Goal: Task Accomplishment & Management: Manage account settings

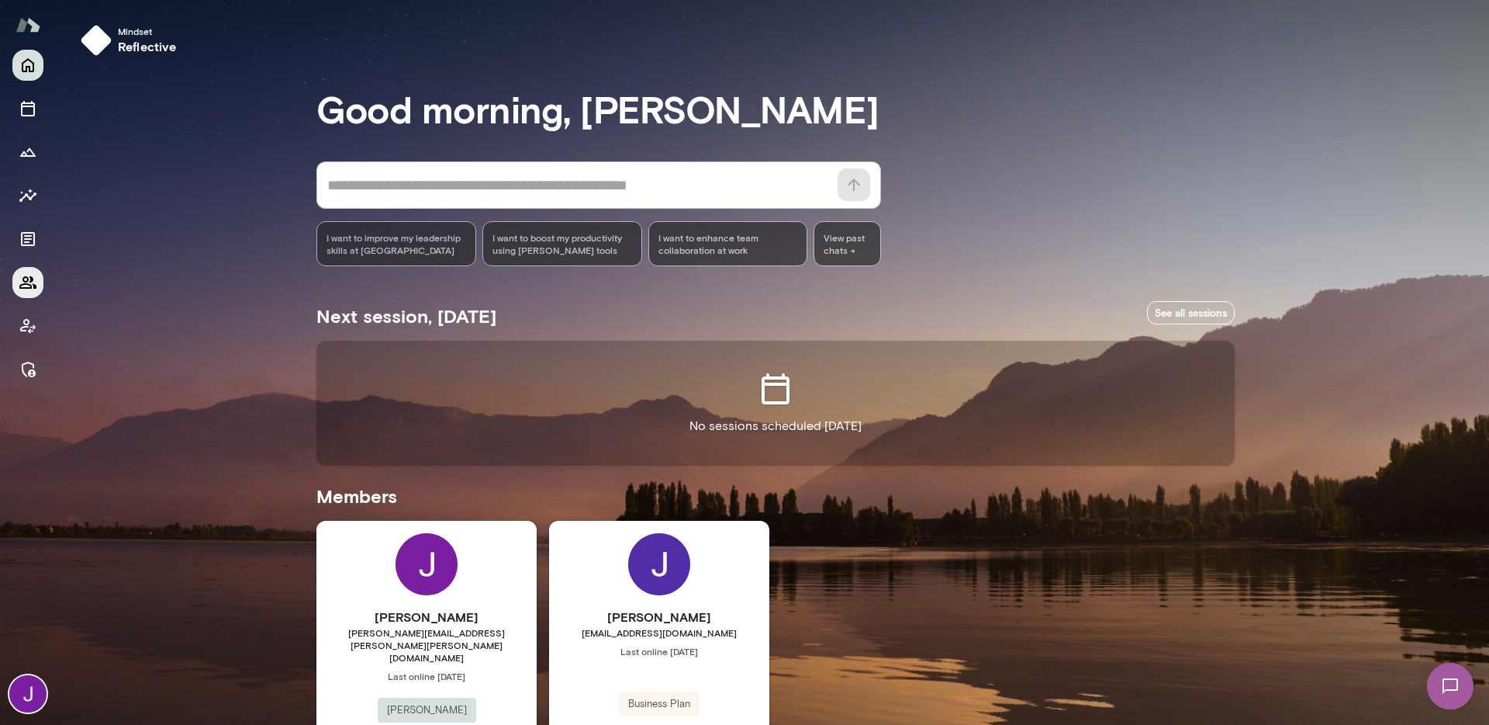
click at [17, 284] on button "Members" at bounding box center [27, 282] width 31 height 31
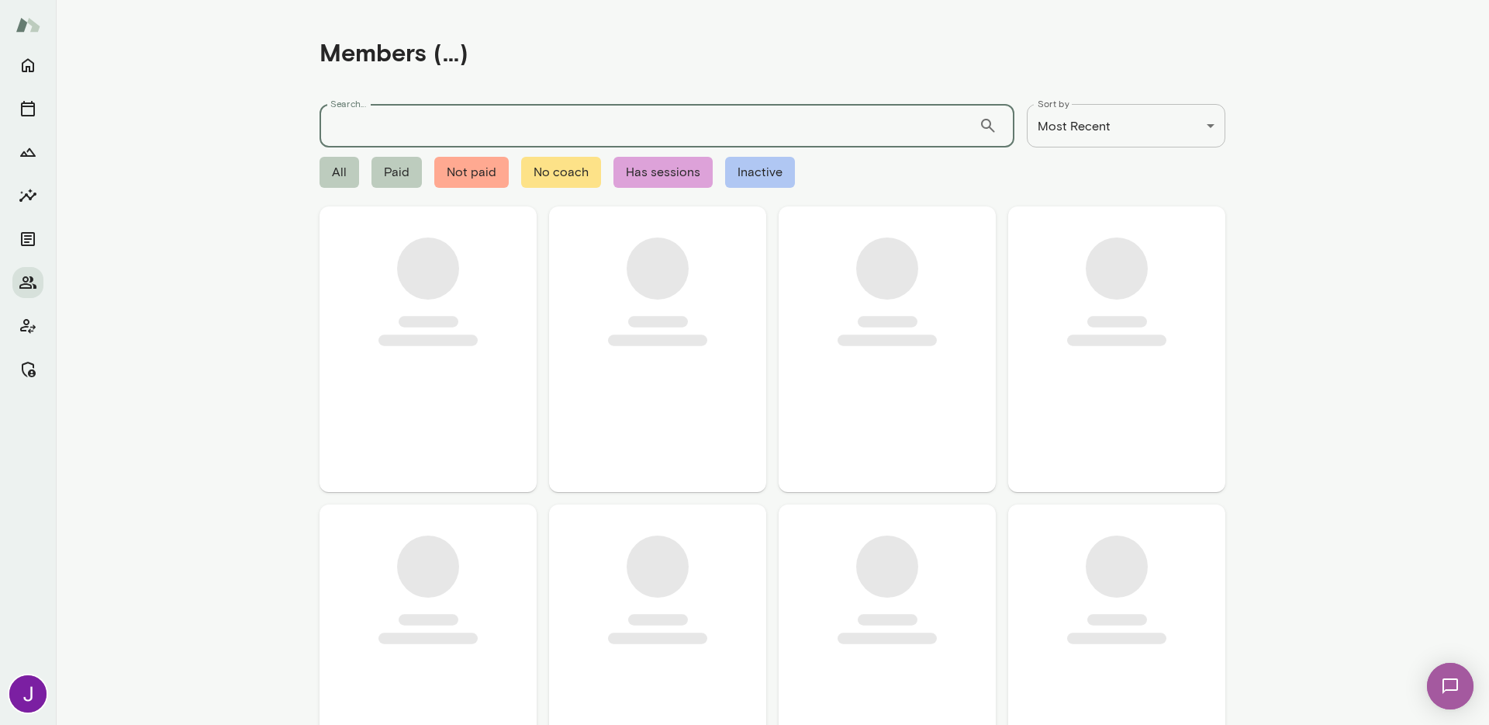
click at [399, 125] on input "Search..." at bounding box center [649, 125] width 659 height 43
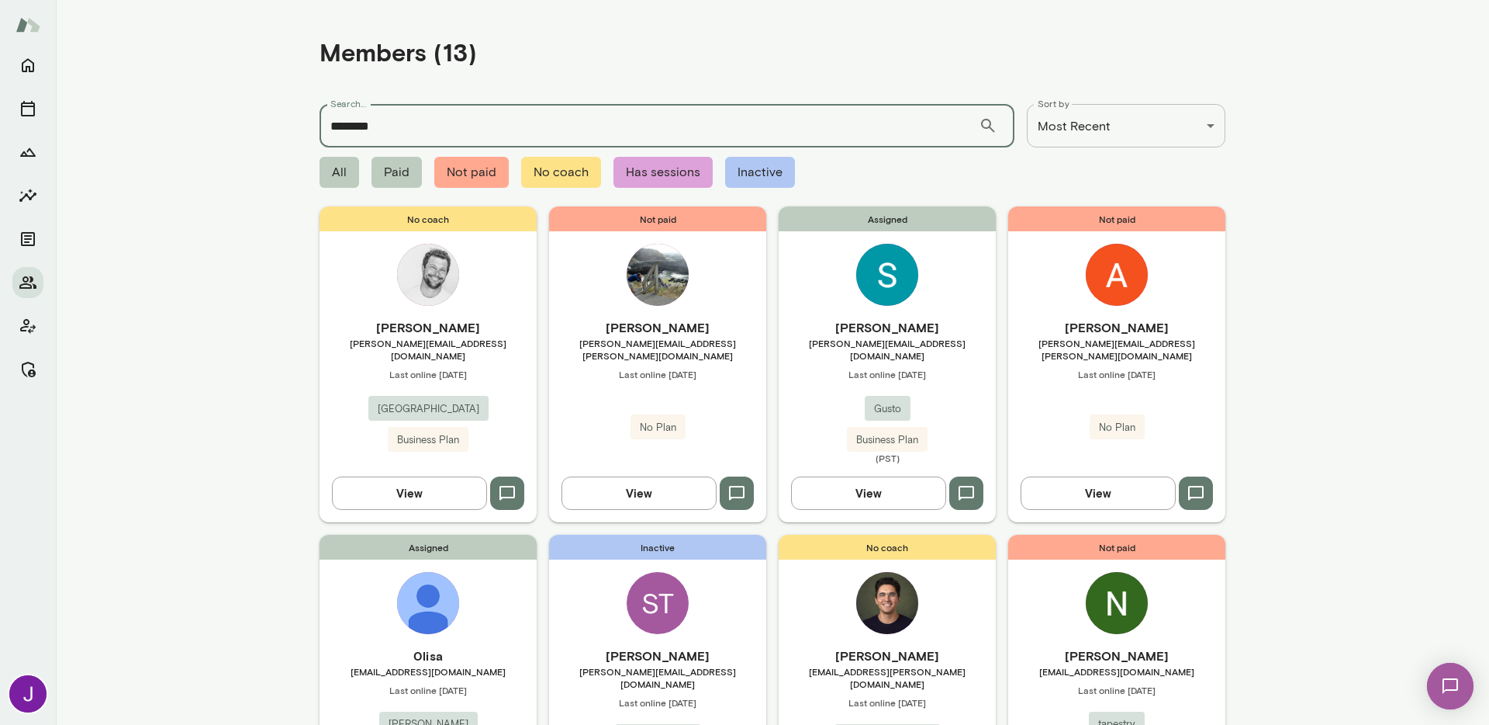
type input "*********"
click at [424, 313] on div "No coach Stephen Jensen stephen@junipersquare.com Last online October 2 Juniper…" at bounding box center [428, 363] width 217 height 315
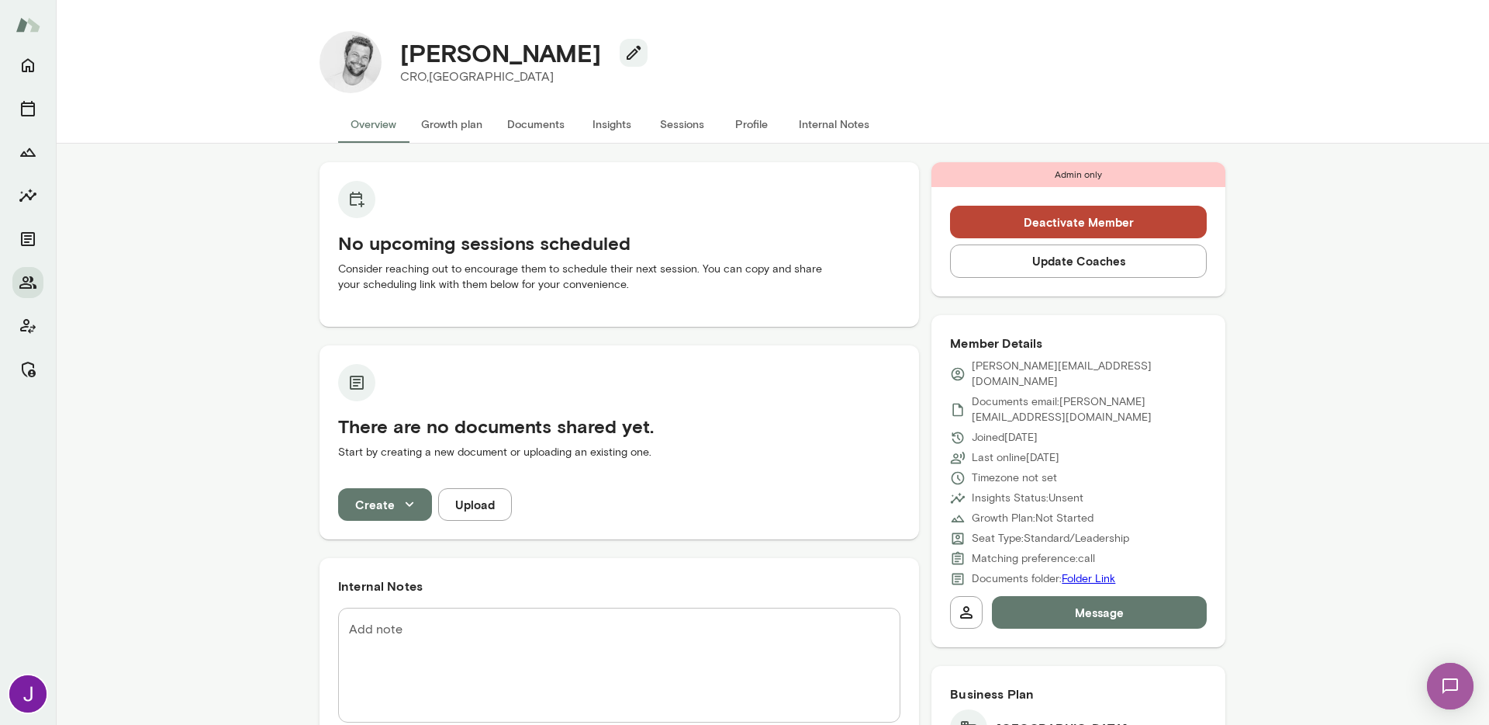
click at [1101, 266] on button "Update Coaches" at bounding box center [1078, 260] width 257 height 33
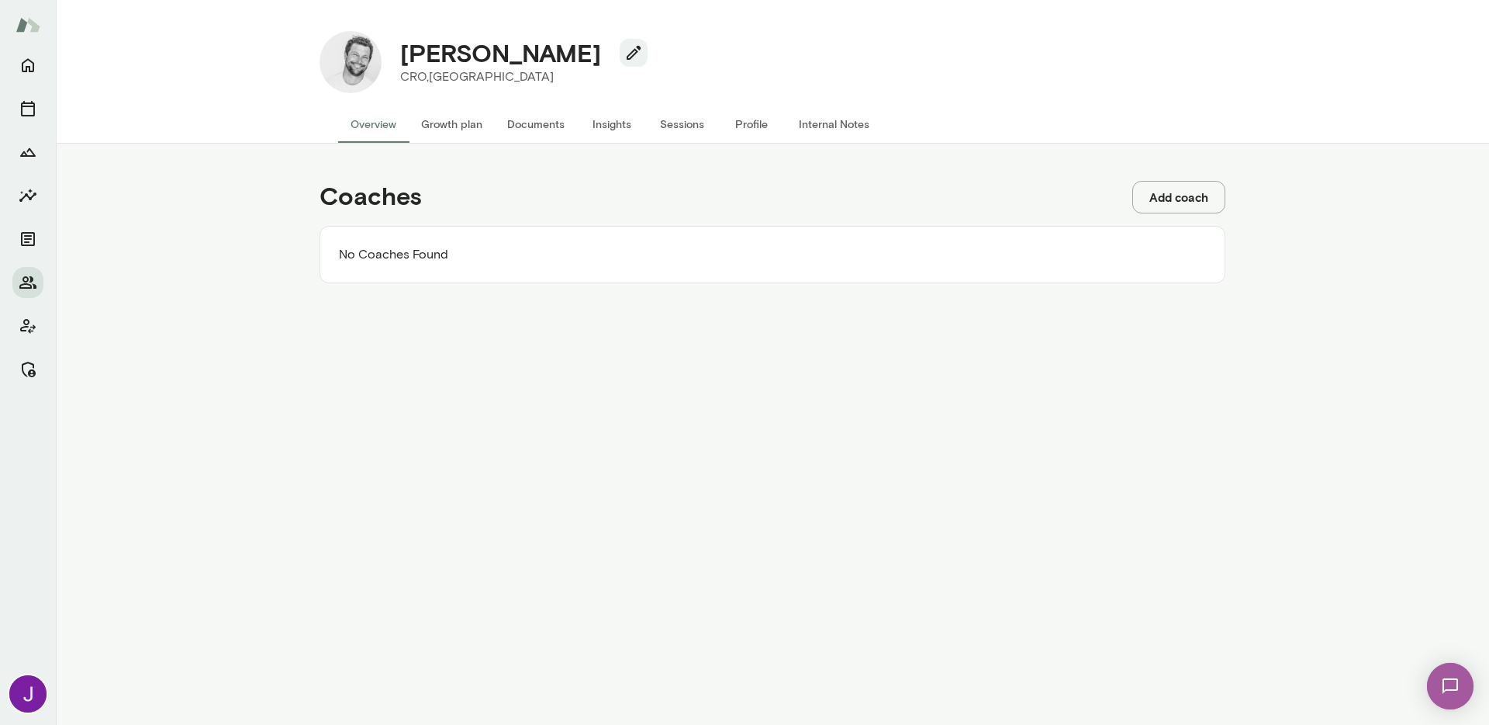
click at [1182, 203] on button "Add coach" at bounding box center [1179, 197] width 93 height 33
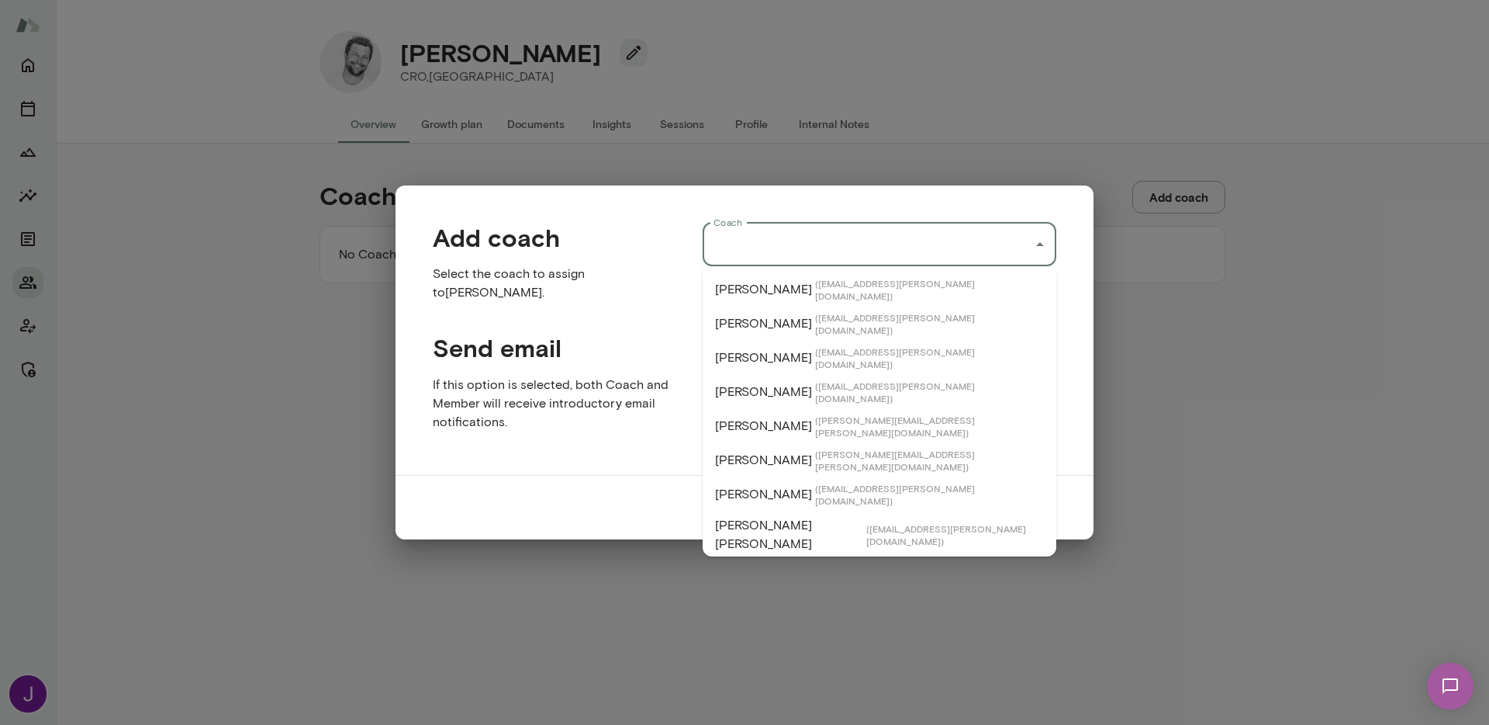
click at [816, 244] on input "Coach" at bounding box center [868, 244] width 316 height 29
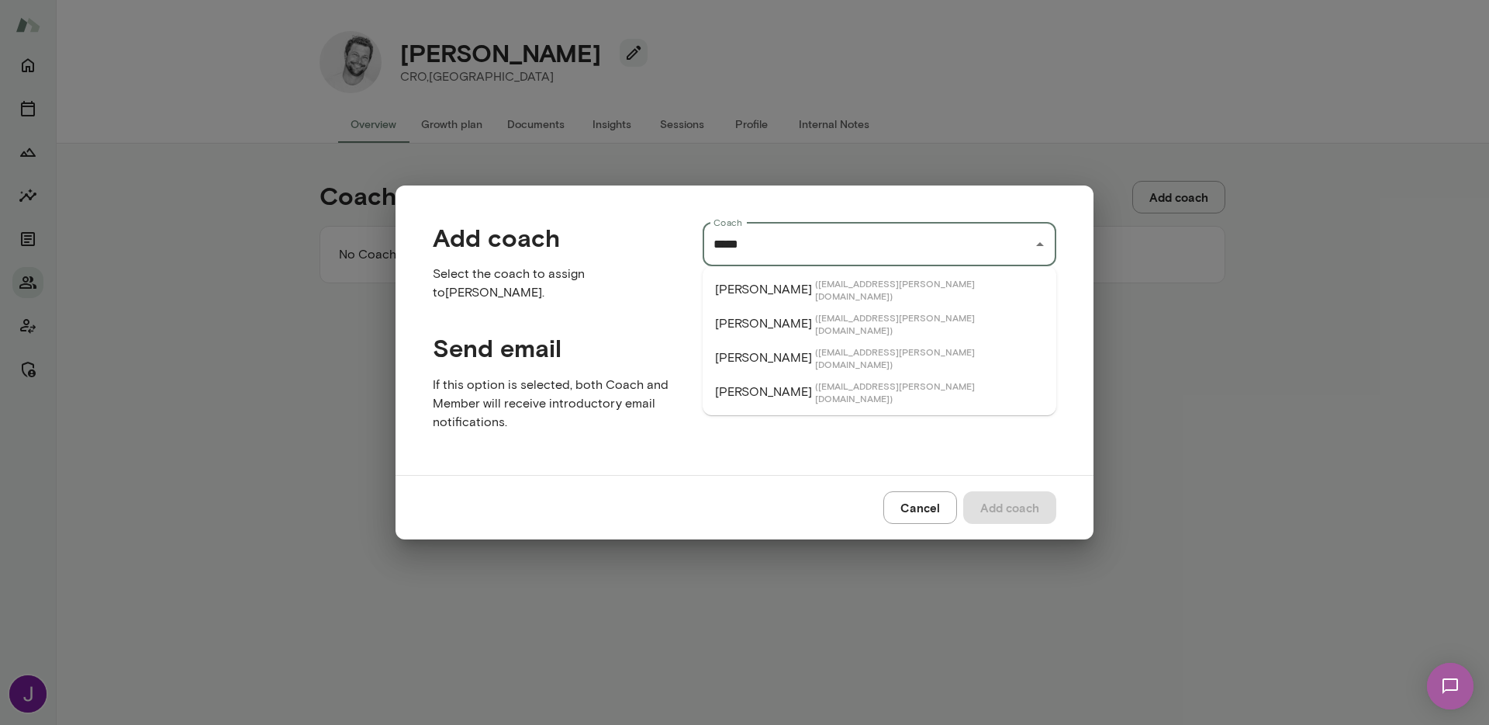
click at [783, 316] on li "Steve Oliver ( steveoliver@mento.co )" at bounding box center [880, 323] width 354 height 34
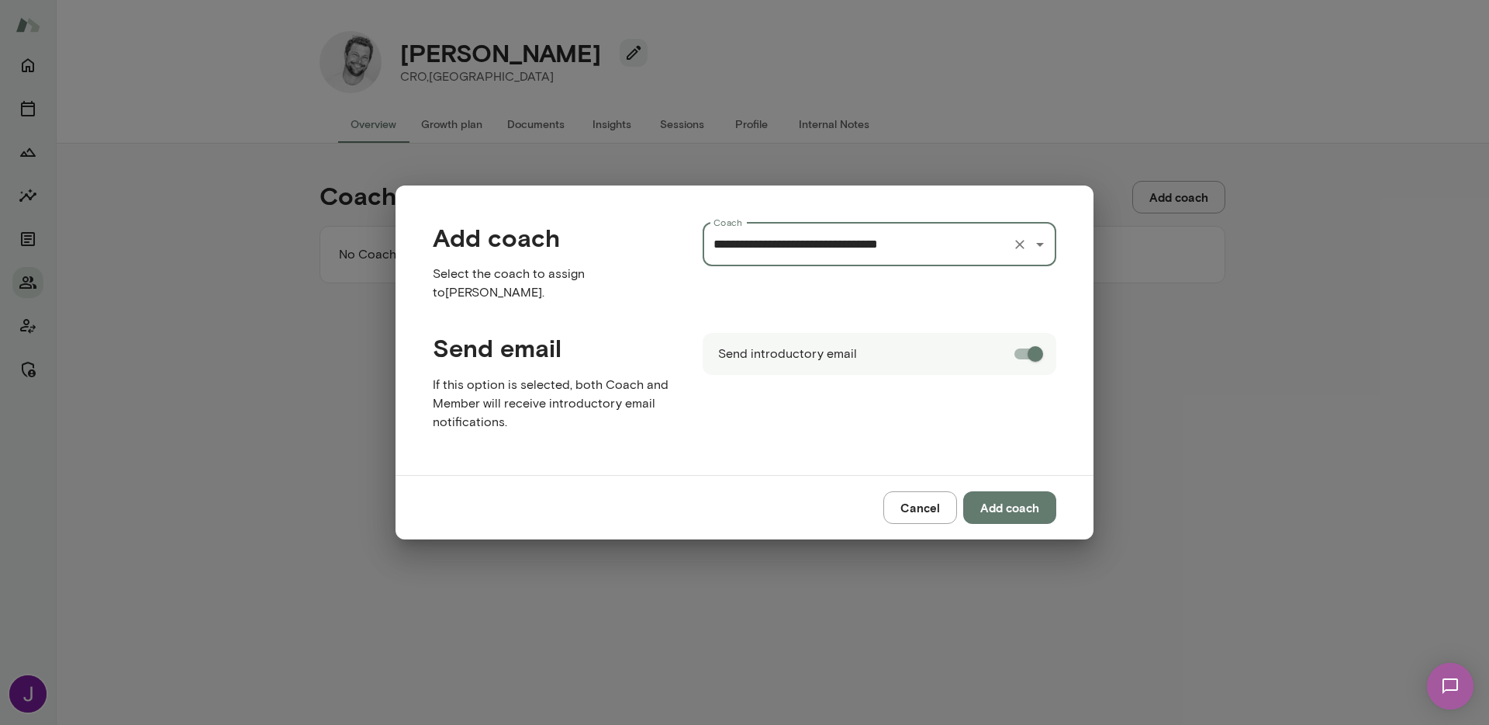
type input "**********"
click at [1026, 506] on button "Add coach" at bounding box center [1009, 507] width 93 height 33
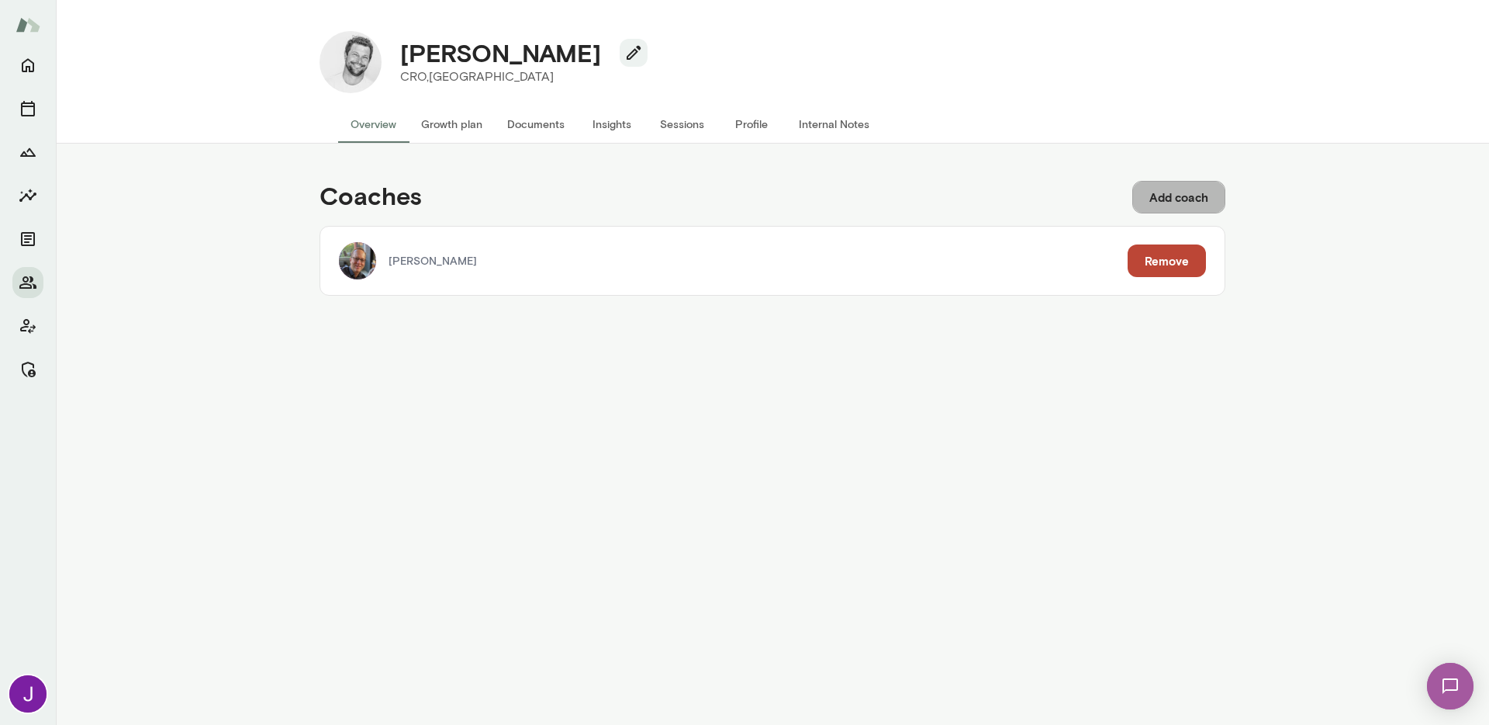
click at [1185, 192] on button "Add coach" at bounding box center [1179, 197] width 93 height 33
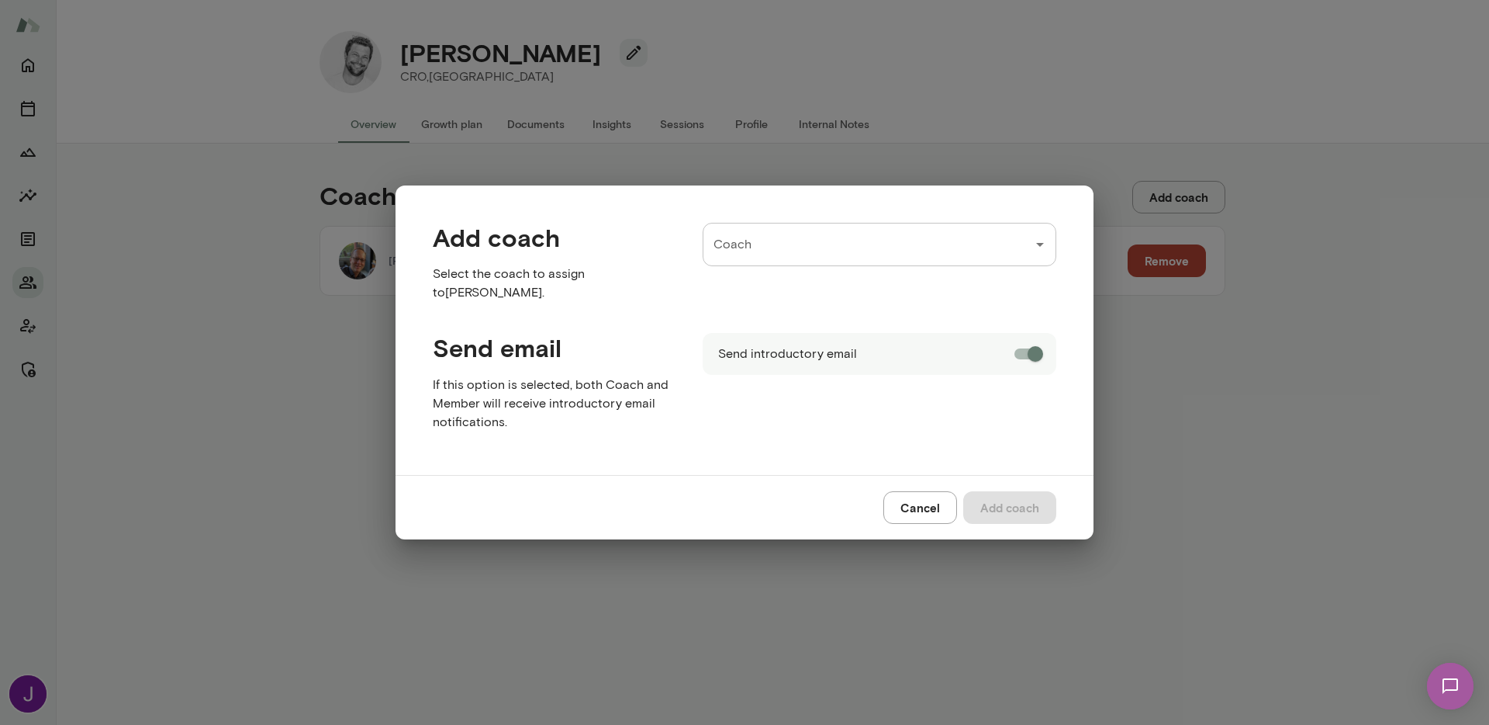
click at [947, 421] on div "Send introductory email" at bounding box center [867, 372] width 379 height 129
click at [841, 245] on input "Coach" at bounding box center [868, 244] width 316 height 29
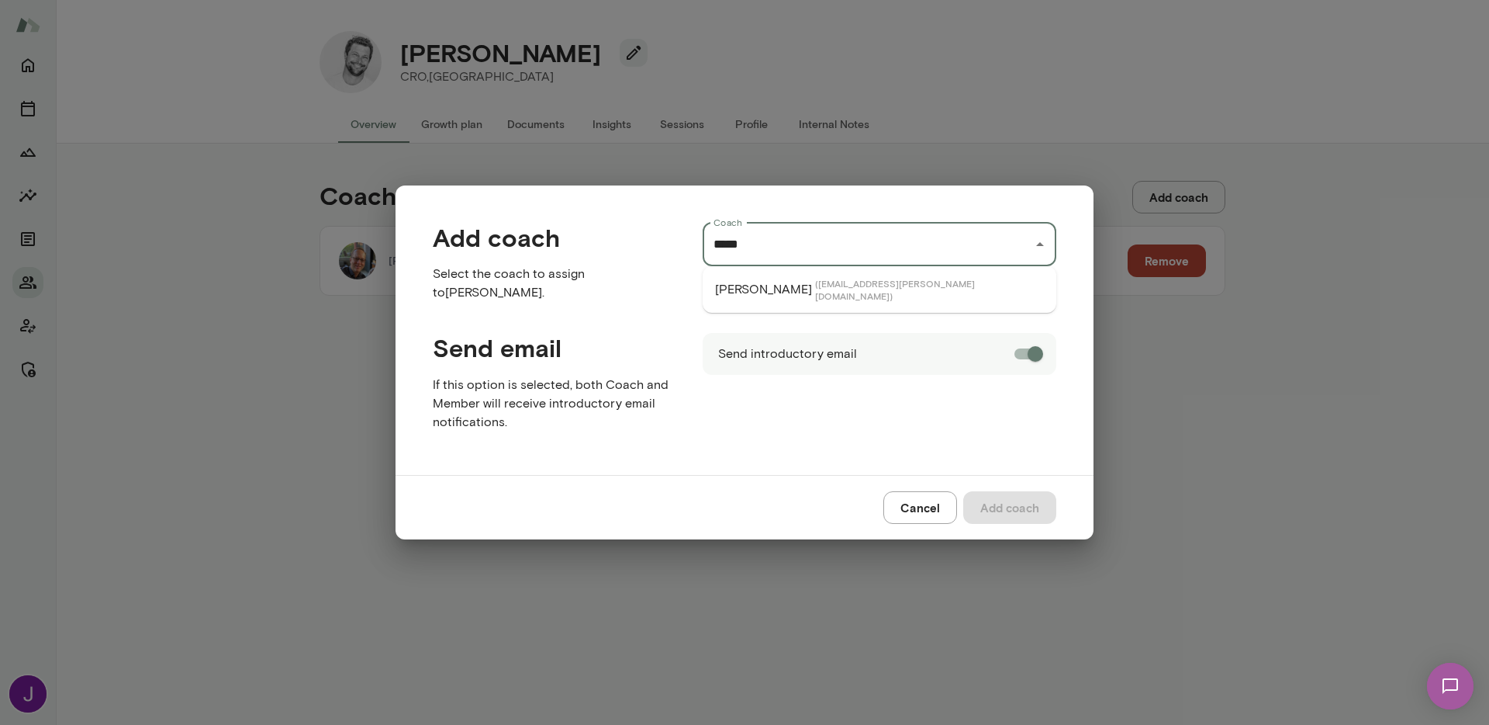
click at [847, 281] on span "( michaelalden@mento.co )" at bounding box center [929, 289] width 229 height 25
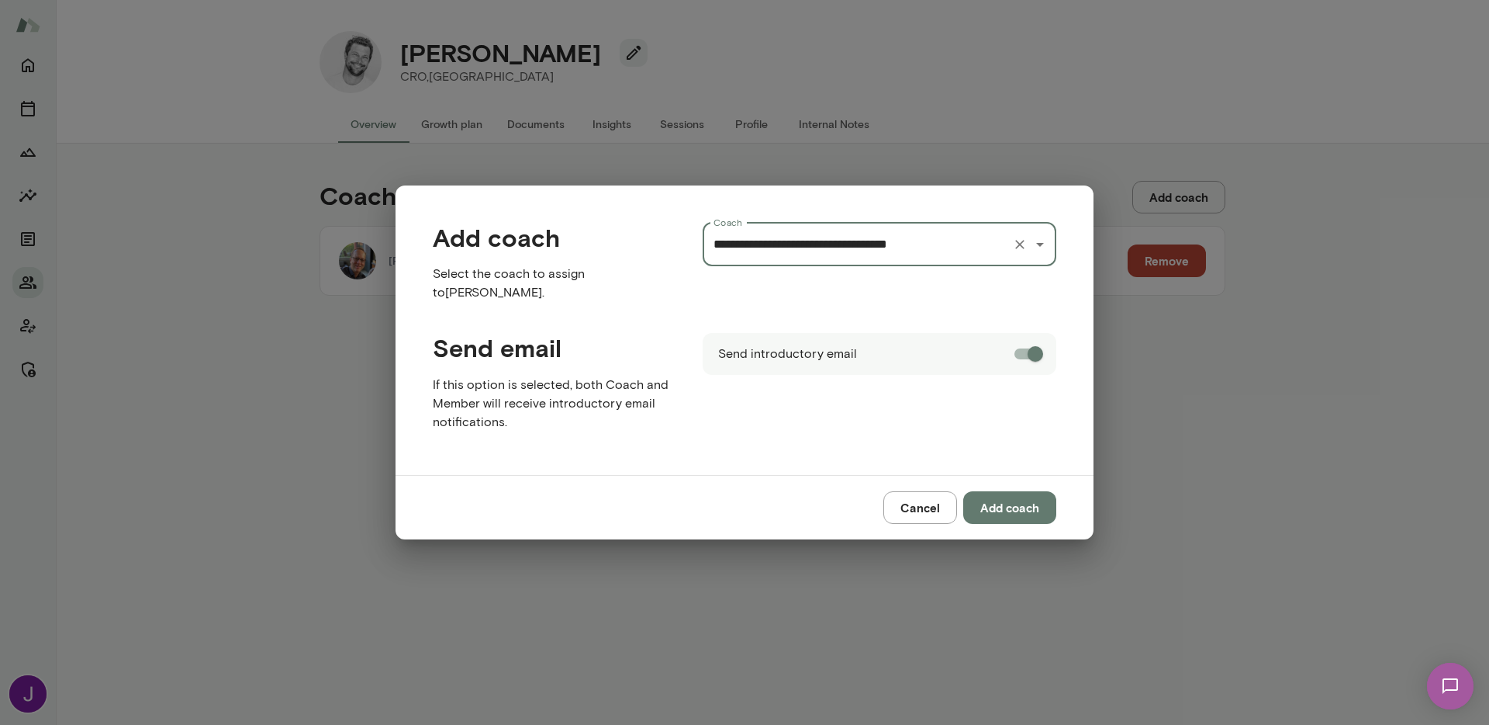
type input "**********"
click at [1031, 502] on button "Add coach" at bounding box center [1009, 507] width 93 height 33
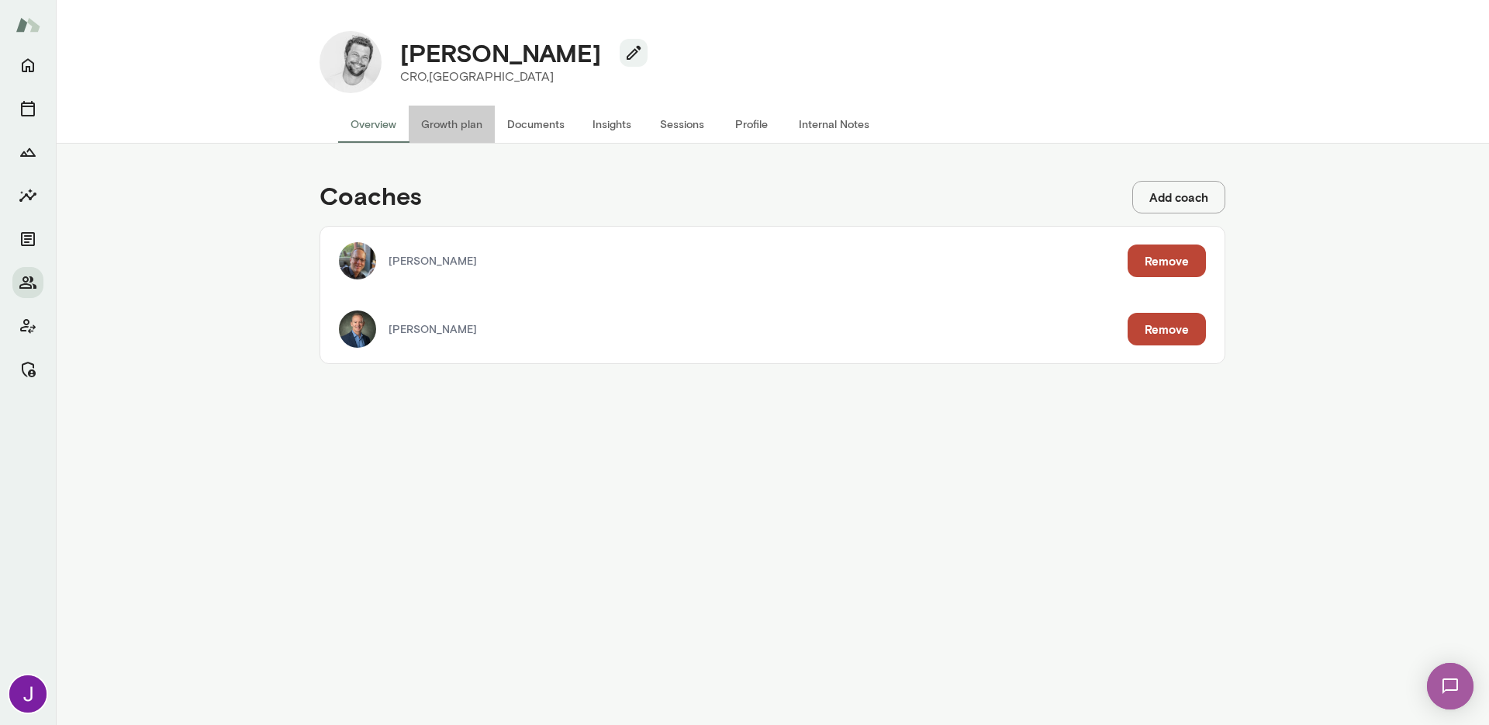
click at [449, 119] on button "Growth plan" at bounding box center [452, 123] width 86 height 37
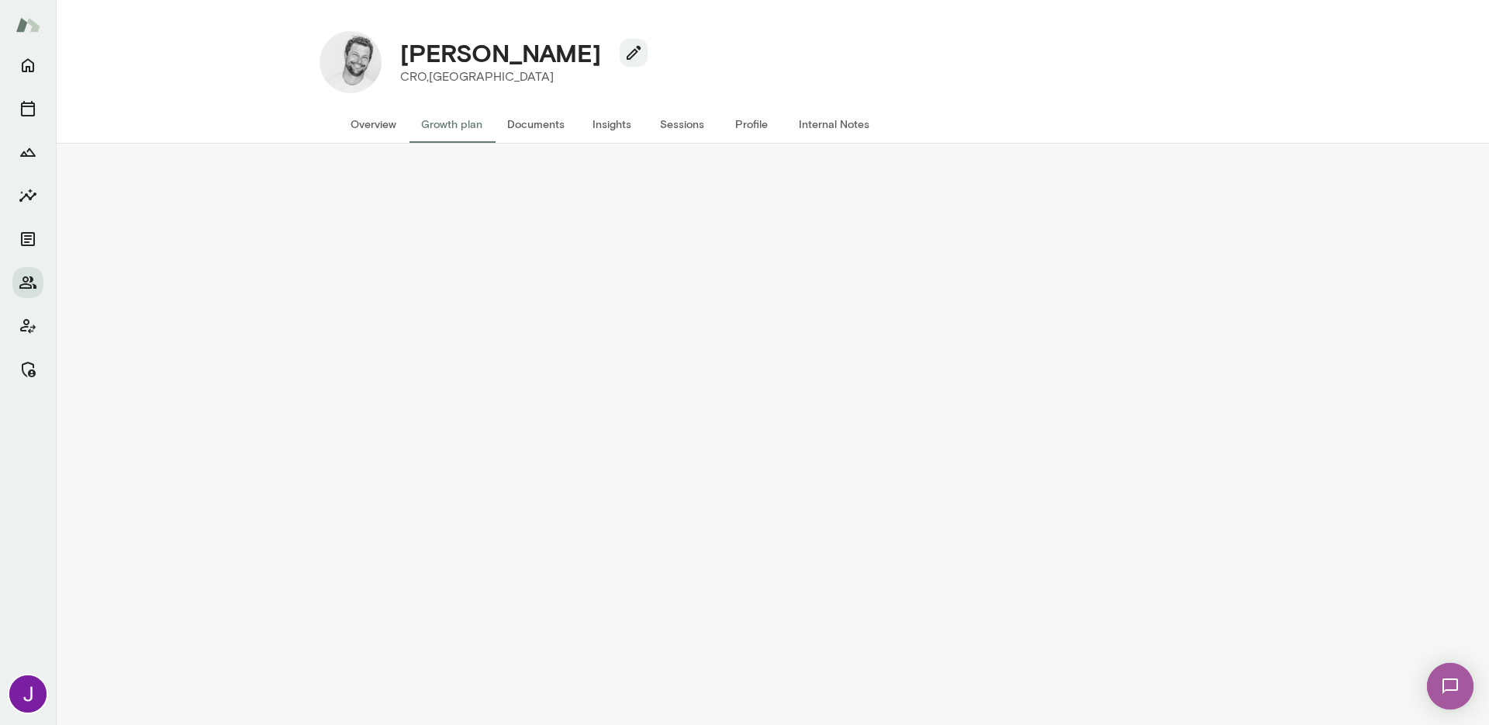
click at [370, 123] on button "Overview" at bounding box center [373, 123] width 71 height 37
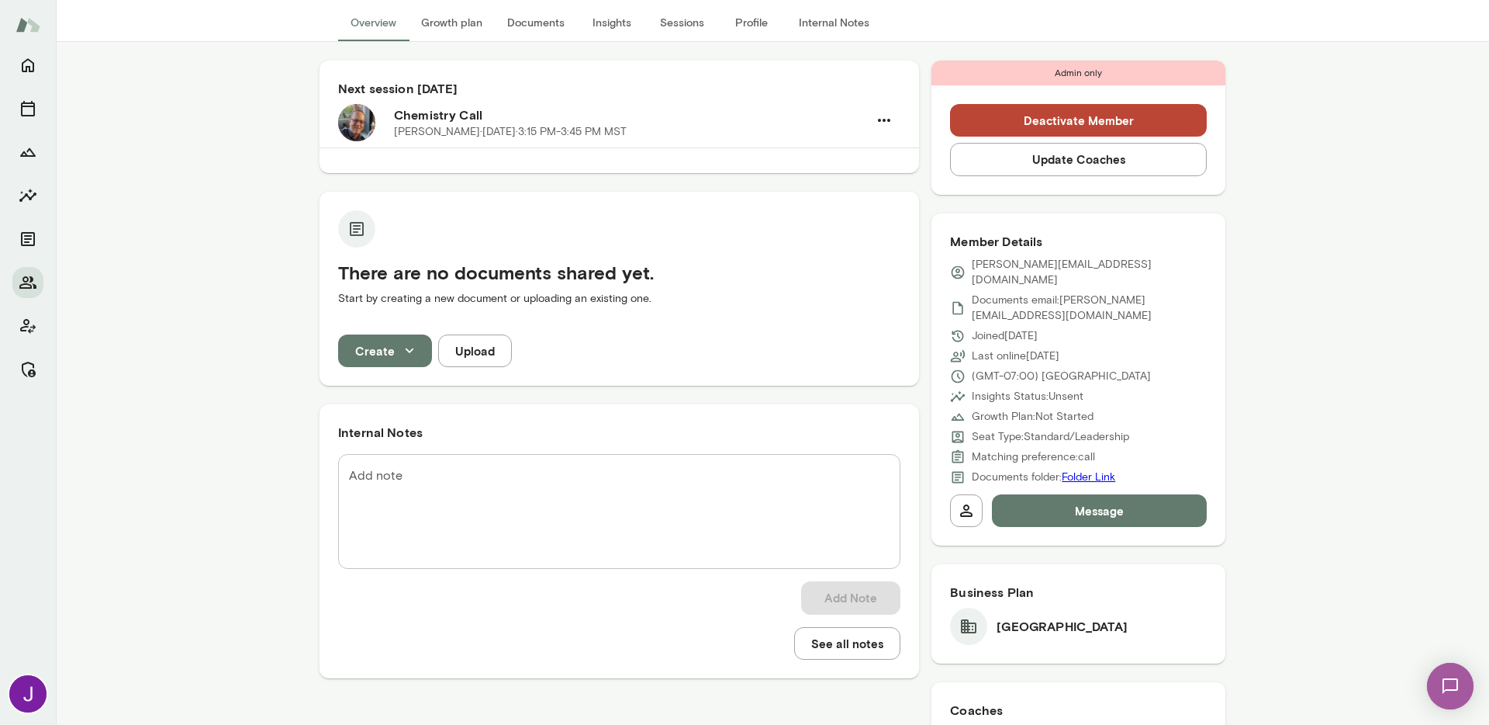
scroll to position [104, 0]
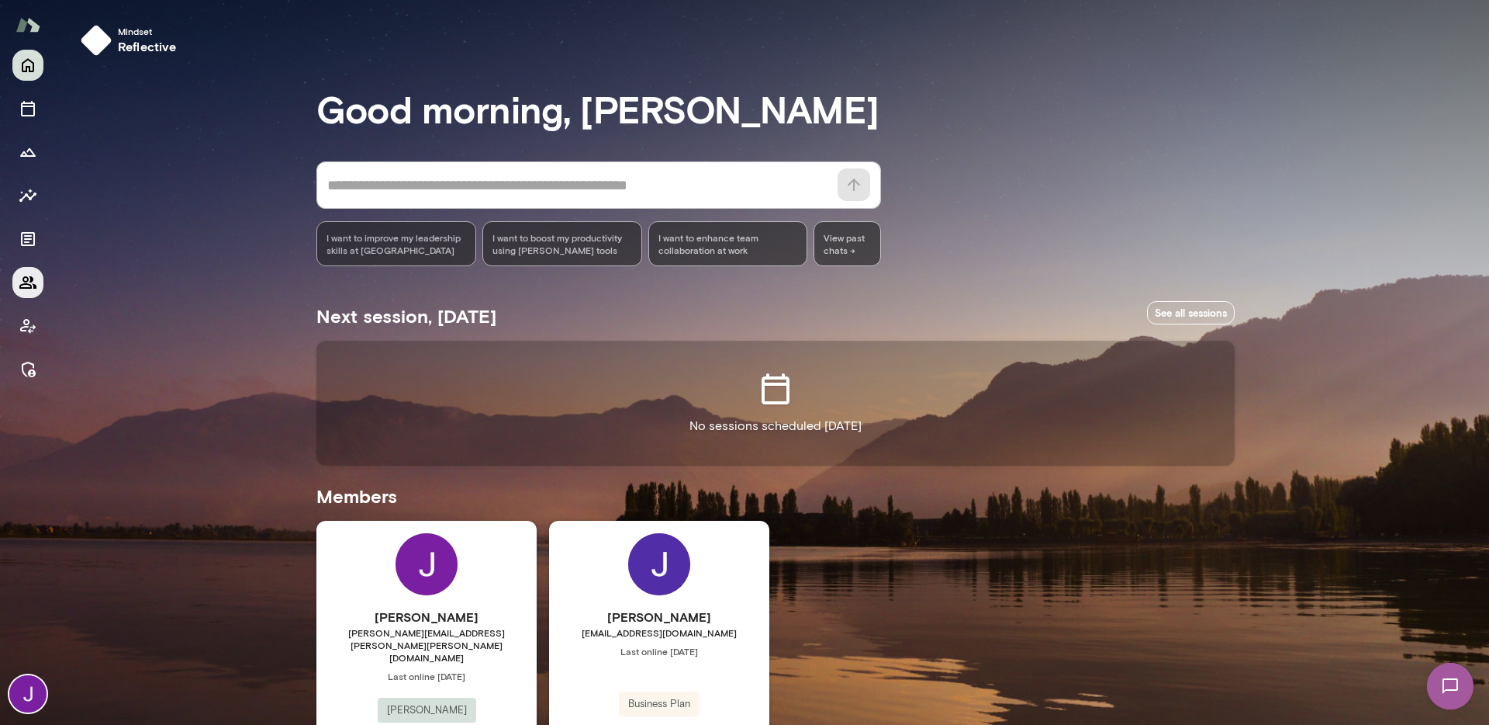
click at [24, 283] on icon "Members" at bounding box center [28, 282] width 19 height 19
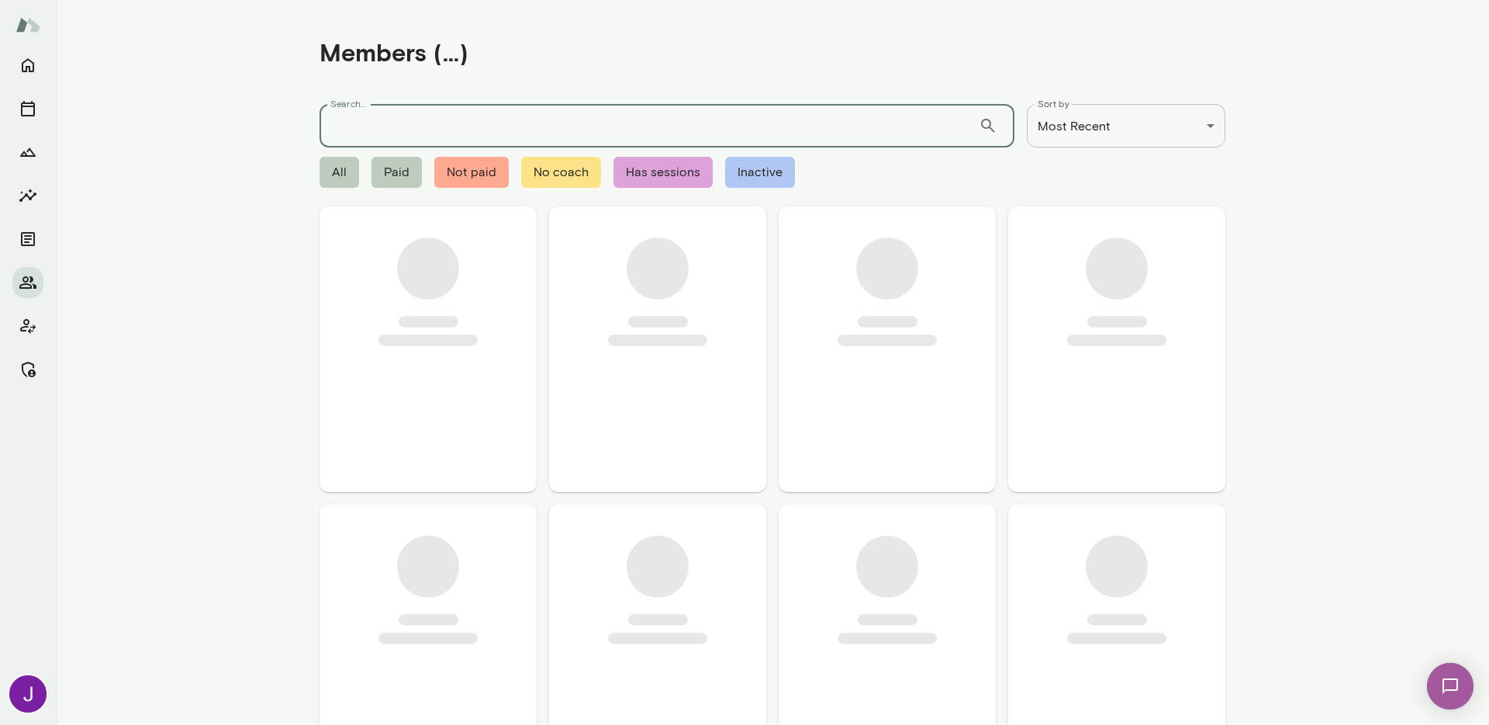
click at [372, 117] on input "Search..." at bounding box center [649, 125] width 659 height 43
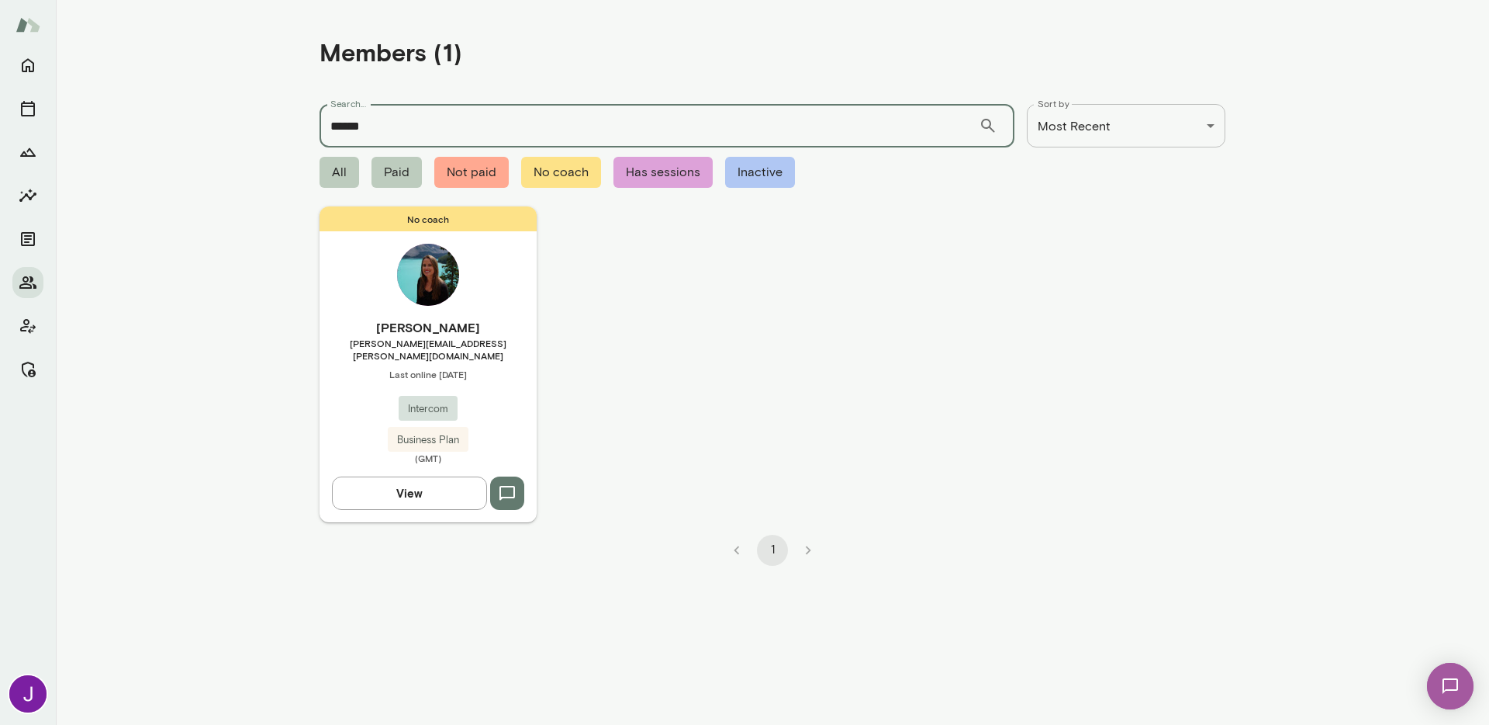
type input "******"
click at [490, 288] on div "No coach Rebeca Marx rebeca.marx@intercom.io Last online October 15 Intercom Bu…" at bounding box center [428, 363] width 217 height 315
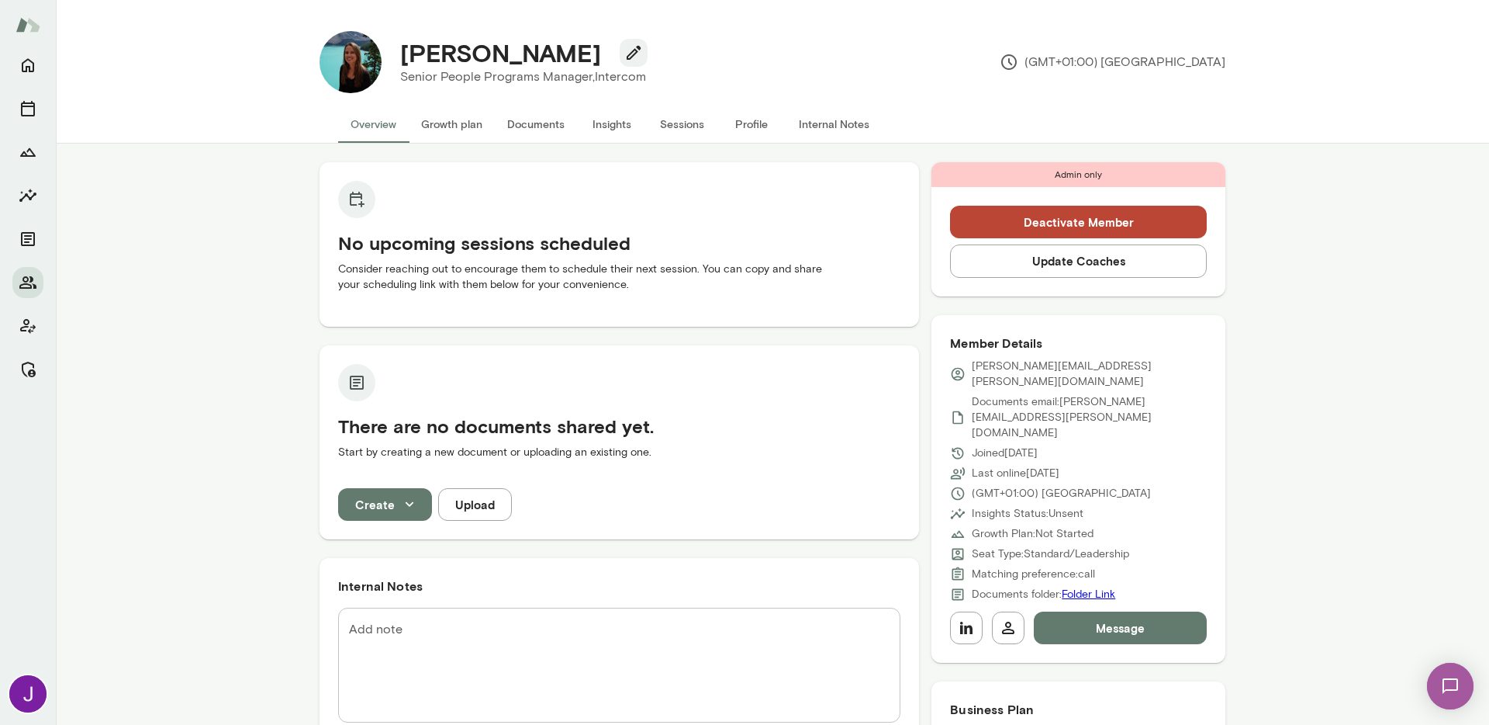
click at [1069, 261] on button "Update Coaches" at bounding box center [1078, 260] width 257 height 33
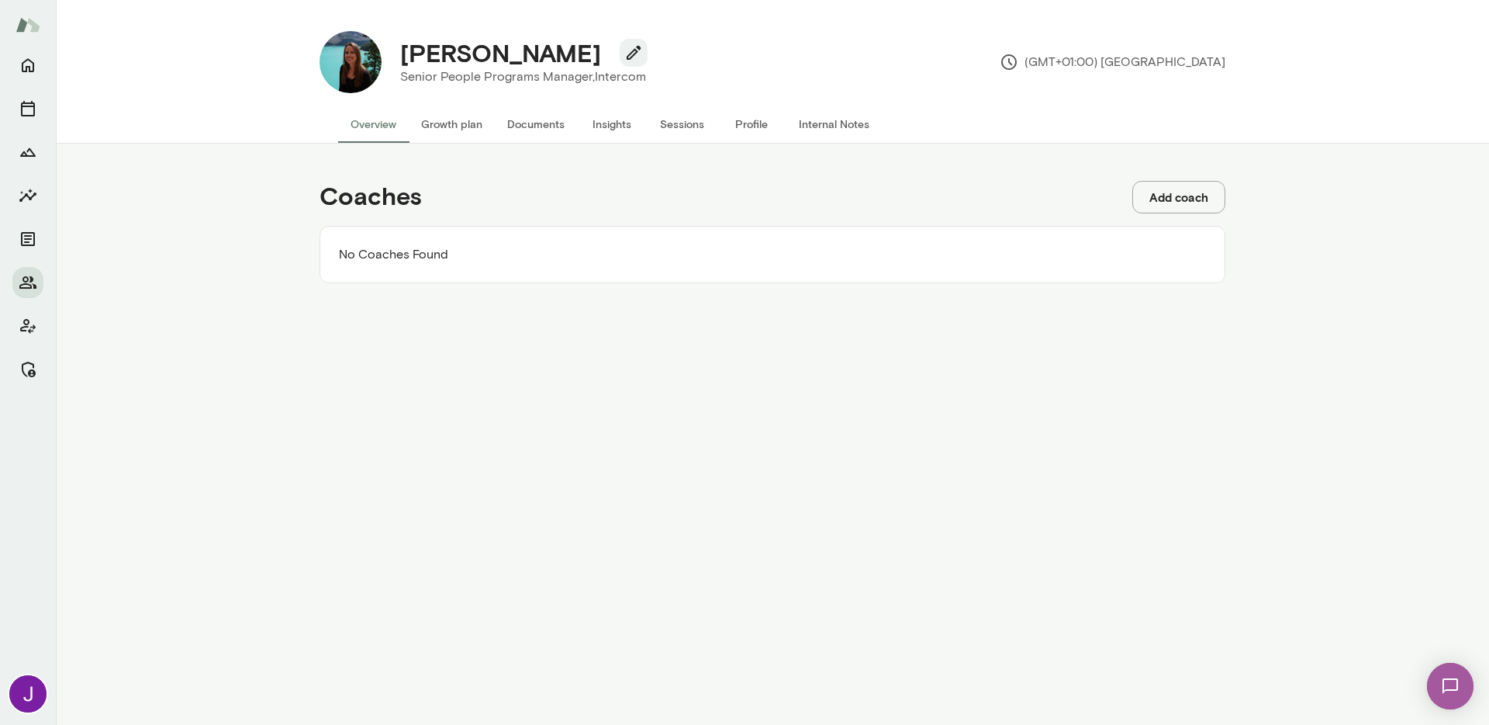
click at [1155, 195] on button "Add coach" at bounding box center [1179, 197] width 93 height 33
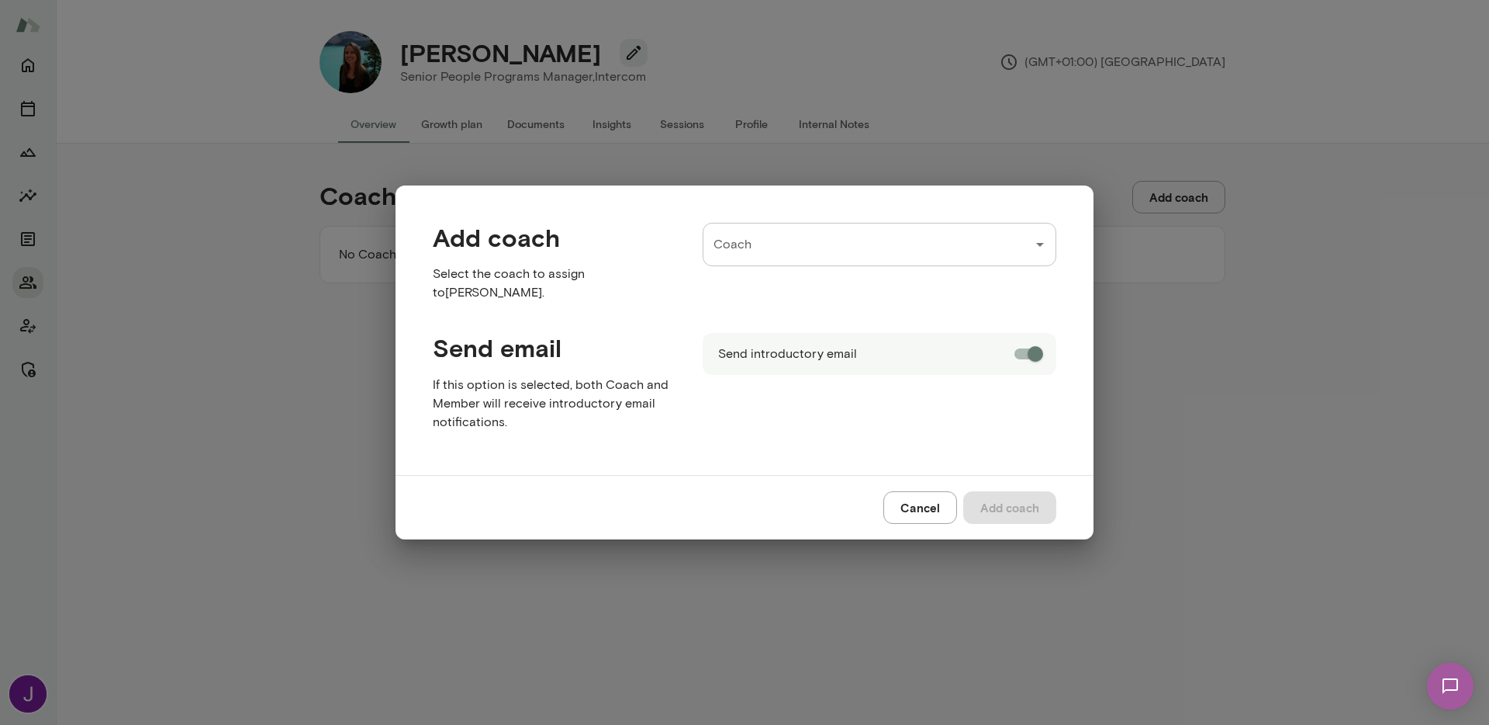
click at [960, 259] on input "Coach" at bounding box center [868, 244] width 316 height 29
click at [963, 291] on li "Tré Wright ( trewright@mento.co )" at bounding box center [880, 299] width 354 height 34
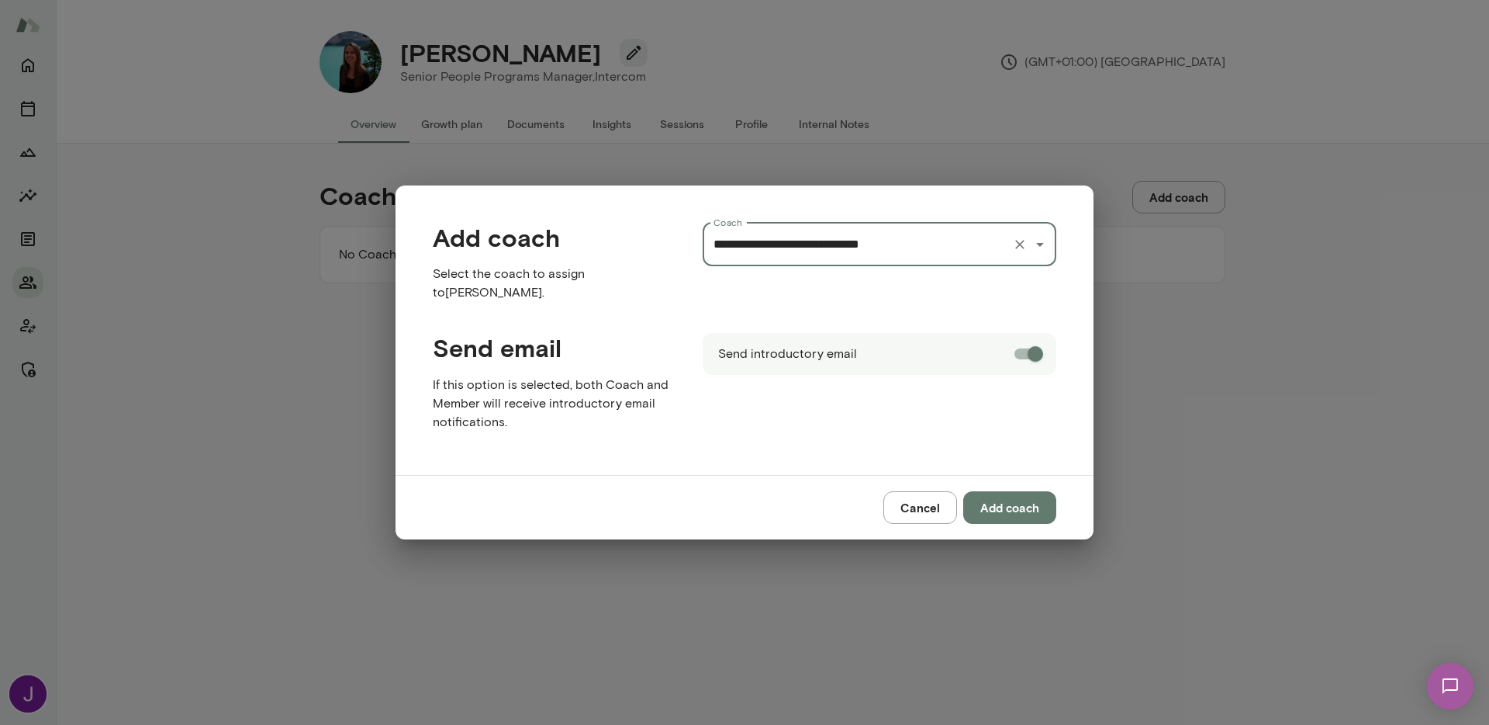
type input "**********"
click at [1027, 503] on button "Add coach" at bounding box center [1009, 507] width 93 height 33
click at [873, 250] on input "**********" at bounding box center [858, 244] width 296 height 29
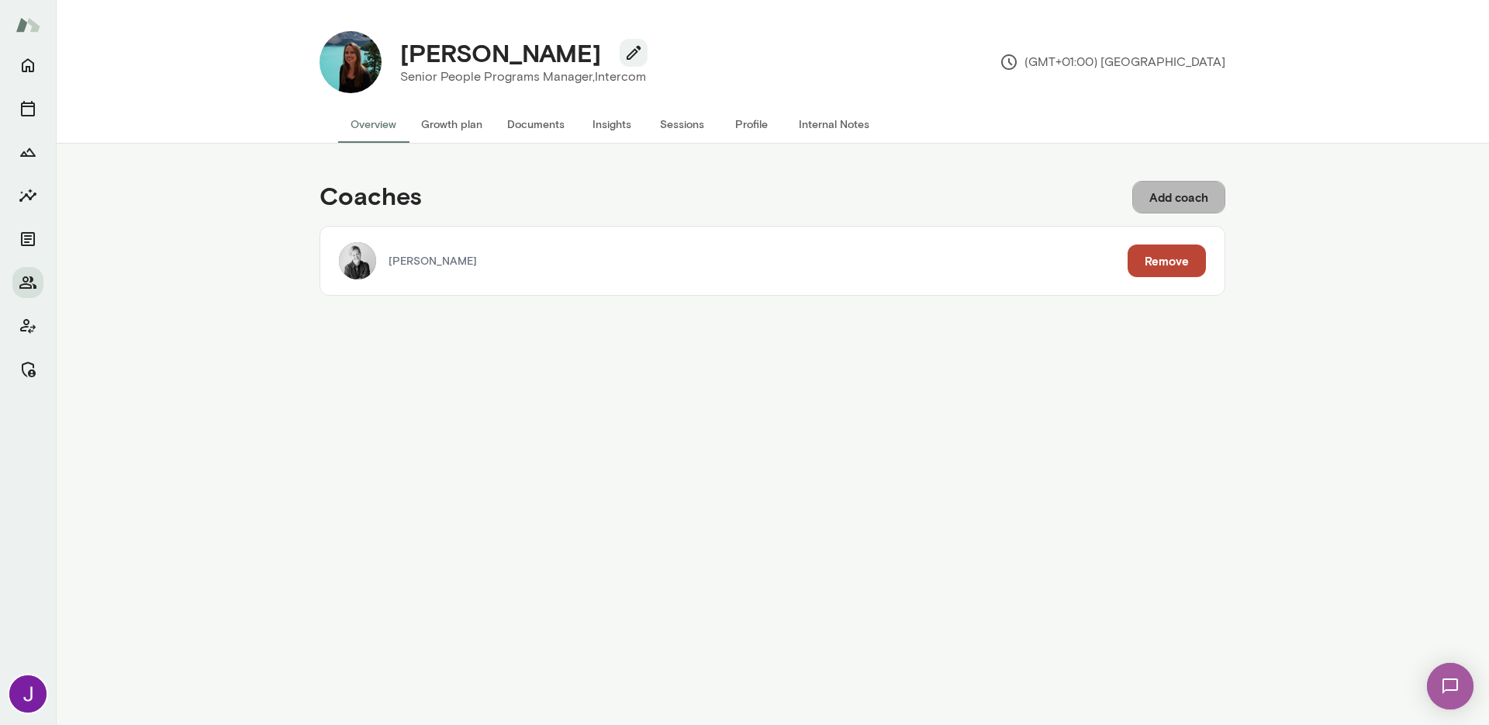
click at [1164, 195] on button "Add coach" at bounding box center [1179, 197] width 93 height 33
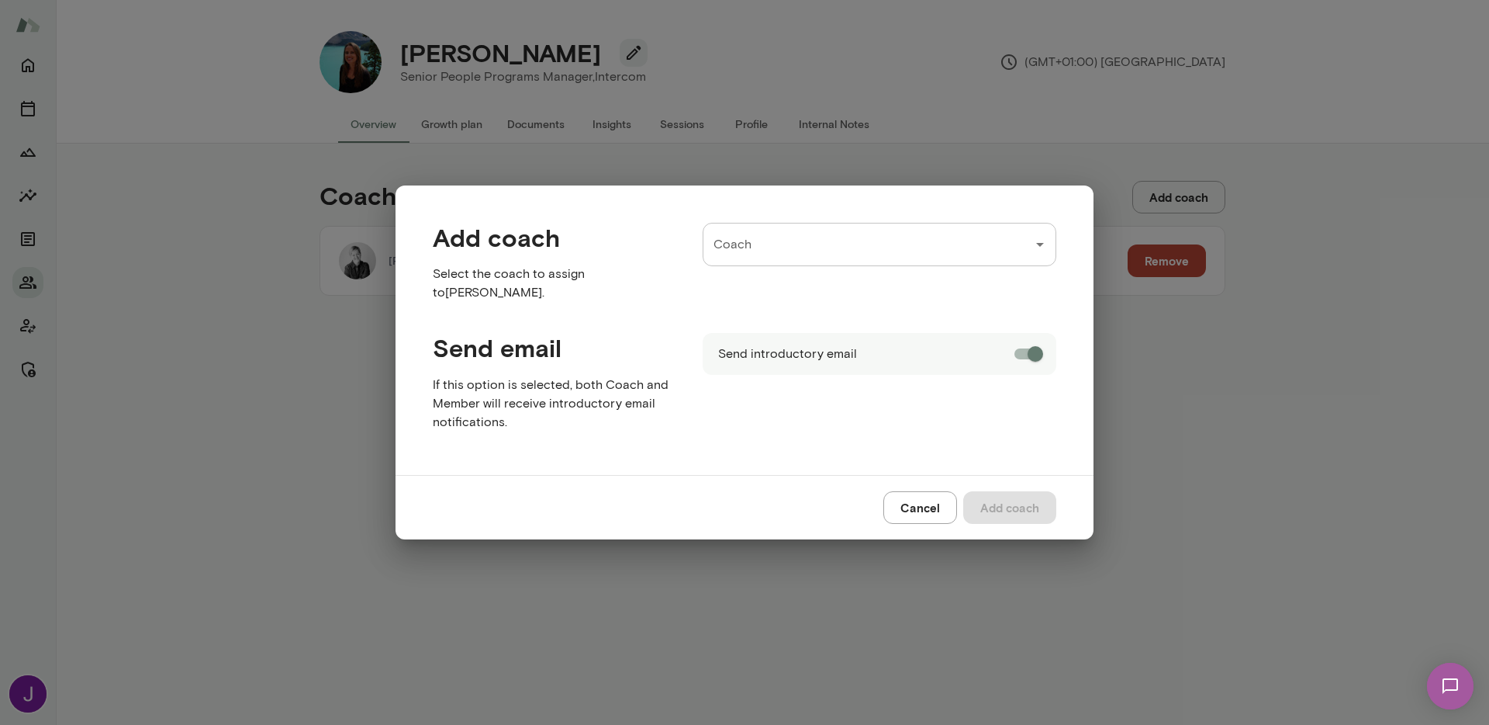
click at [1003, 244] on input "Coach" at bounding box center [868, 244] width 316 height 29
click at [884, 297] on span "( katrinabilella@mento.co )" at bounding box center [929, 298] width 229 height 25
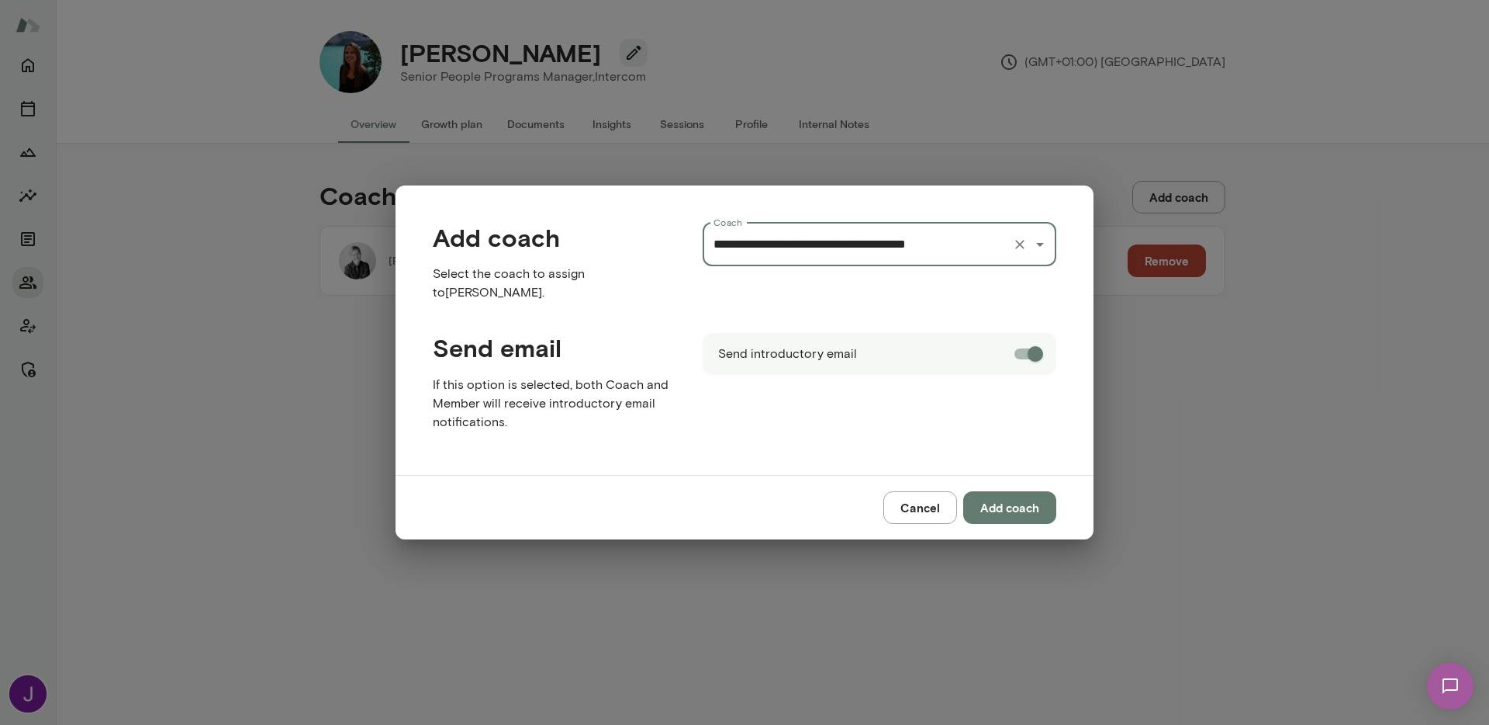
type input "**********"
click at [914, 419] on div "Send introductory email" at bounding box center [867, 372] width 379 height 129
click at [1022, 507] on button "Add coach" at bounding box center [1009, 507] width 93 height 33
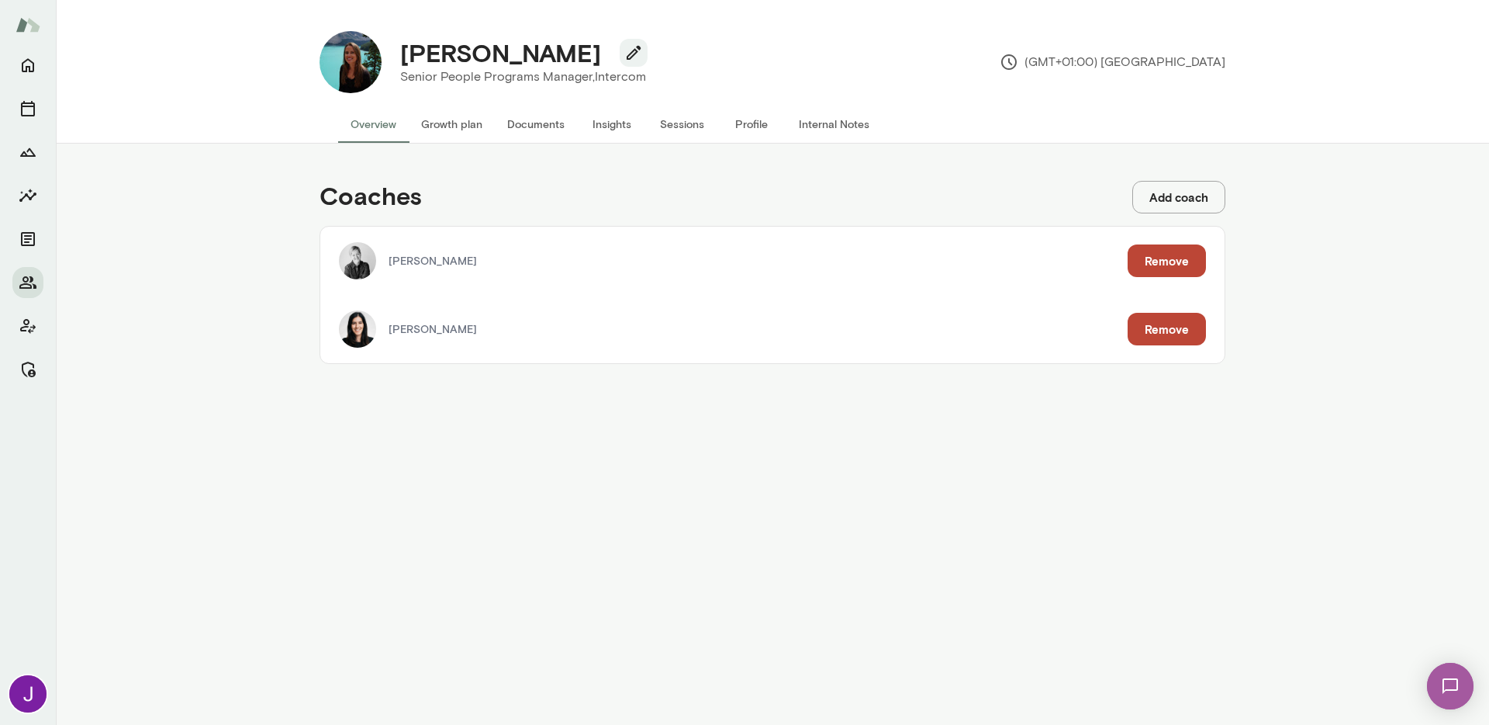
drag, startPoint x: 953, startPoint y: 548, endPoint x: 949, endPoint y: 555, distance: 8.0
click at [953, 548] on div "Coaches Add coach Tré Wright Remove Katrina Bilella Remove" at bounding box center [773, 434] width 1434 height 581
click at [469, 129] on button "Growth plan" at bounding box center [452, 123] width 86 height 37
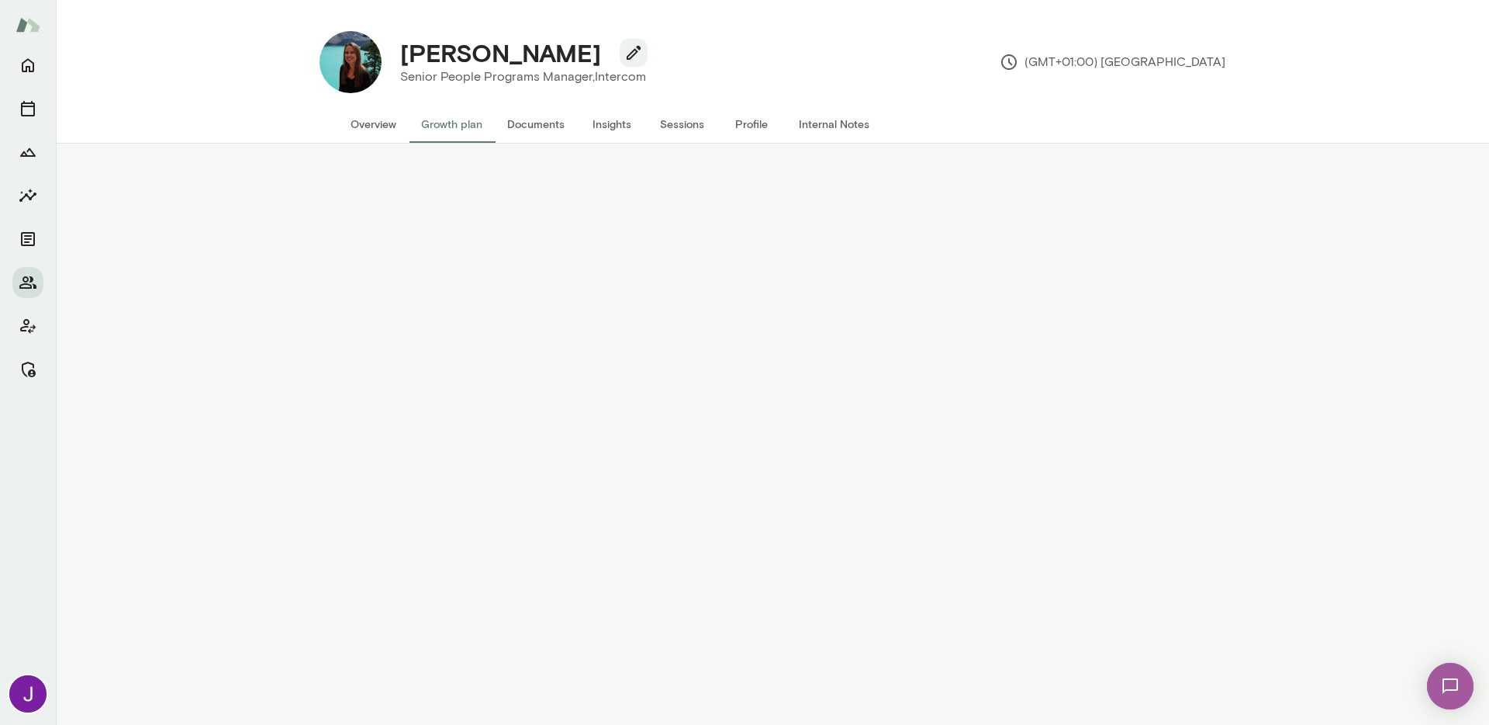
click at [362, 128] on button "Overview" at bounding box center [373, 123] width 71 height 37
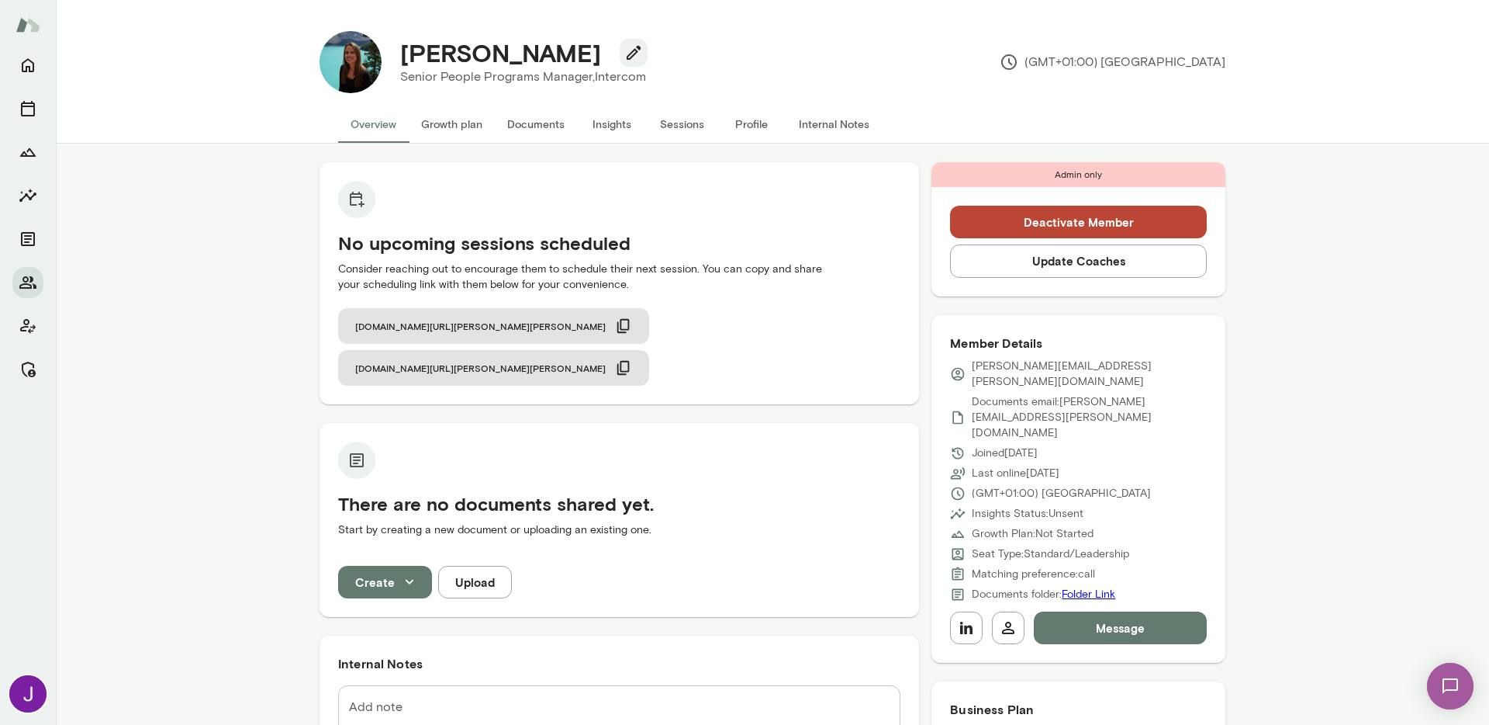
click at [1336, 445] on div "No upcoming sessions scheduled Consider reaching out to encourage them to sched…" at bounding box center [773, 669] width 1434 height 1051
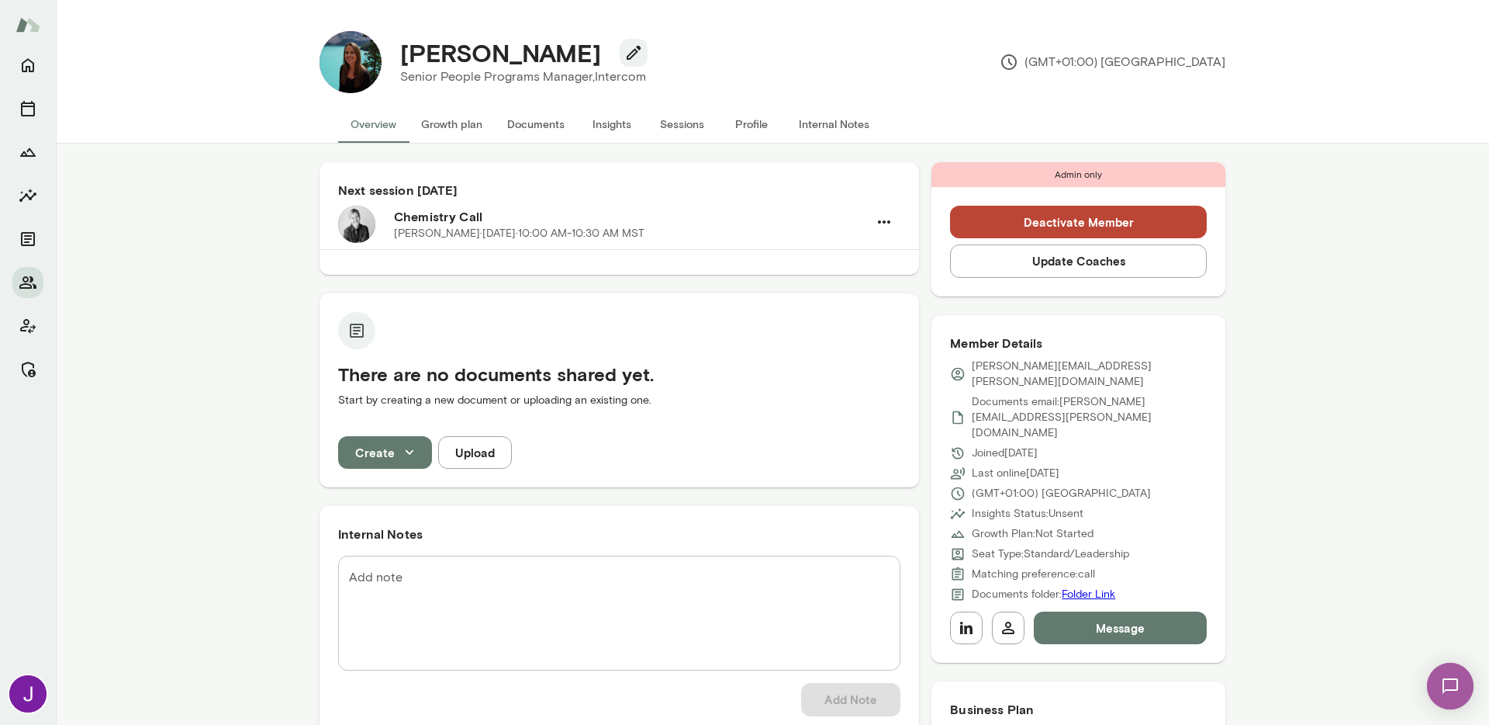
click at [389, 583] on textarea "Add note" at bounding box center [619, 613] width 541 height 89
paste textarea "**********"
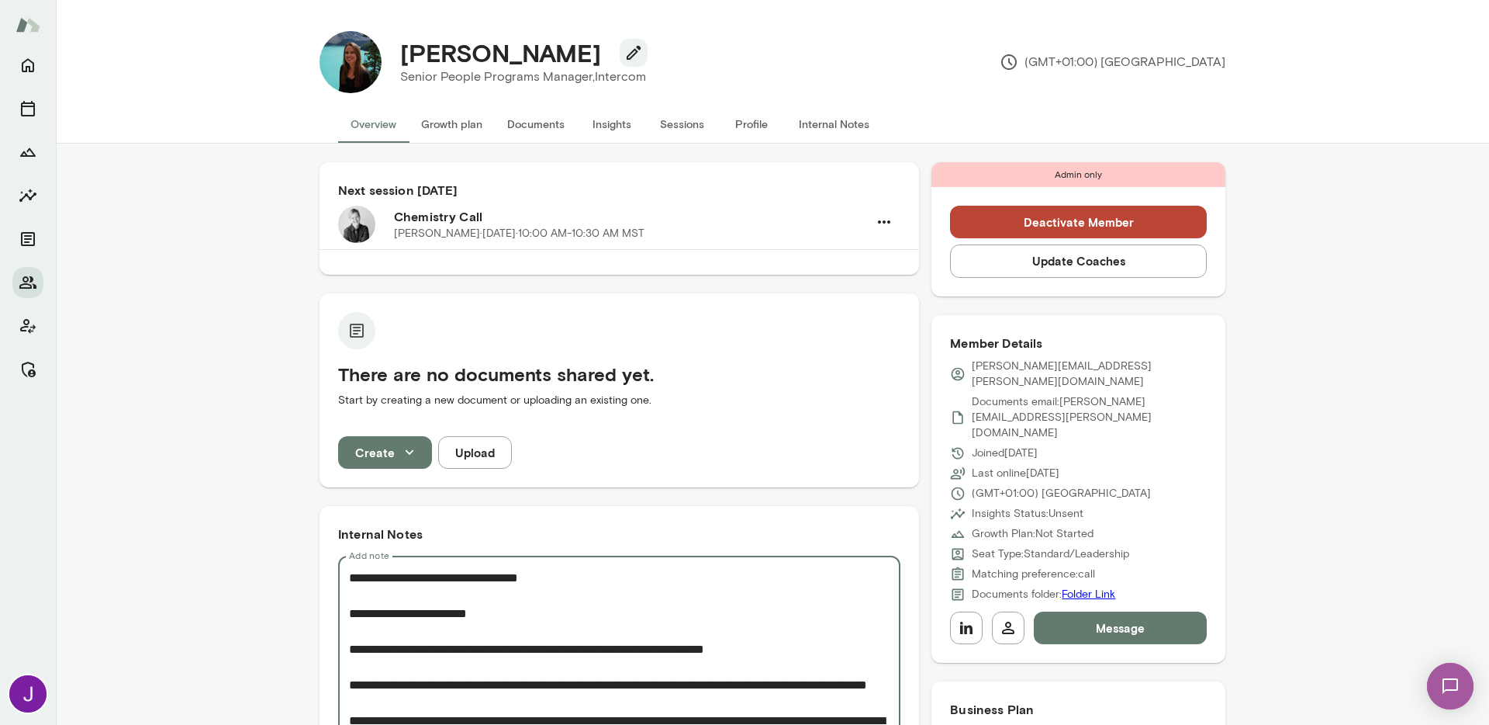
scroll to position [137, 0]
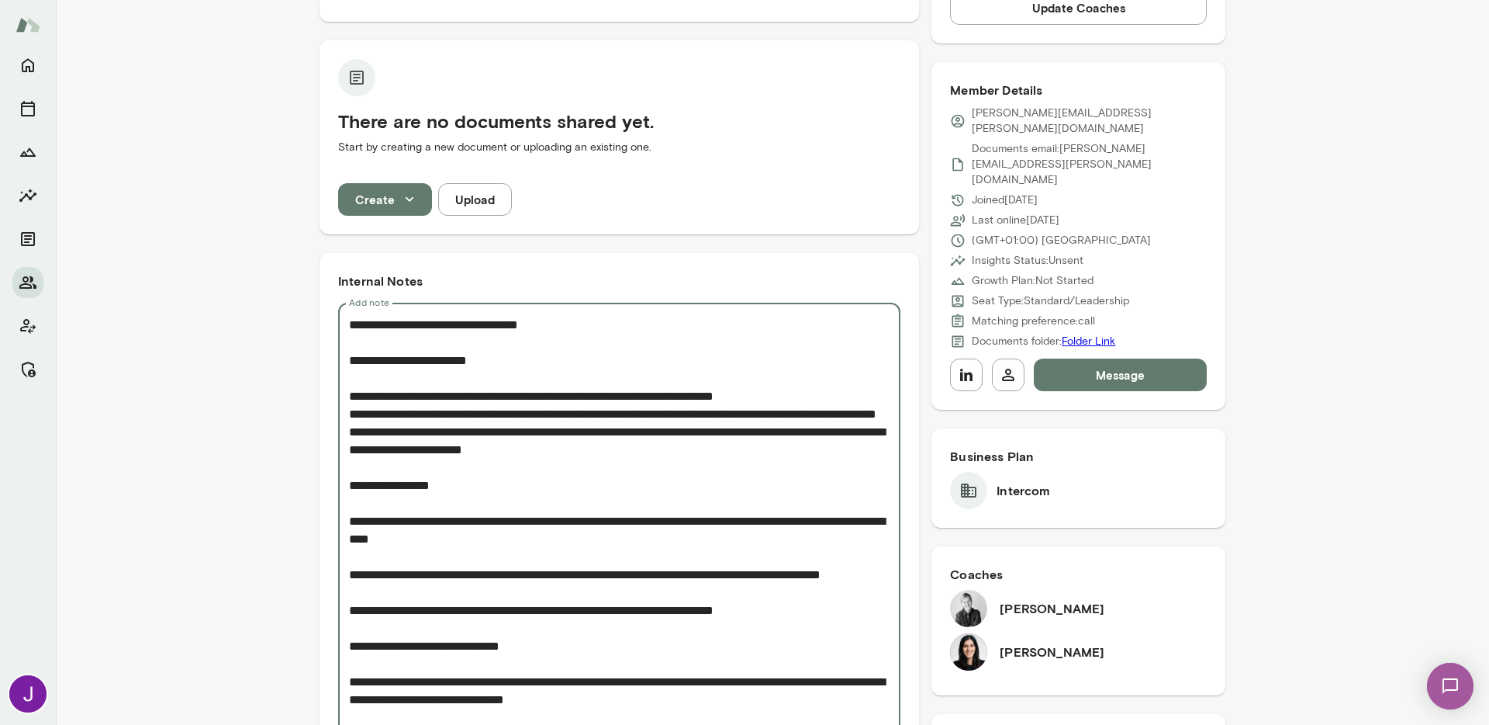
scroll to position [280, 0]
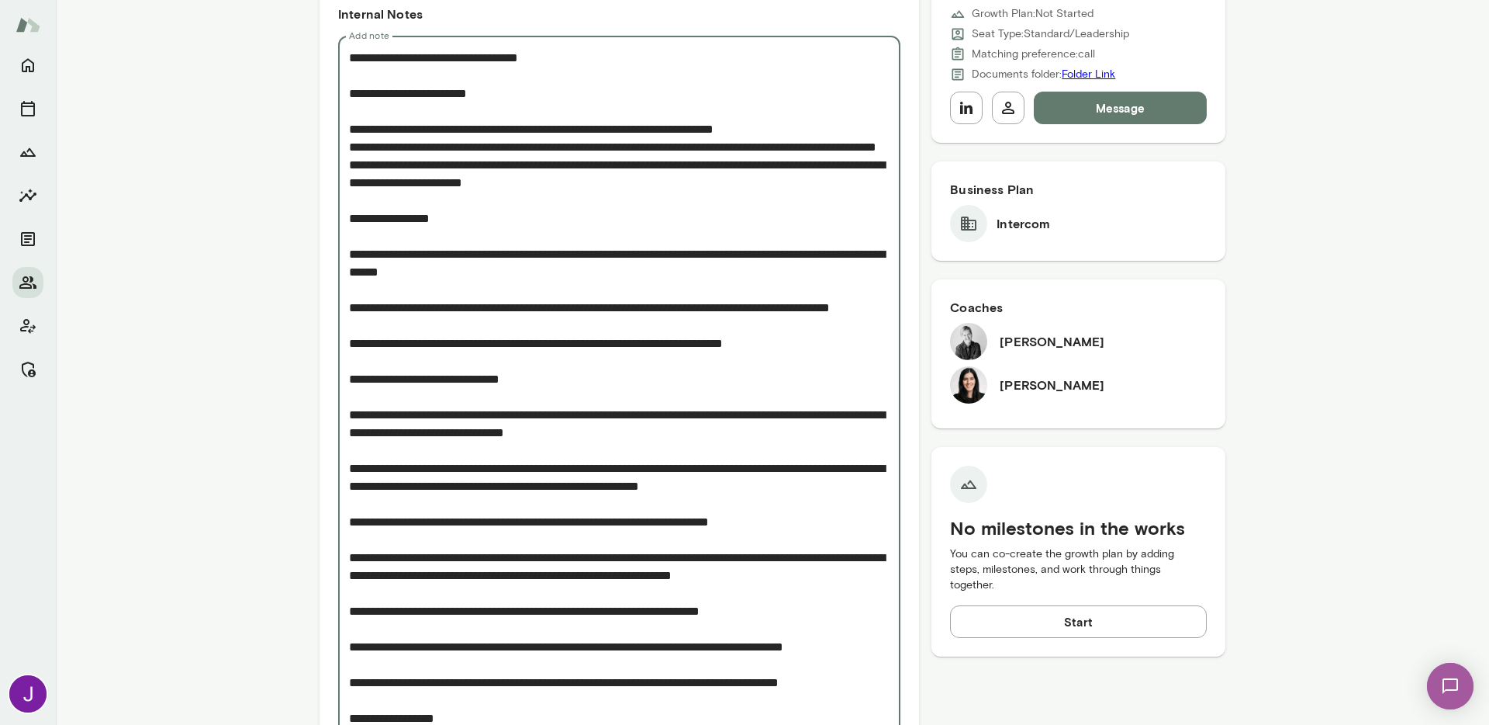
scroll to position [526, 0]
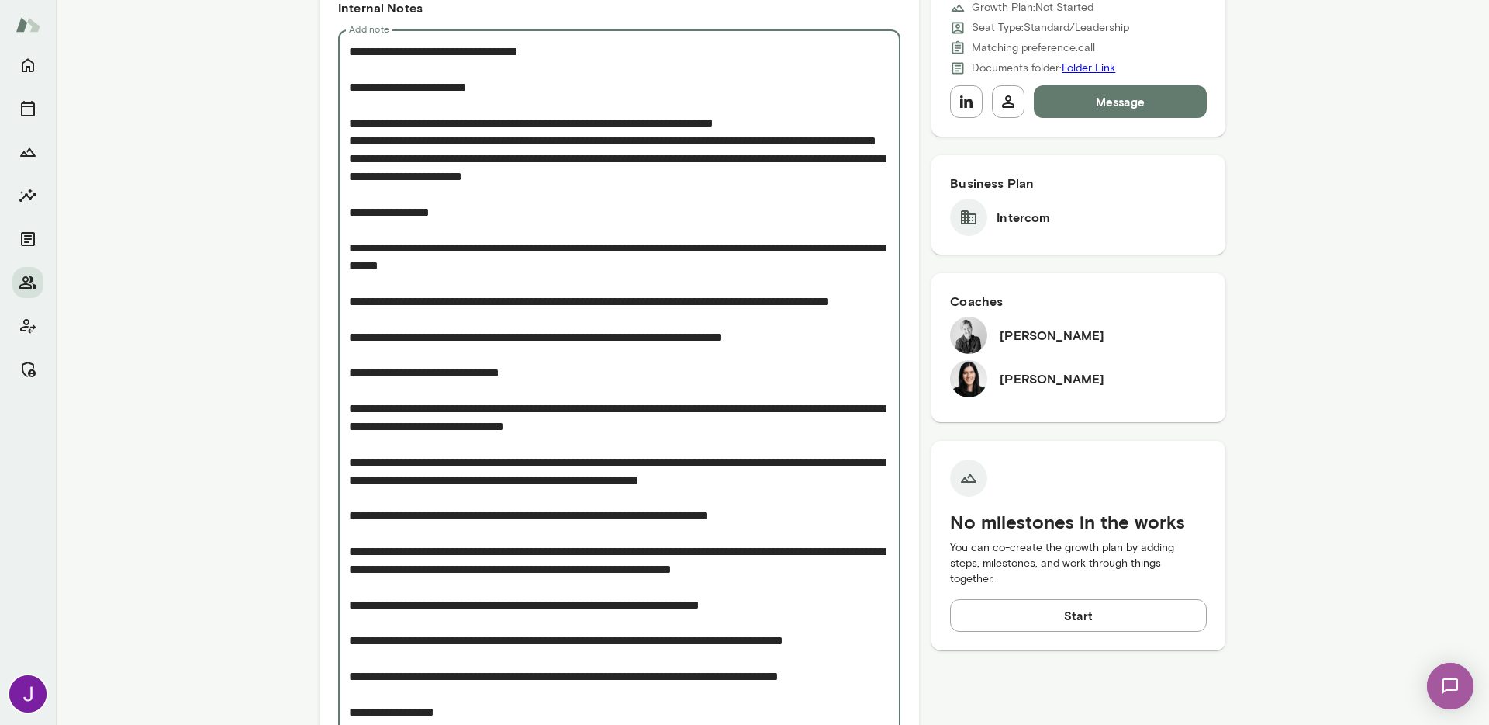
click at [365, 357] on textarea "Add note" at bounding box center [619, 533] width 541 height 981
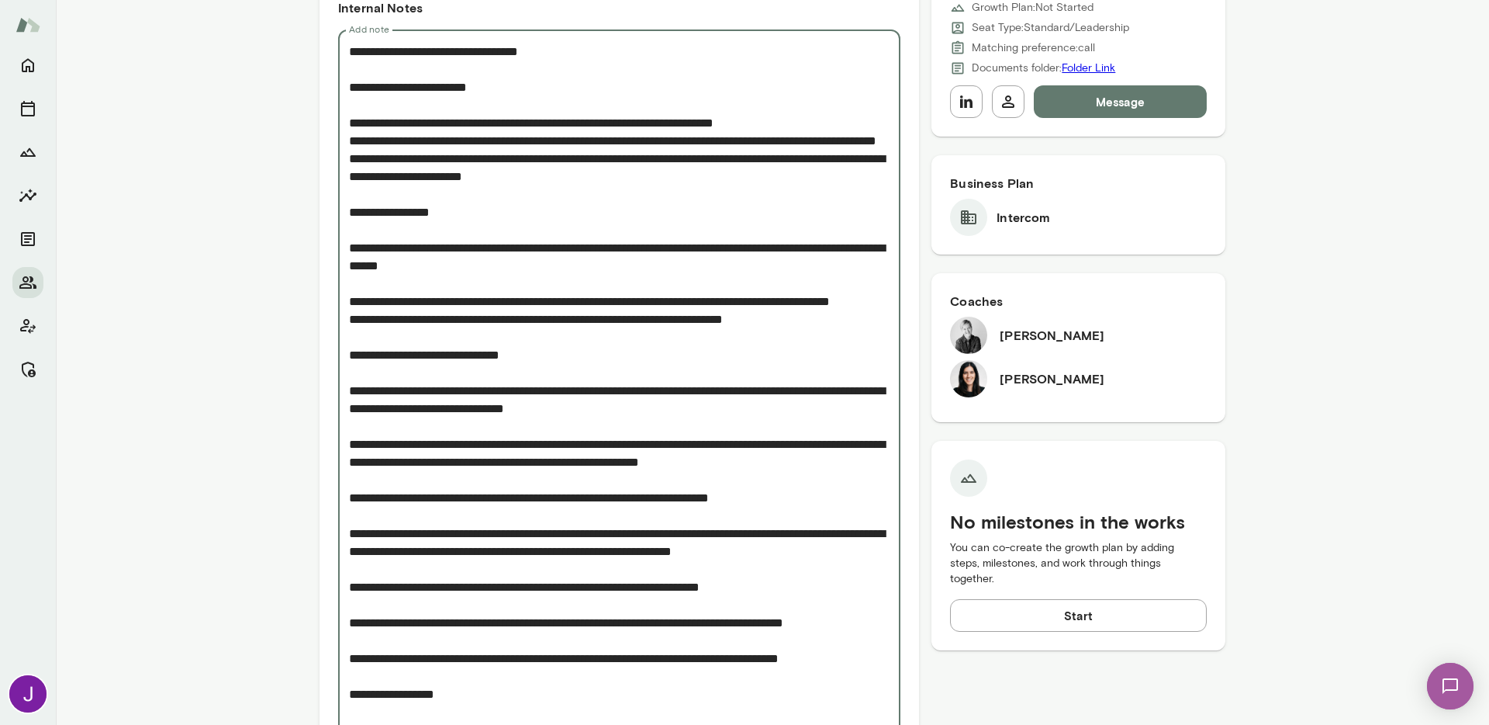
click at [371, 305] on textarea "Add note" at bounding box center [619, 524] width 541 height 963
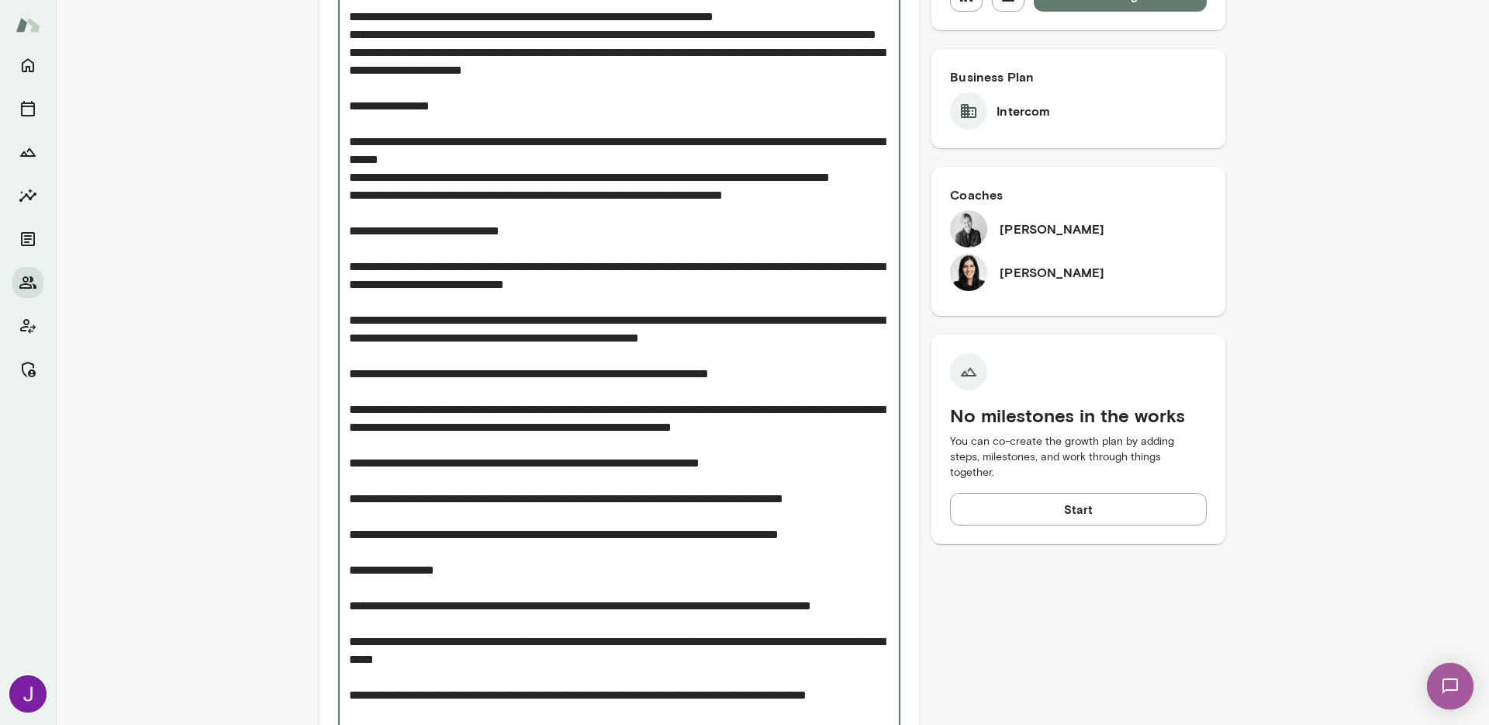
scroll to position [634, 0]
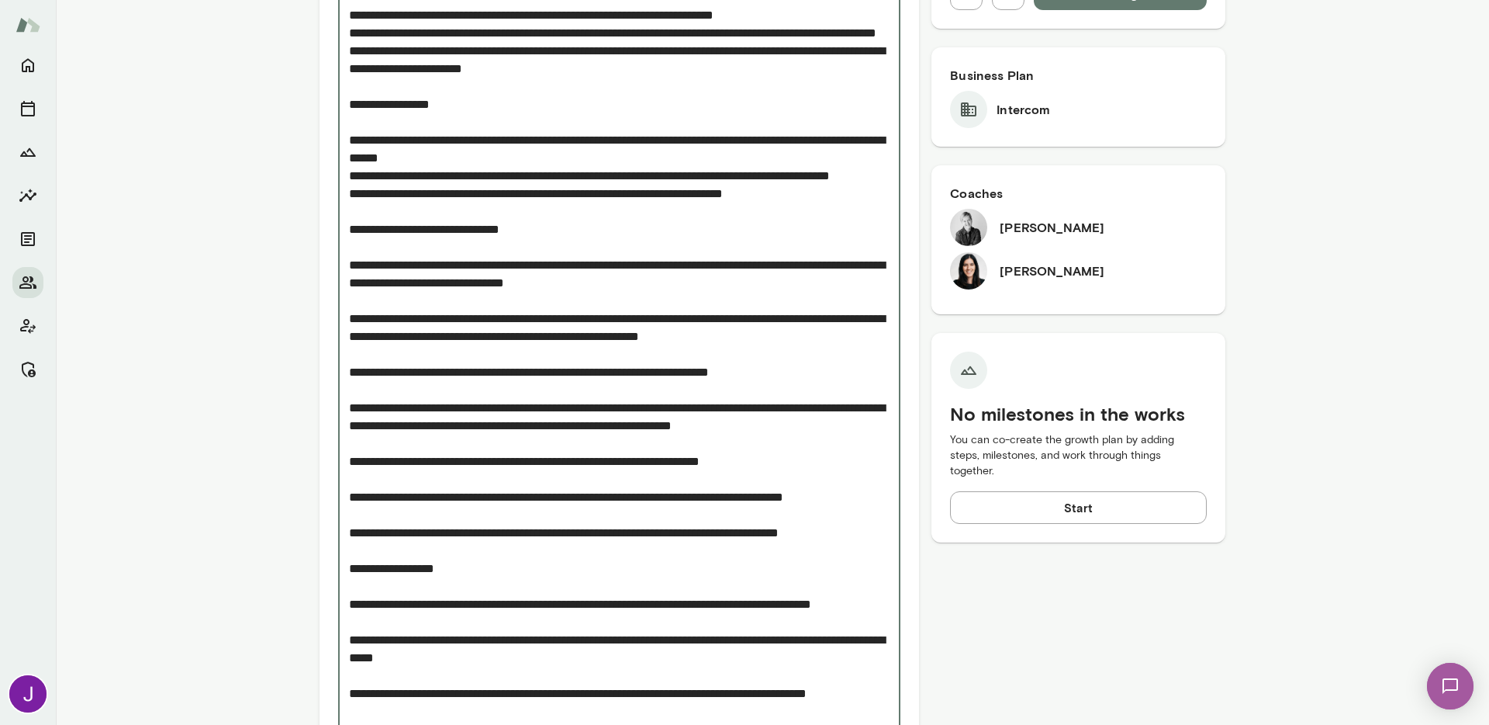
click at [349, 301] on textarea "Add note" at bounding box center [619, 408] width 541 height 946
click at [349, 351] on textarea "Add note" at bounding box center [619, 408] width 541 height 946
click at [341, 410] on div "* Add note" at bounding box center [619, 407] width 562 height 971
click at [349, 403] on textarea "Add note" at bounding box center [619, 408] width 541 height 946
click at [349, 442] on textarea "Add note" at bounding box center [619, 408] width 541 height 946
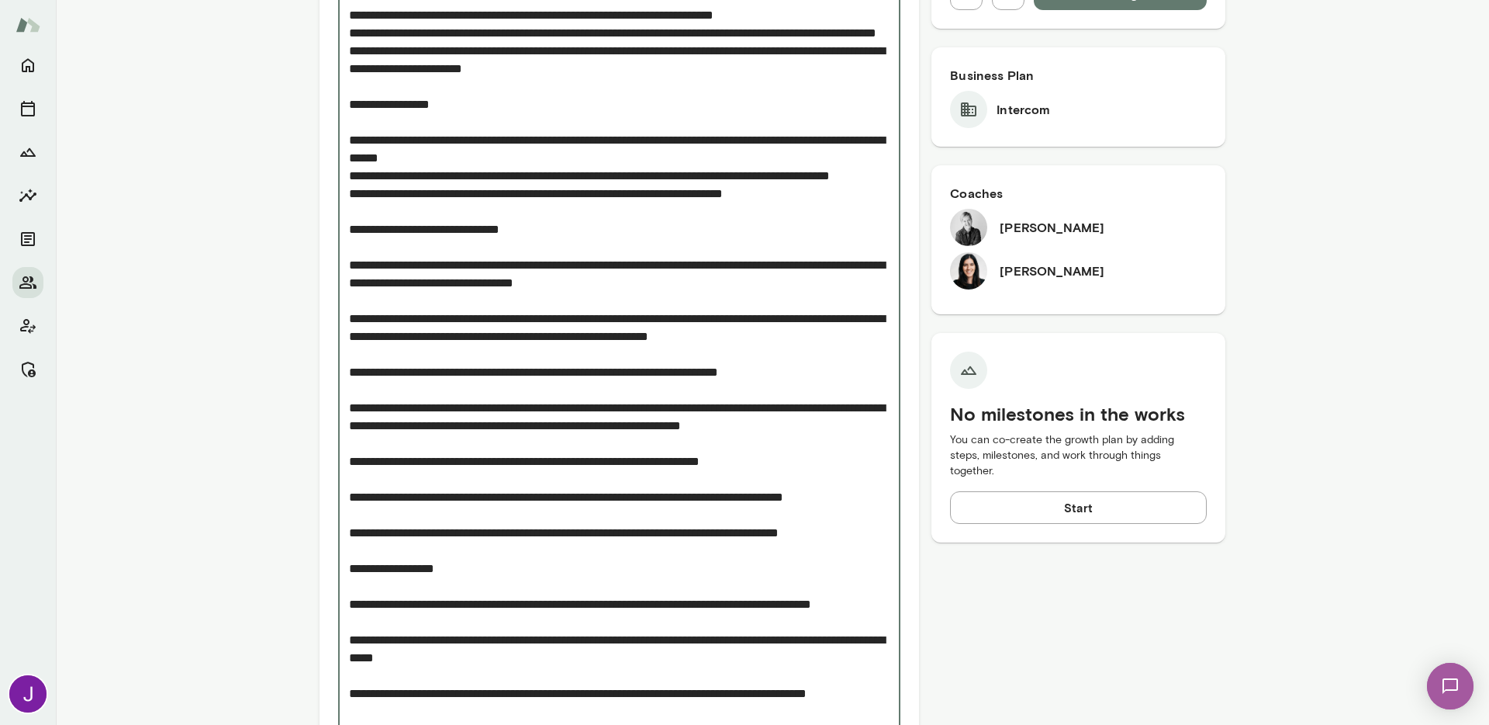
click at [349, 513] on textarea "Add note" at bounding box center [619, 408] width 541 height 946
click at [349, 552] on textarea "Add note" at bounding box center [619, 408] width 541 height 946
click at [349, 607] on textarea "Add note" at bounding box center [619, 416] width 541 height 963
click at [353, 588] on textarea "Add note" at bounding box center [619, 416] width 541 height 963
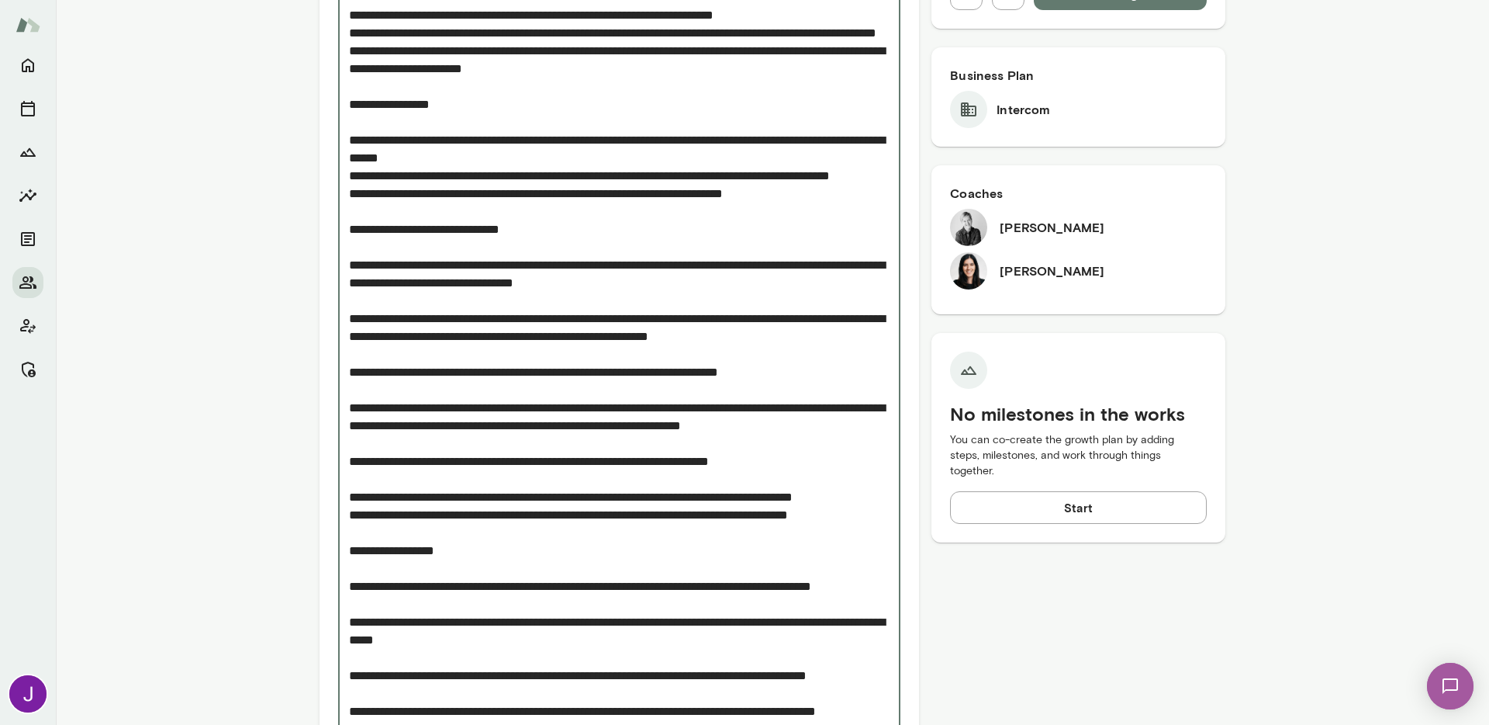
click at [356, 531] on textarea "Add note" at bounding box center [619, 408] width 541 height 946
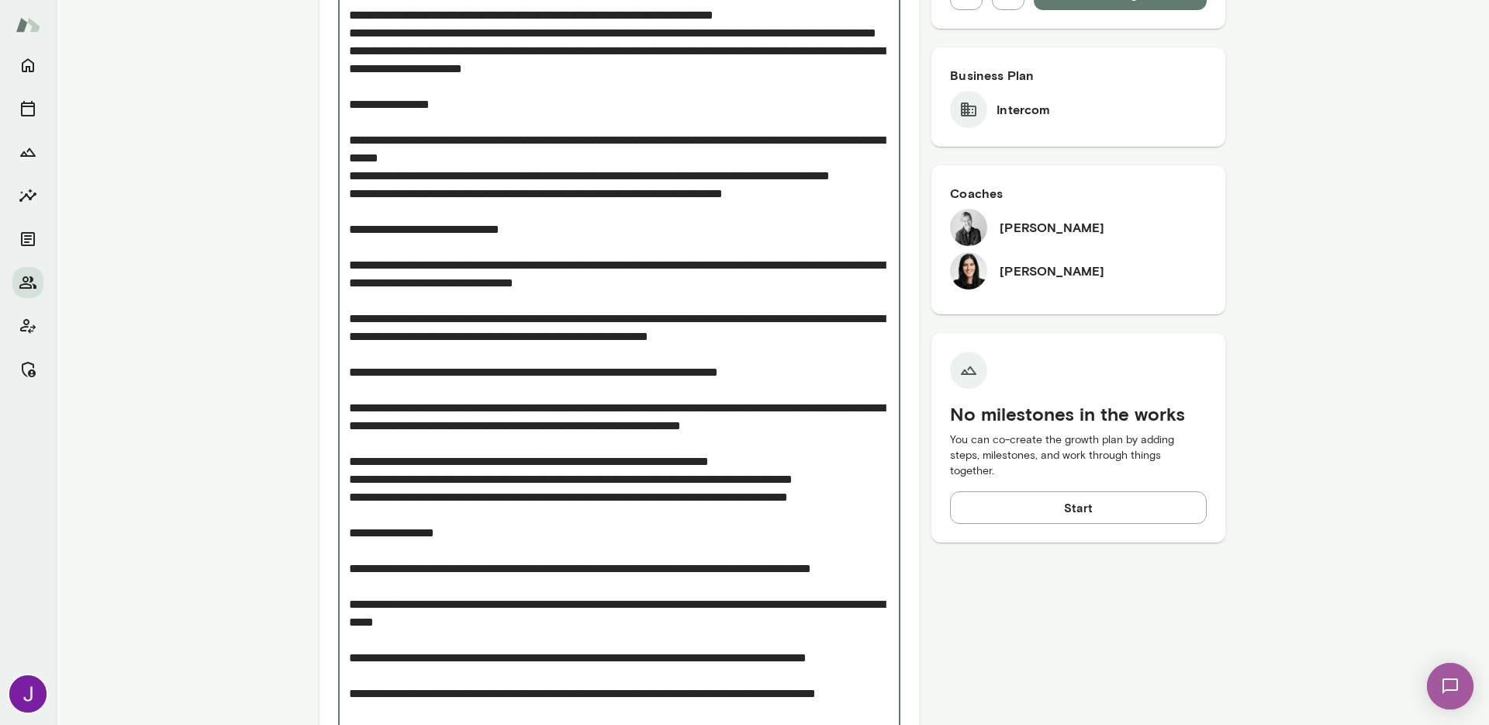
click at [360, 483] on textarea "Add note" at bounding box center [619, 399] width 541 height 928
click at [358, 495] on textarea "Add note" at bounding box center [619, 399] width 541 height 928
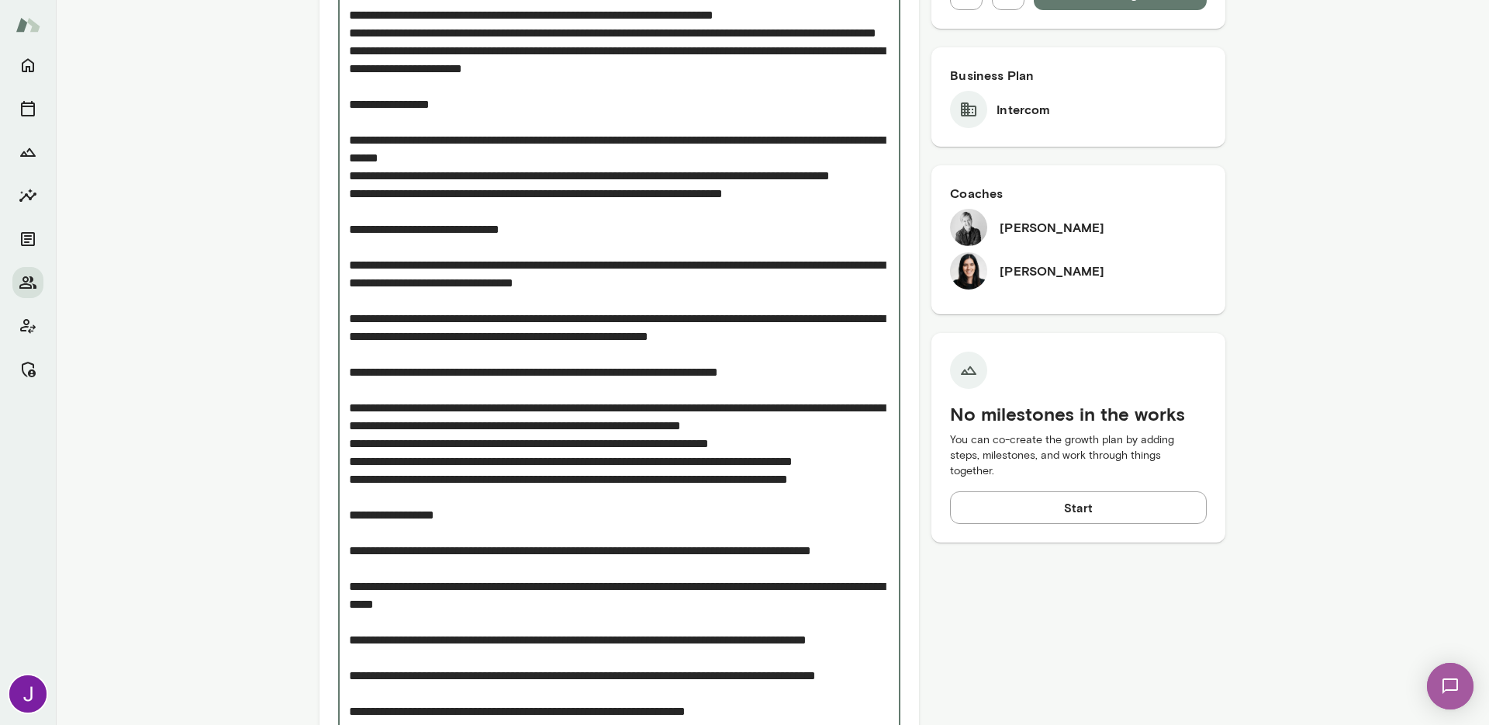
click at [362, 421] on textarea "Add note" at bounding box center [619, 390] width 541 height 910
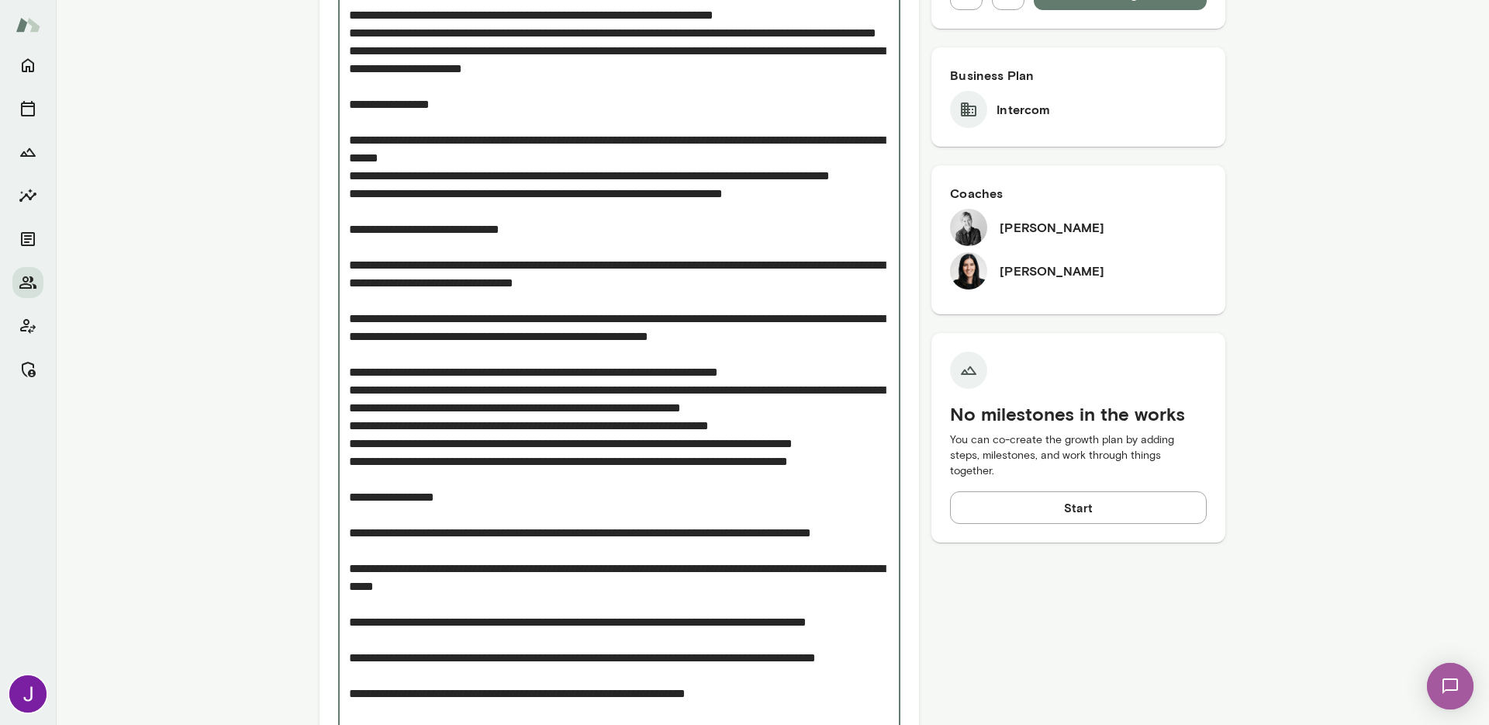
click at [357, 390] on textarea "Add note" at bounding box center [619, 381] width 541 height 892
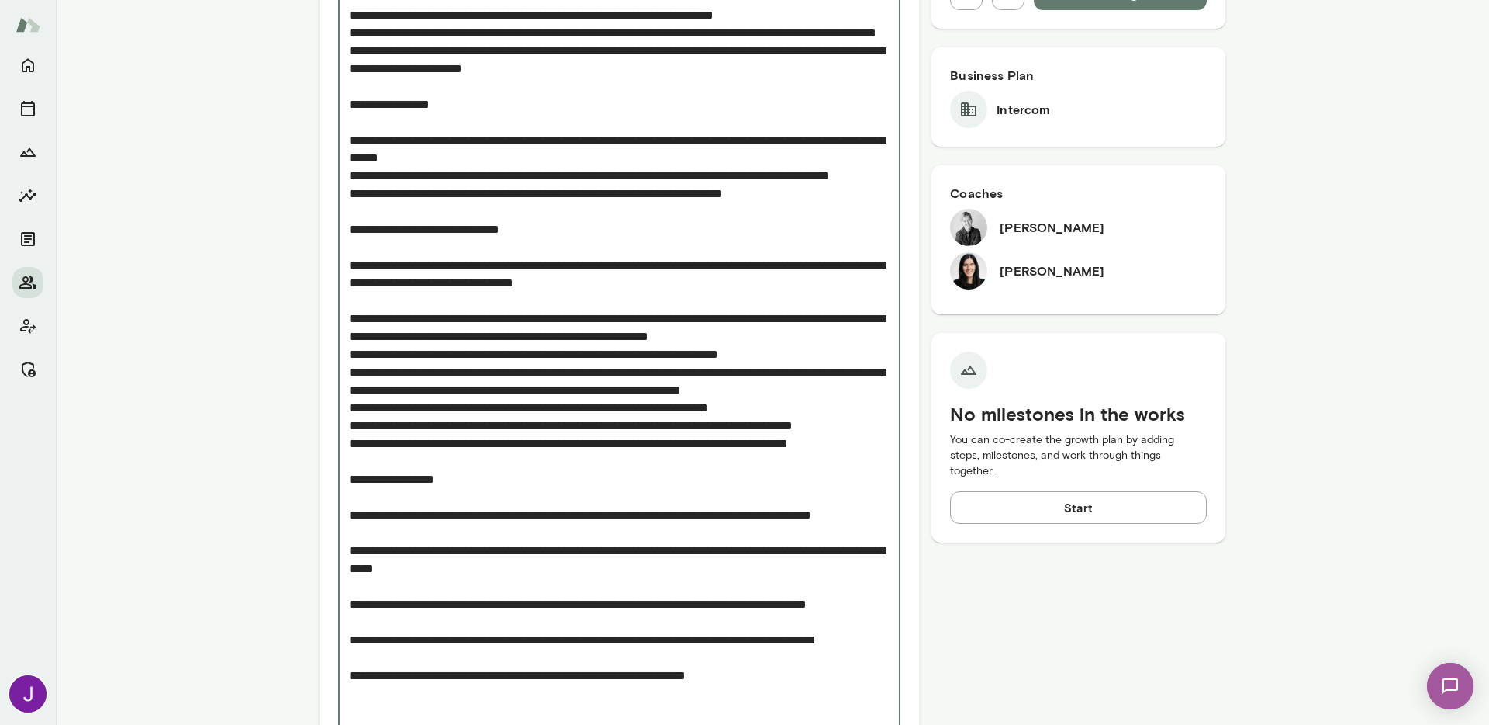
click at [358, 324] on textarea "Add note" at bounding box center [619, 372] width 541 height 874
click at [358, 334] on textarea "Add note" at bounding box center [619, 372] width 541 height 874
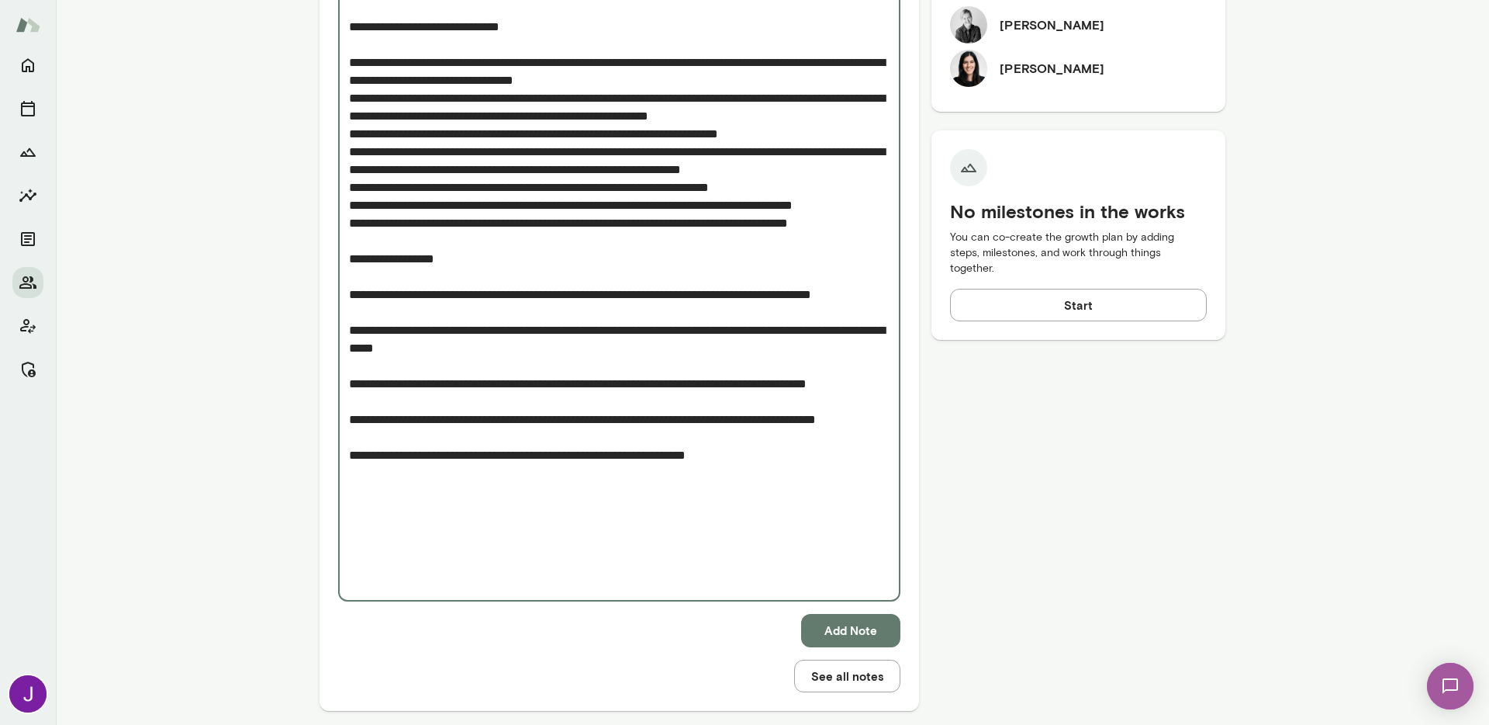
scroll to position [849, 0]
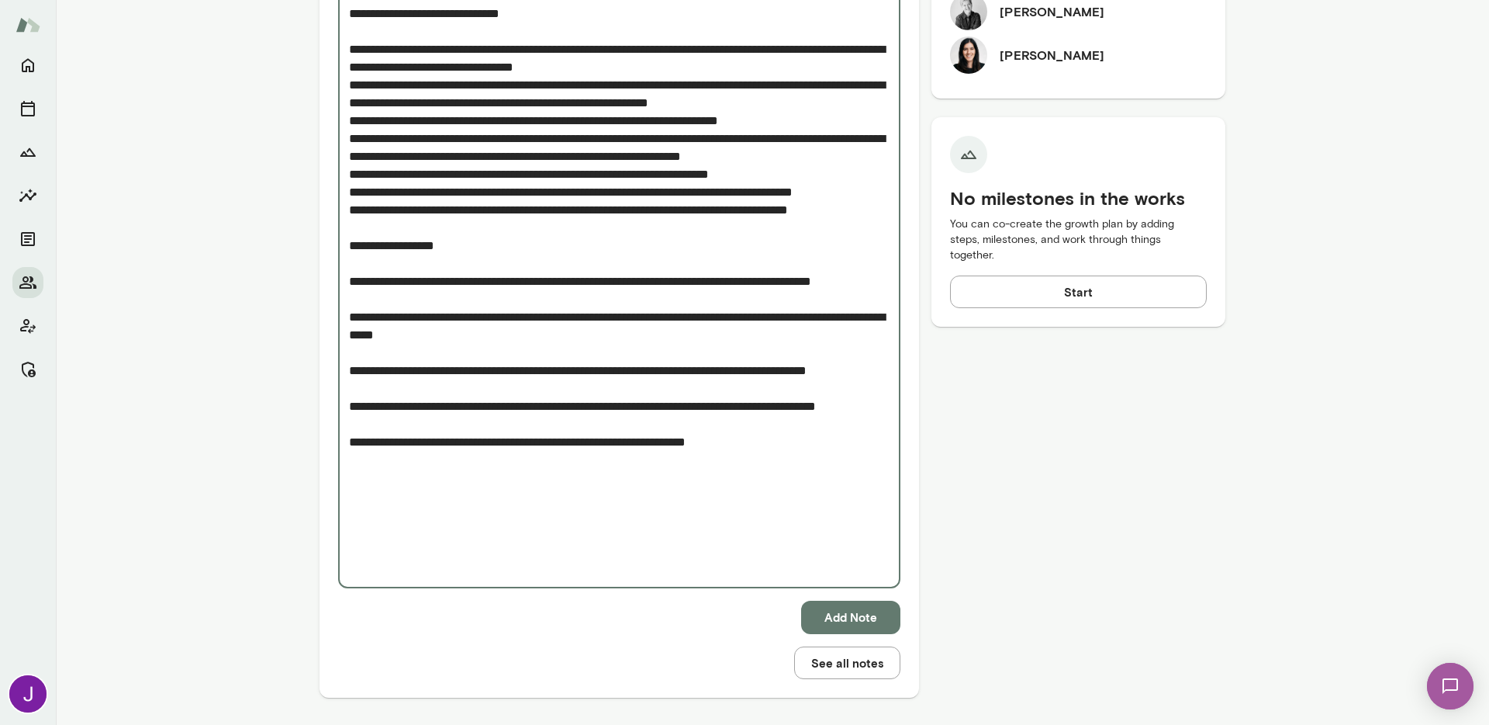
click at [349, 354] on textarea "Add note" at bounding box center [619, 147] width 541 height 856
click at [349, 406] on textarea "Add note" at bounding box center [619, 147] width 541 height 856
click at [349, 460] on textarea "Add note" at bounding box center [619, 147] width 541 height 856
click at [349, 513] on textarea "Add note" at bounding box center [619, 147] width 541 height 856
click at [349, 569] on textarea "Add note" at bounding box center [619, 147] width 541 height 856
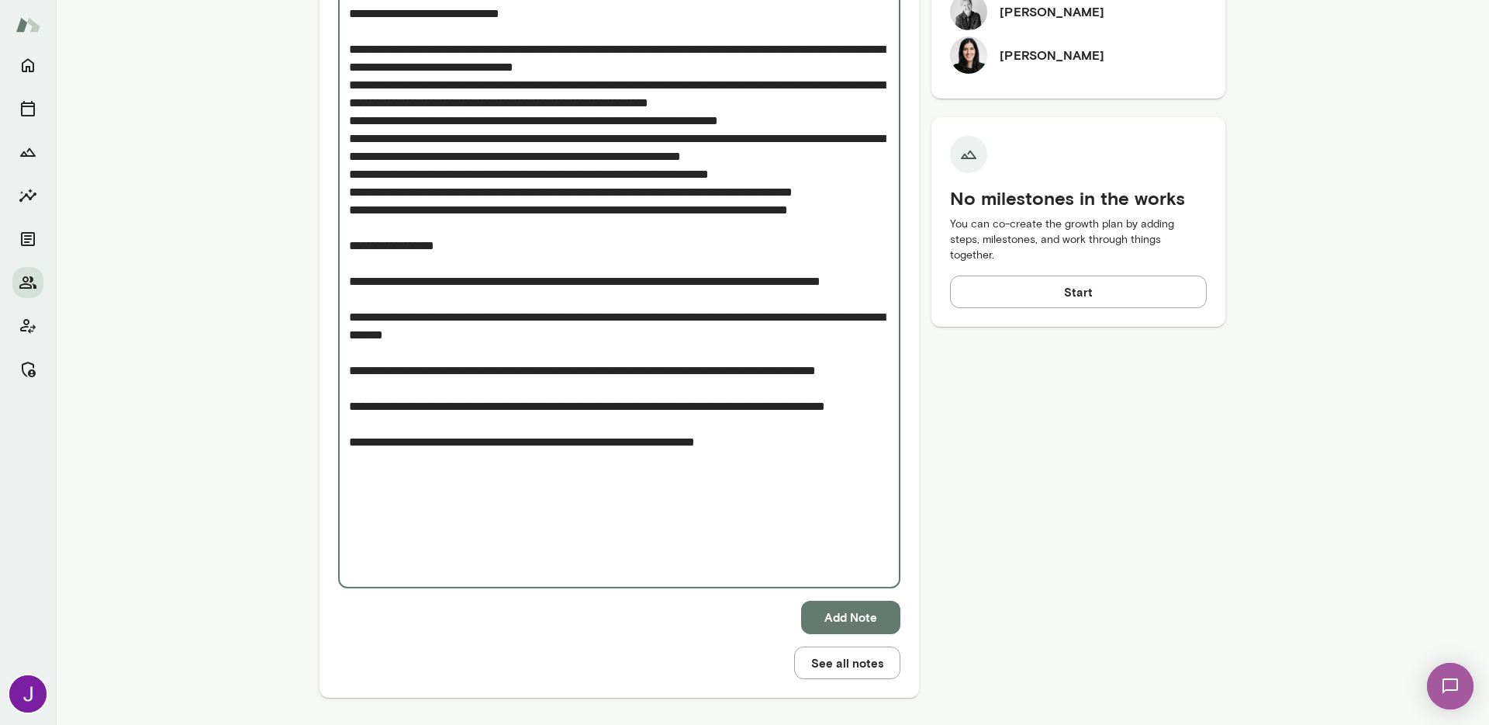
click at [434, 537] on textarea "Add note" at bounding box center [619, 147] width 541 height 856
click at [421, 551] on textarea "Add note" at bounding box center [619, 147] width 541 height 856
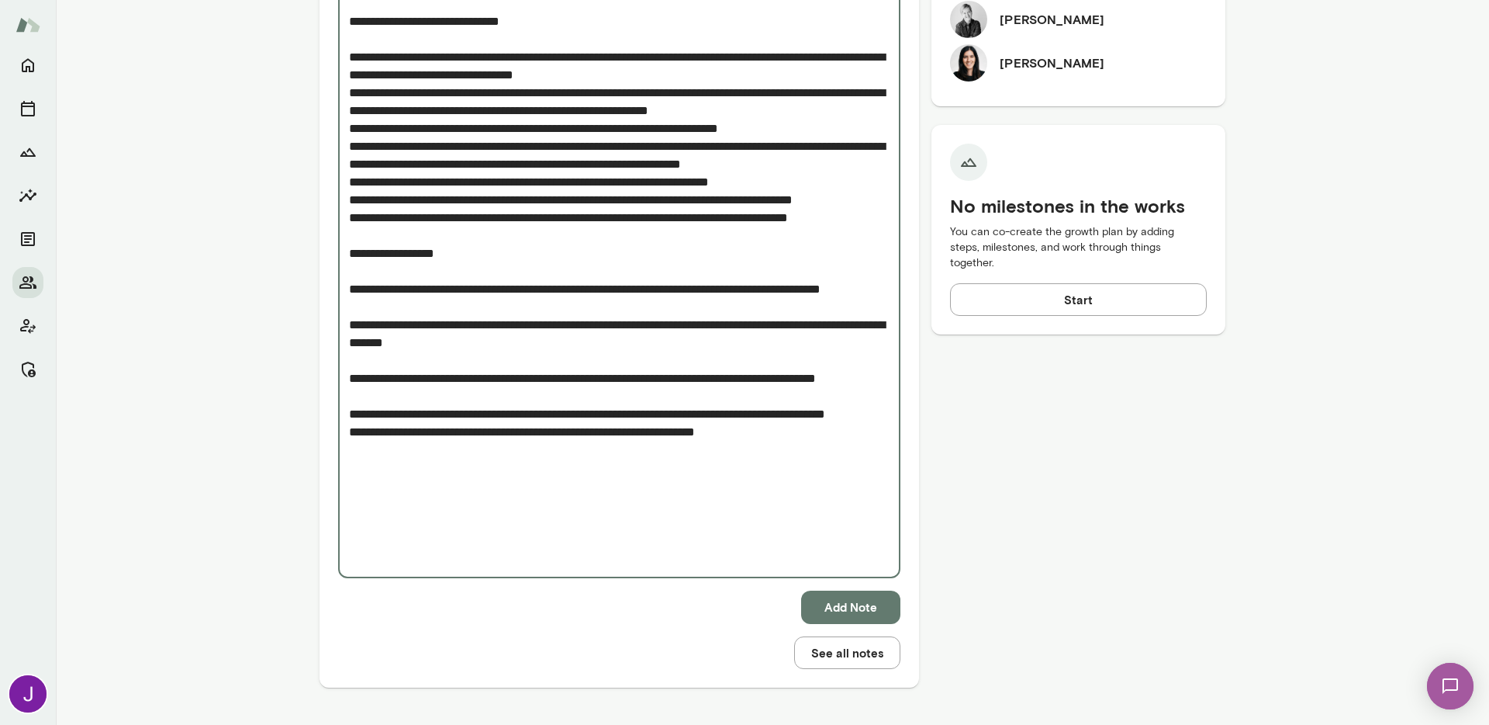
click at [416, 500] on textarea "Add note" at bounding box center [619, 146] width 541 height 839
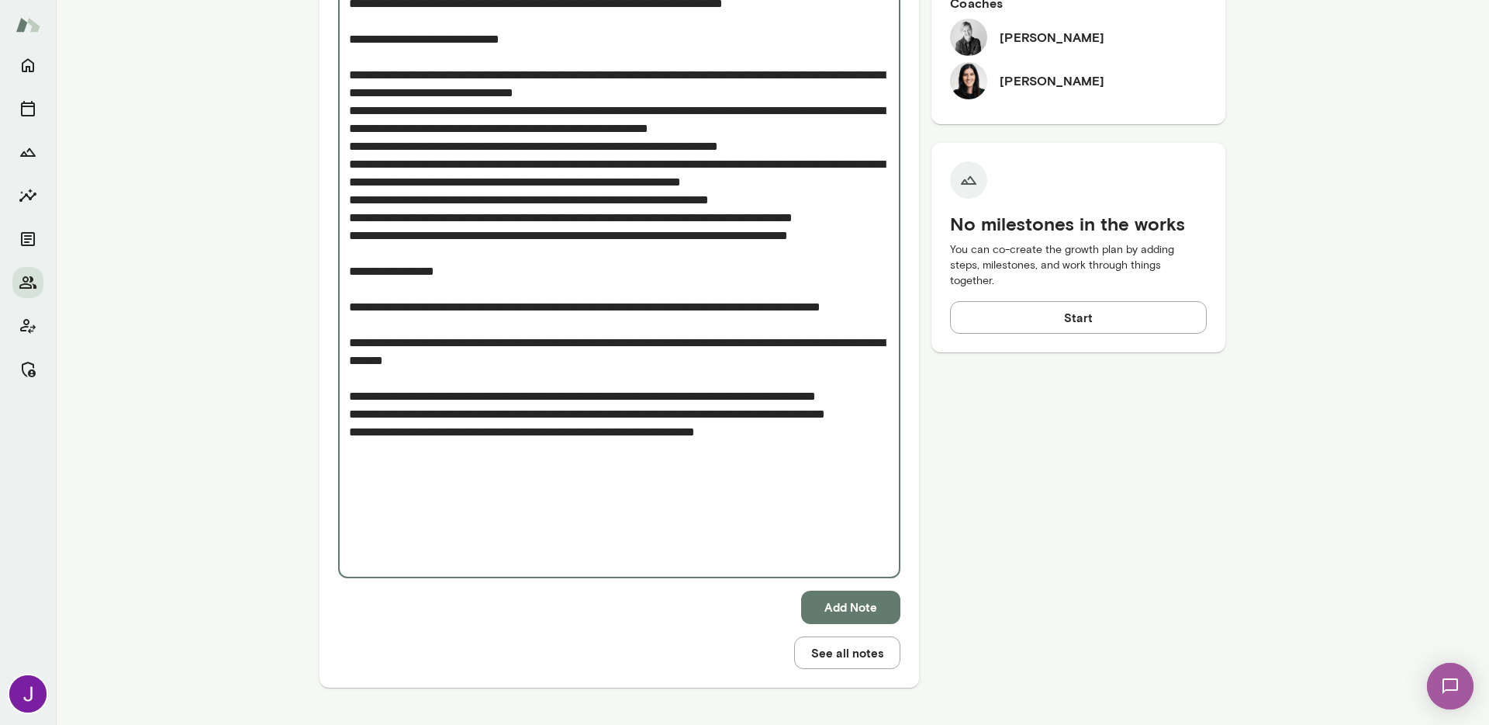
click at [407, 470] on textarea "Add note" at bounding box center [619, 155] width 541 height 821
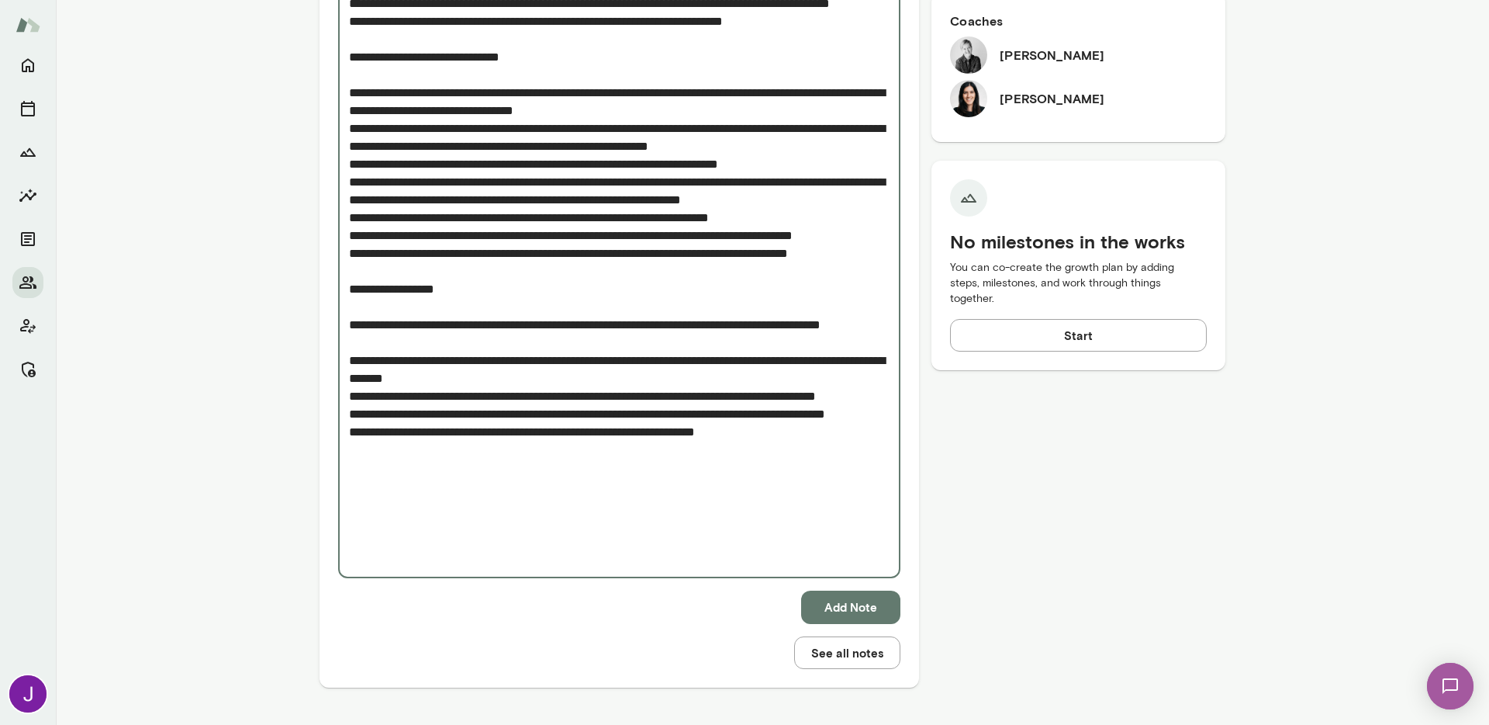
click at [403, 427] on textarea "Add note" at bounding box center [619, 164] width 541 height 803
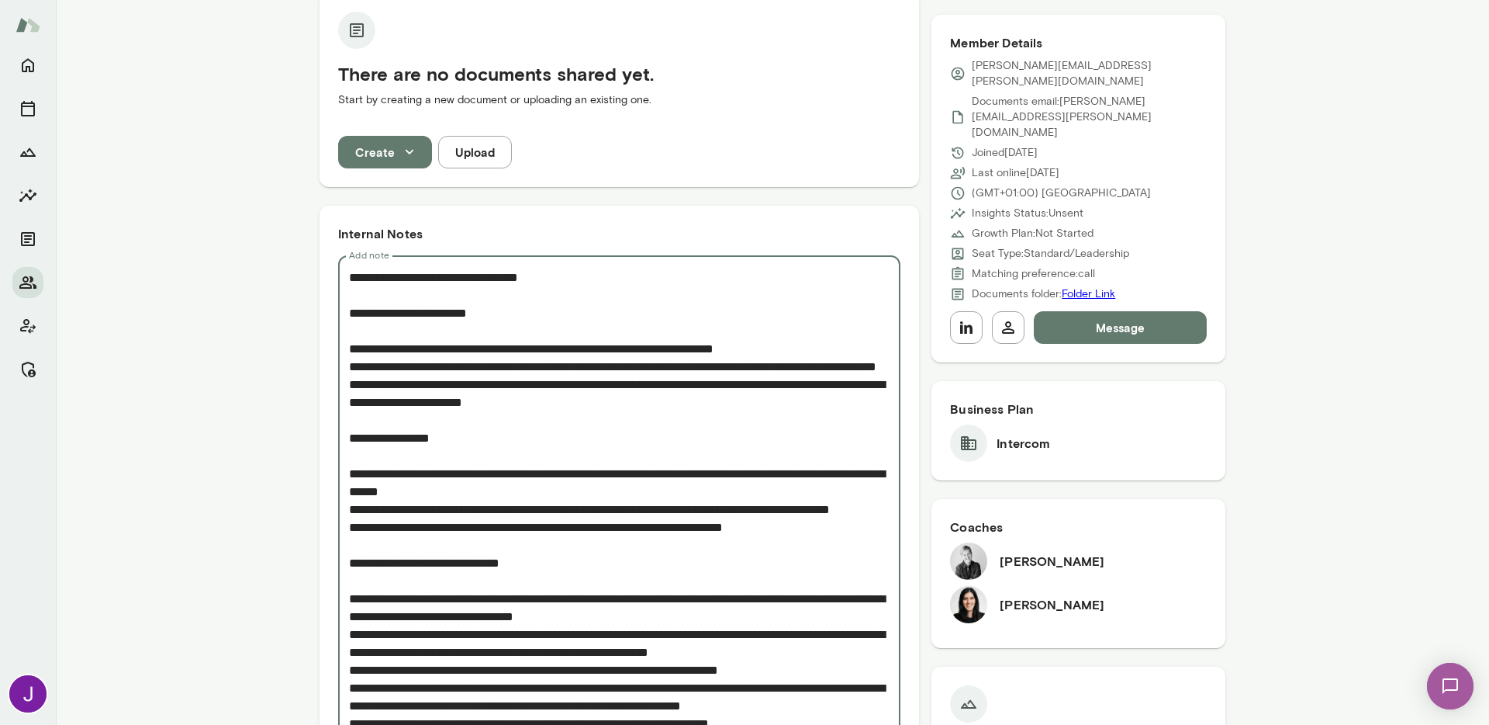
scroll to position [291, 0]
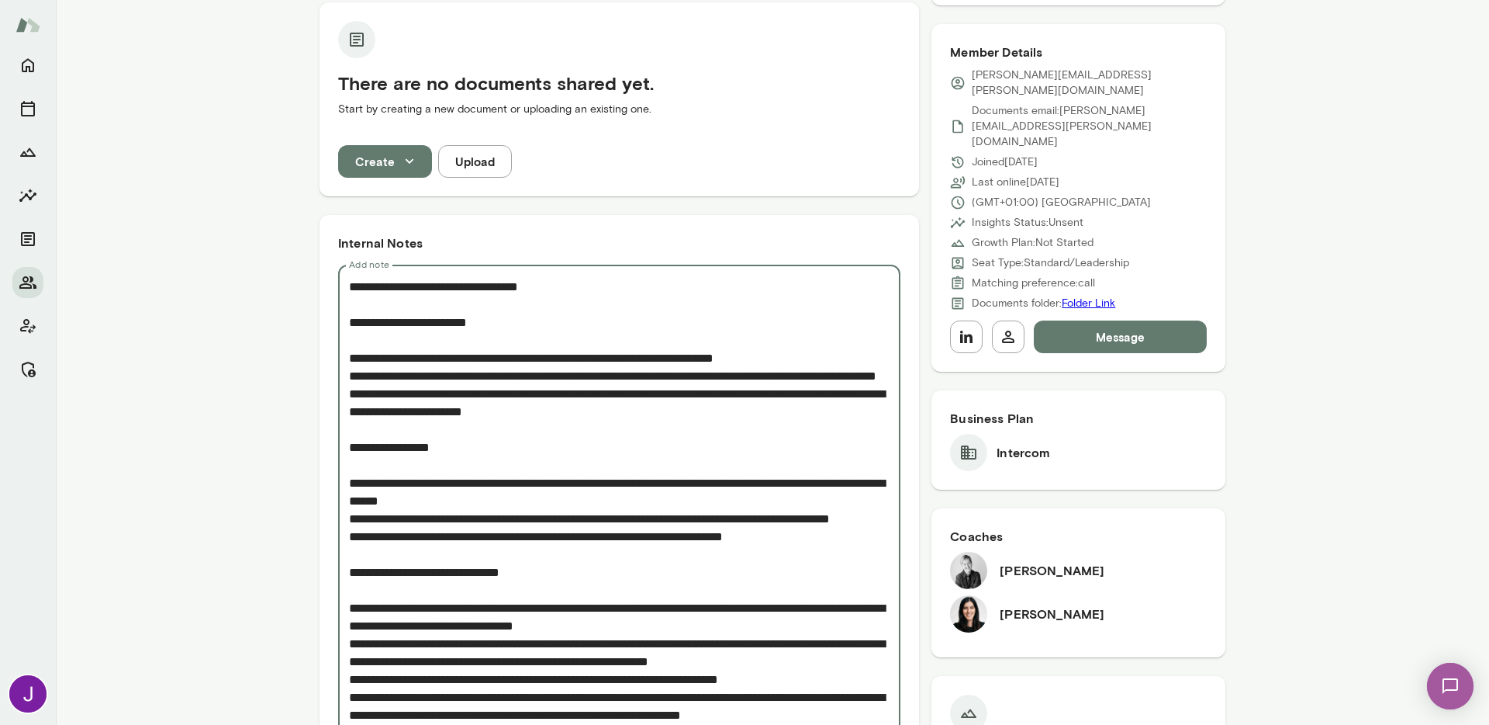
click at [486, 289] on textarea "Add note" at bounding box center [619, 670] width 541 height 785
click at [470, 289] on textarea "Add note" at bounding box center [619, 670] width 541 height 785
click at [555, 397] on textarea "Add note" at bounding box center [619, 670] width 541 height 785
click at [521, 292] on textarea "Add note" at bounding box center [619, 670] width 541 height 785
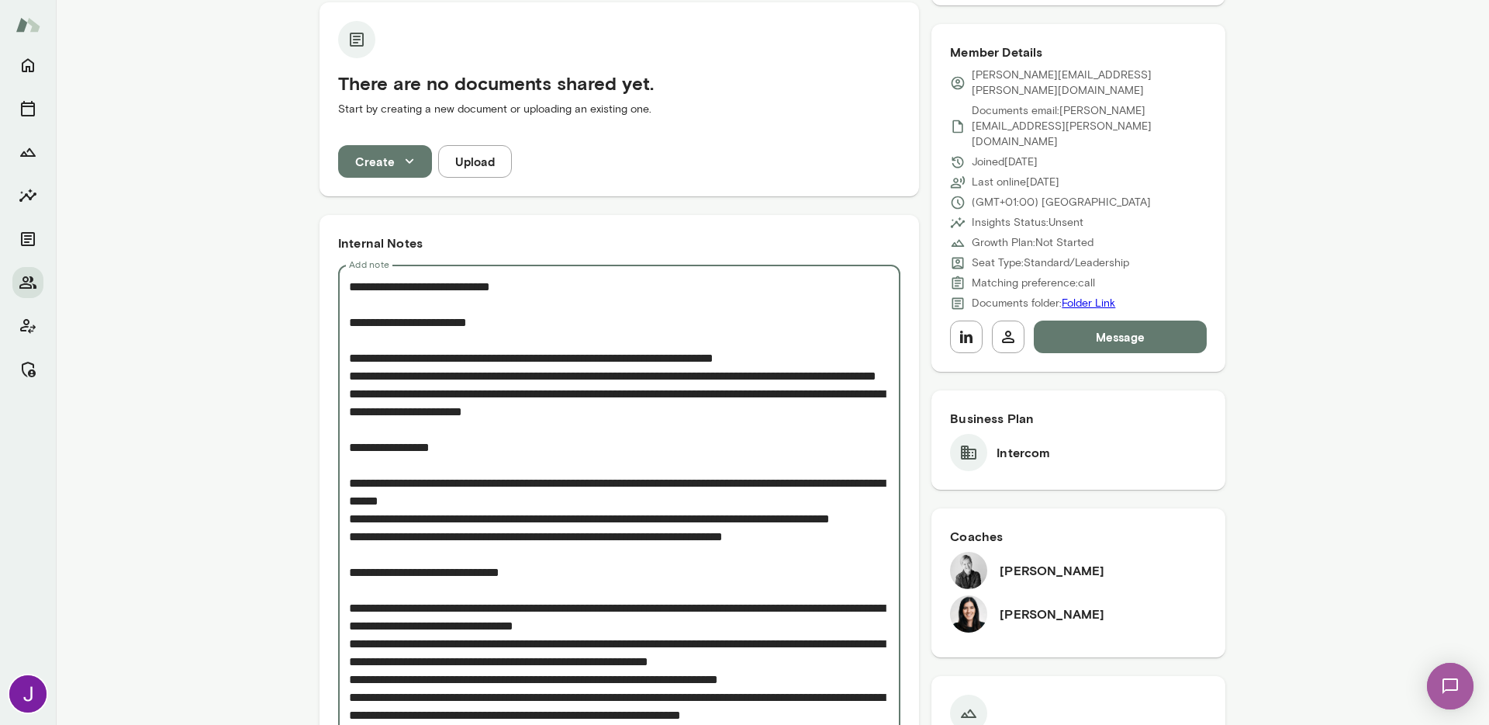
click at [564, 454] on textarea "Add note" at bounding box center [619, 670] width 541 height 785
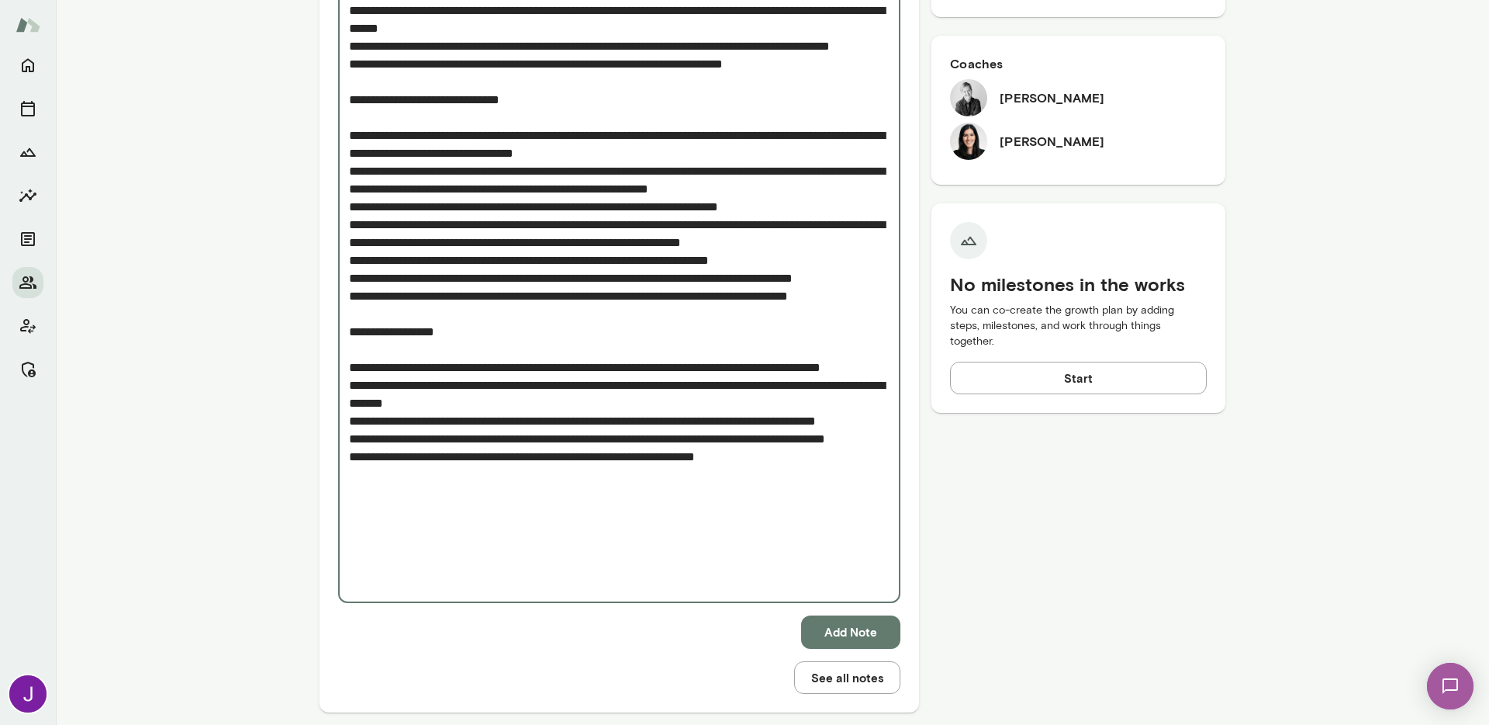
scroll to position [788, 0]
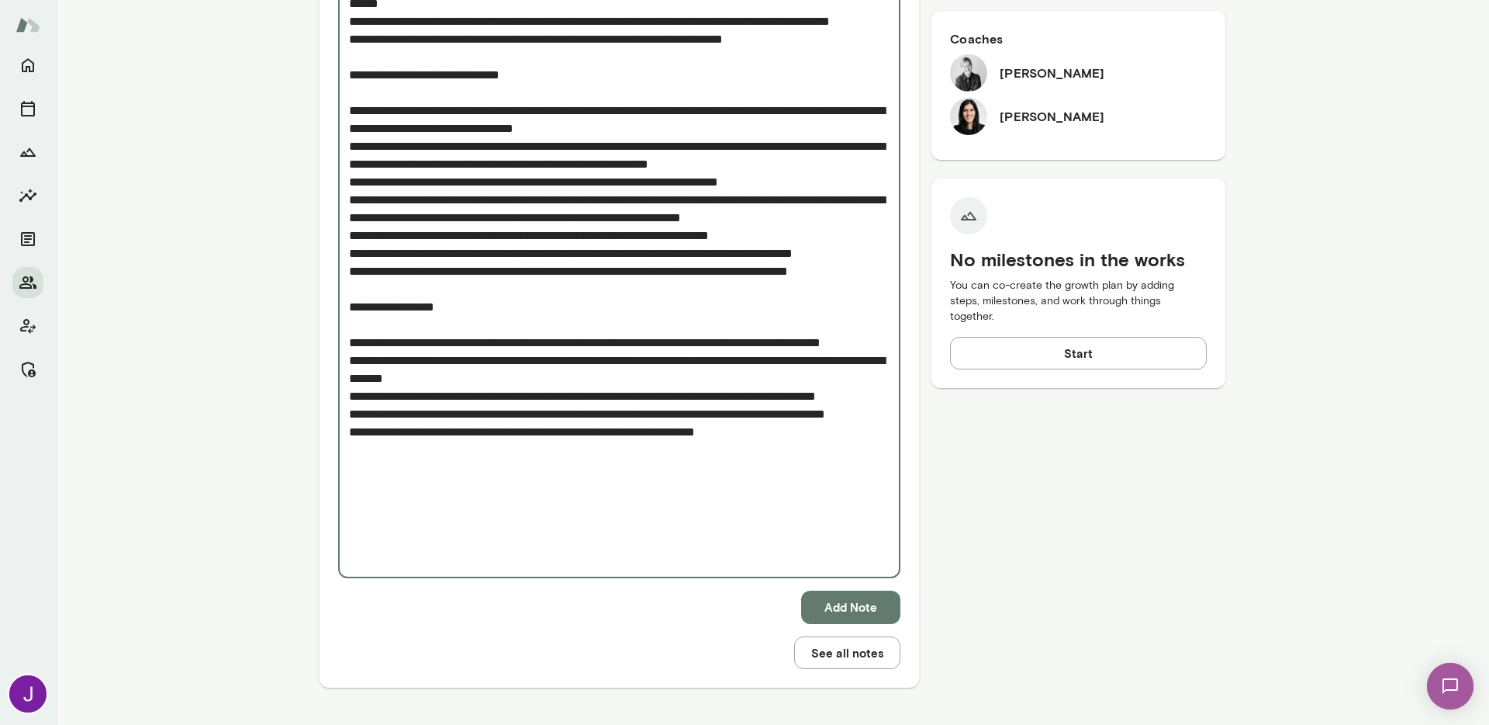
type textarea "**********"
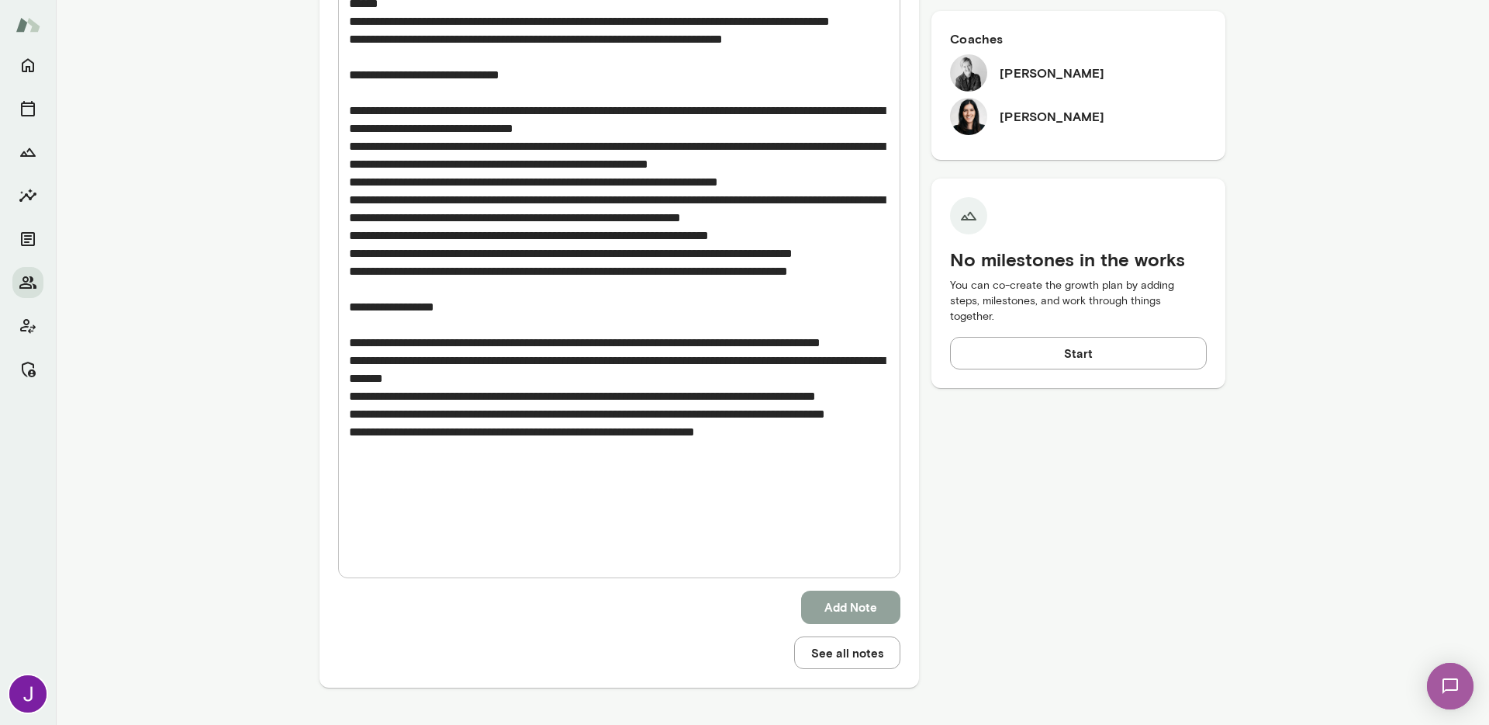
click at [872, 610] on button "Add Note" at bounding box center [850, 606] width 99 height 33
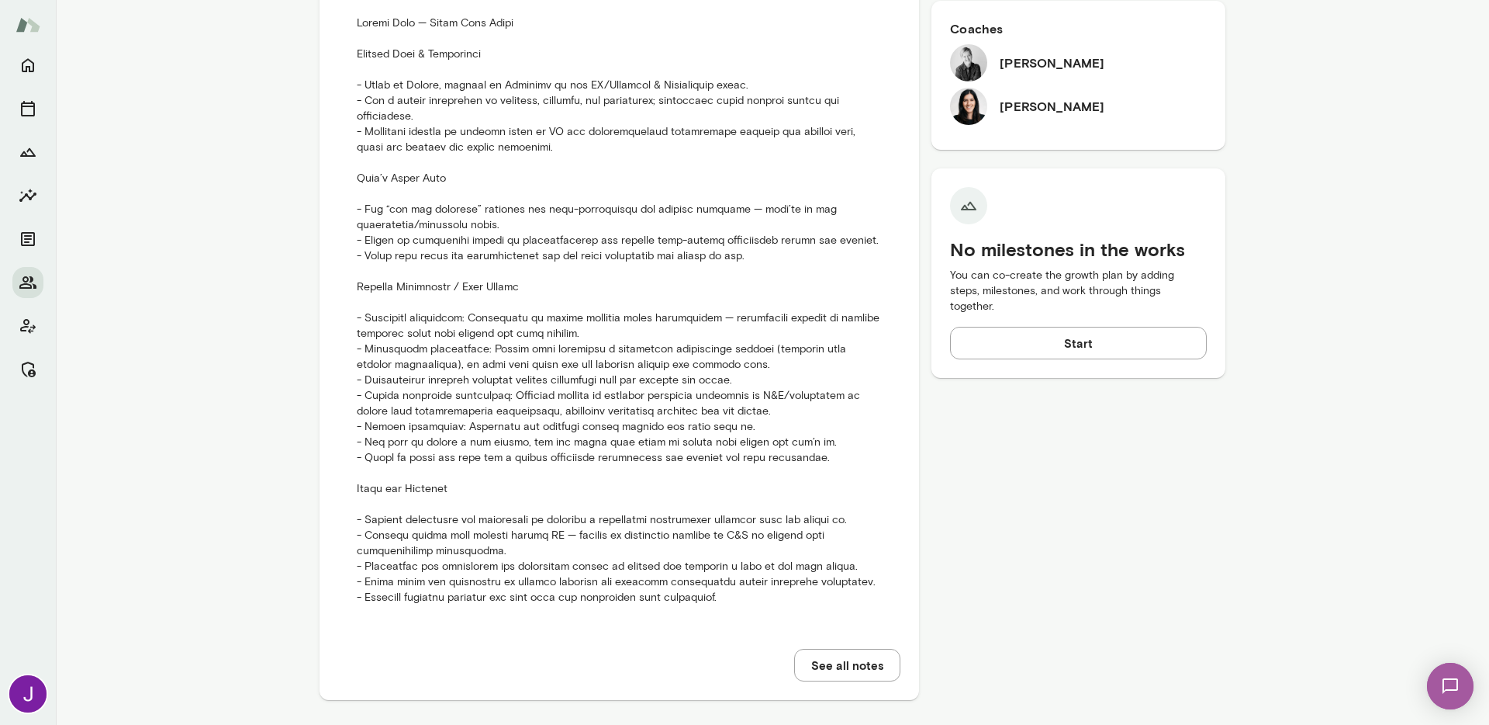
scroll to position [811, 0]
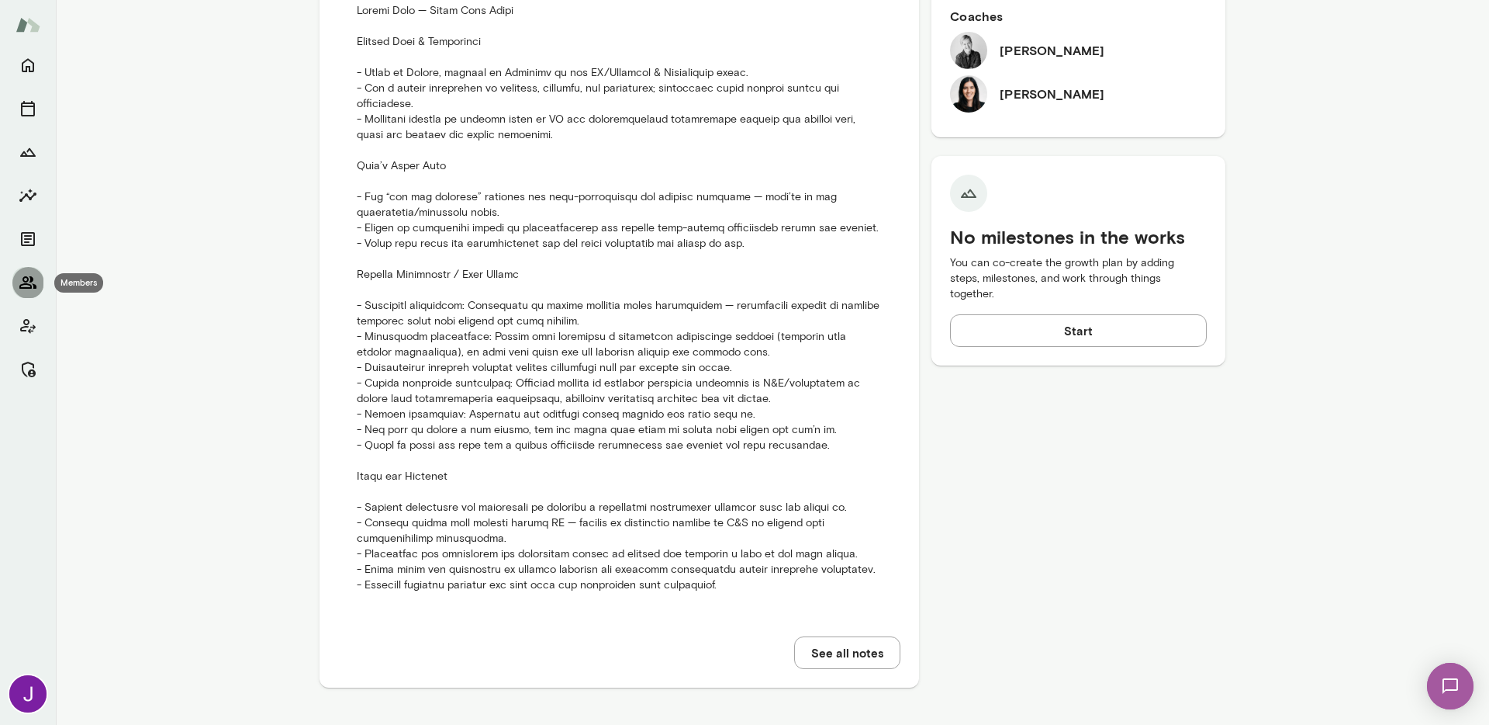
click at [17, 286] on button "Members" at bounding box center [27, 282] width 31 height 31
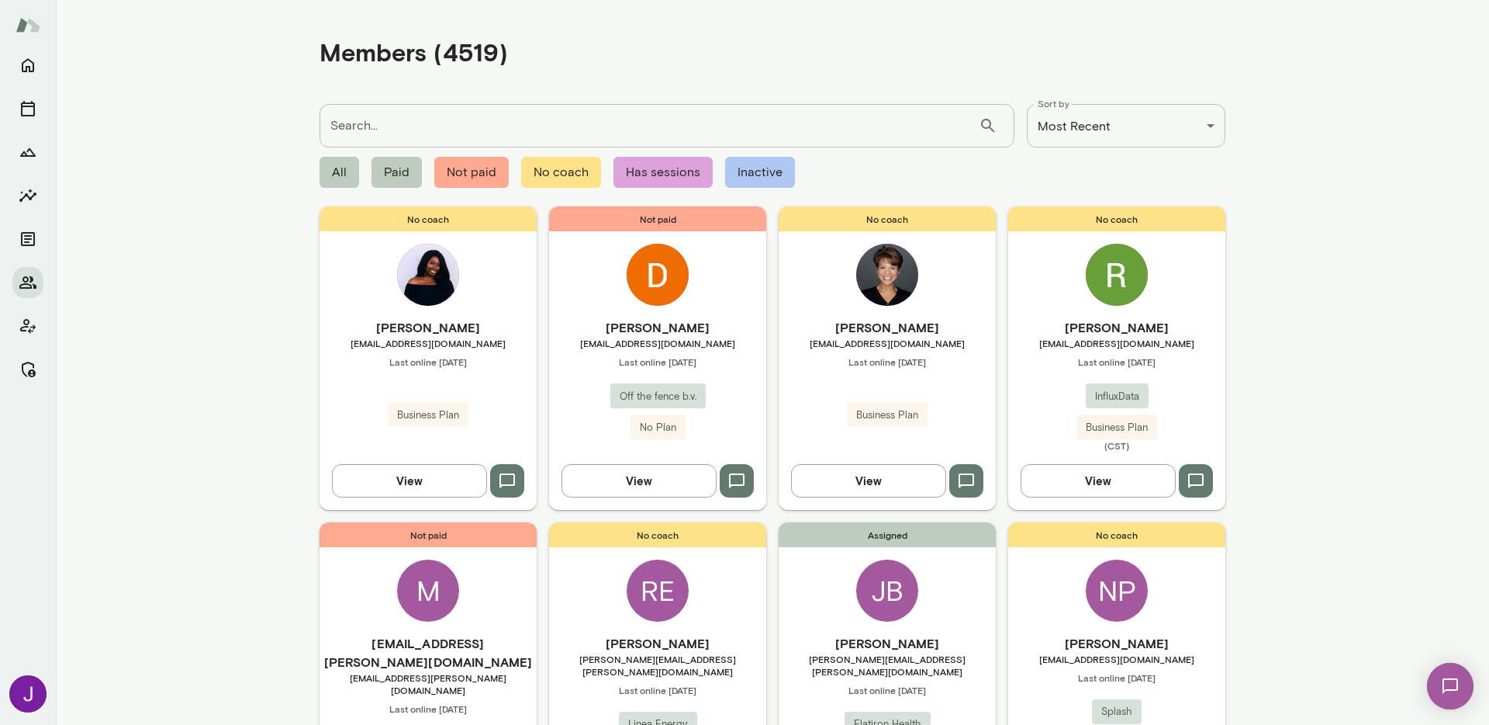
click at [413, 122] on input "Search..." at bounding box center [649, 125] width 659 height 43
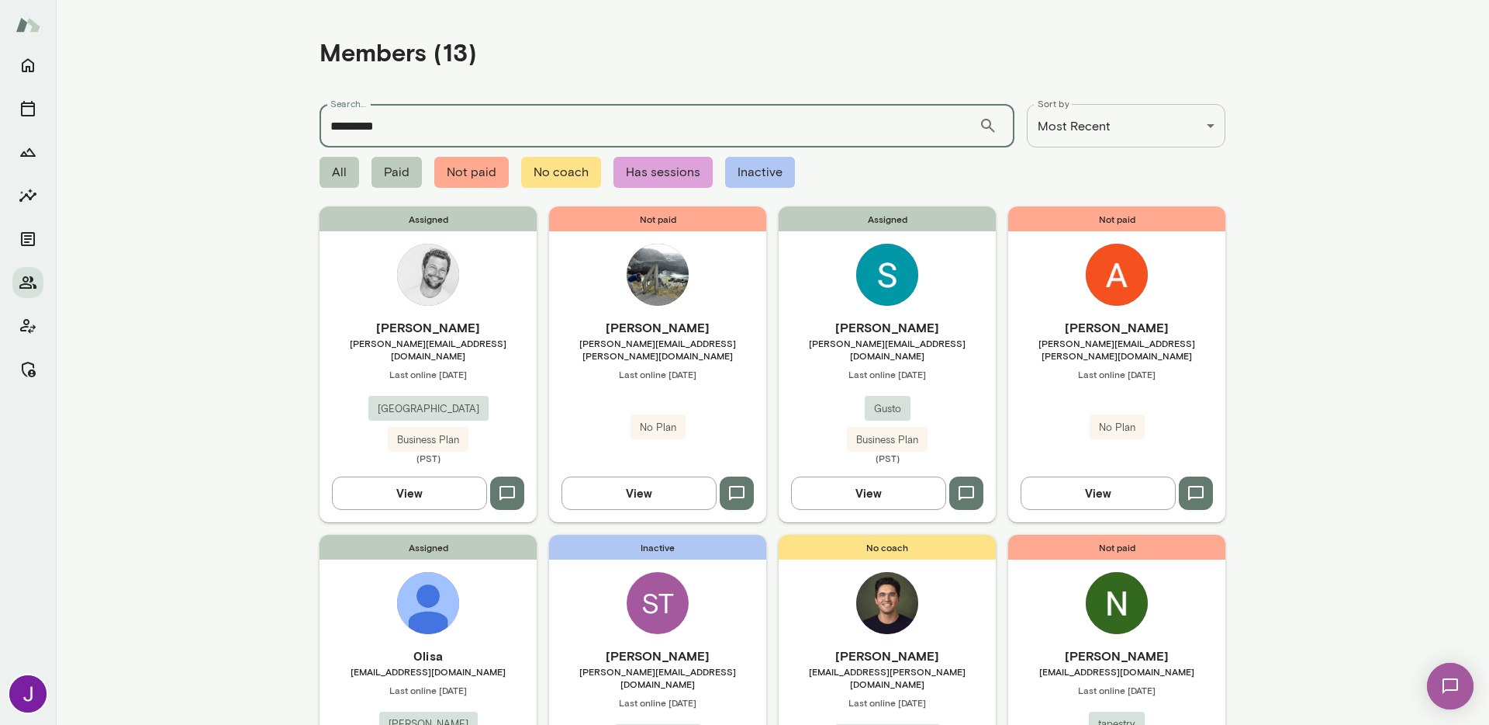
type input "*********"
click at [453, 308] on div "Assigned Stephen Jensen stephen@junipersquare.com Last online October 15 Junipe…" at bounding box center [428, 363] width 217 height 315
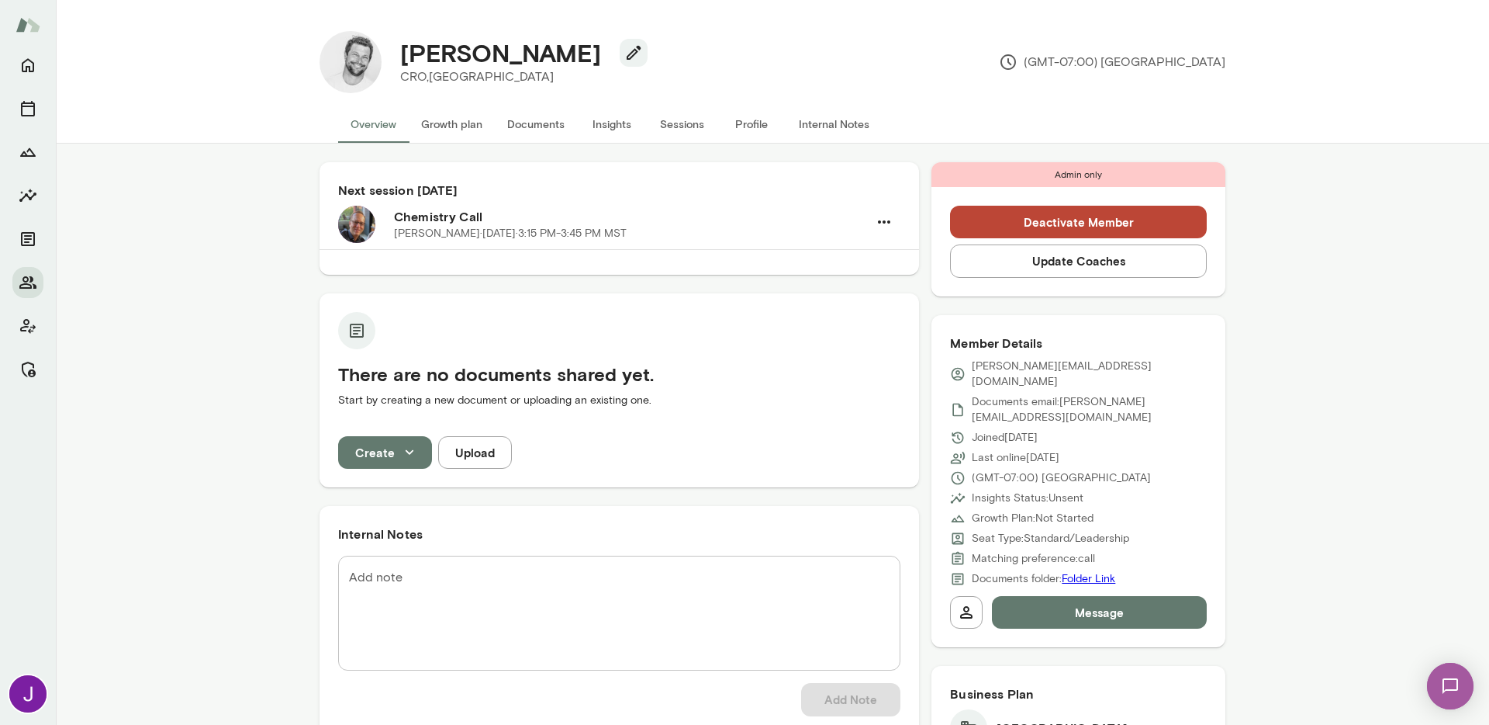
scroll to position [408, 0]
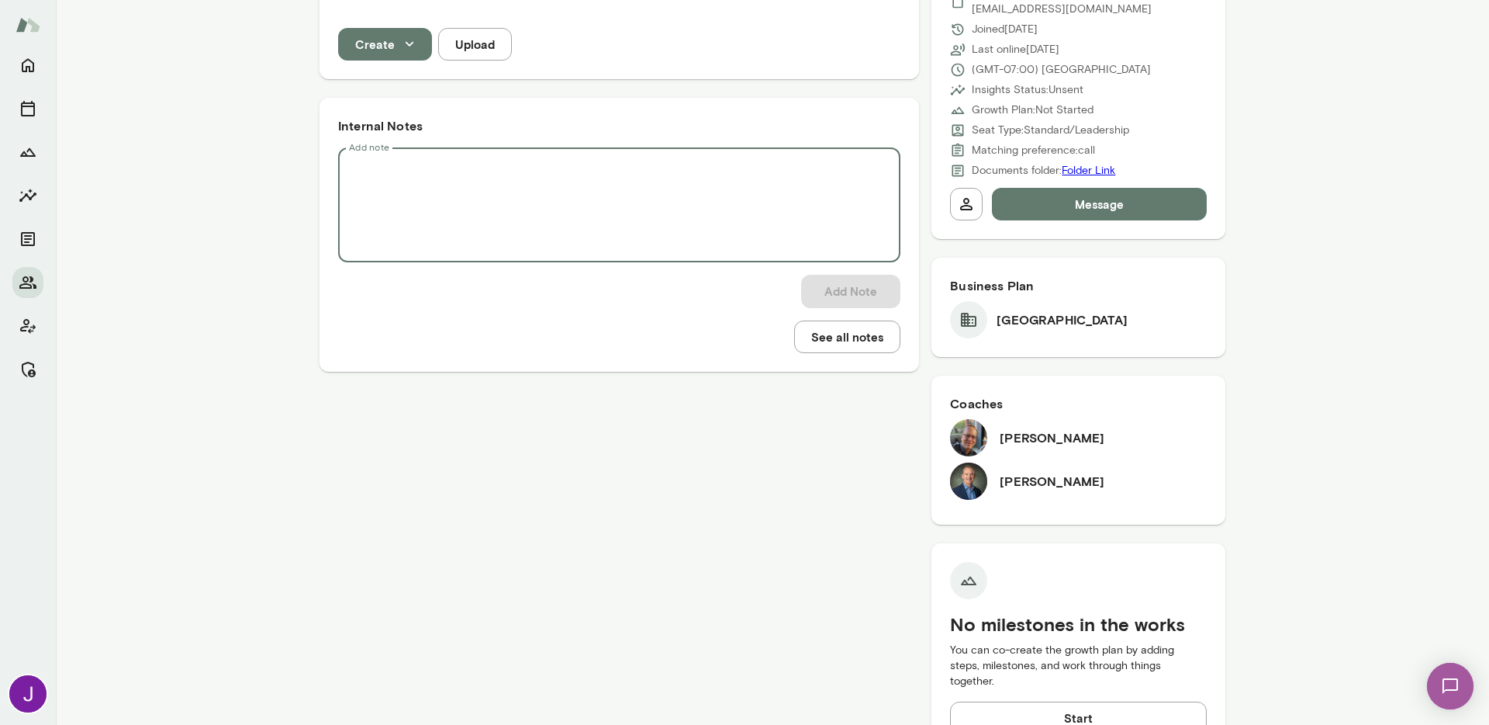
click at [432, 204] on textarea "Add note" at bounding box center [619, 205] width 541 height 89
paste textarea "**********"
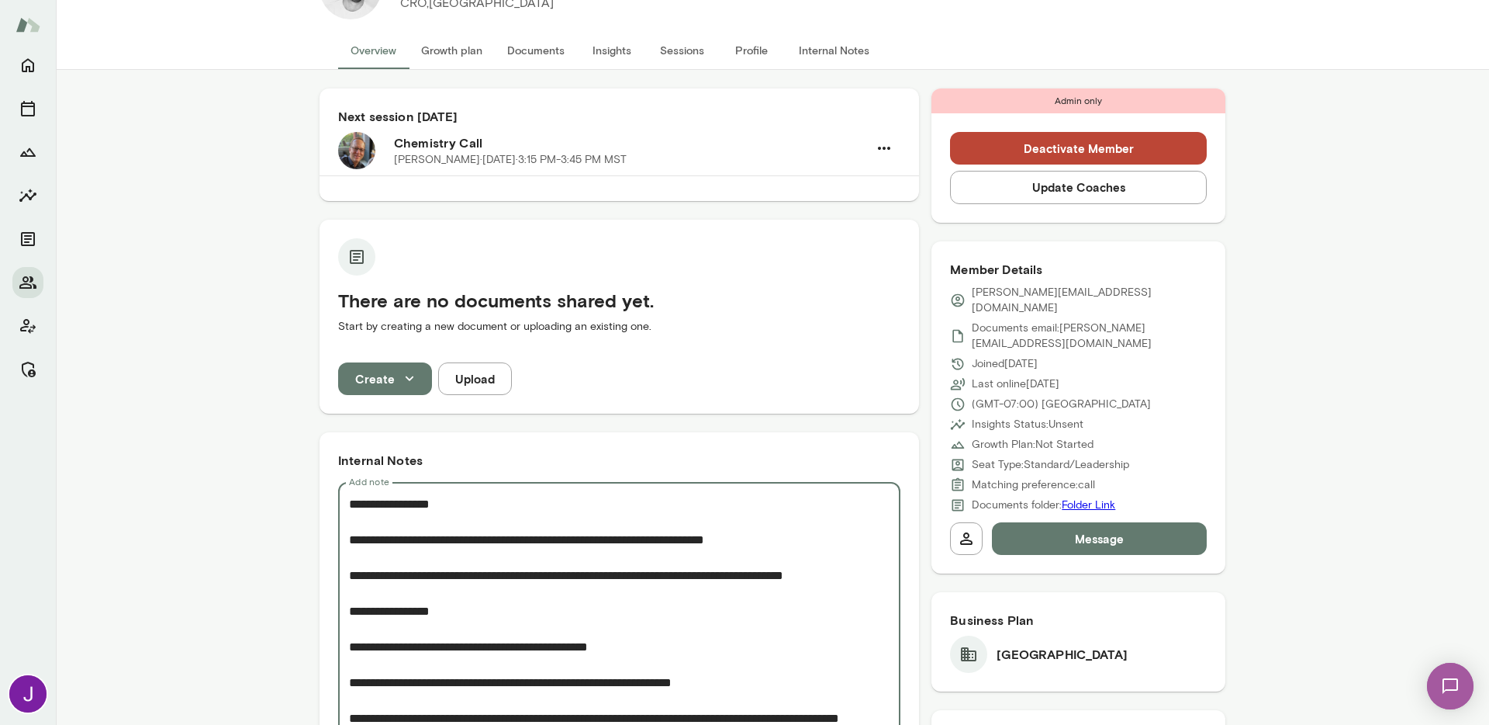
scroll to position [305, 0]
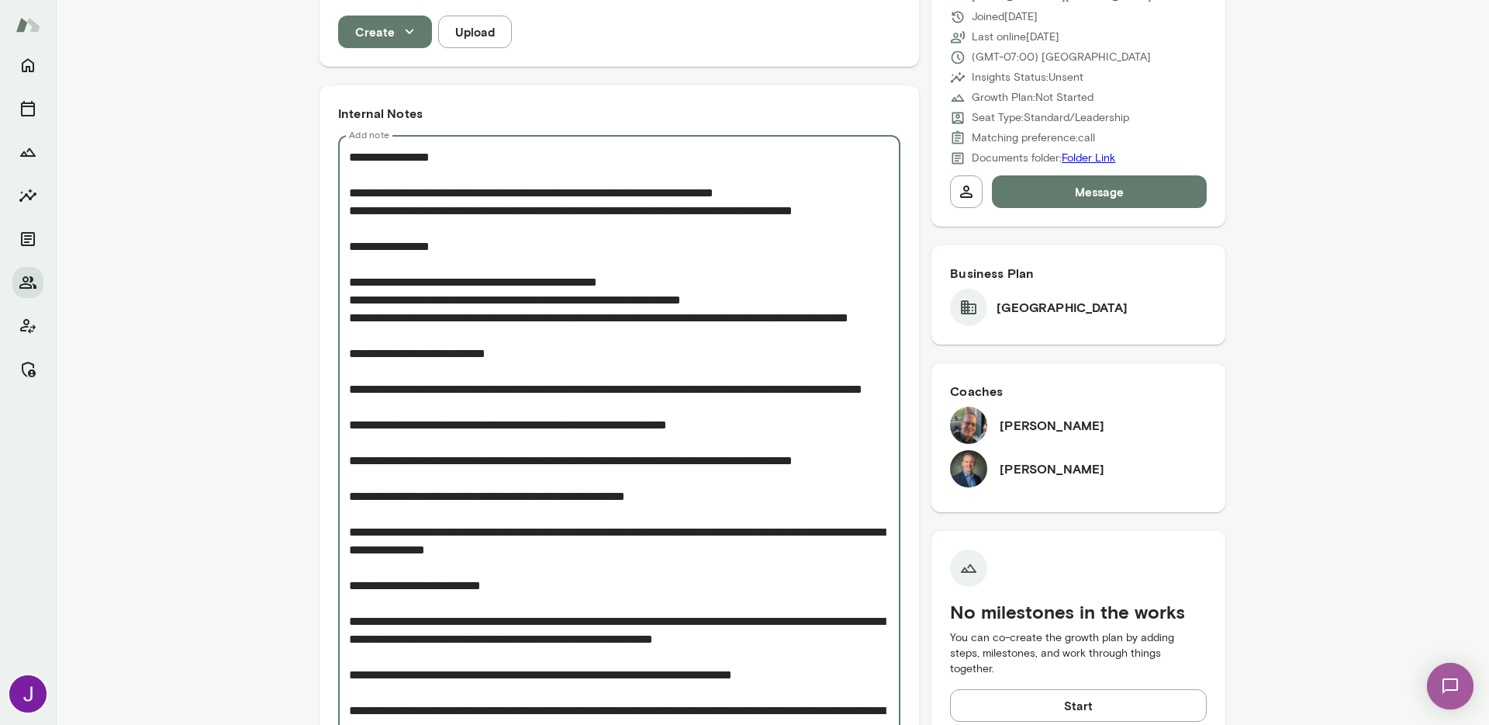
scroll to position [423, 0]
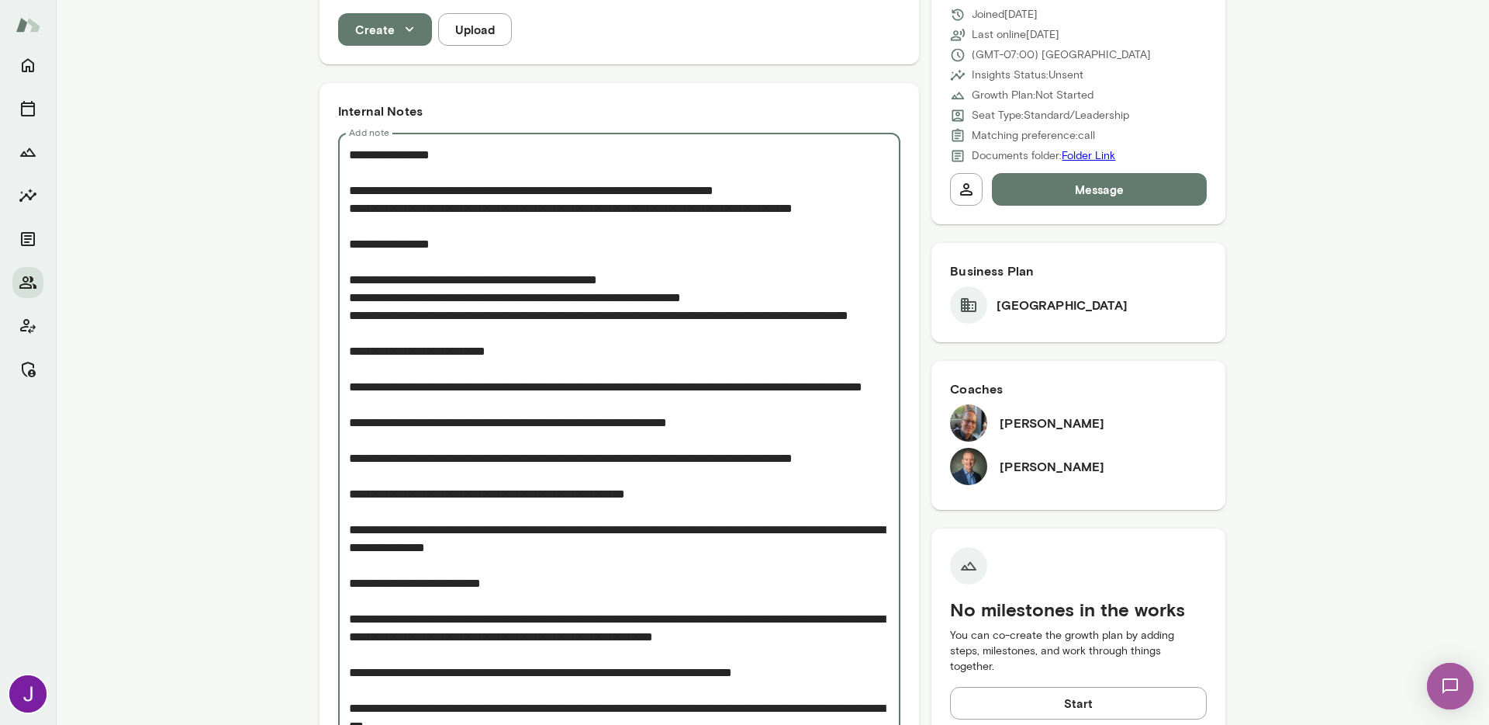
click at [349, 408] on textarea "Add note" at bounding box center [619, 690] width 541 height 1088
click at [349, 457] on textarea "Add note" at bounding box center [619, 690] width 541 height 1088
click at [349, 493] on textarea "Add note" at bounding box center [619, 690] width 541 height 1088
click at [349, 545] on textarea "Add note" at bounding box center [619, 690] width 541 height 1088
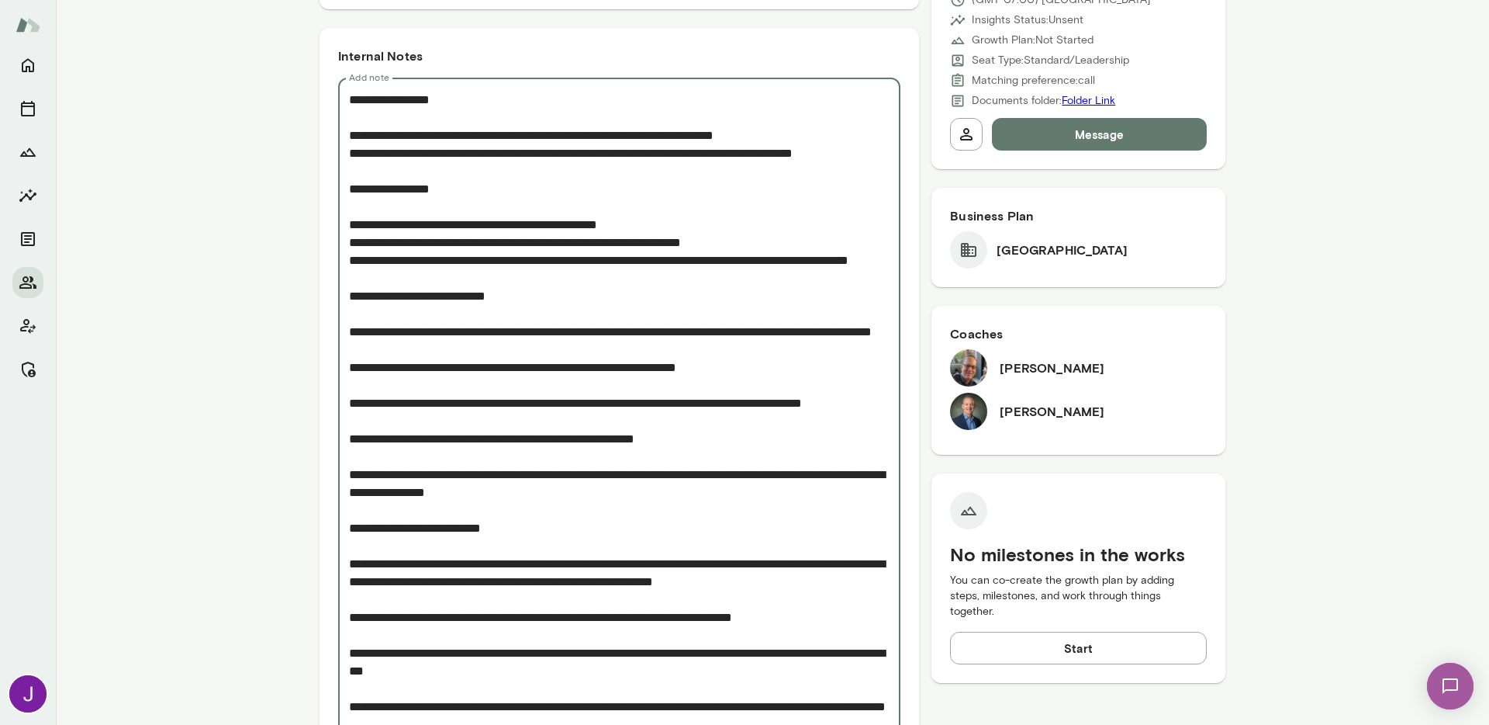
scroll to position [523, 0]
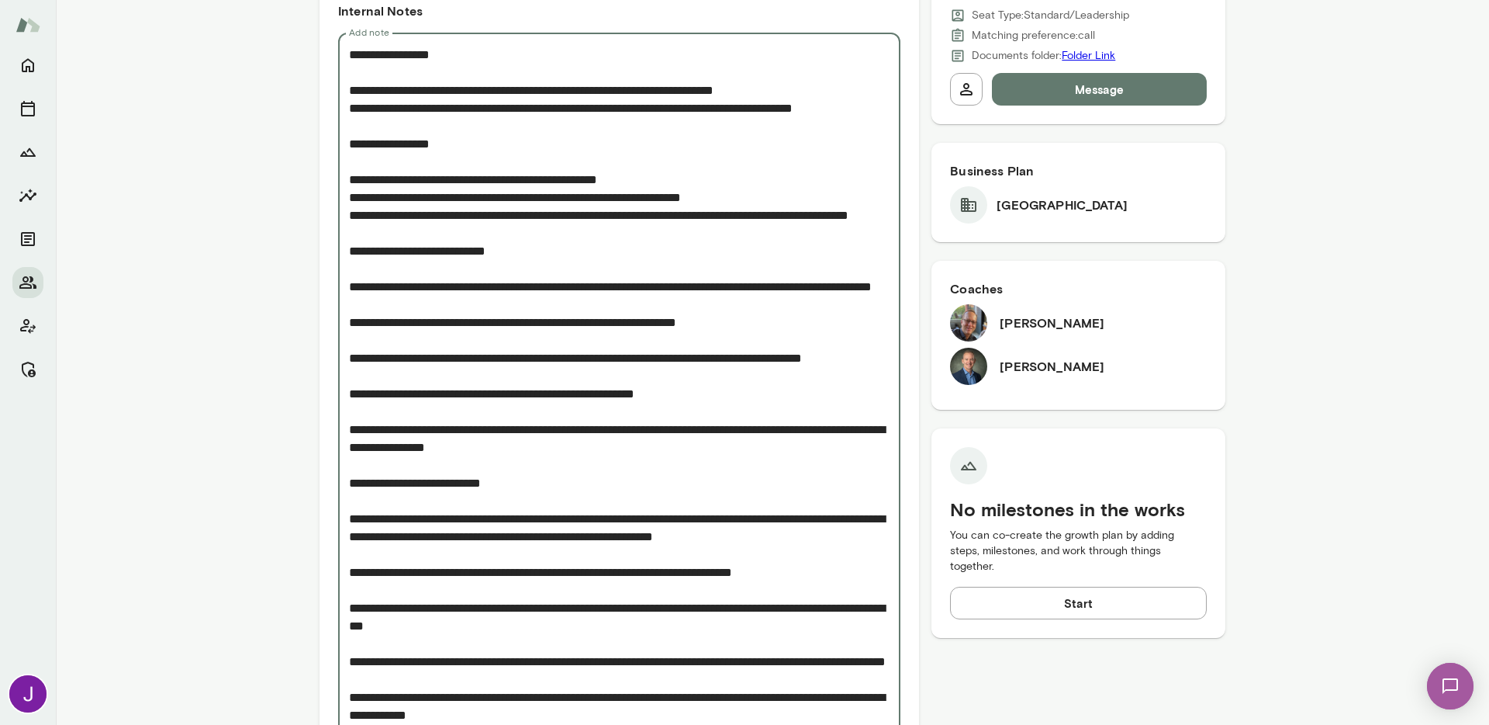
click at [349, 484] on textarea "Add note" at bounding box center [619, 590] width 541 height 1088
click at [370, 469] on textarea "Add note" at bounding box center [619, 590] width 541 height 1088
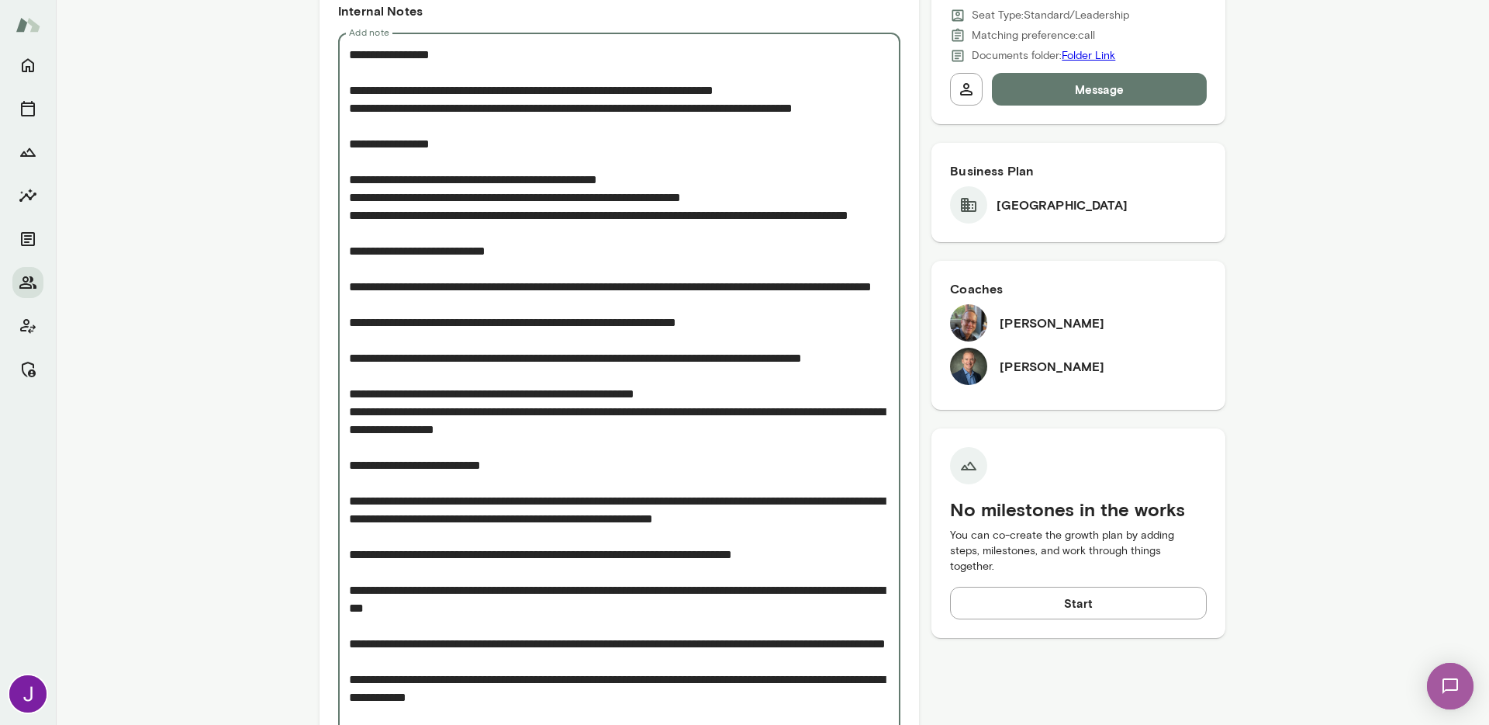
click at [366, 432] on textarea "Add note" at bounding box center [619, 581] width 541 height 1070
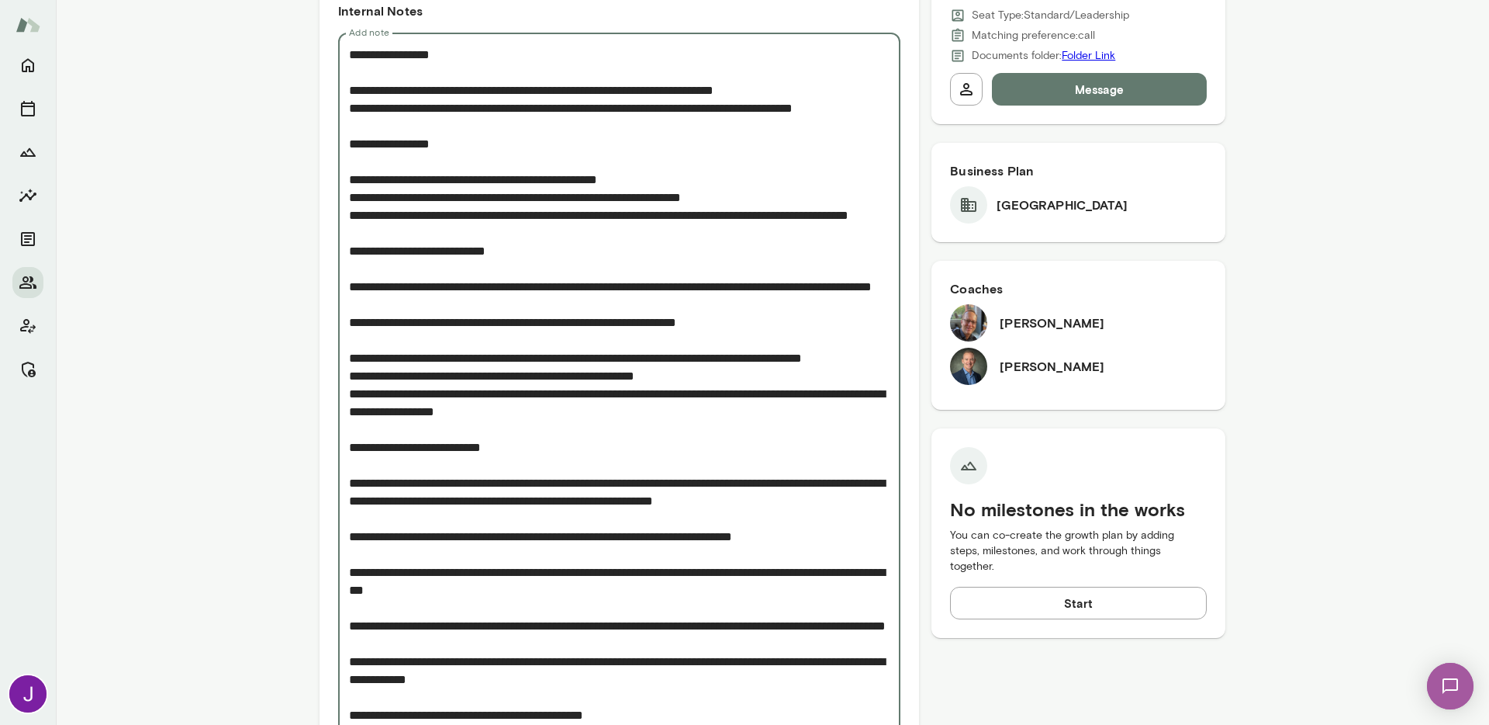
drag, startPoint x: 362, startPoint y: 382, endPoint x: 362, endPoint y: 368, distance: 13.2
click at [362, 382] on textarea "Add note" at bounding box center [619, 572] width 541 height 1053
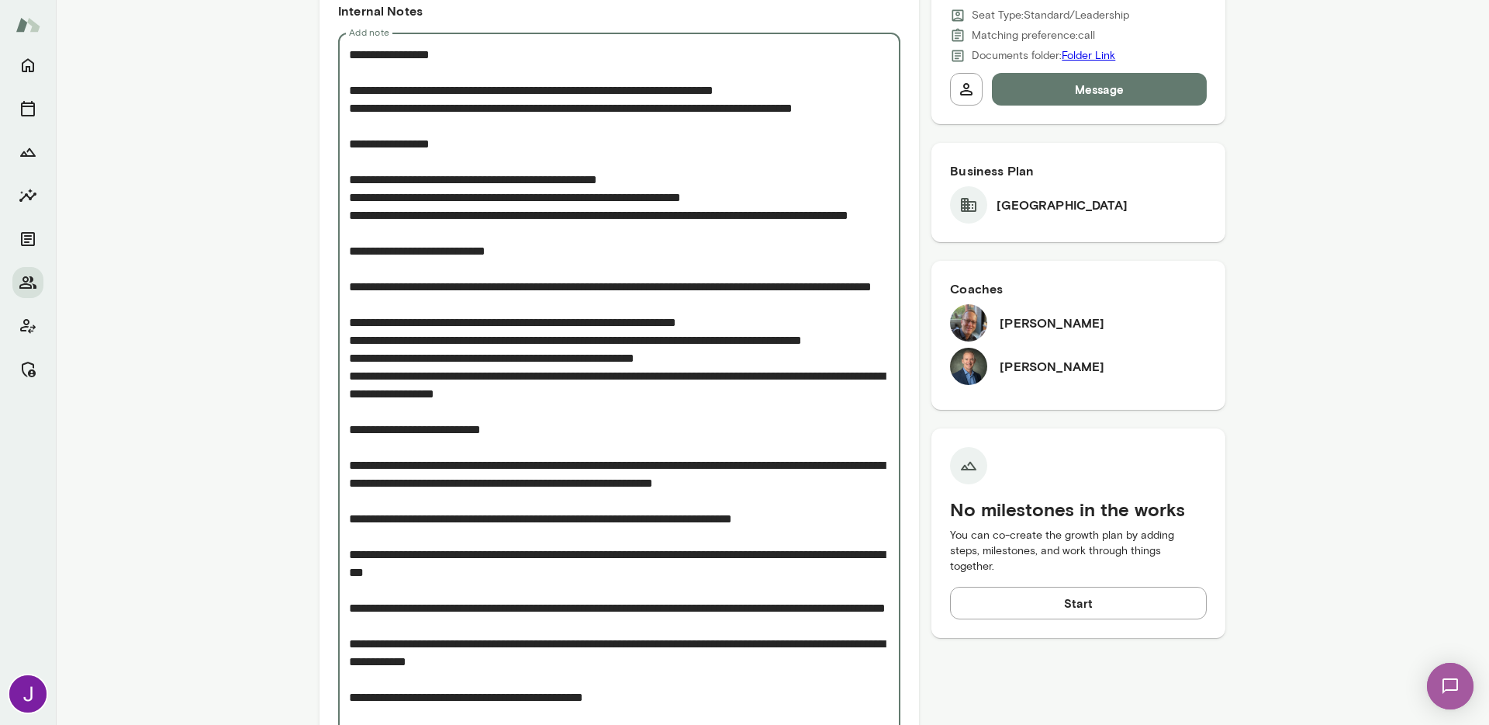
click at [363, 339] on textarea "Add note" at bounding box center [619, 563] width 541 height 1035
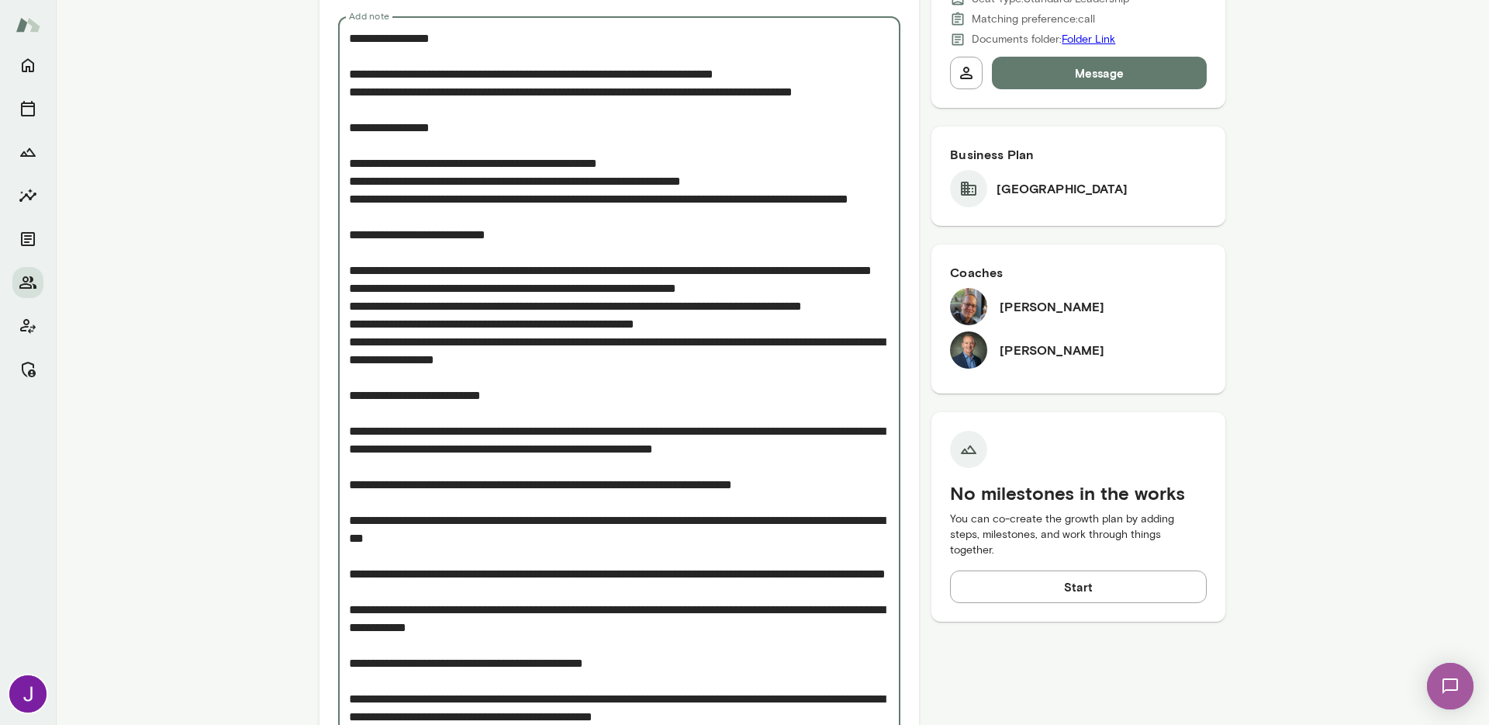
scroll to position [621, 0]
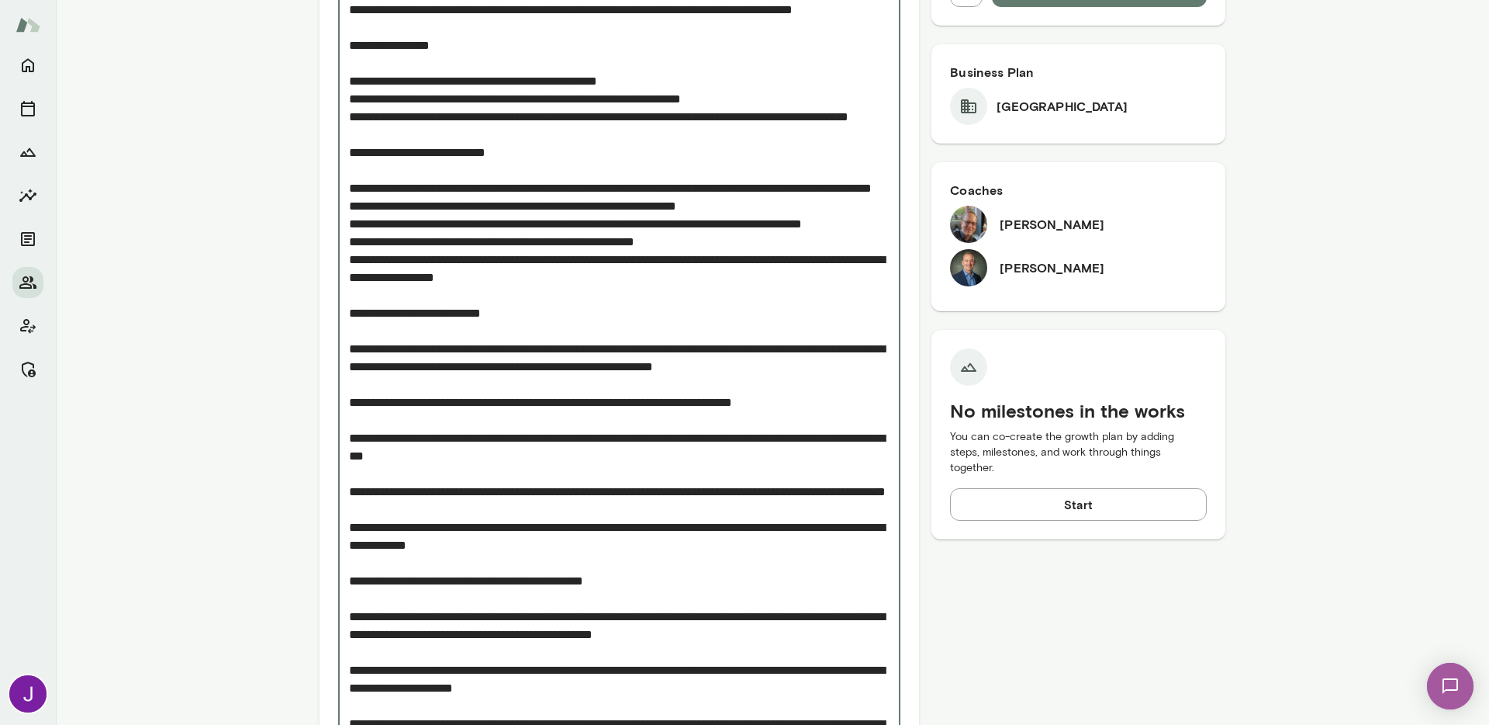
click at [349, 401] on textarea "Add note" at bounding box center [619, 455] width 541 height 1017
click at [349, 461] on textarea "Add note" at bounding box center [619, 455] width 541 height 1017
click at [349, 493] on textarea "Add note" at bounding box center [619, 455] width 541 height 1017
click at [341, 545] on div "* Add note" at bounding box center [619, 455] width 562 height 1043
click at [349, 545] on textarea "Add note" at bounding box center [619, 455] width 541 height 1017
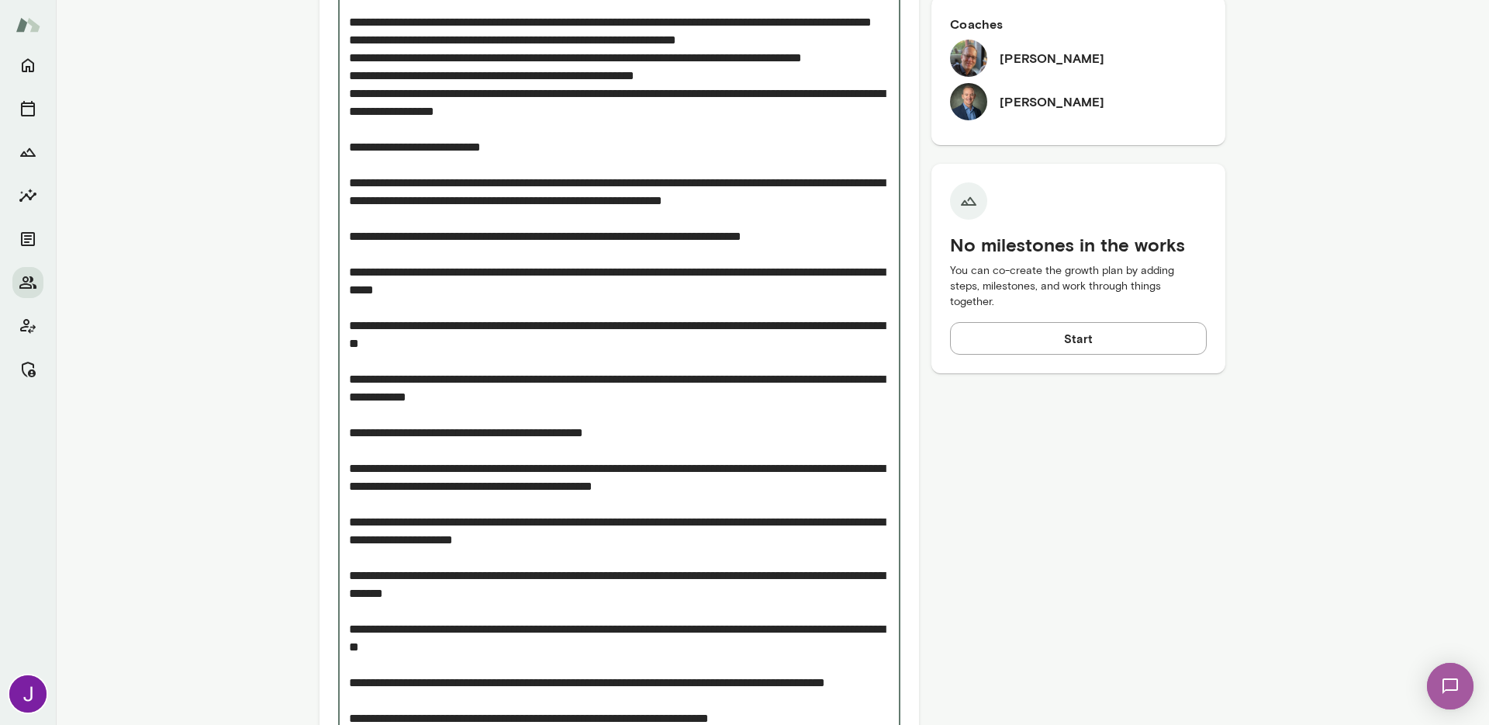
scroll to position [850, 0]
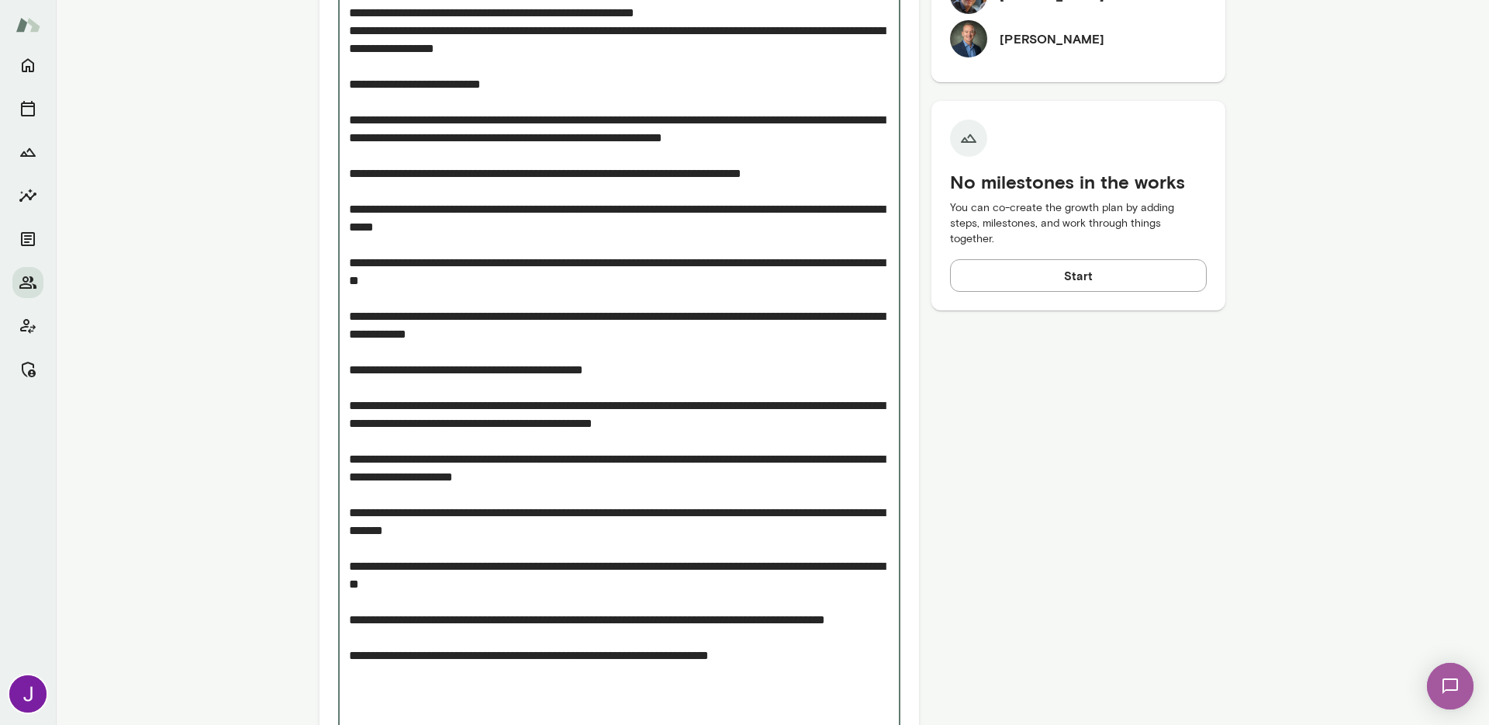
click at [349, 372] on textarea "Add note" at bounding box center [619, 226] width 541 height 1017
click at [374, 358] on textarea "Add note" at bounding box center [619, 226] width 541 height 1017
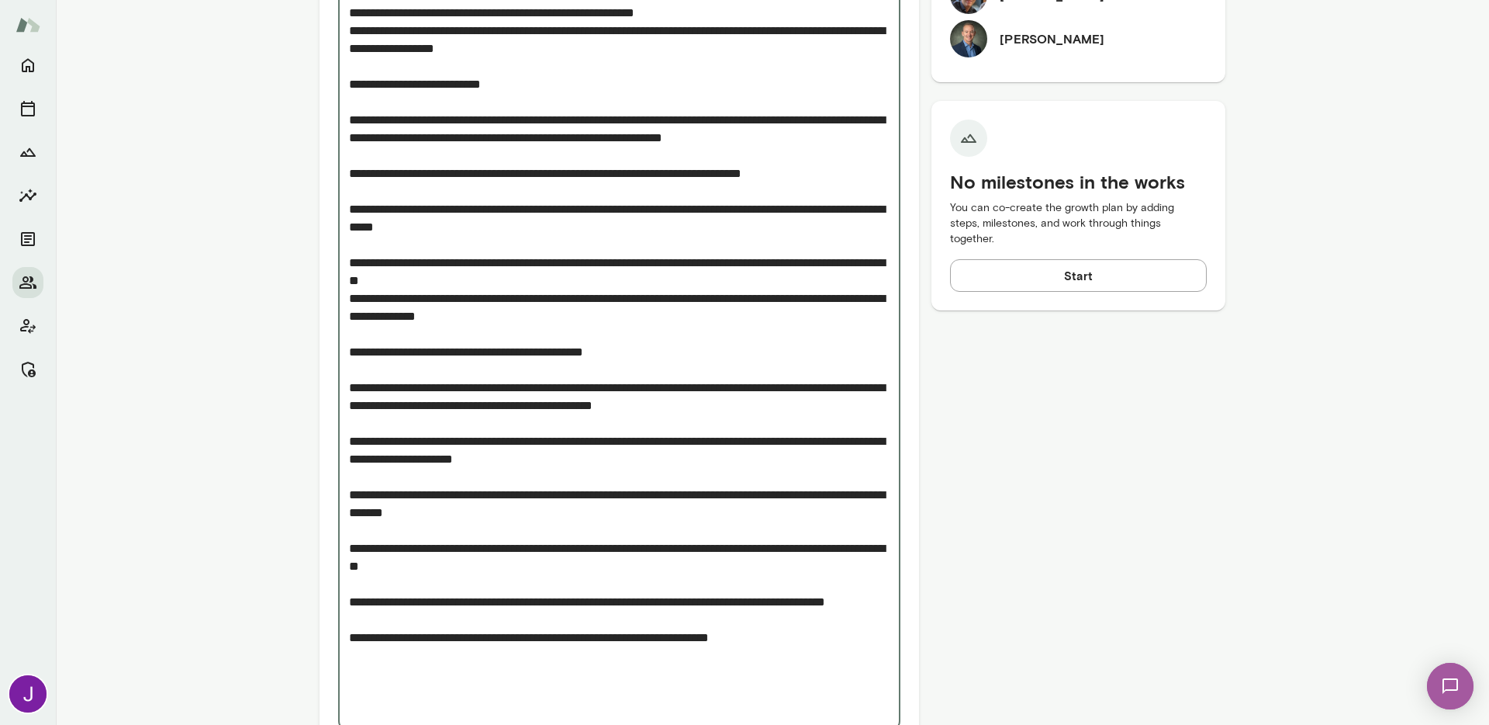
click at [379, 300] on textarea "Add note" at bounding box center [619, 217] width 541 height 999
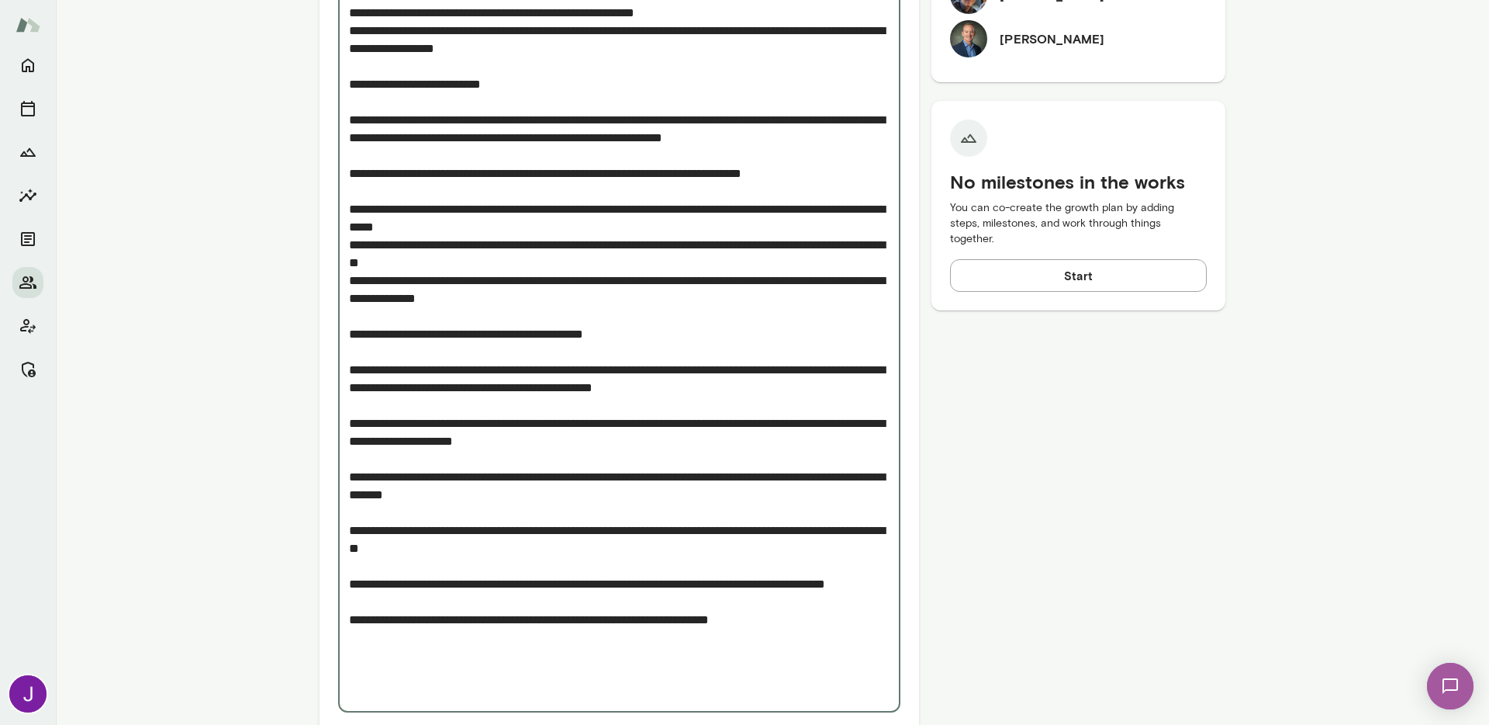
click at [380, 244] on textarea "Add note" at bounding box center [619, 208] width 541 height 981
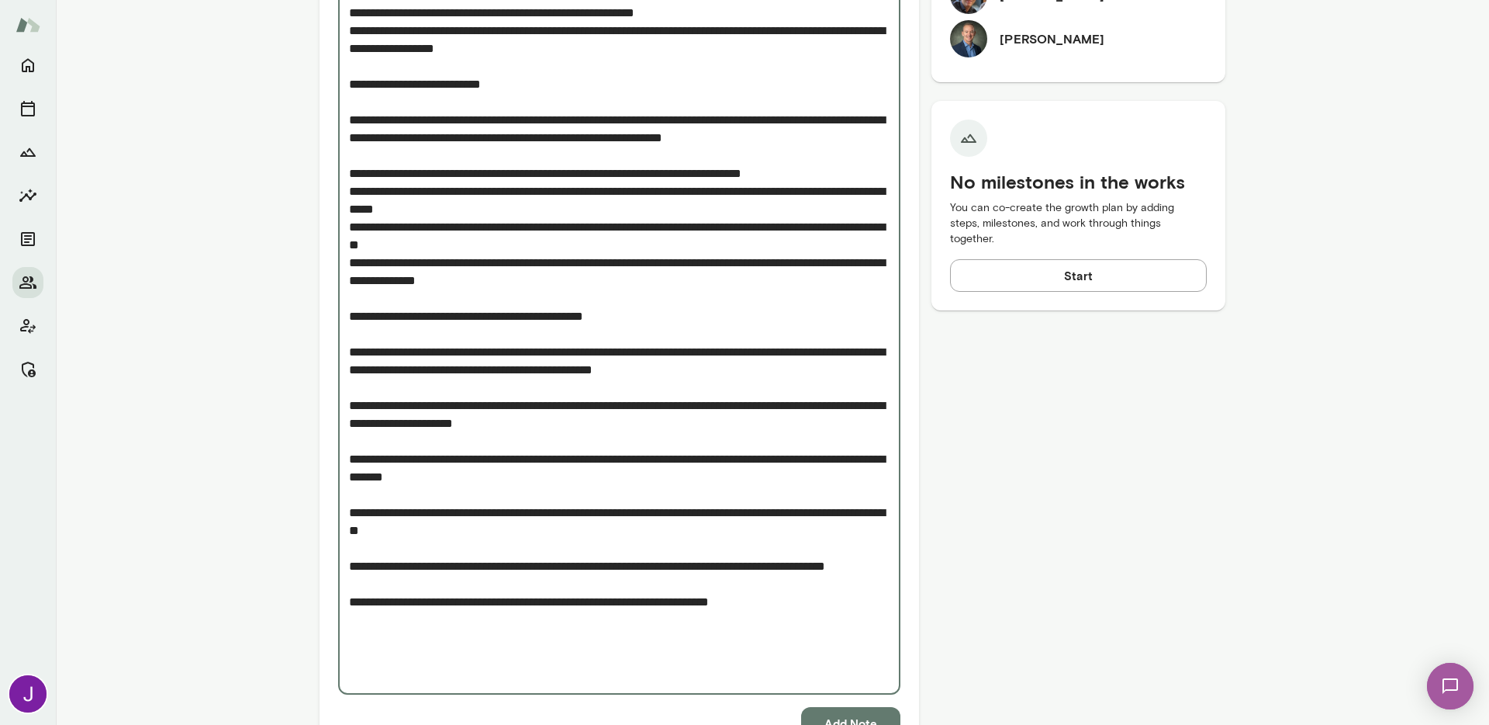
click at [381, 207] on textarea "Add note" at bounding box center [619, 199] width 541 height 963
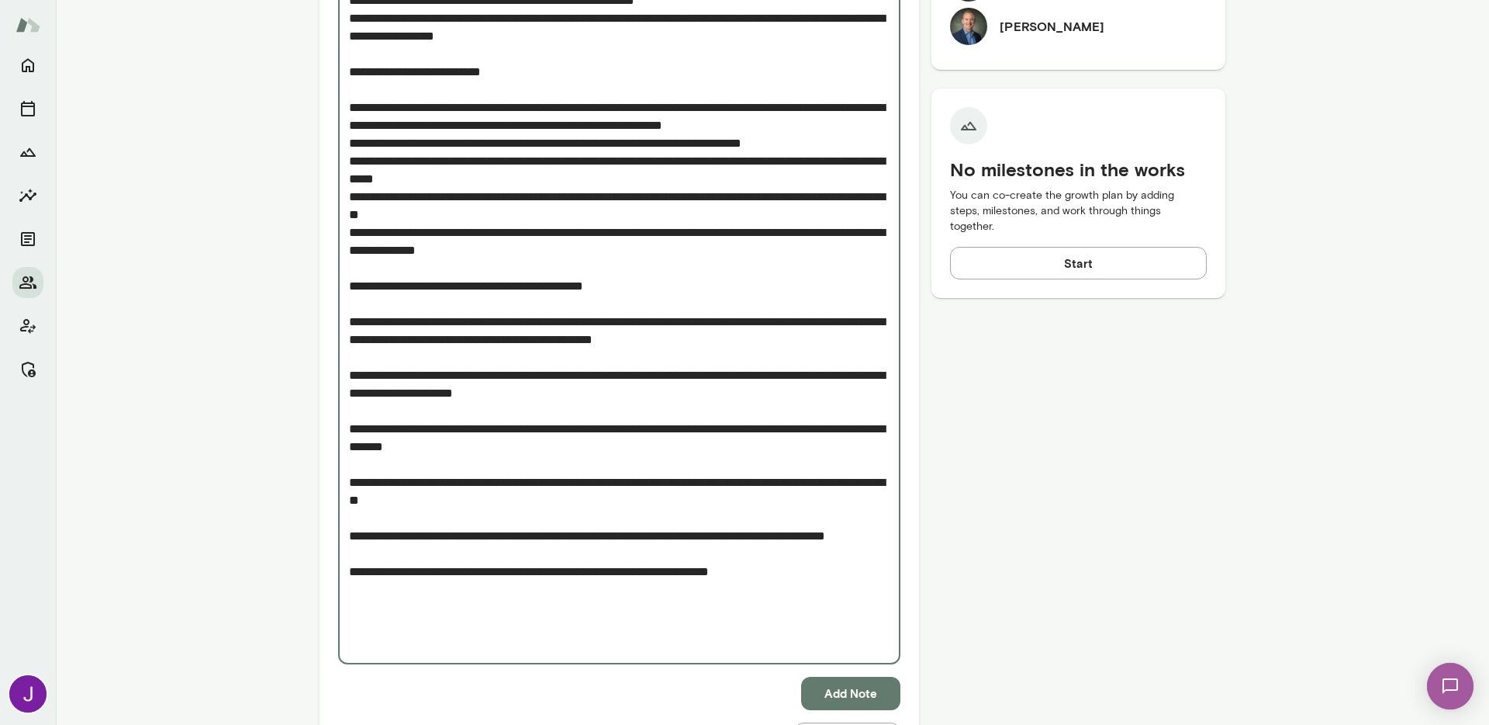
scroll to position [866, 0]
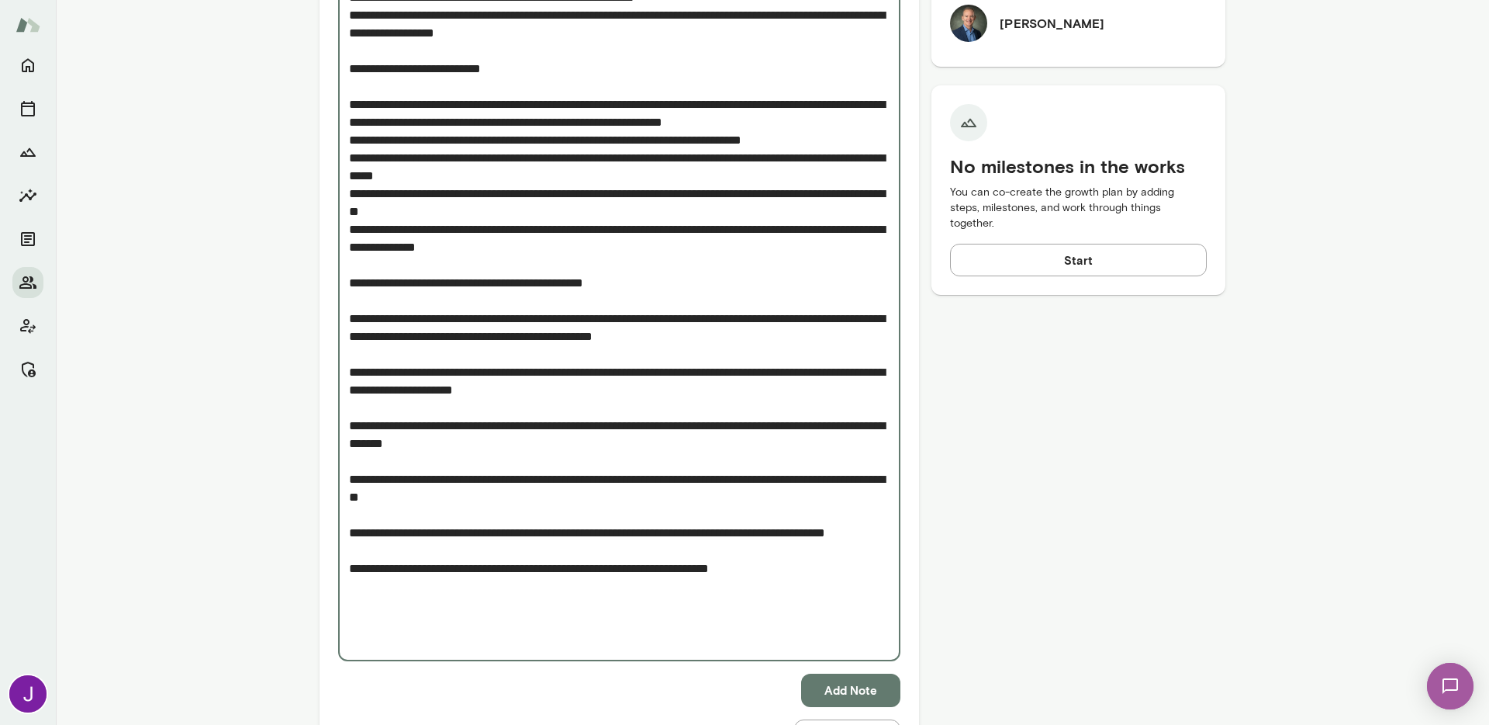
click at [349, 374] on textarea "Add note" at bounding box center [619, 176] width 541 height 946
click at [349, 429] on textarea "Add note" at bounding box center [619, 176] width 541 height 946
click at [349, 482] on textarea "Add note" at bounding box center [619, 176] width 541 height 946
click at [349, 536] on textarea "Add note" at bounding box center [619, 176] width 541 height 946
click at [349, 585] on textarea "Add note" at bounding box center [619, 176] width 541 height 946
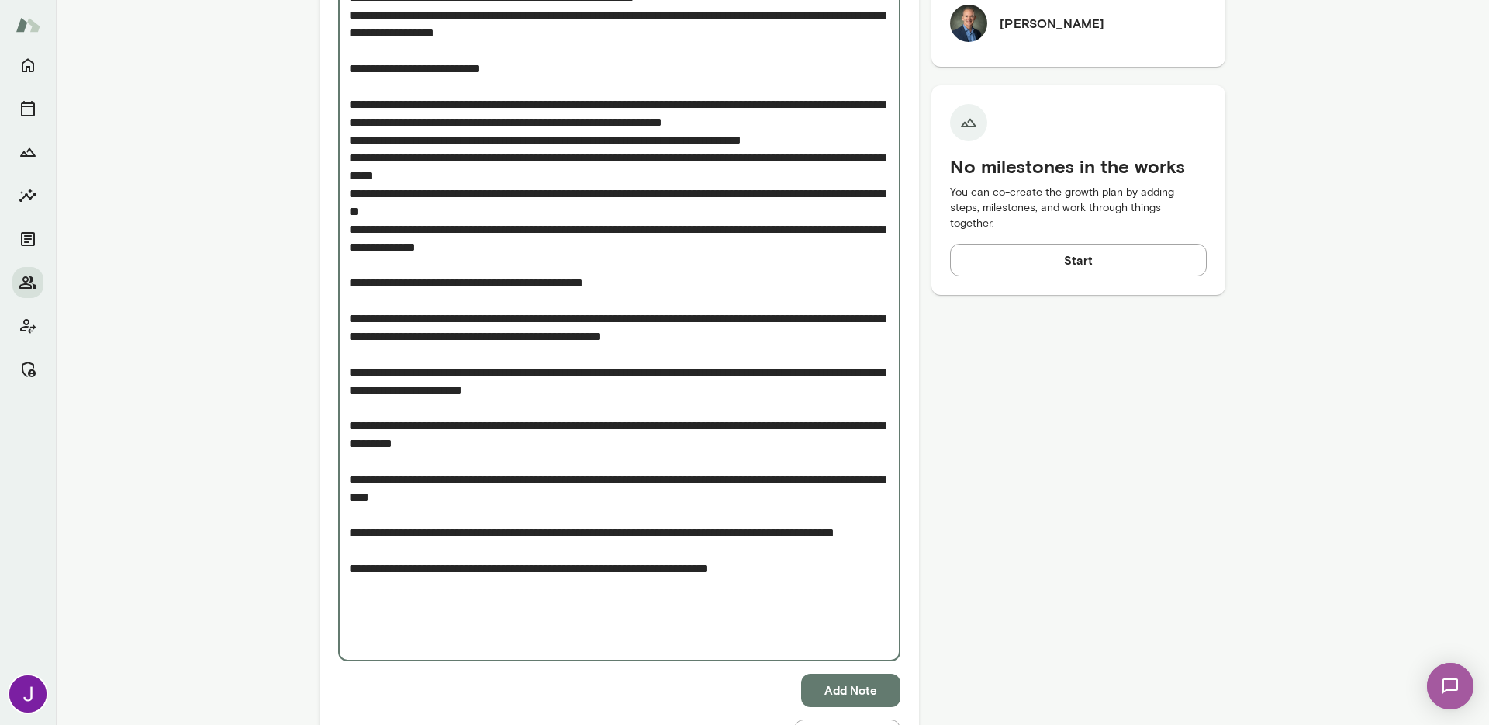
click at [349, 638] on textarea "Add note" at bounding box center [619, 176] width 541 height 946
click at [359, 627] on textarea "Add note" at bounding box center [619, 176] width 541 height 946
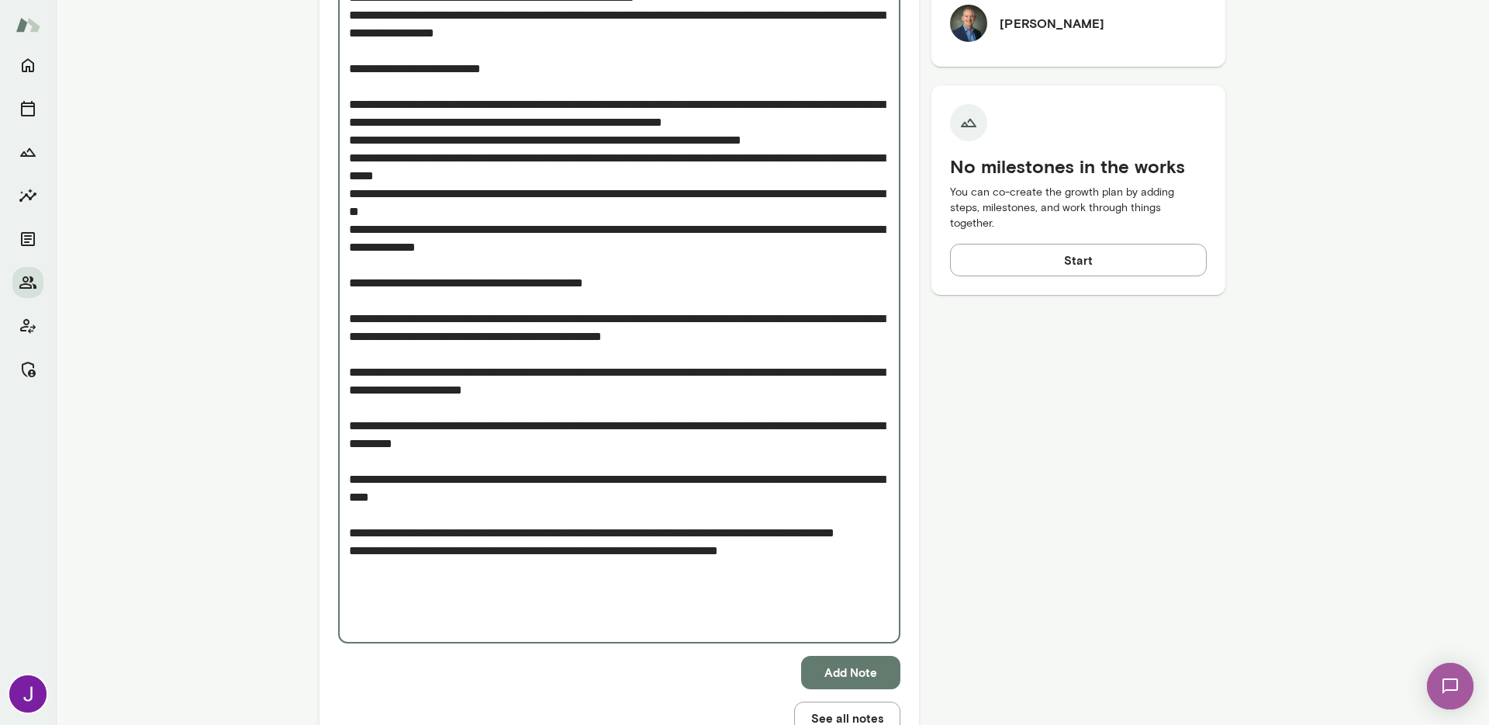
click at [375, 567] on textarea "Add note" at bounding box center [619, 167] width 541 height 928
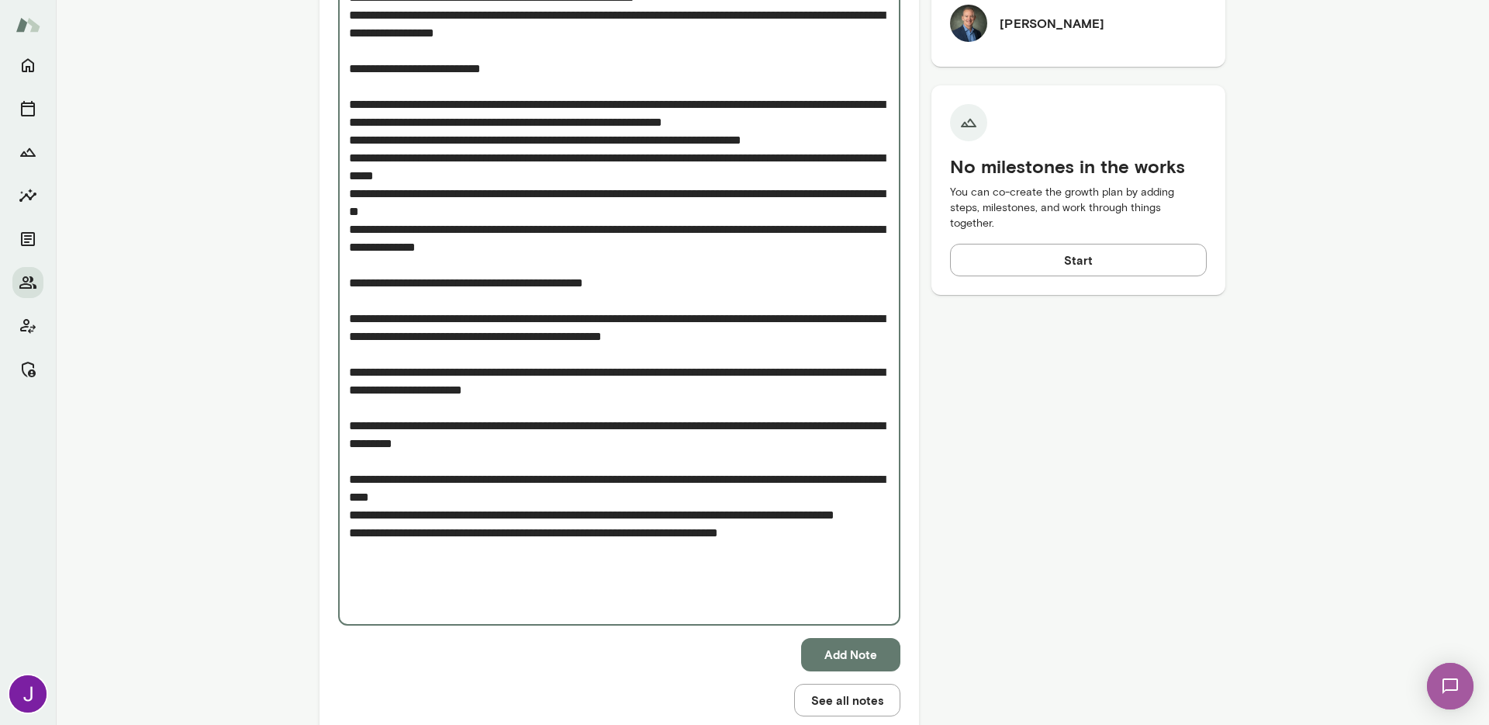
click at [379, 515] on textarea "Add note" at bounding box center [619, 158] width 541 height 910
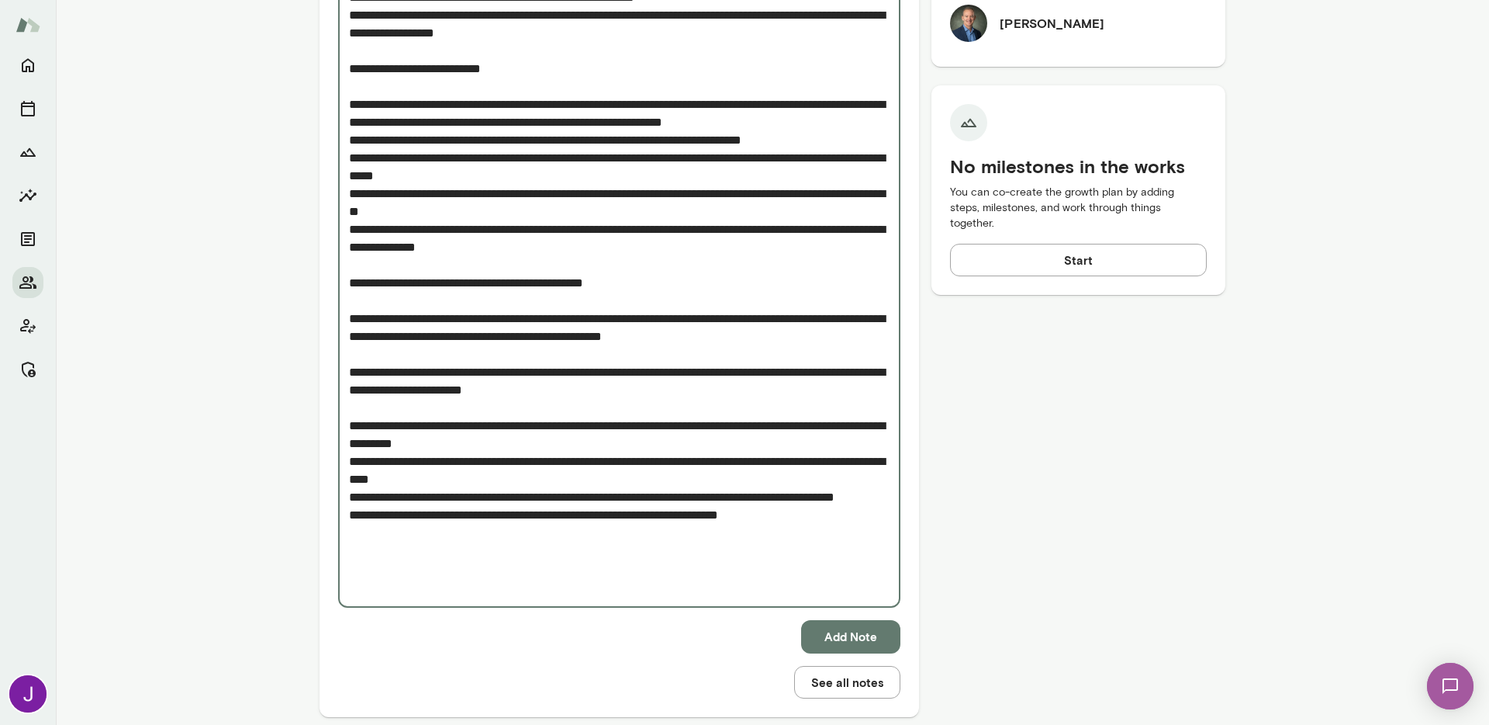
click at [377, 465] on textarea "Add note" at bounding box center [619, 149] width 541 height 892
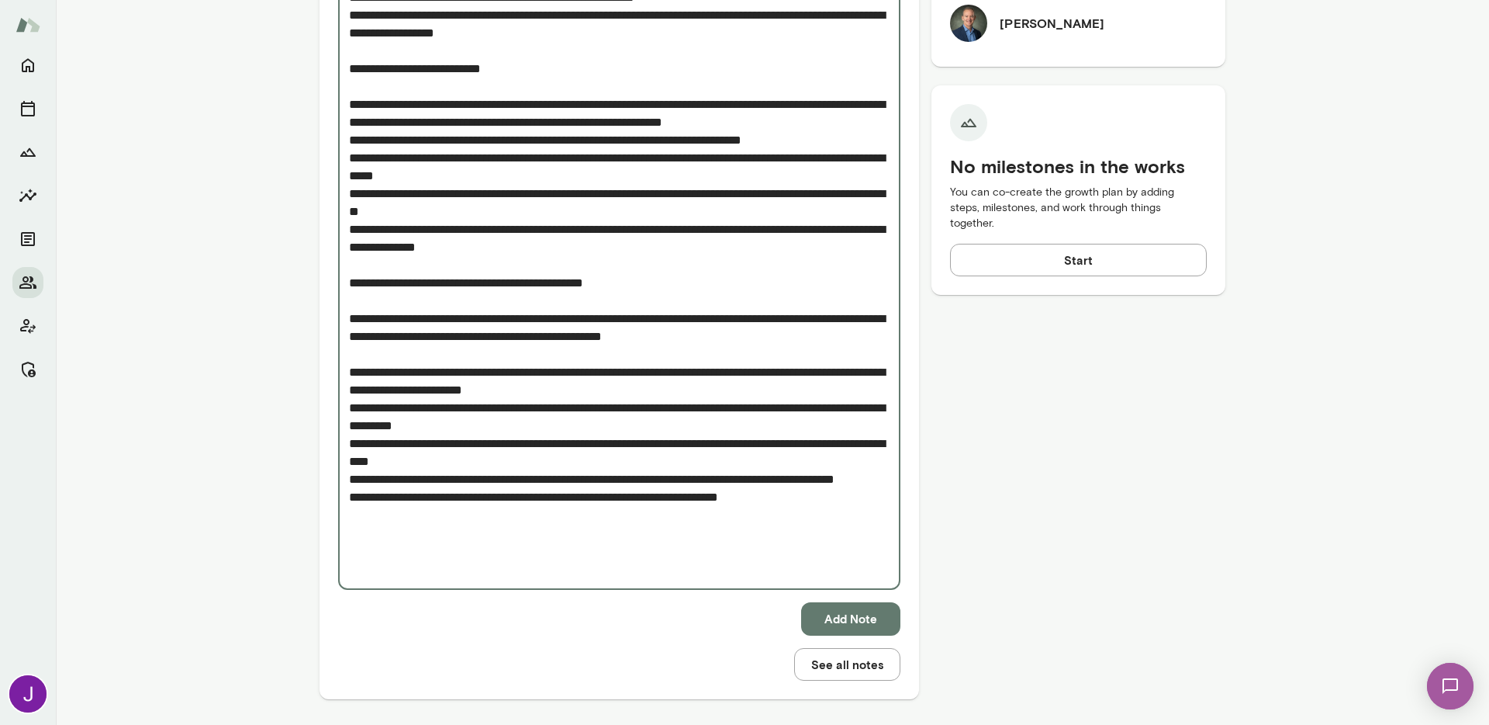
click at [380, 417] on textarea "Add note" at bounding box center [619, 140] width 541 height 874
click at [379, 410] on textarea "Add note" at bounding box center [619, 140] width 541 height 874
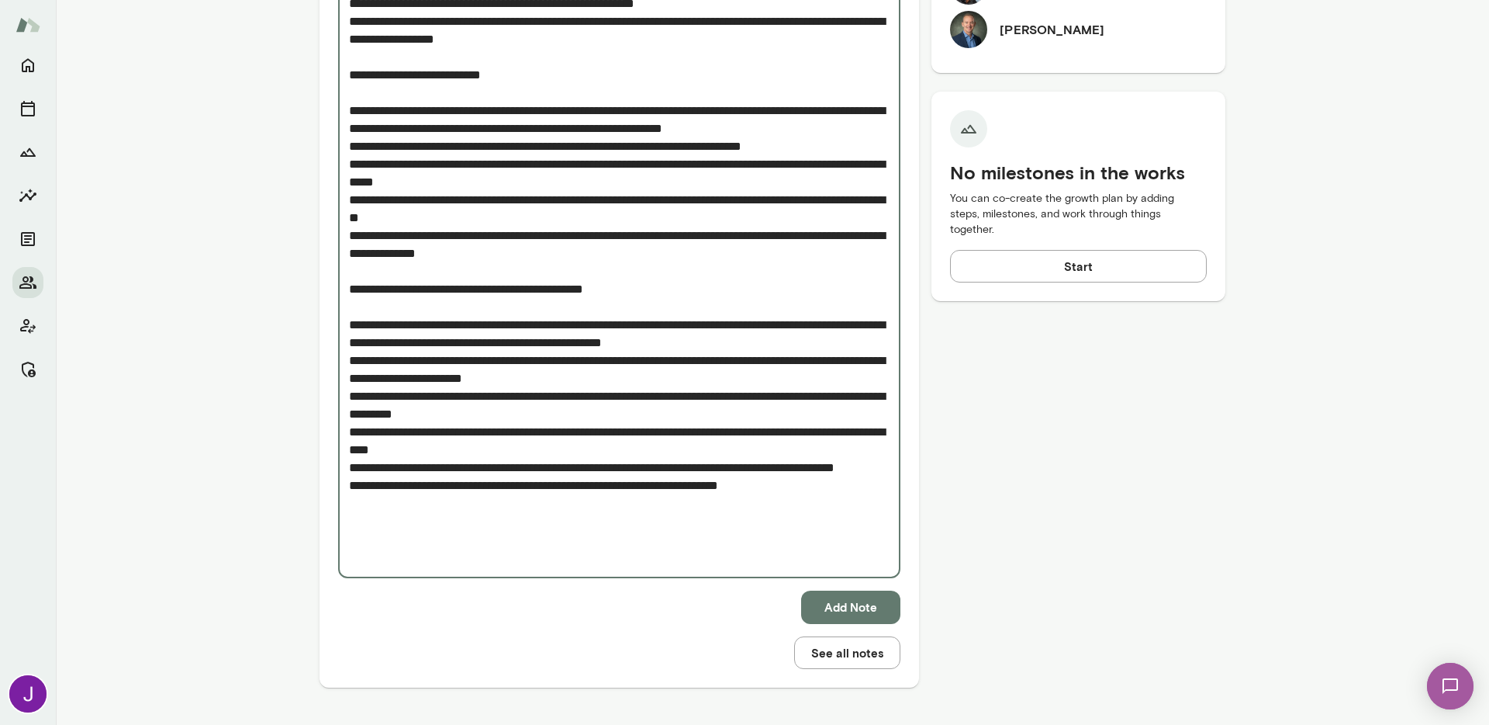
scroll to position [860, 0]
type textarea "**********"
click at [425, 659] on div "Add note * Add note Add Note See all notes" at bounding box center [619, 182] width 562 height 973
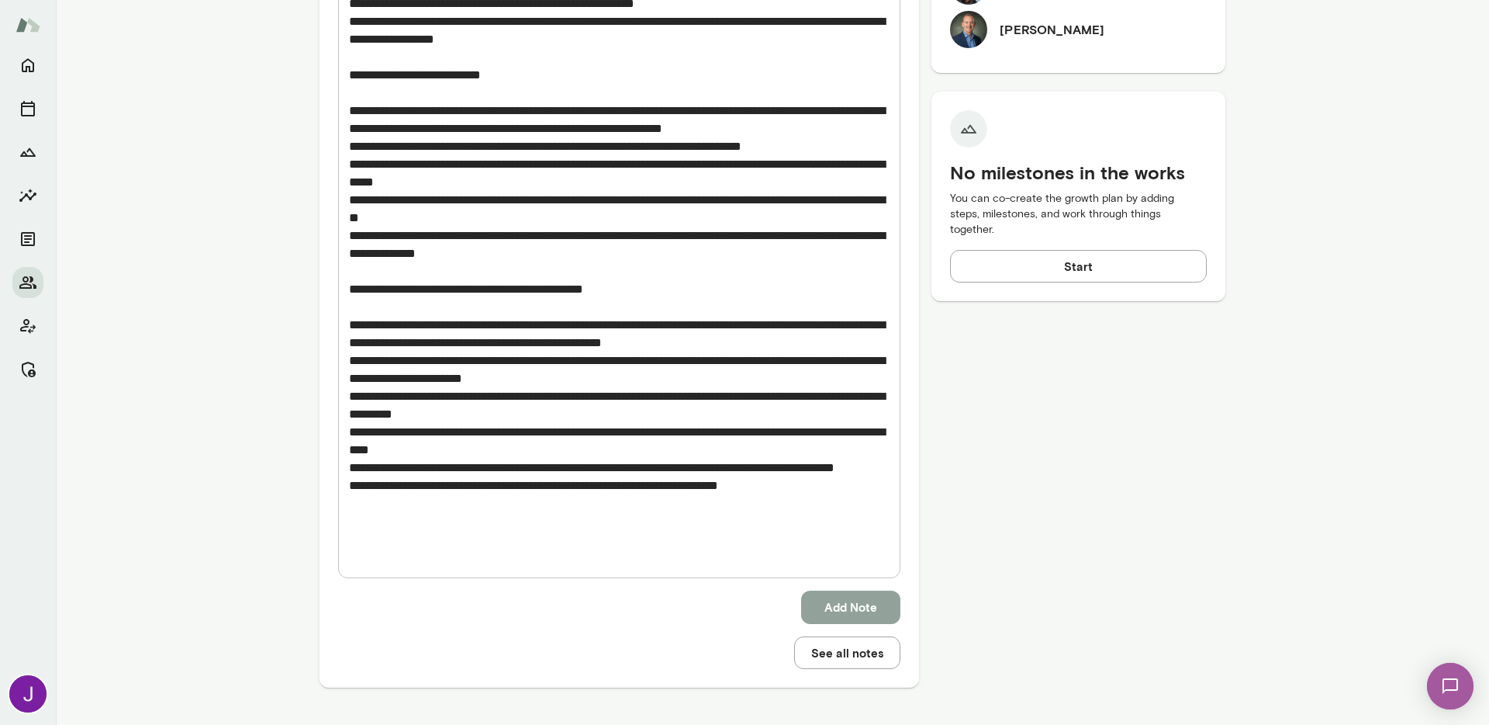
click at [837, 617] on button "Add Note" at bounding box center [850, 606] width 99 height 33
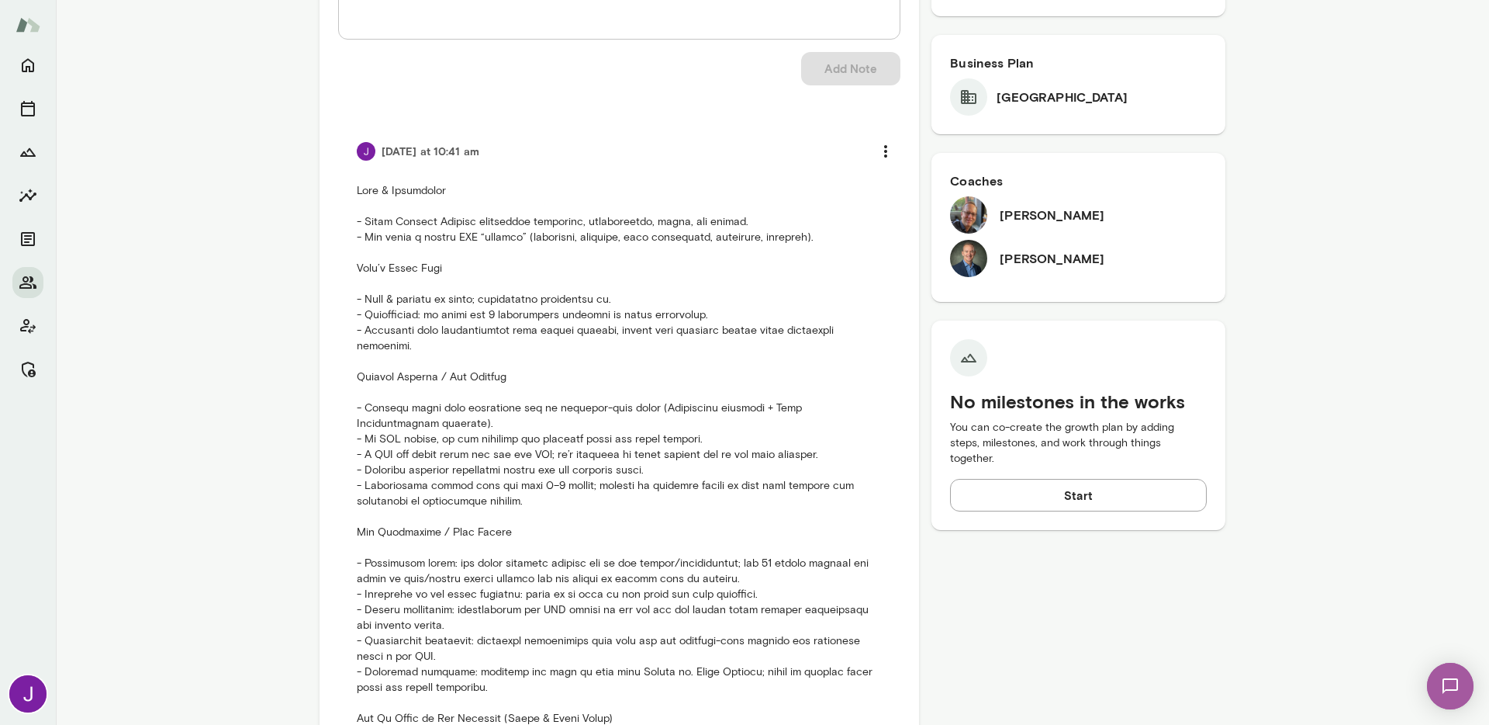
scroll to position [0, 0]
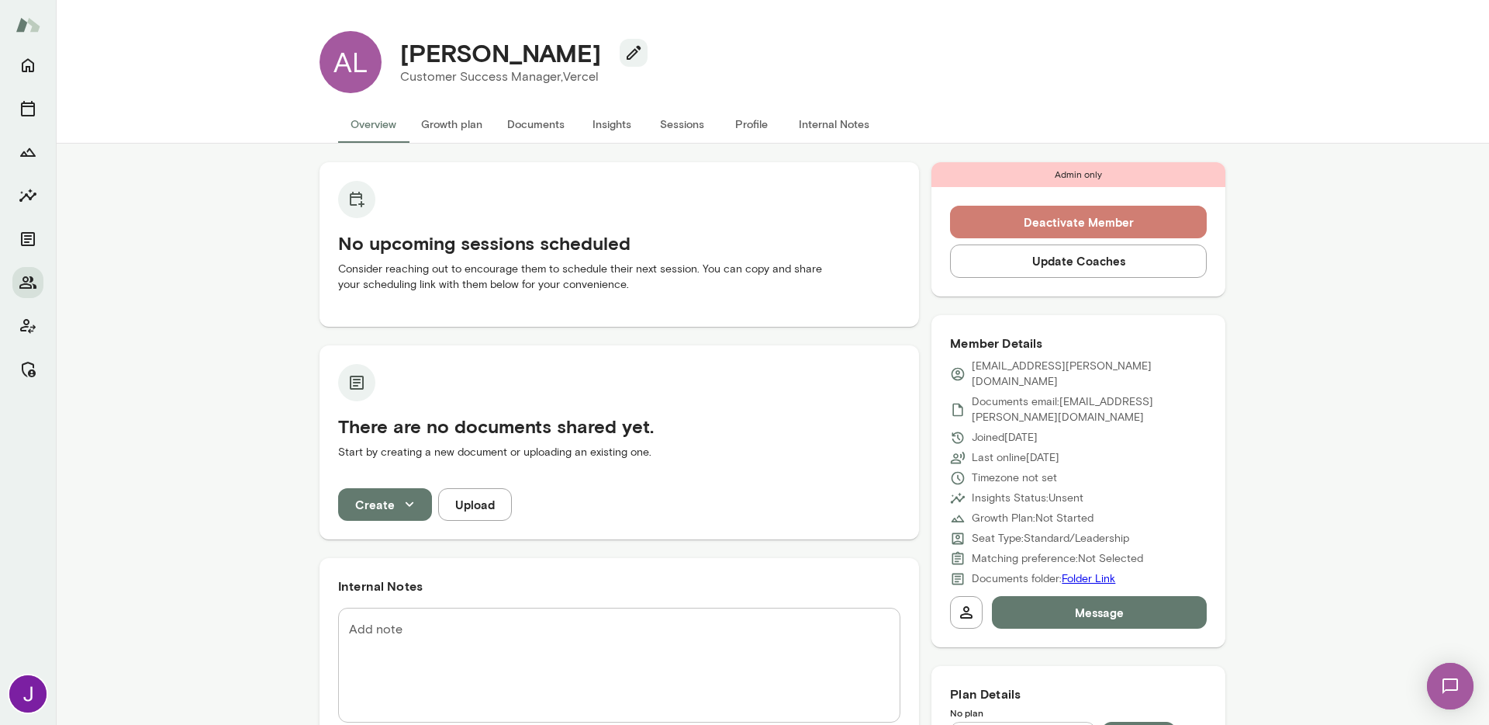
click at [997, 223] on button "Deactivate Member" at bounding box center [1078, 222] width 257 height 33
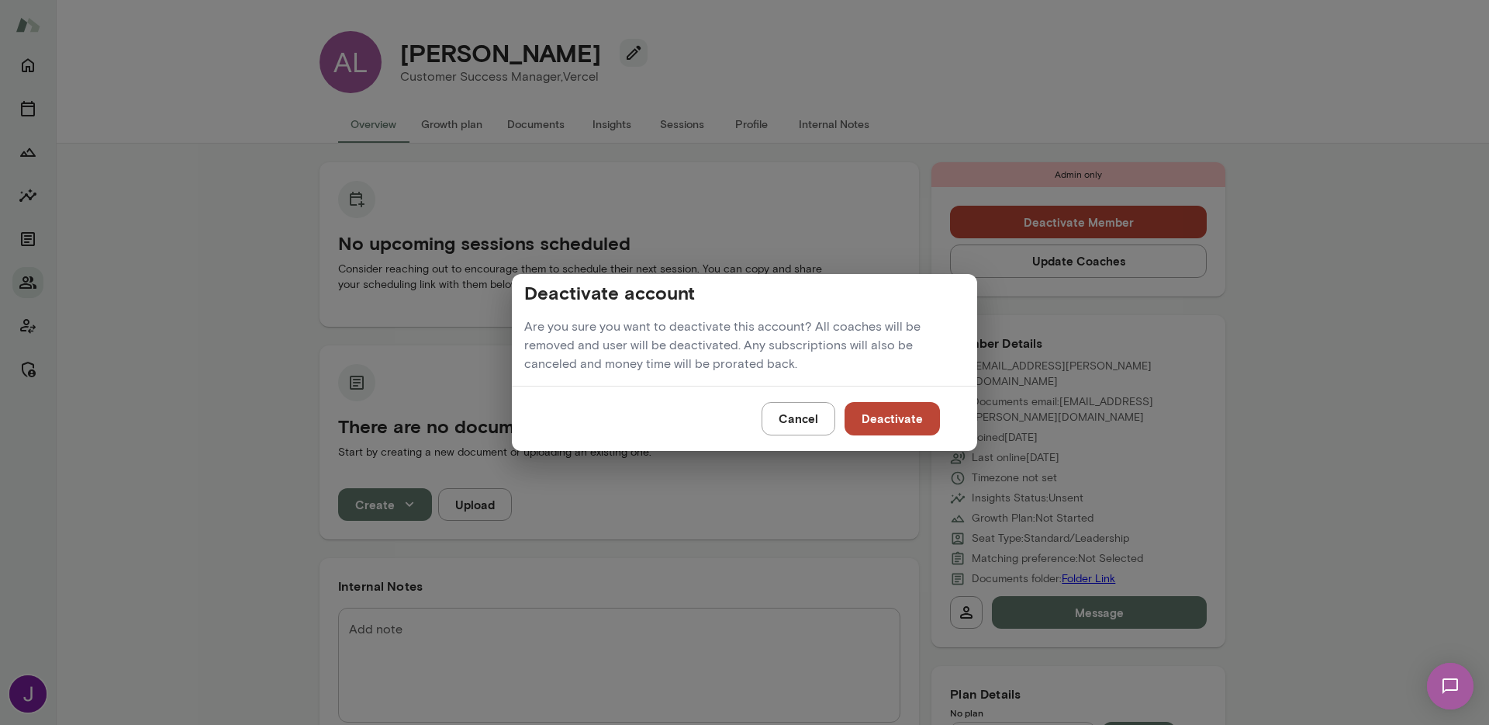
click at [901, 417] on button "Deactivate" at bounding box center [892, 418] width 95 height 33
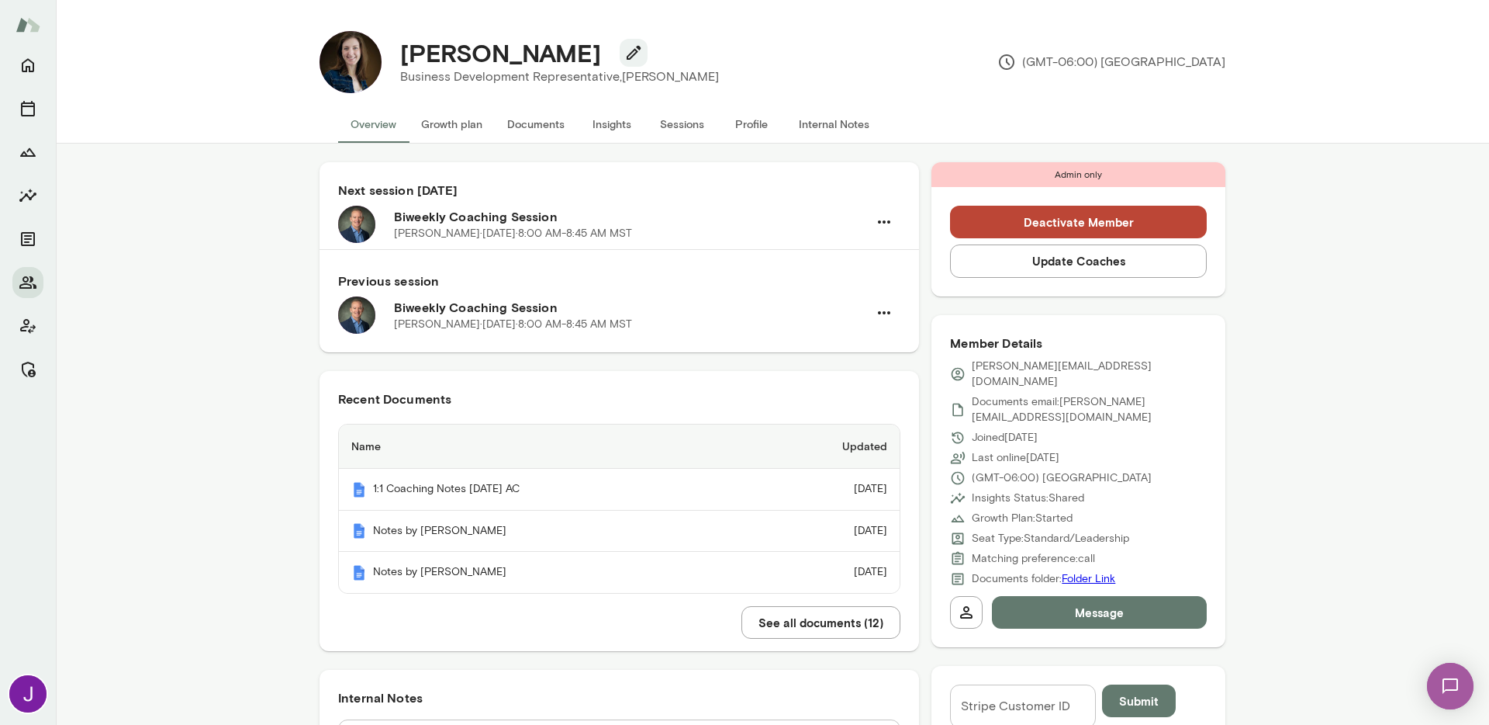
click at [997, 358] on p "[PERSON_NAME][EMAIL_ADDRESS][DOMAIN_NAME]" at bounding box center [1089, 373] width 235 height 31
copy div "[PERSON_NAME][EMAIL_ADDRESS][DOMAIN_NAME]"
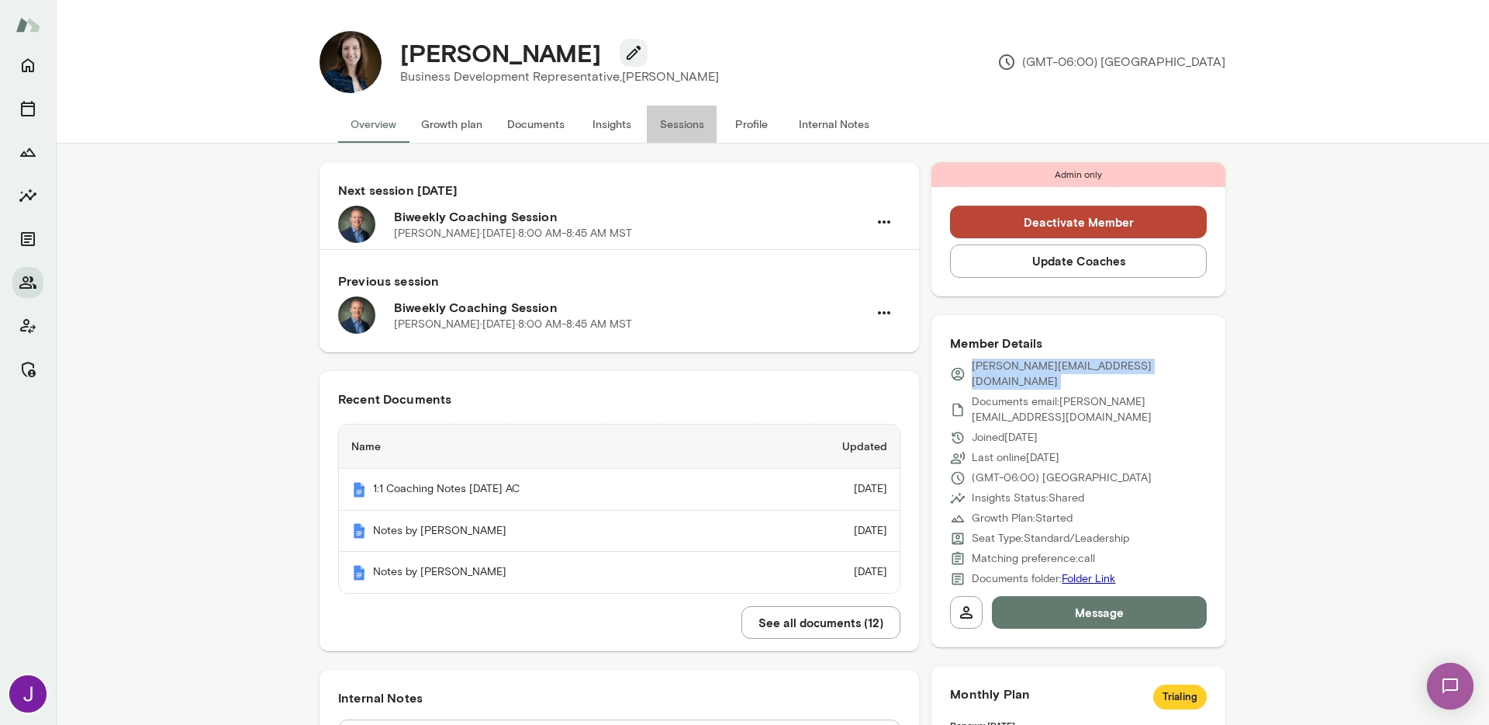
click at [680, 113] on button "Sessions" at bounding box center [682, 123] width 70 height 37
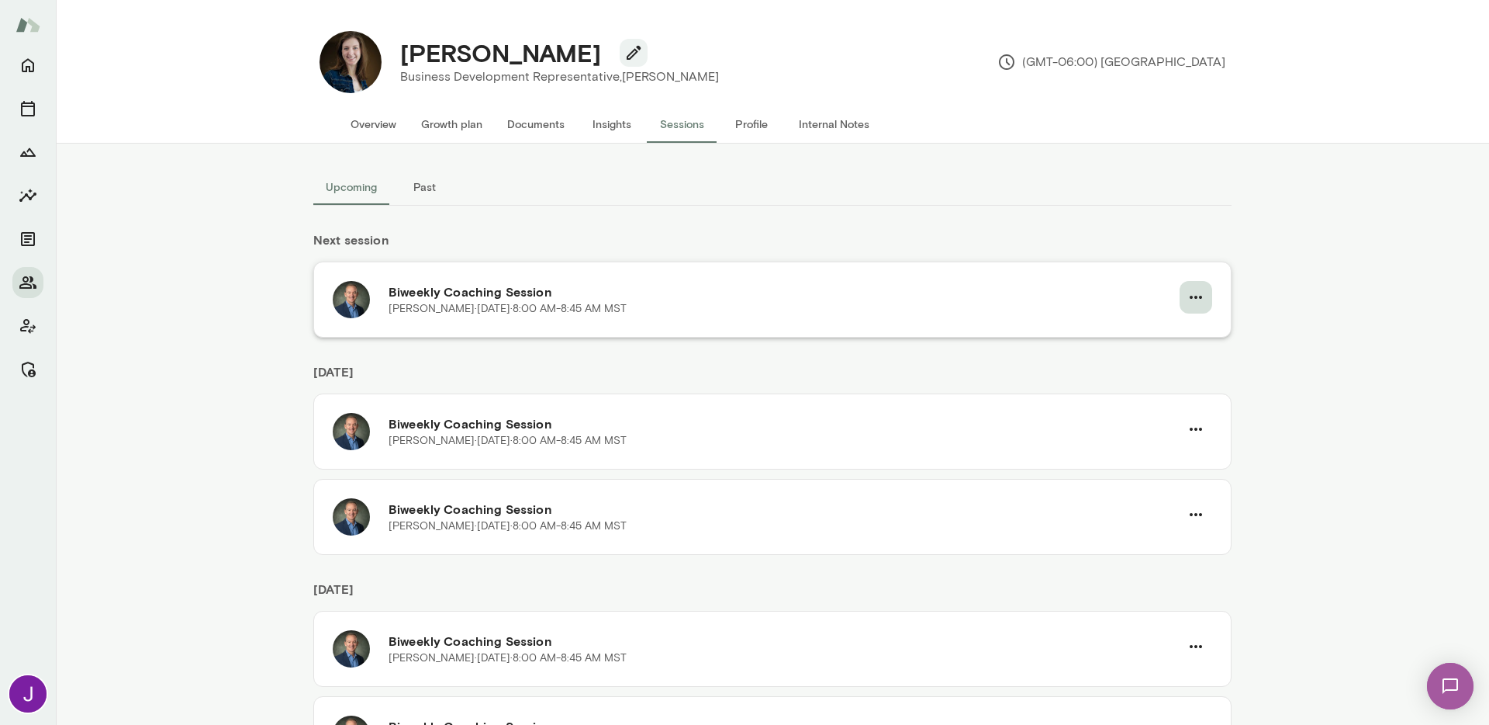
click at [1202, 291] on button "button" at bounding box center [1196, 297] width 33 height 33
drag, startPoint x: 1145, startPoint y: 362, endPoint x: 1033, endPoint y: 382, distance: 113.5
click at [1145, 362] on span "Cancel" at bounding box center [1162, 361] width 67 height 19
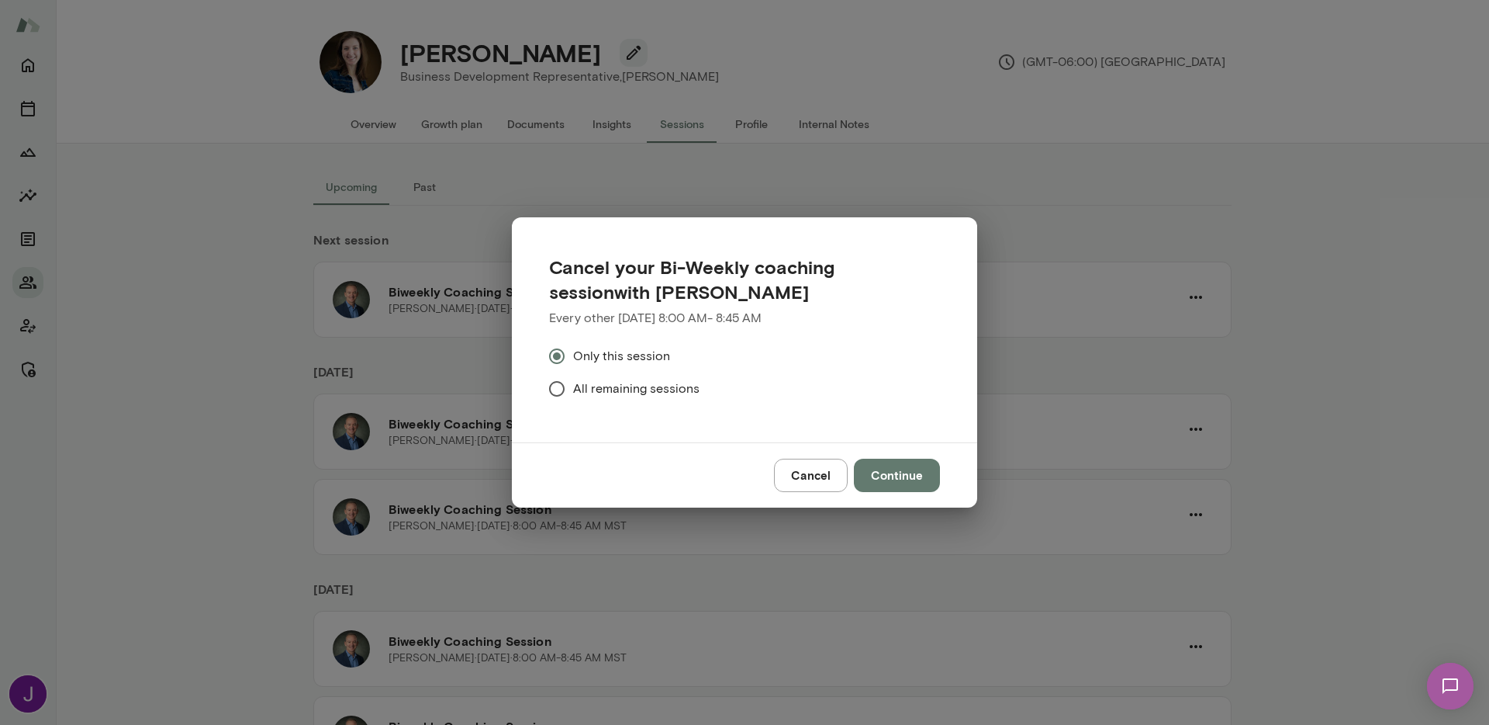
click at [664, 384] on span "All remaining sessions" at bounding box center [636, 388] width 126 height 19
click at [886, 462] on button "Continue" at bounding box center [897, 474] width 86 height 33
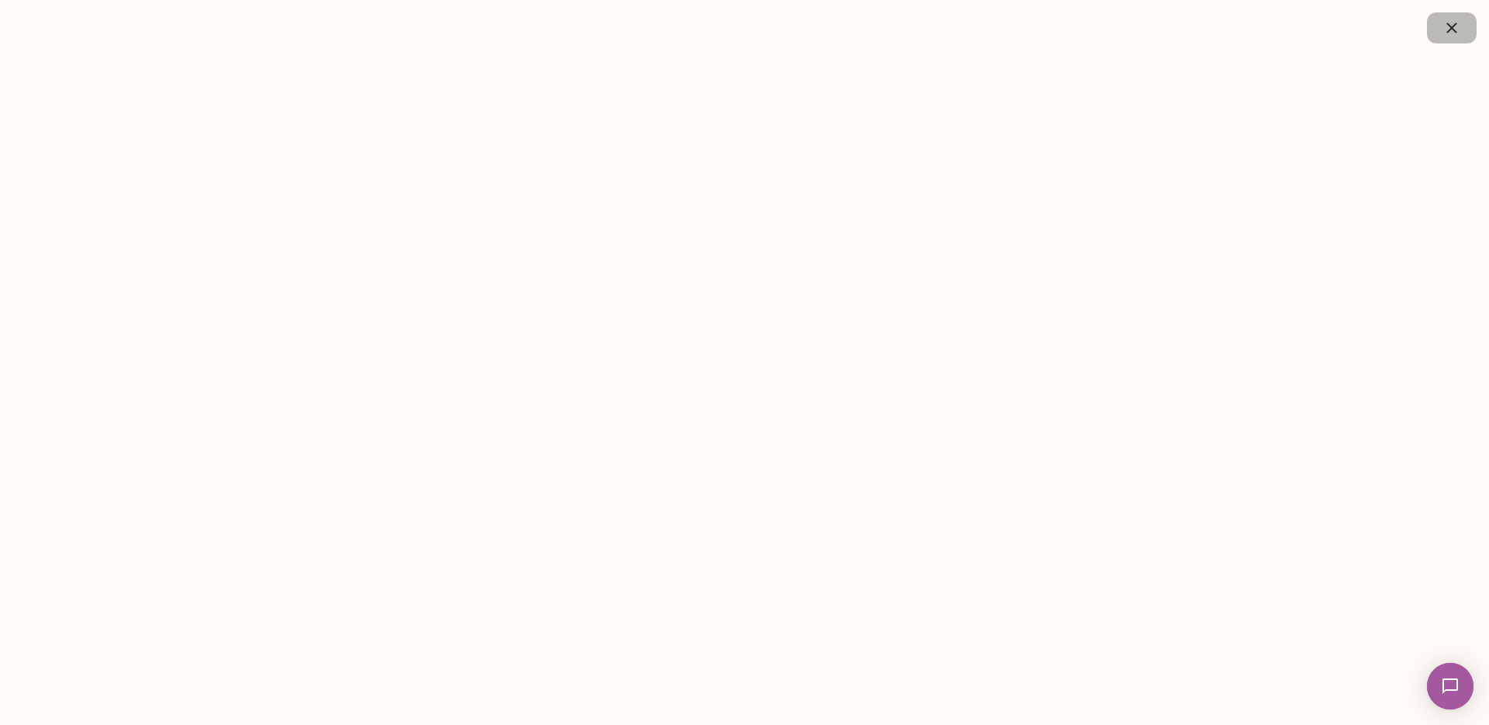
click at [1446, 31] on icon "button" at bounding box center [1452, 28] width 19 height 19
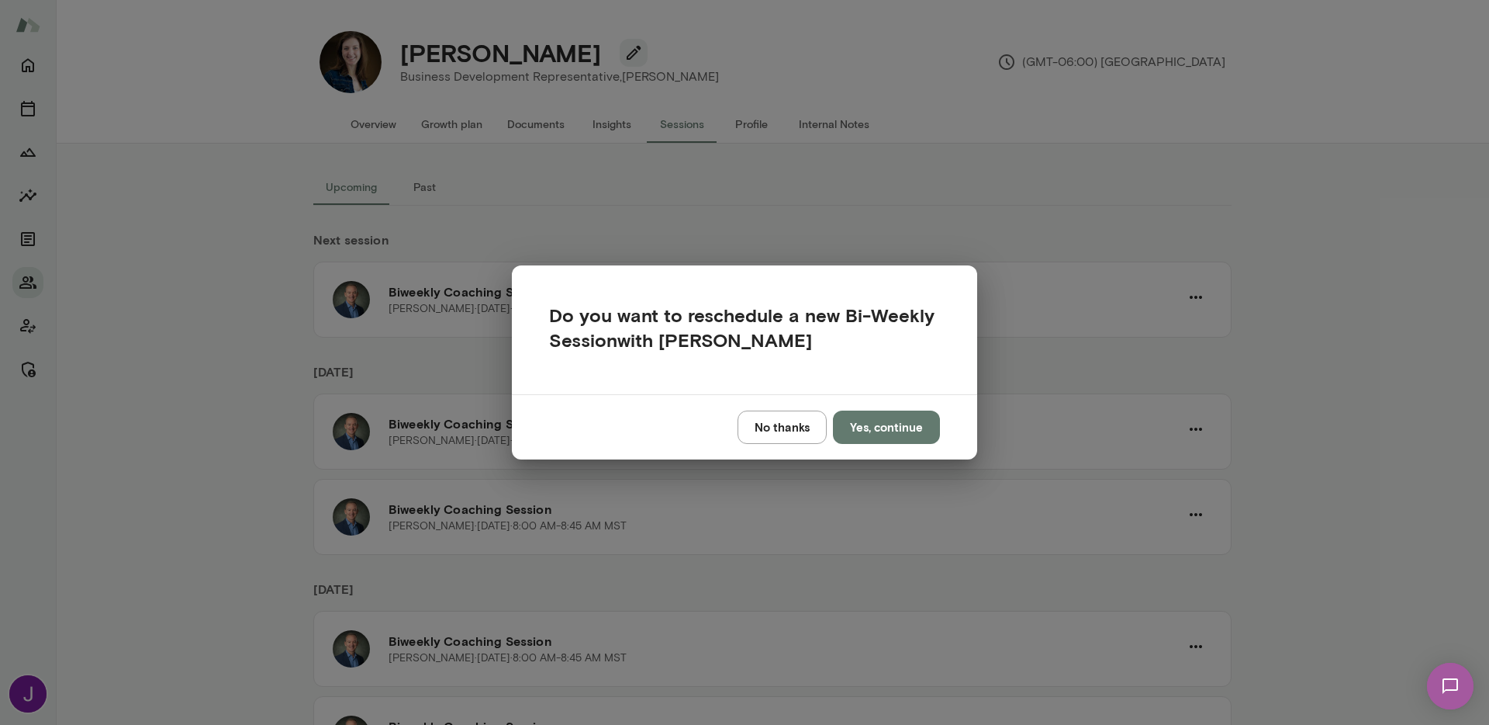
drag, startPoint x: 762, startPoint y: 434, endPoint x: 846, endPoint y: 0, distance: 442.6
click at [763, 432] on button "No thanks" at bounding box center [782, 426] width 89 height 33
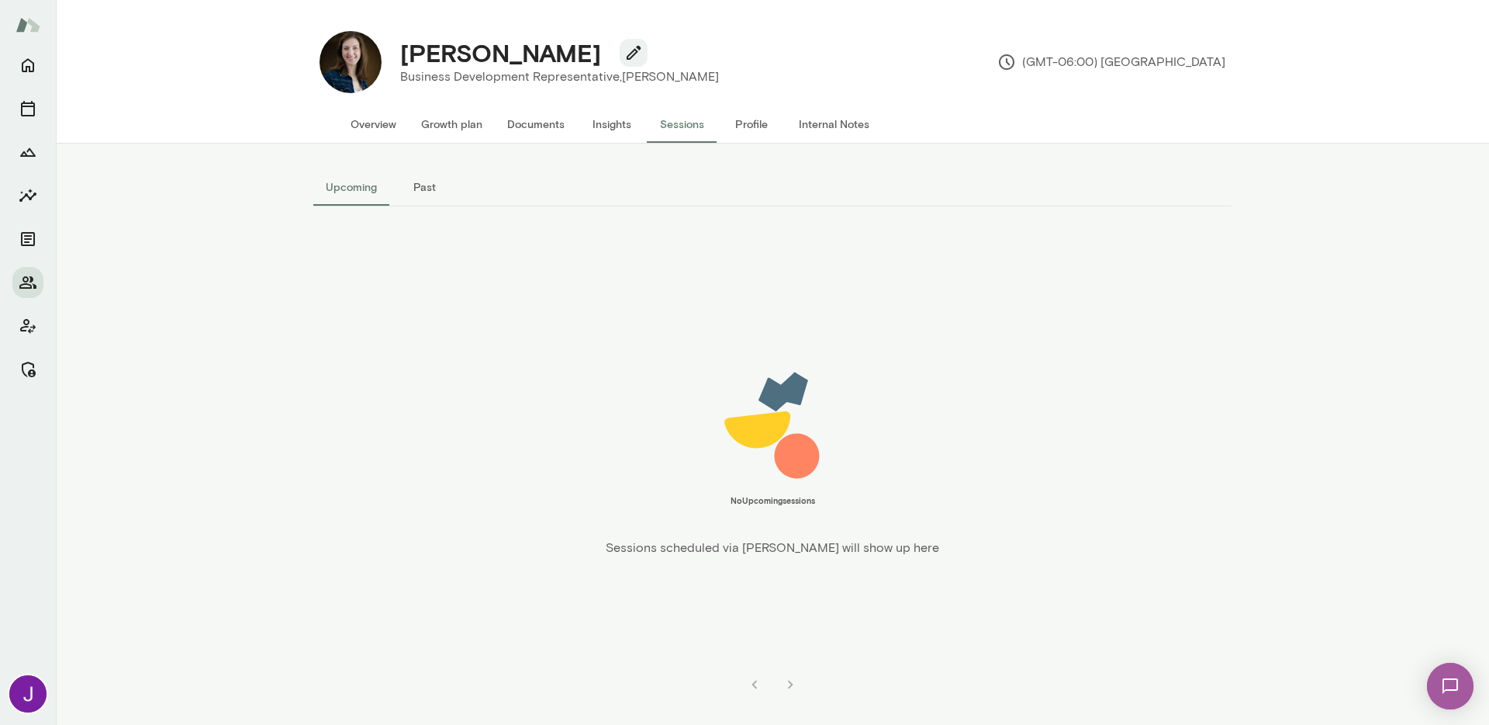
click at [510, 61] on h4 "Anna Chilstedt" at bounding box center [500, 52] width 201 height 29
copy div "Anna Chilstedt"
click at [363, 125] on button "Overview" at bounding box center [373, 123] width 71 height 37
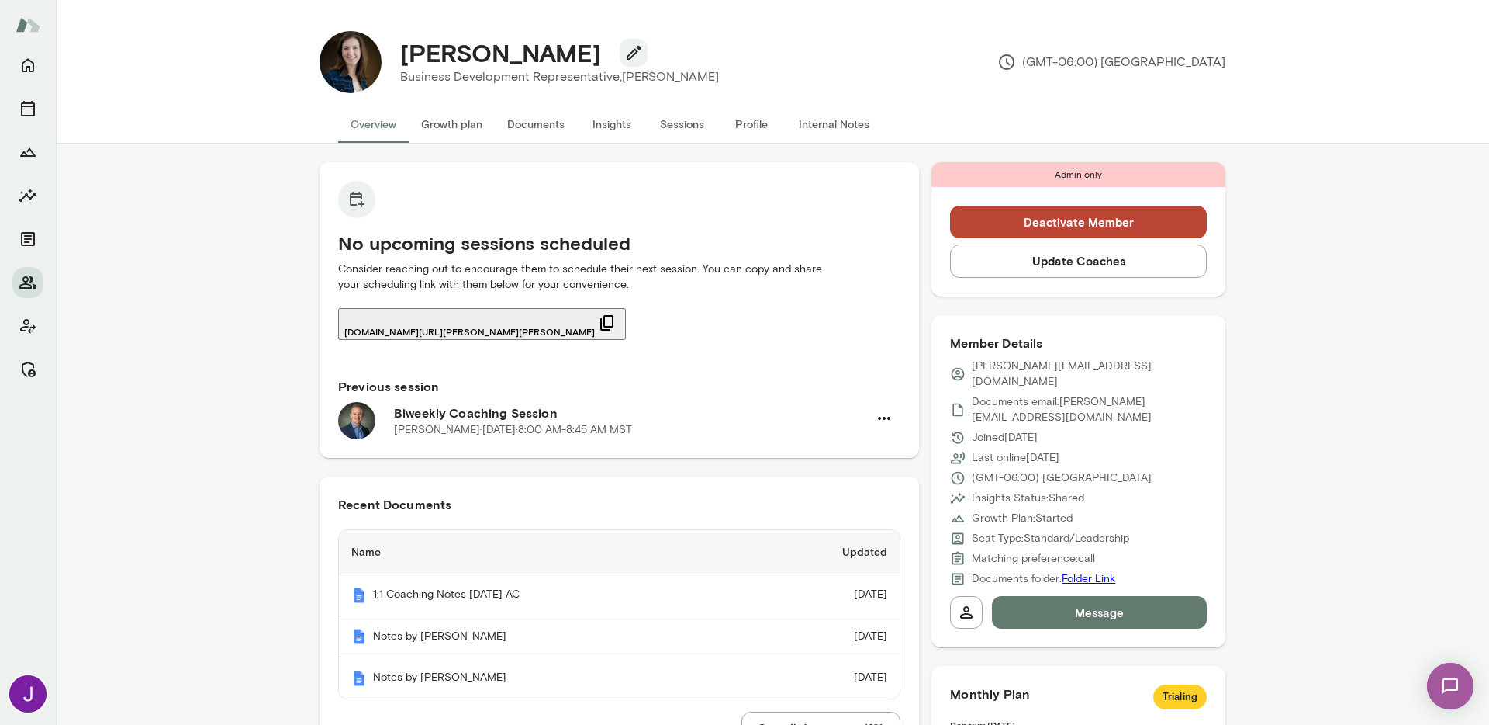
click at [1008, 367] on p "anna.chilstedt@gmail.com" at bounding box center [1089, 373] width 235 height 31
copy div "anna.chilstedt@gmail.com"
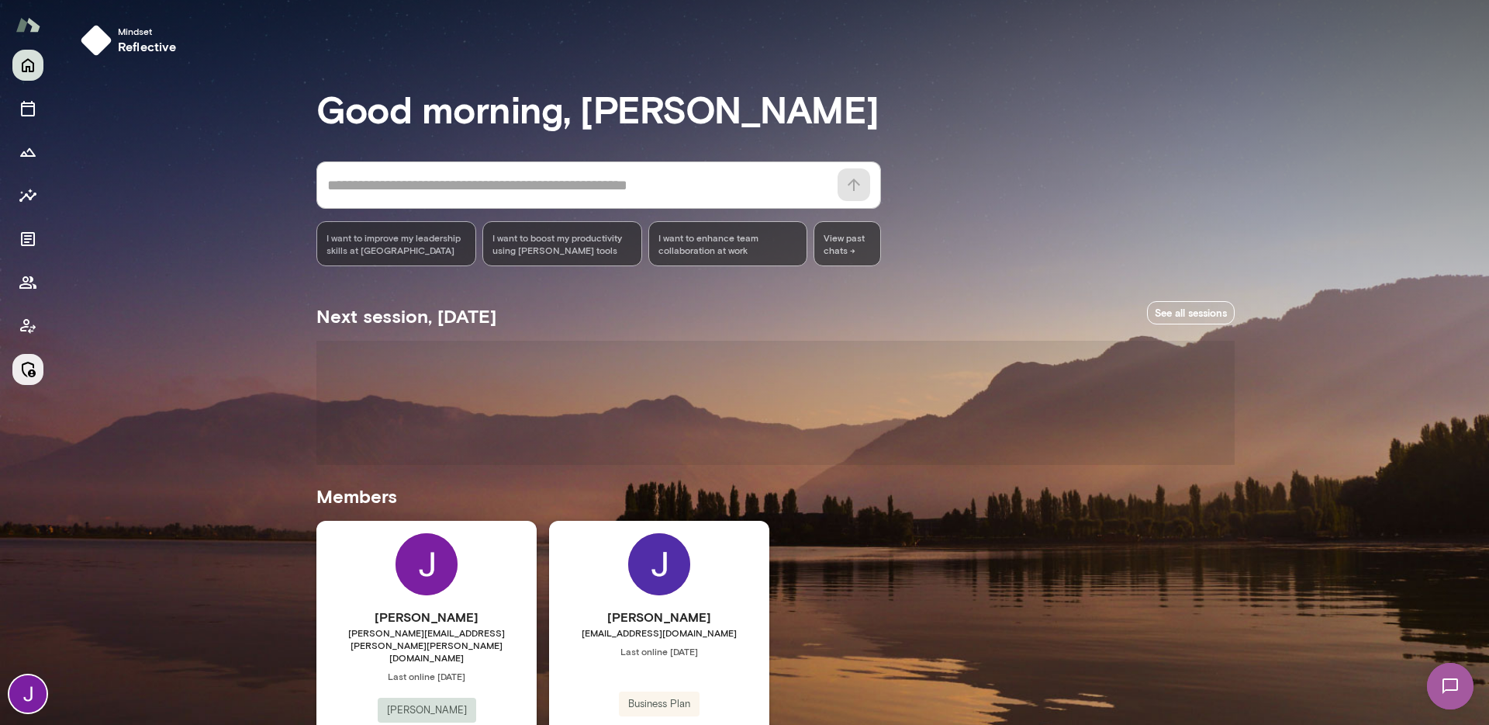
click at [33, 371] on icon "Manage" at bounding box center [29, 369] width 14 height 16
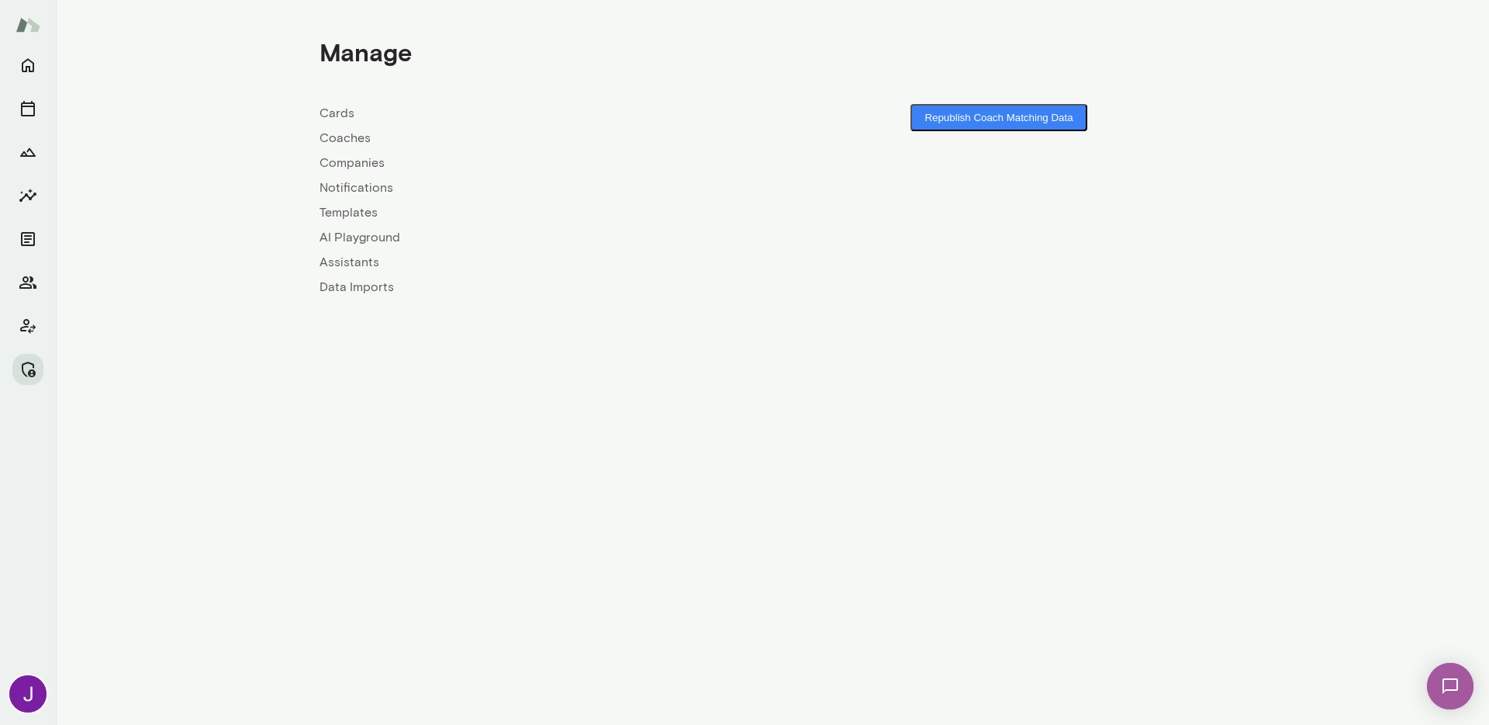
click at [362, 133] on link "Coaches" at bounding box center [546, 138] width 453 height 19
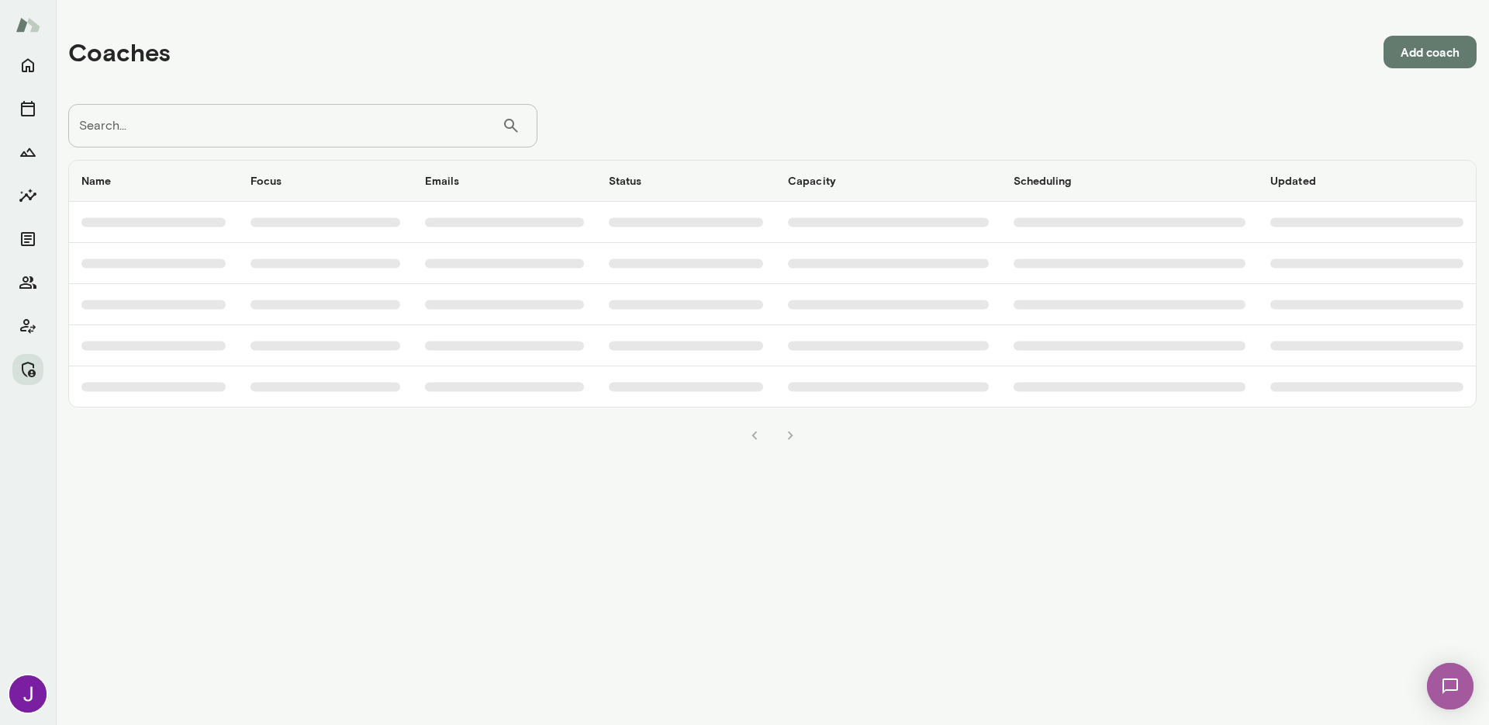
click at [321, 111] on input "Search..." at bounding box center [285, 125] width 434 height 43
drag, startPoint x: 320, startPoint y: 110, endPoint x: 338, endPoint y: 144, distance: 38.5
click at [326, 123] on input "**********" at bounding box center [285, 125] width 434 height 43
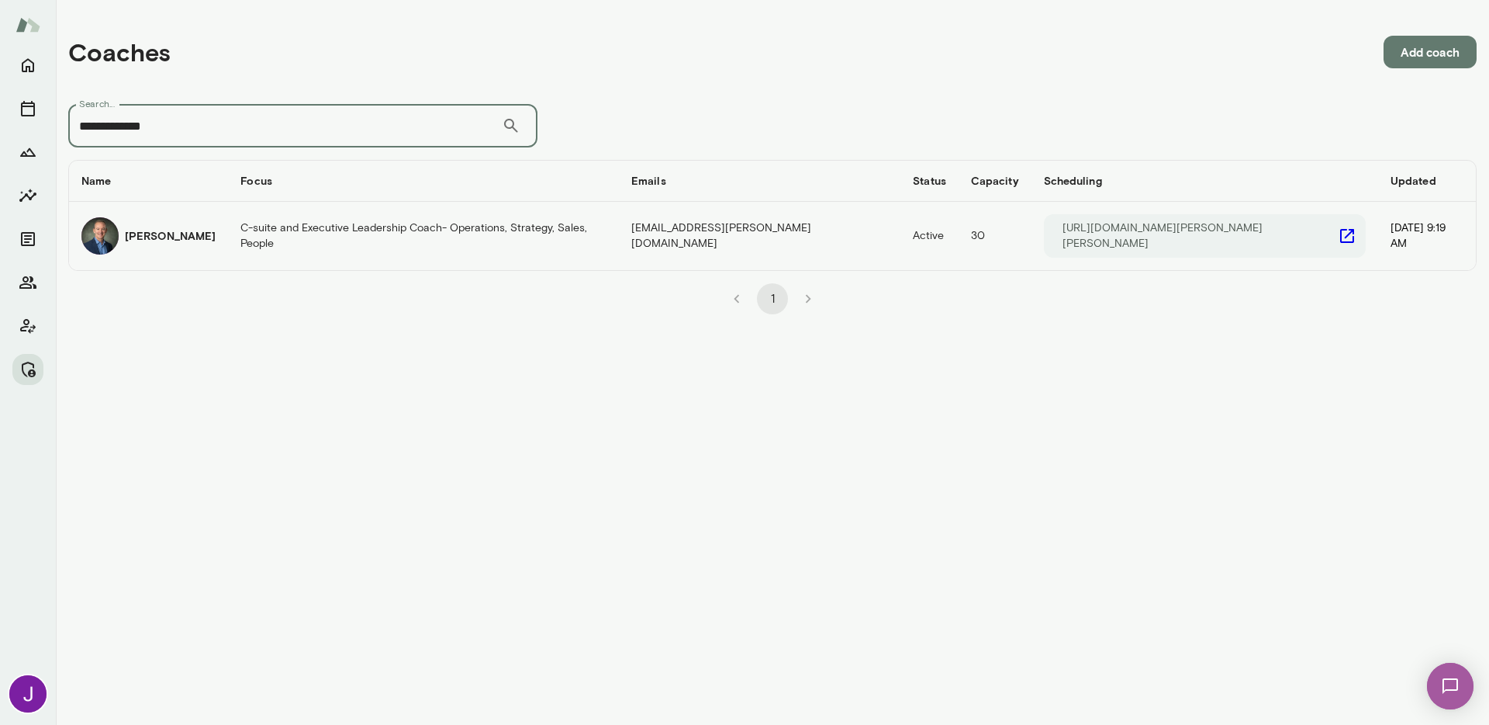
type input "**********"
click at [1338, 233] on icon "coaches table" at bounding box center [1347, 236] width 19 height 19
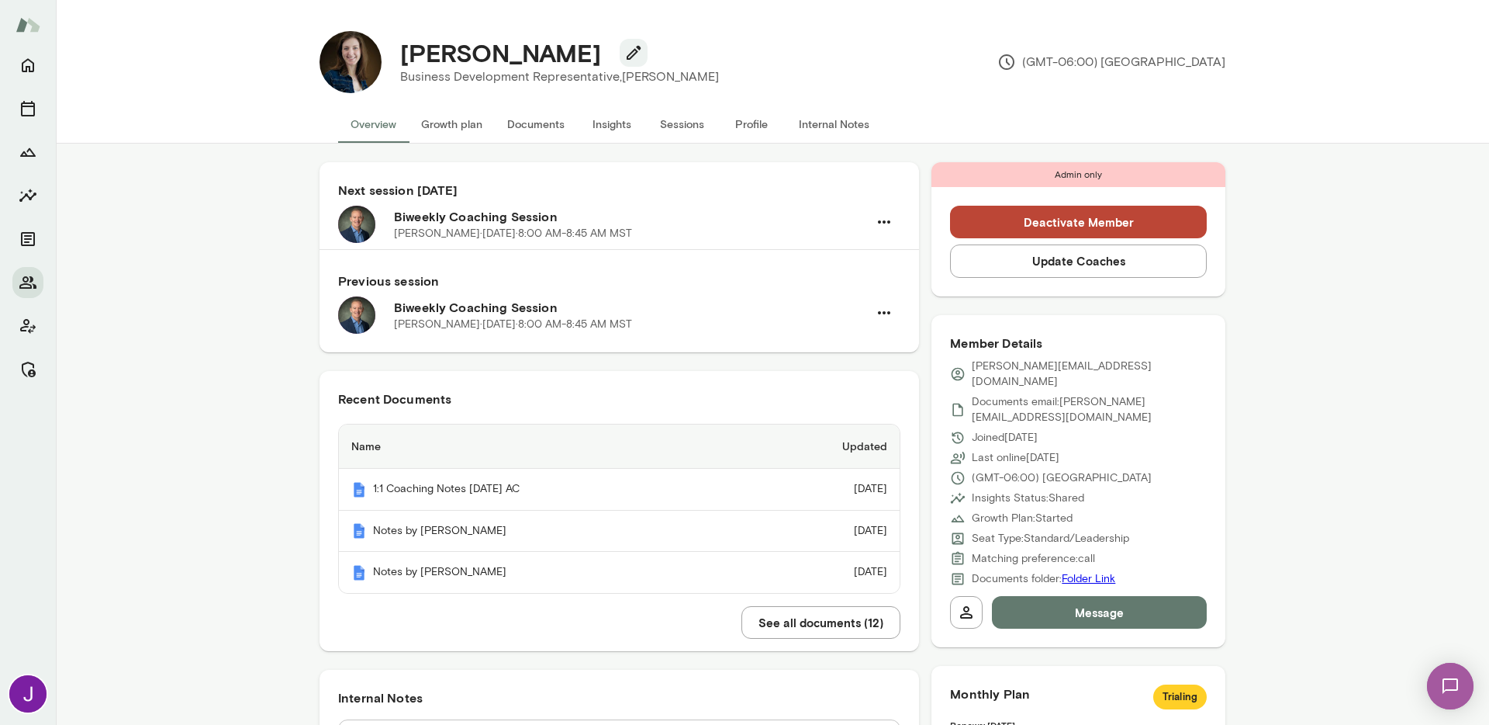
click at [687, 117] on button "Sessions" at bounding box center [682, 123] width 70 height 37
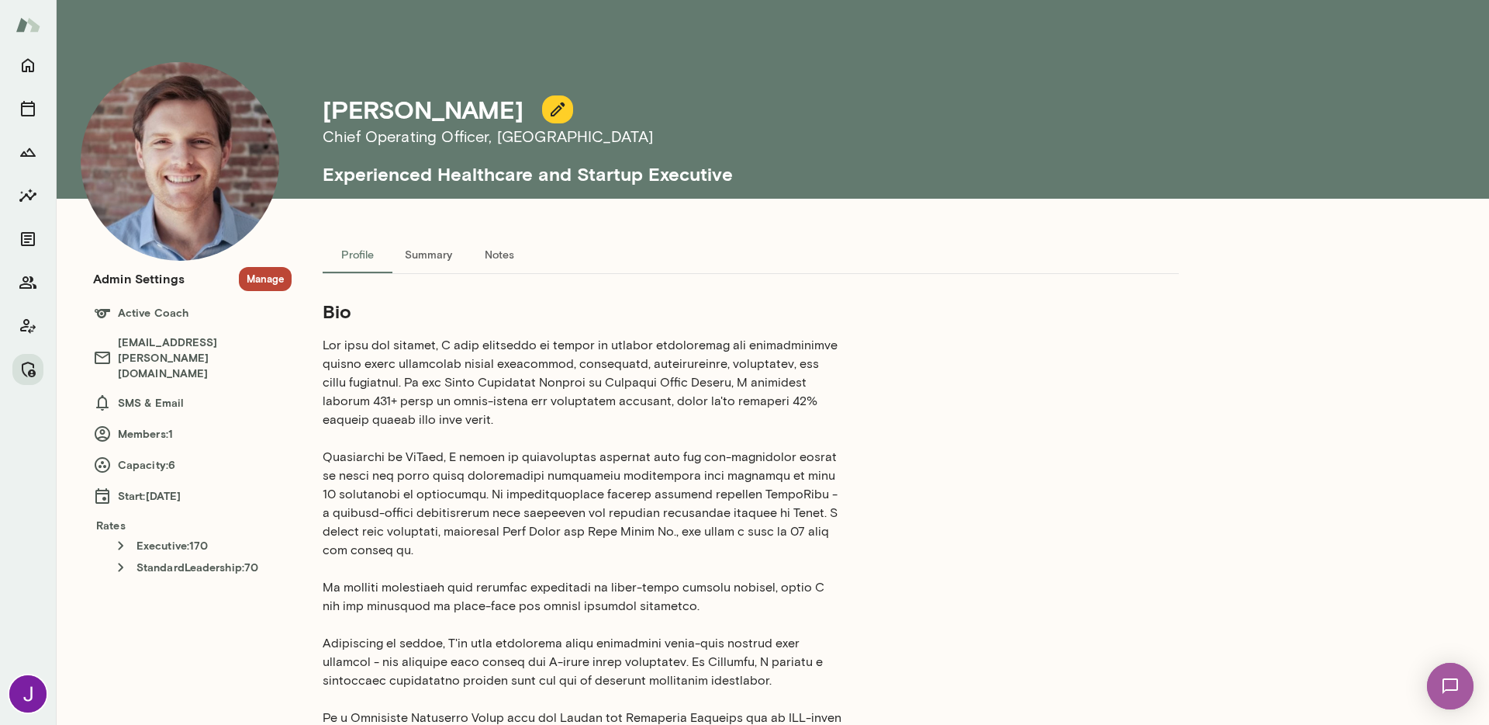
click at [258, 275] on button "Manage" at bounding box center [265, 279] width 53 height 24
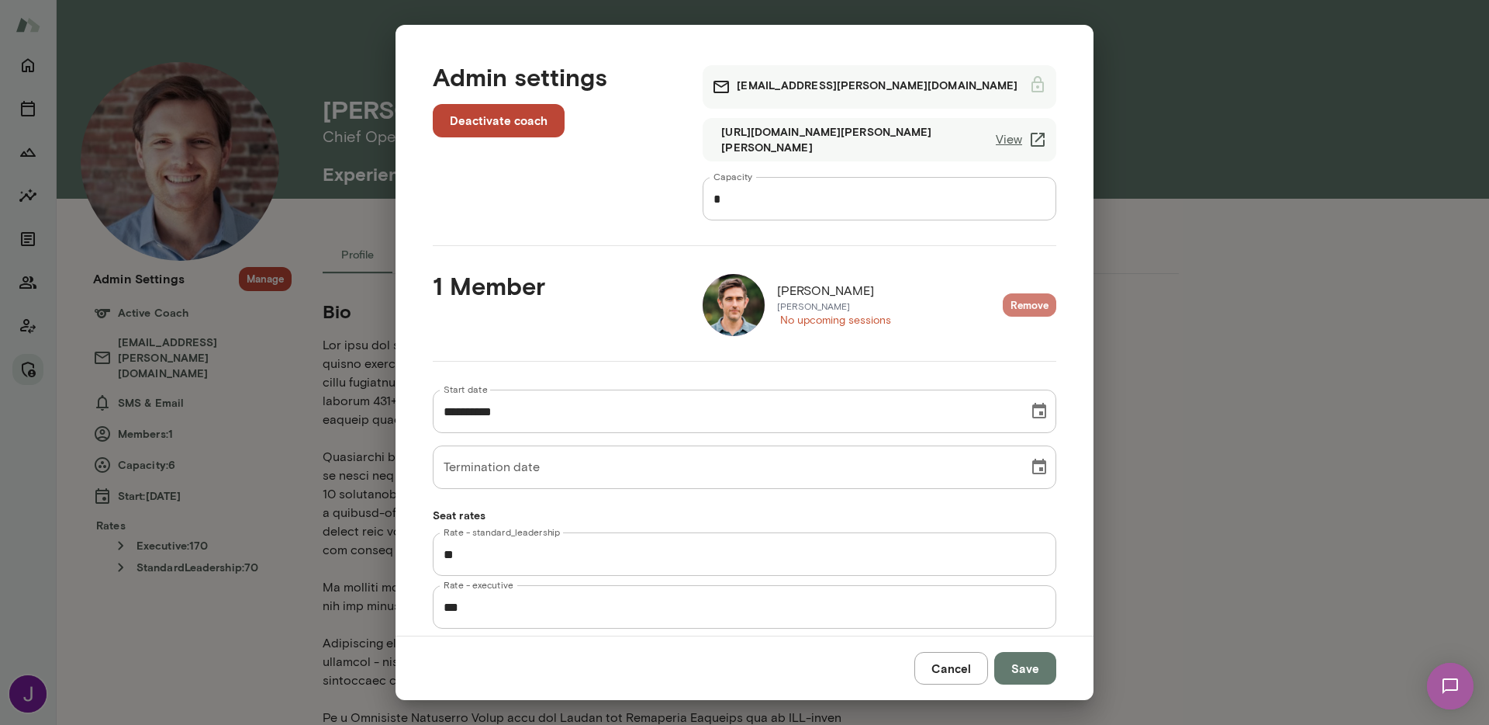
click at [1003, 303] on button "Remove" at bounding box center [1030, 305] width 54 height 24
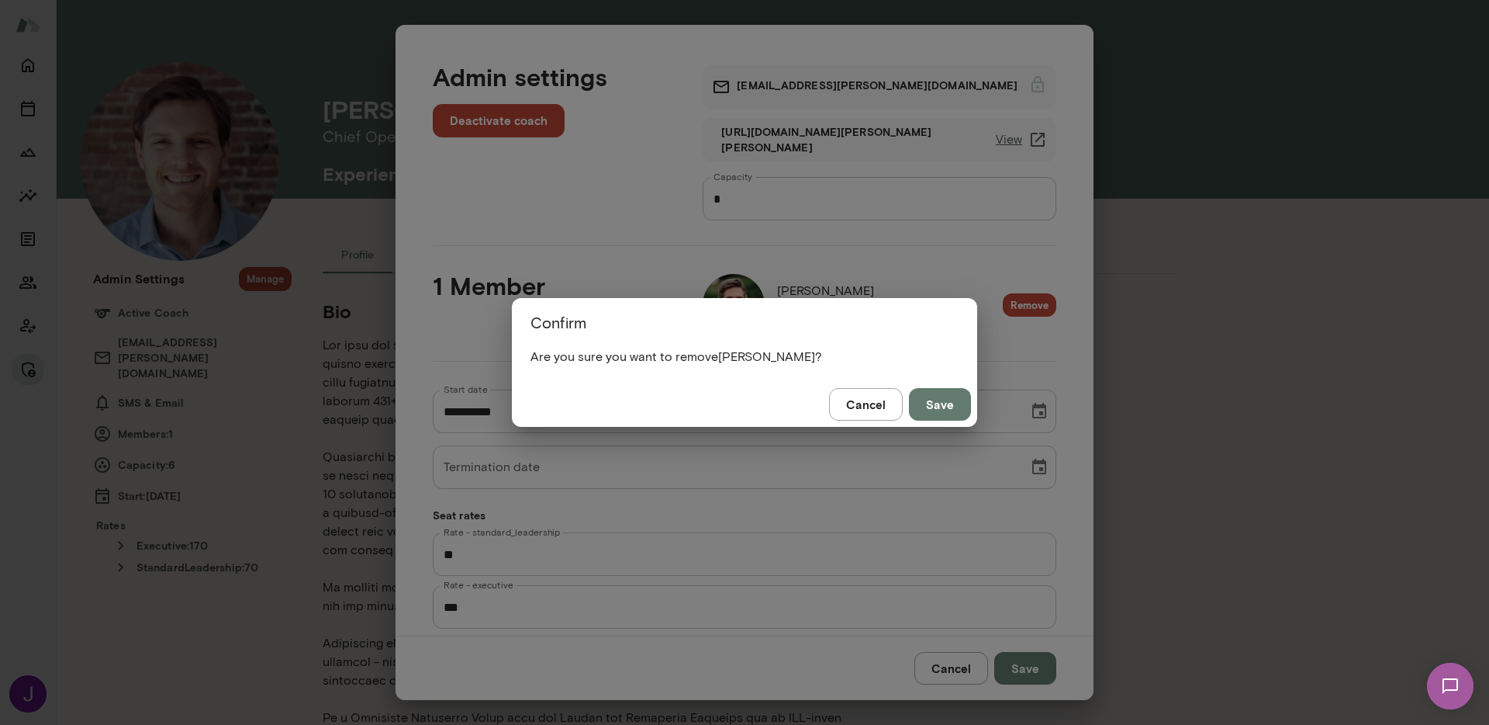
click at [938, 395] on button "Save" at bounding box center [940, 404] width 62 height 33
click at [946, 402] on button "Save" at bounding box center [940, 404] width 62 height 33
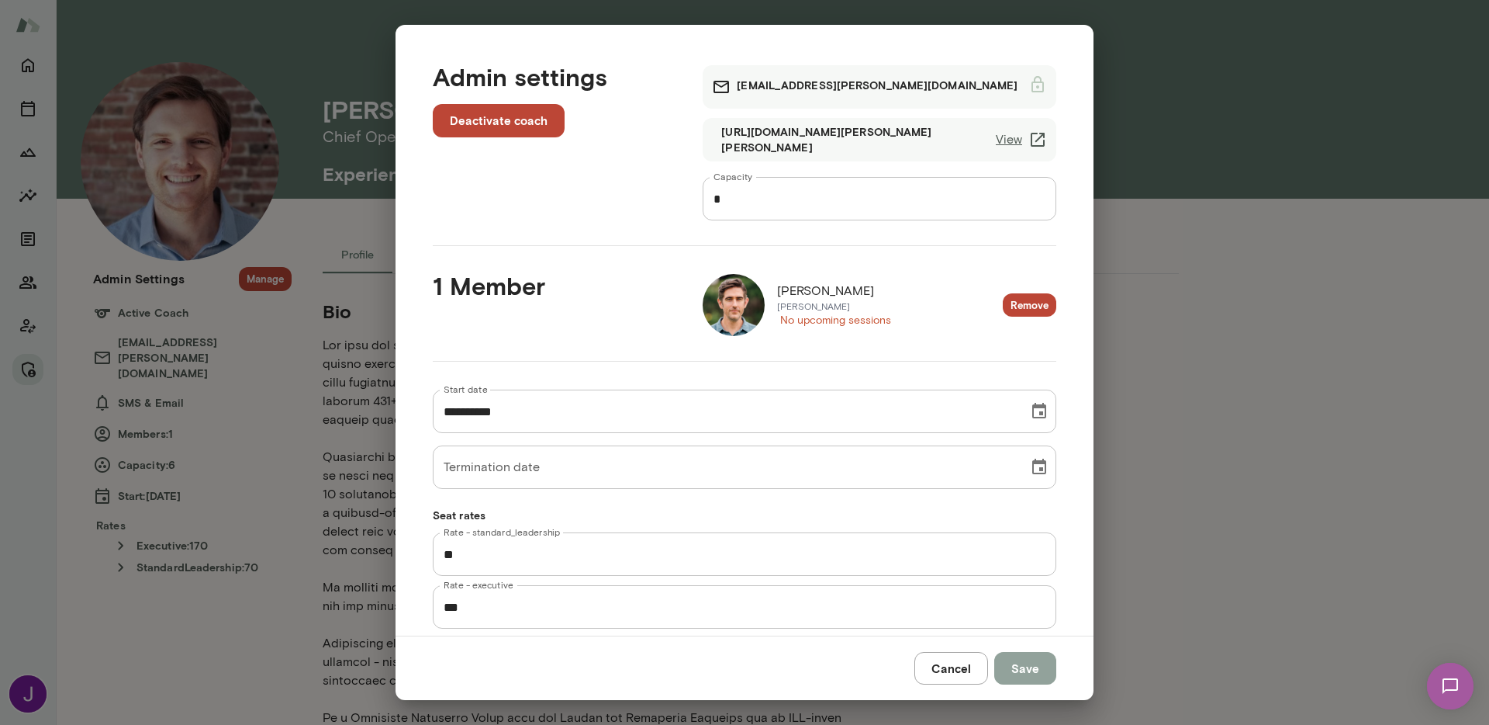
drag, startPoint x: 1013, startPoint y: 666, endPoint x: 1012, endPoint y: 622, distance: 44.2
click at [1013, 666] on button "Save" at bounding box center [1025, 668] width 62 height 33
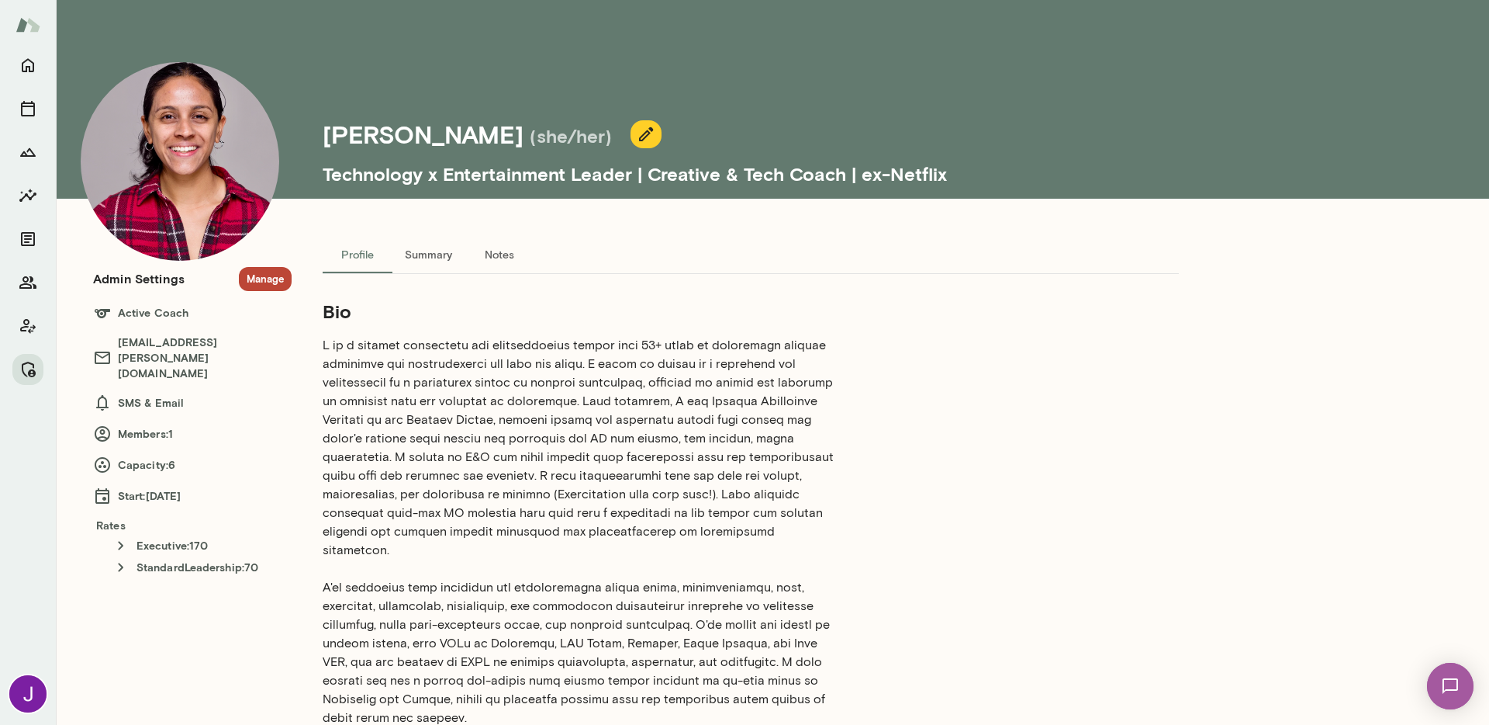
click at [273, 282] on button "Manage" at bounding box center [265, 279] width 53 height 24
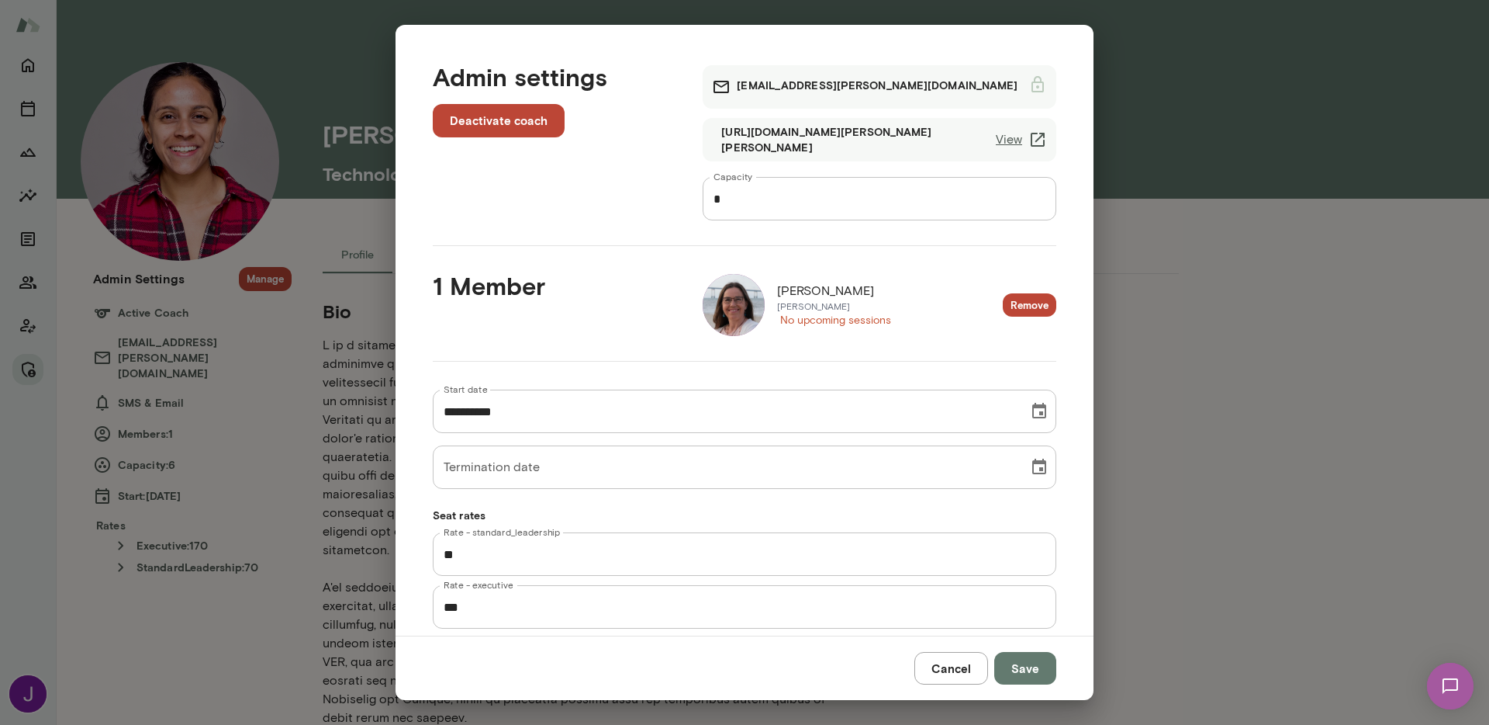
click at [1006, 302] on button "Remove" at bounding box center [1030, 305] width 54 height 24
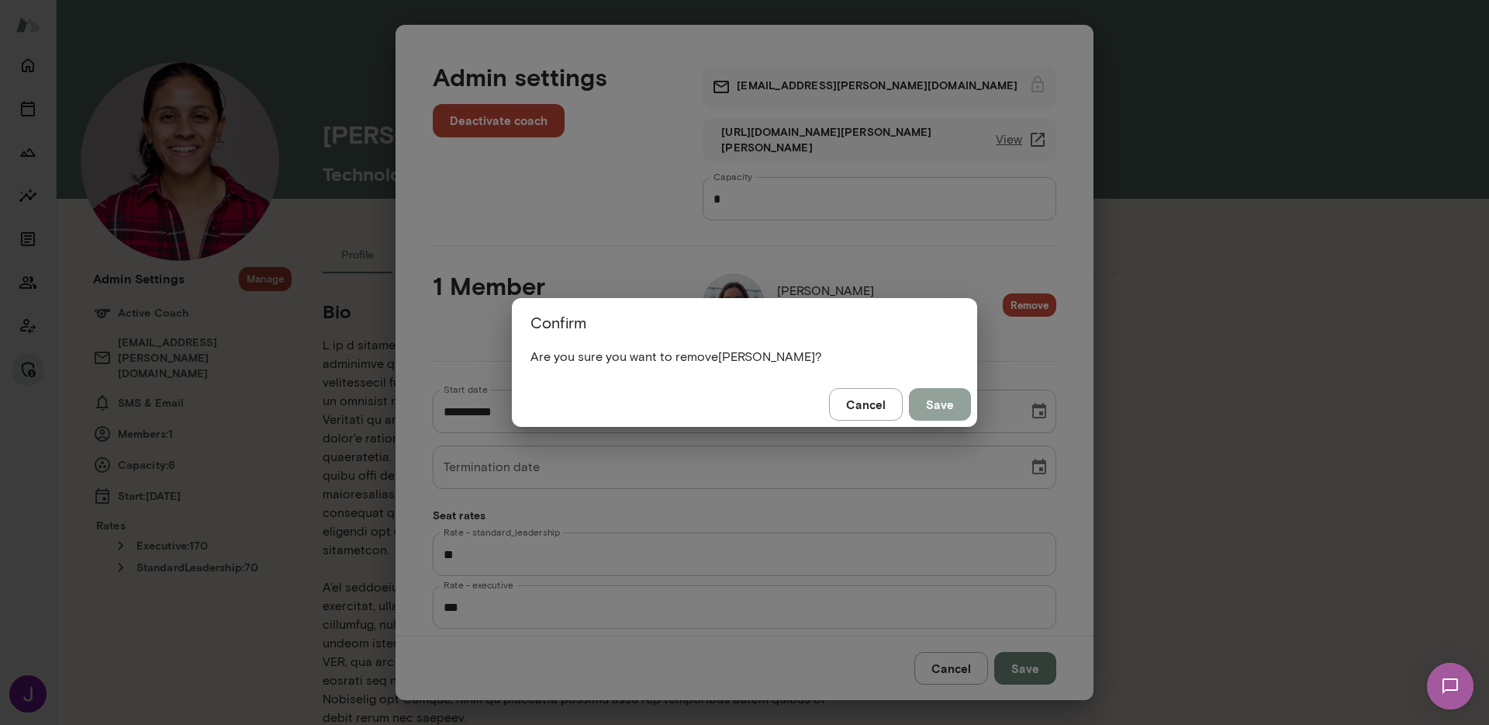
click at [922, 399] on button "Save" at bounding box center [940, 404] width 62 height 33
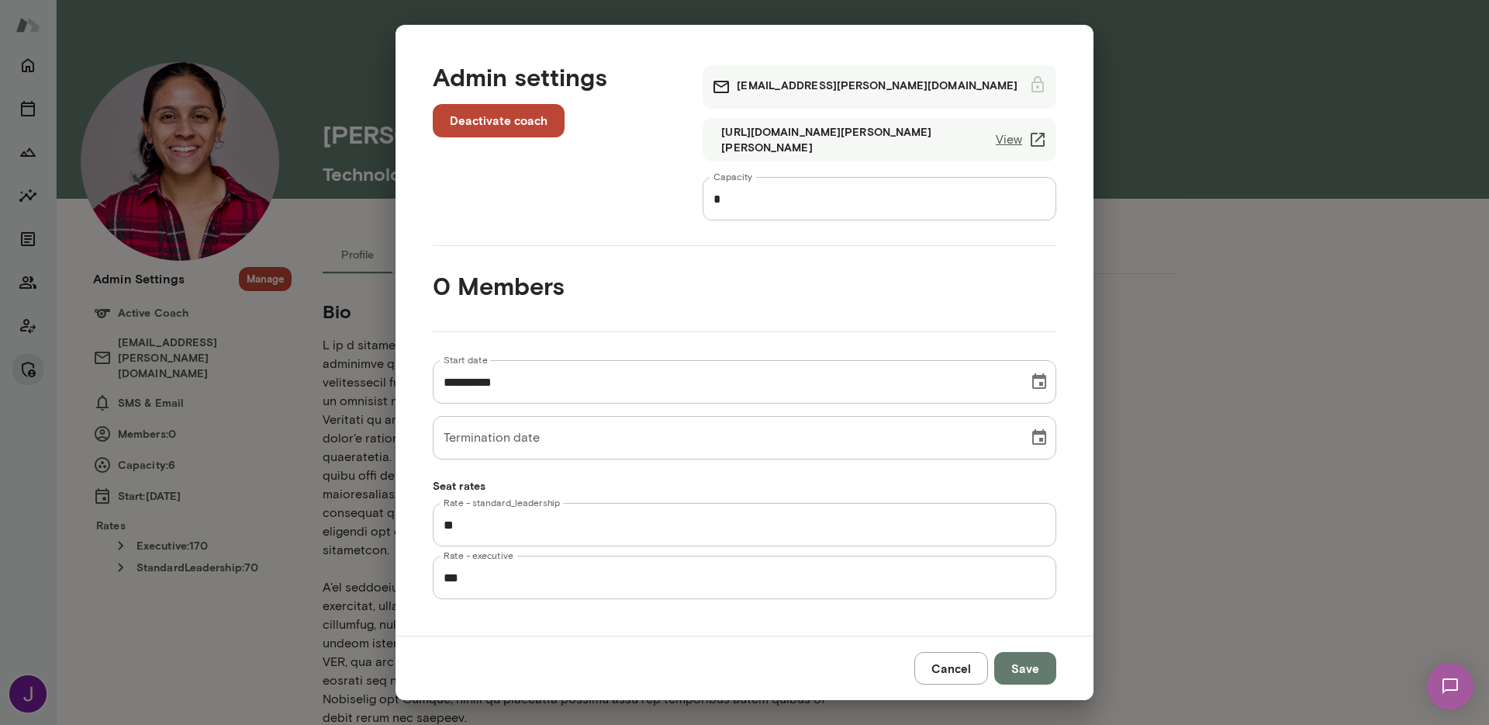
drag, startPoint x: 1018, startPoint y: 662, endPoint x: 1008, endPoint y: 639, distance: 25.4
click at [1019, 662] on button "Save" at bounding box center [1025, 668] width 62 height 33
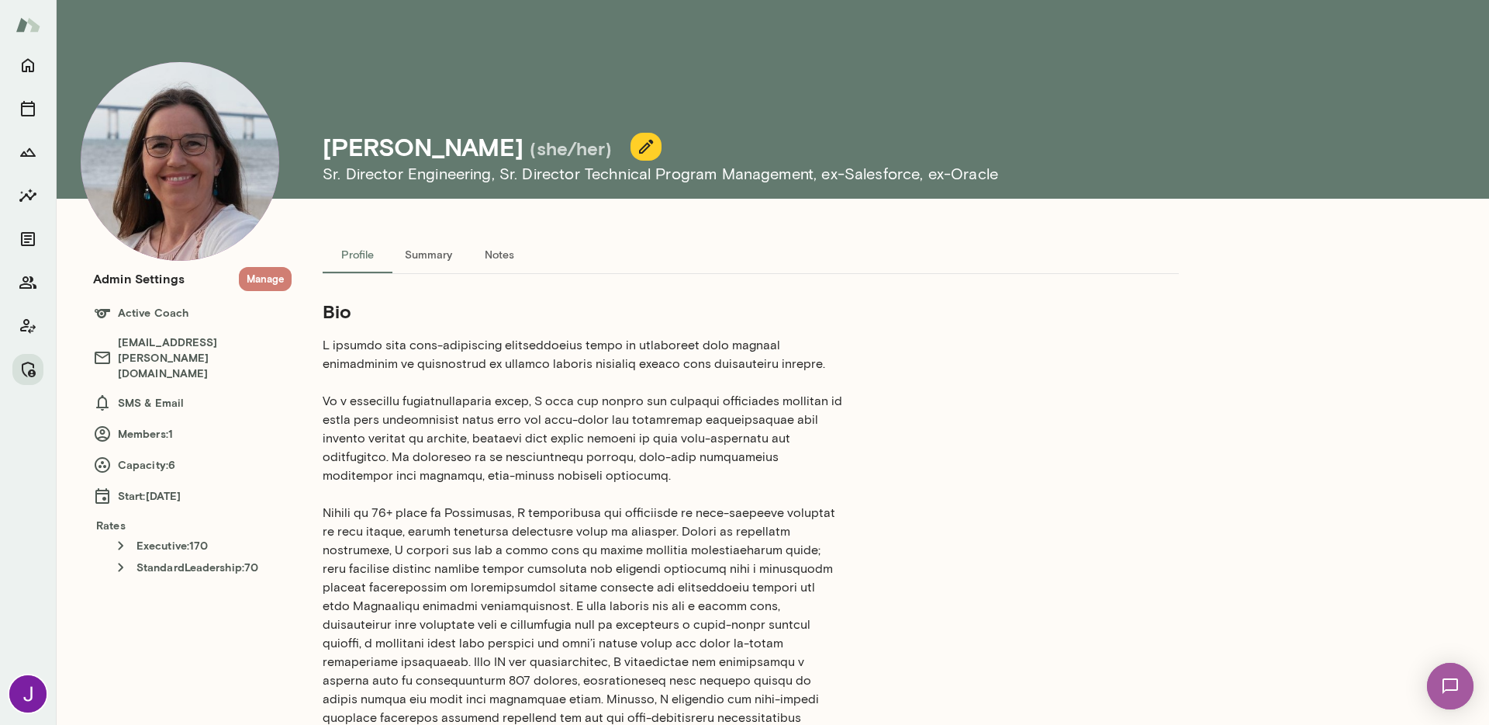
click at [239, 276] on button "Manage" at bounding box center [265, 279] width 53 height 24
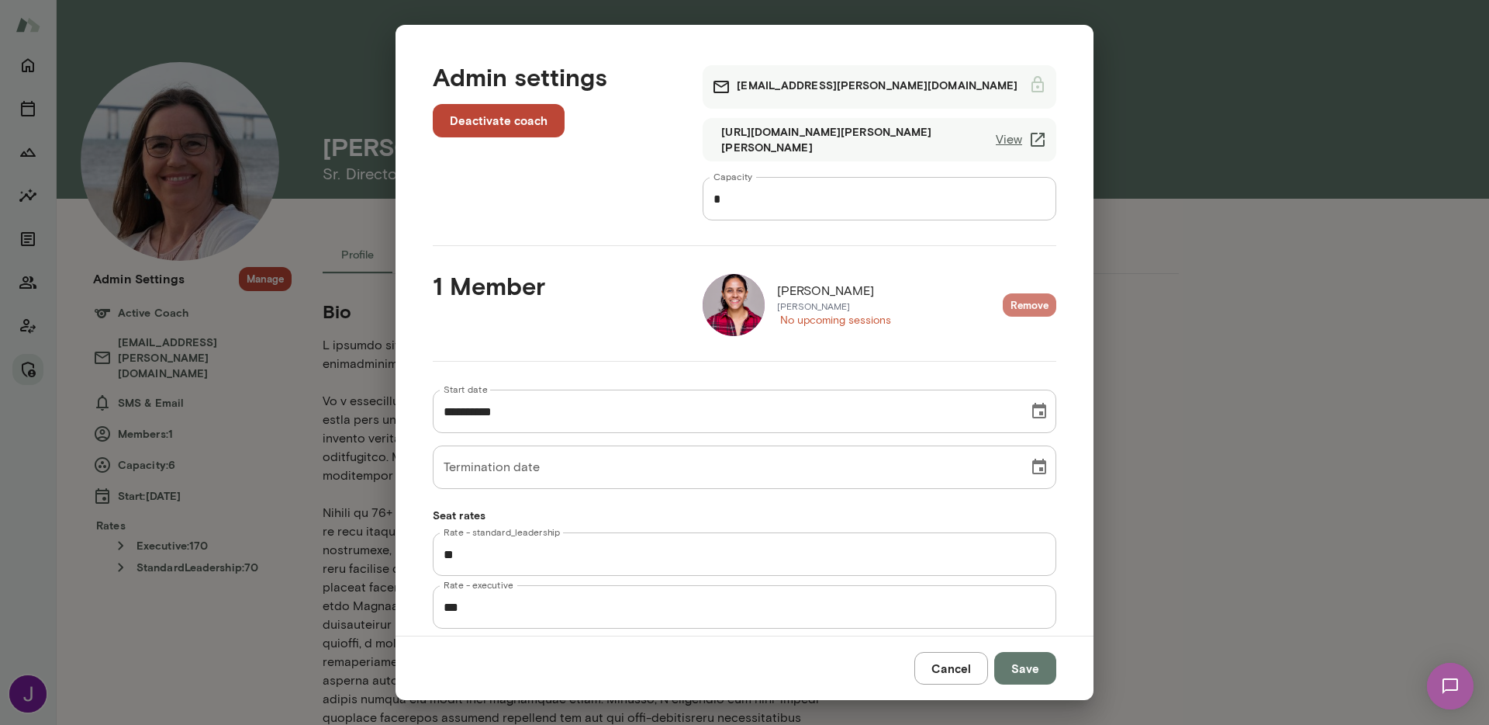
click at [1025, 306] on button "Remove" at bounding box center [1030, 305] width 54 height 24
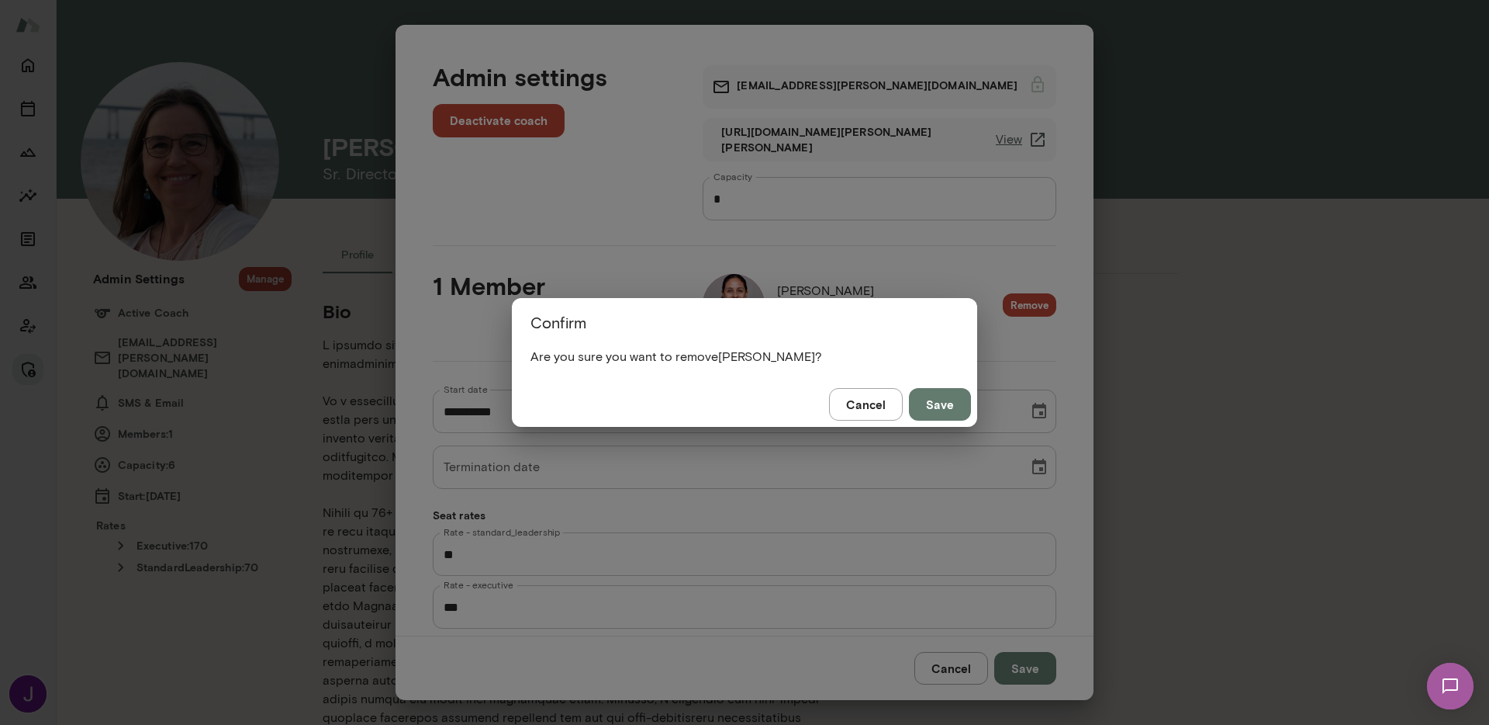
click at [949, 413] on button "Save" at bounding box center [940, 404] width 62 height 33
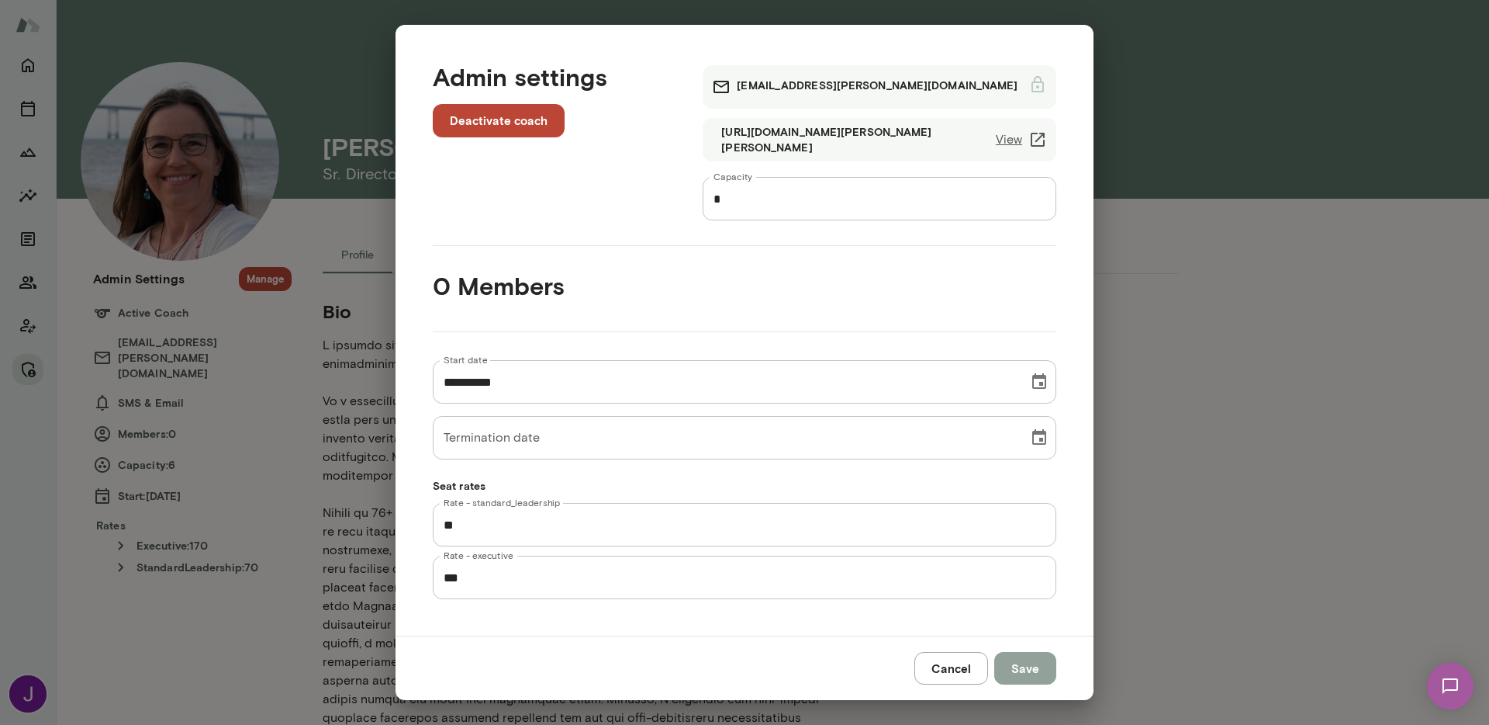
click at [1026, 672] on button "Save" at bounding box center [1025, 668] width 62 height 33
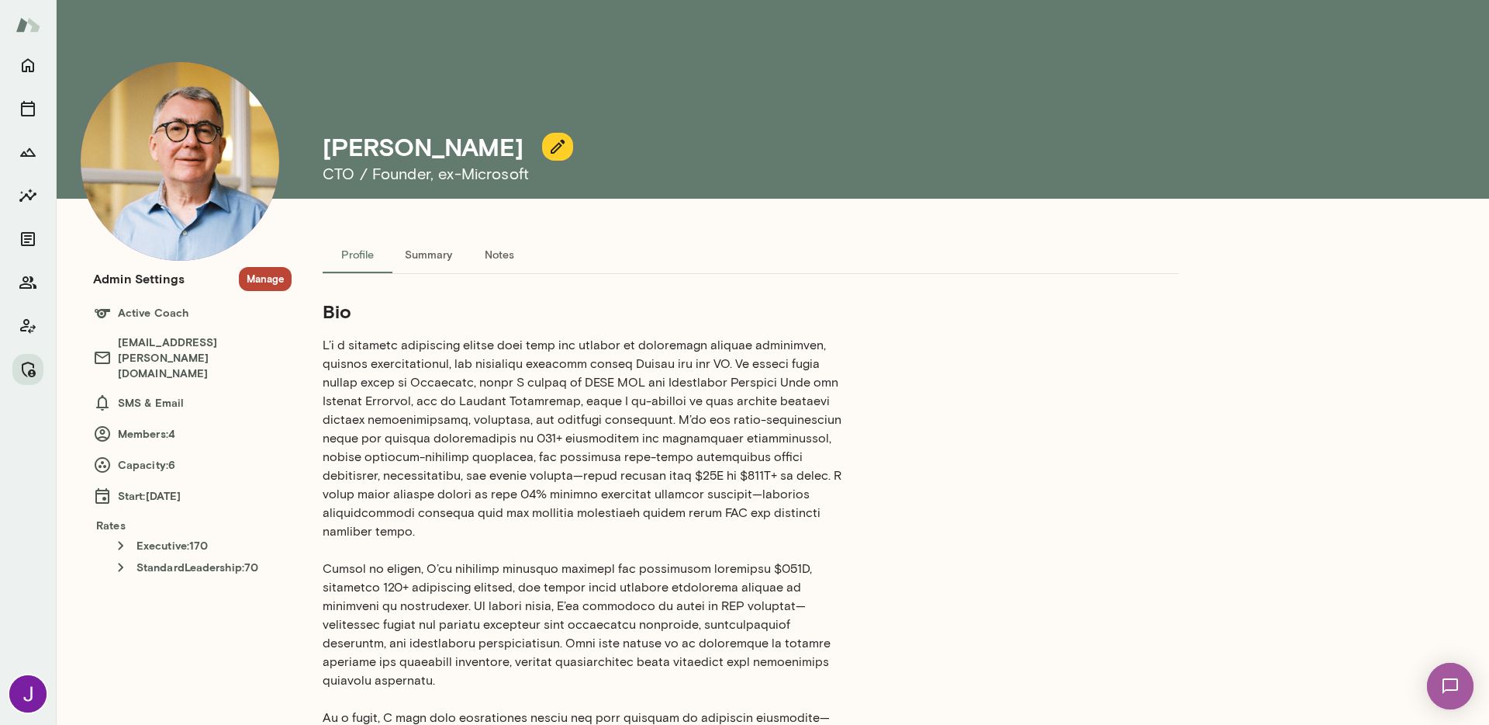
click at [262, 282] on button "Manage" at bounding box center [265, 279] width 53 height 24
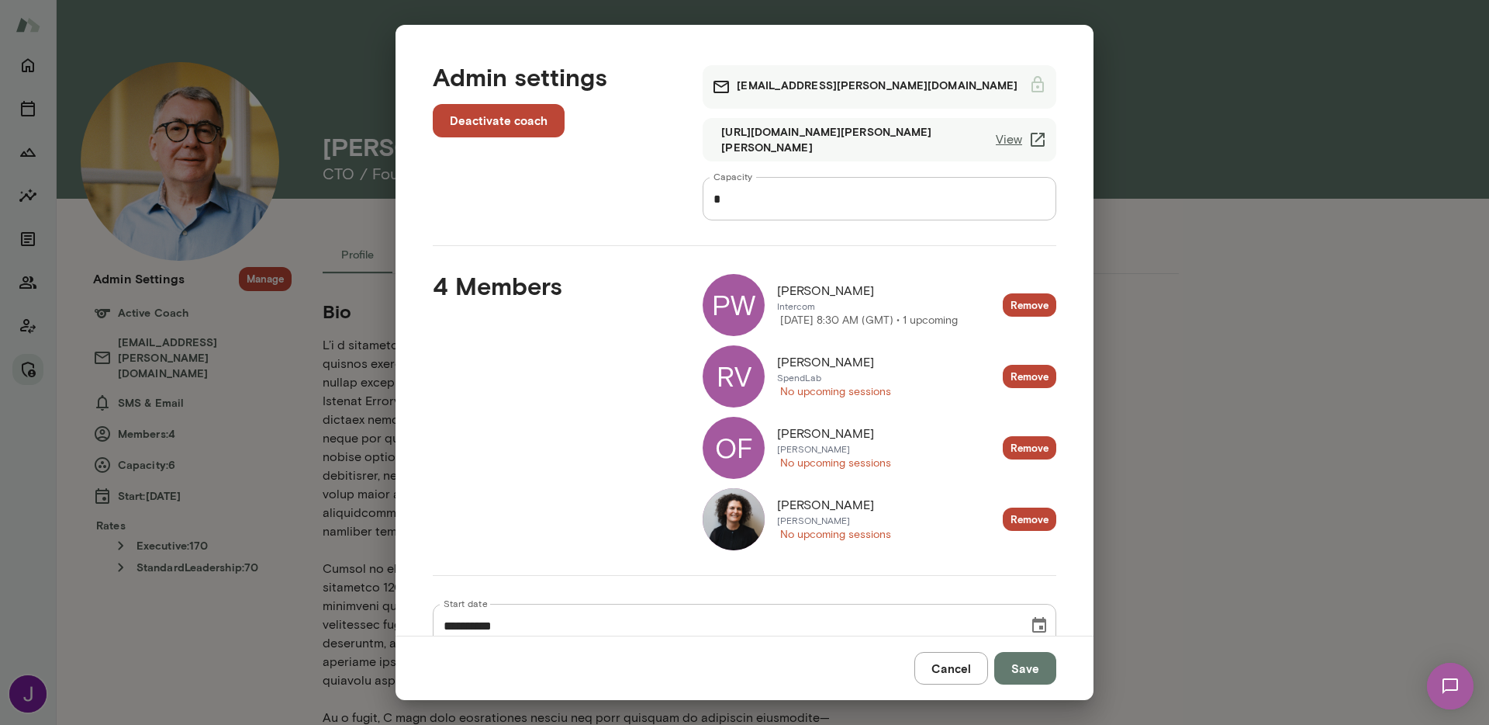
click at [1014, 523] on button "Remove" at bounding box center [1030, 519] width 54 height 24
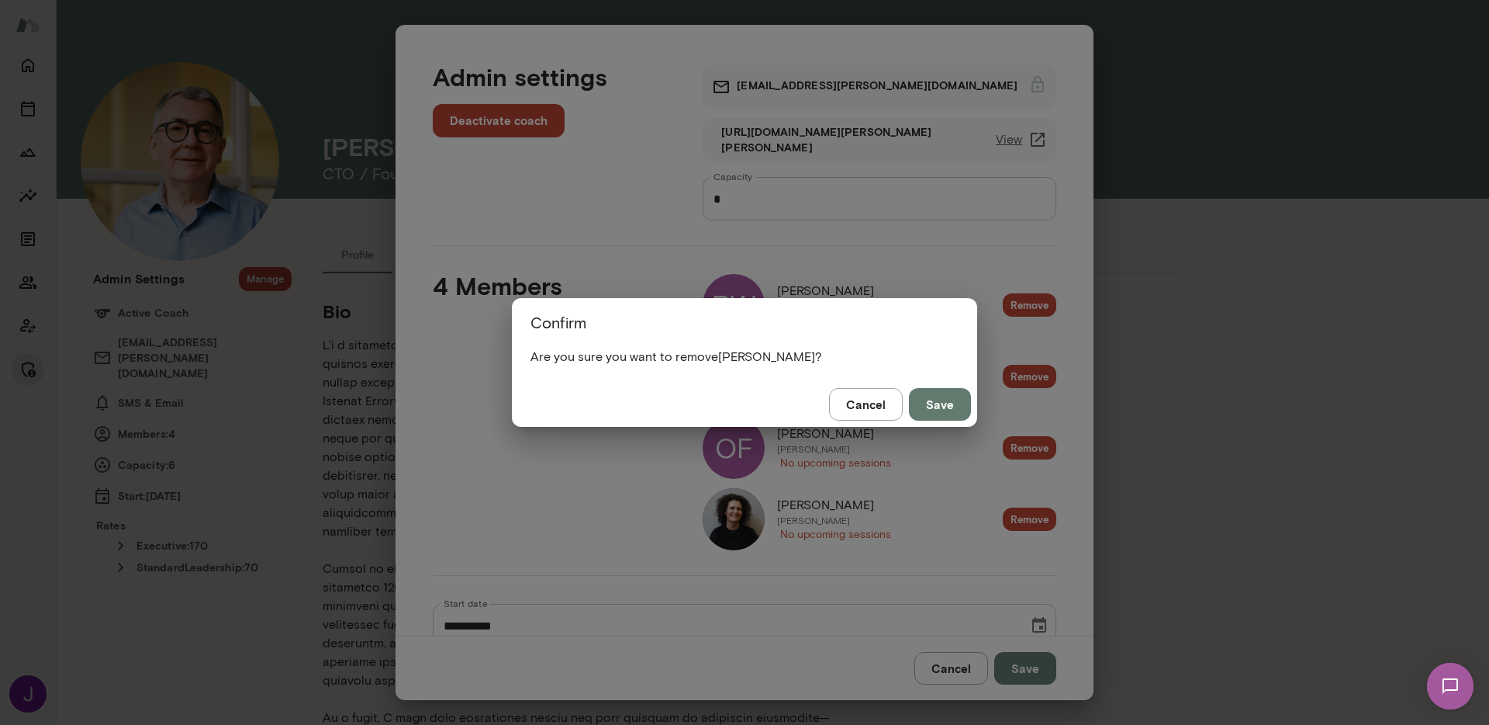
click at [959, 411] on button "Save" at bounding box center [940, 404] width 62 height 33
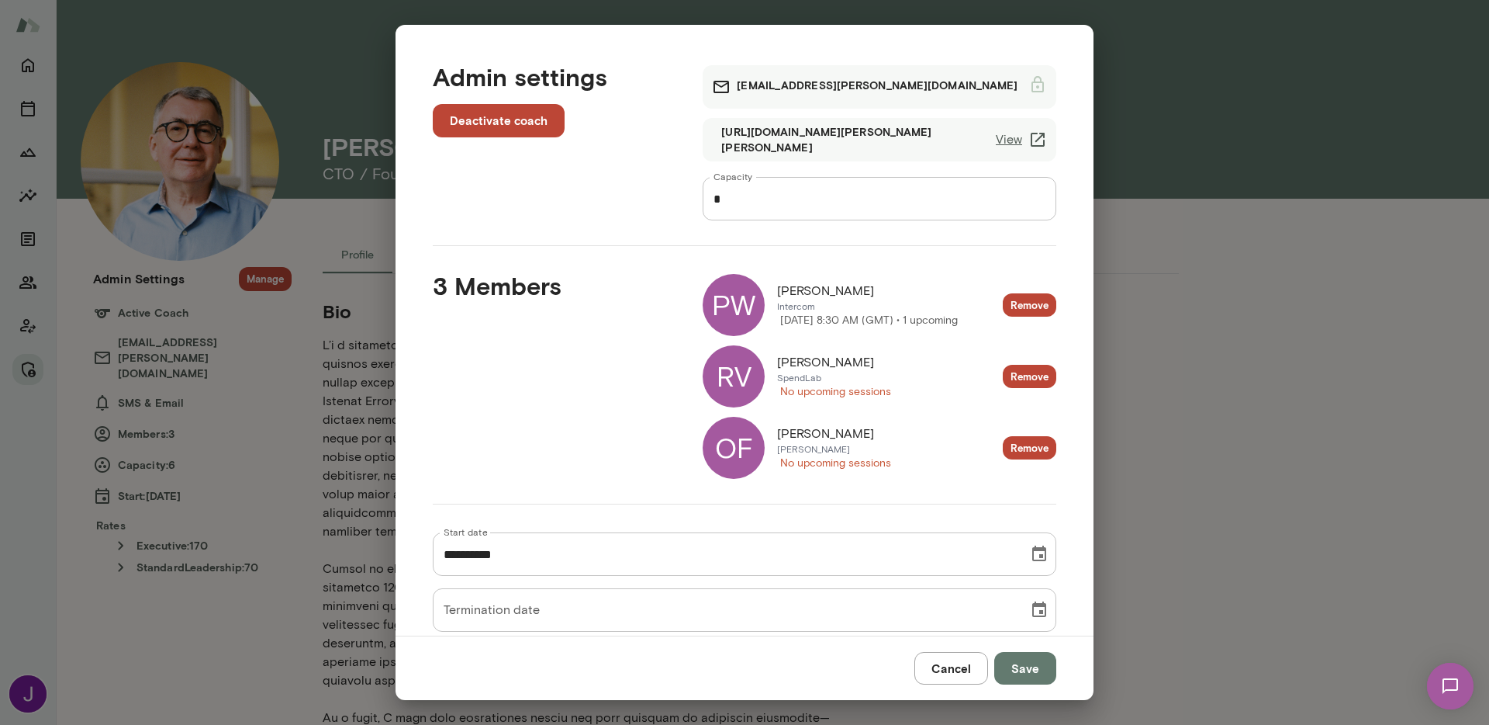
click at [1031, 446] on button "Remove" at bounding box center [1030, 448] width 54 height 24
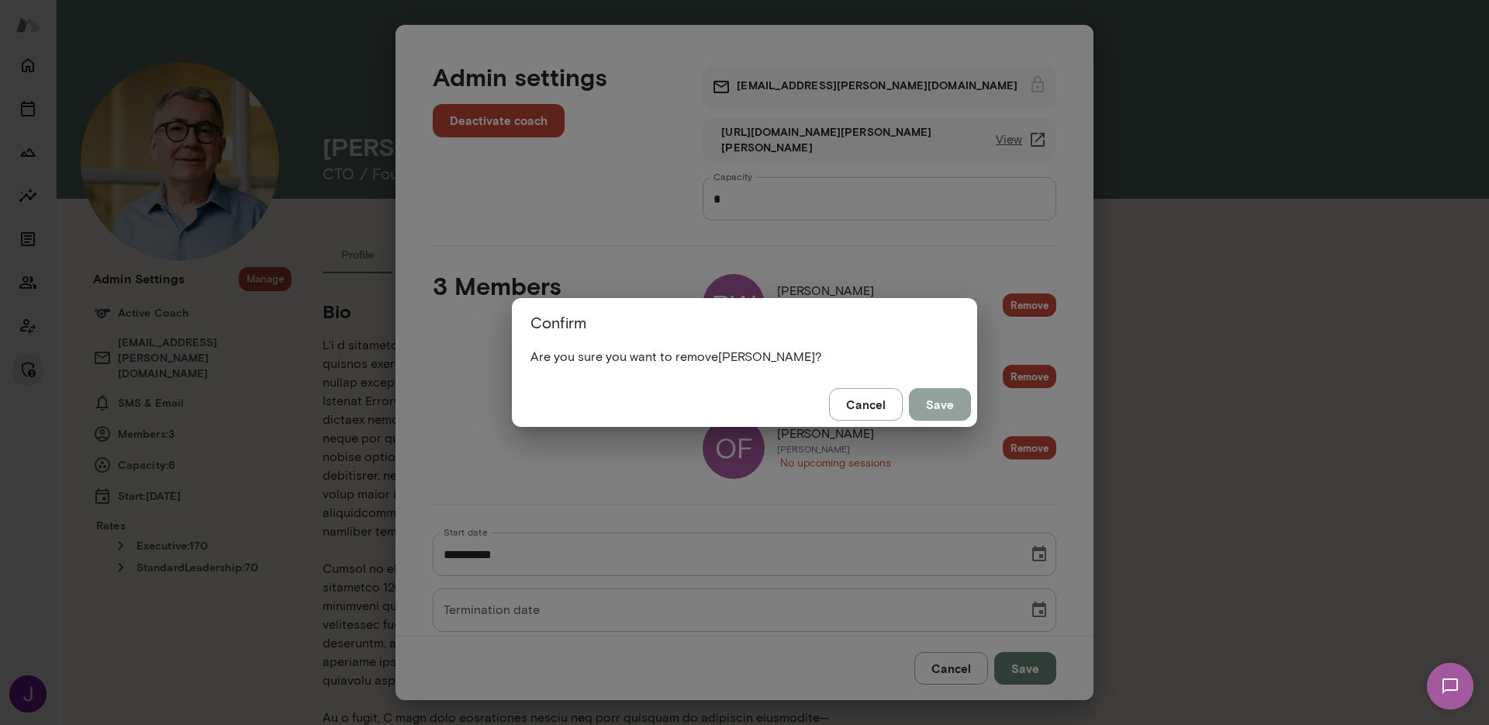
click at [955, 403] on button "Save" at bounding box center [940, 404] width 62 height 33
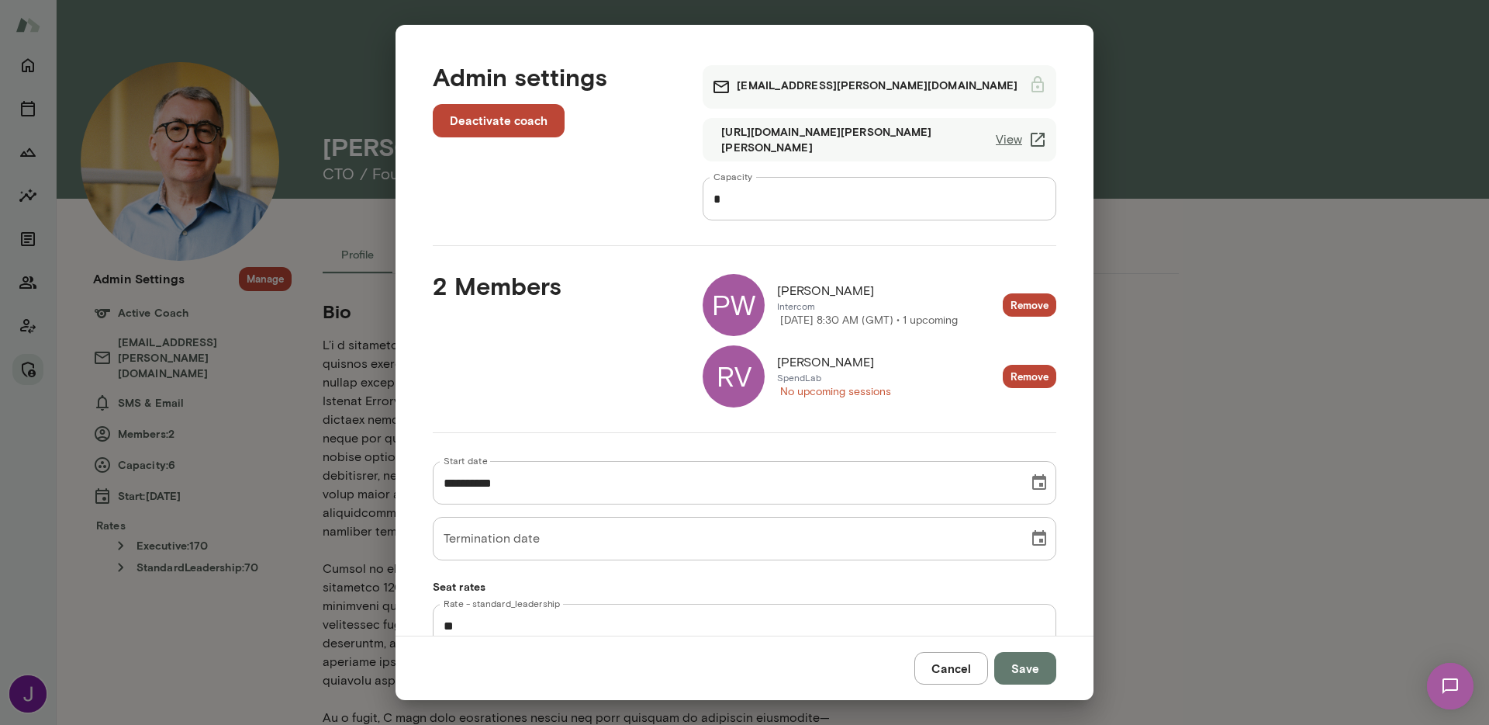
click at [1048, 666] on button "Save" at bounding box center [1025, 668] width 62 height 33
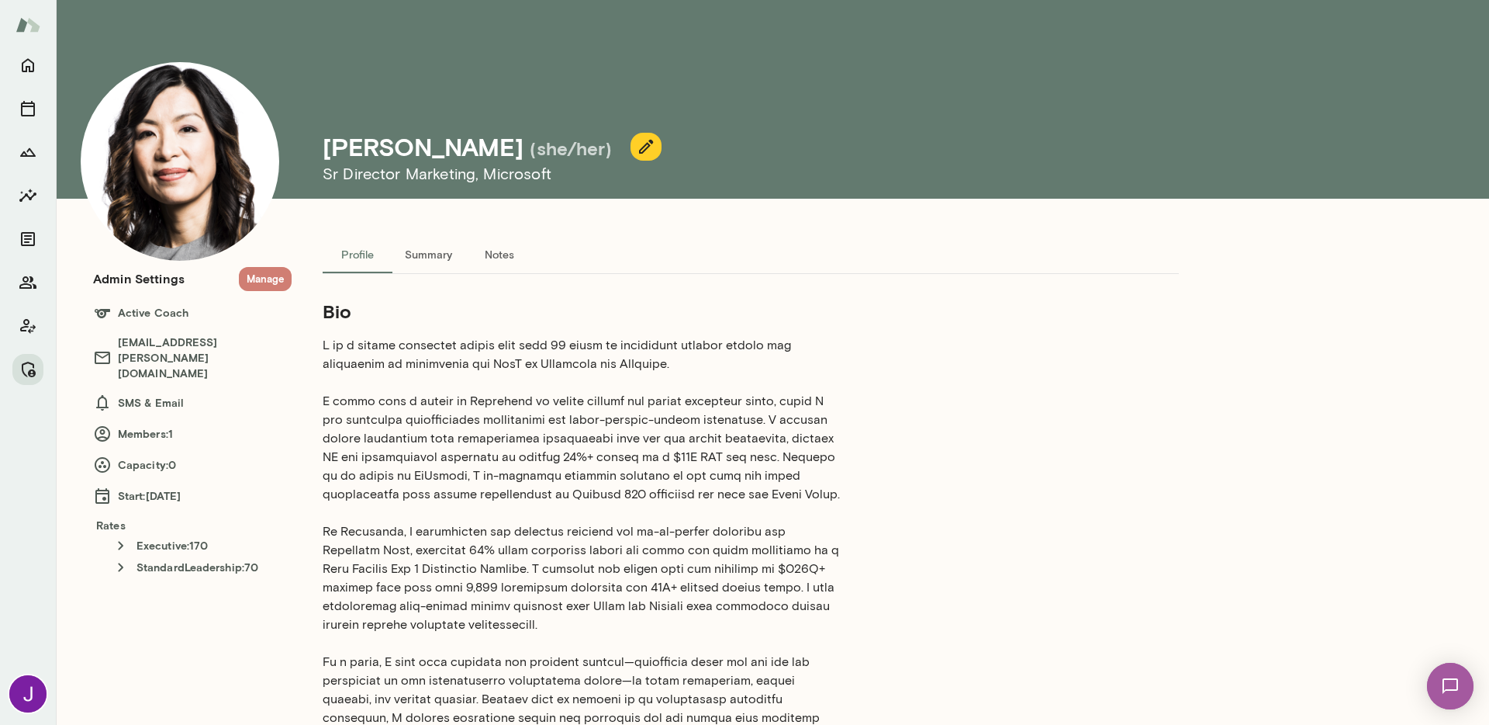
click at [255, 278] on button "Manage" at bounding box center [265, 279] width 53 height 24
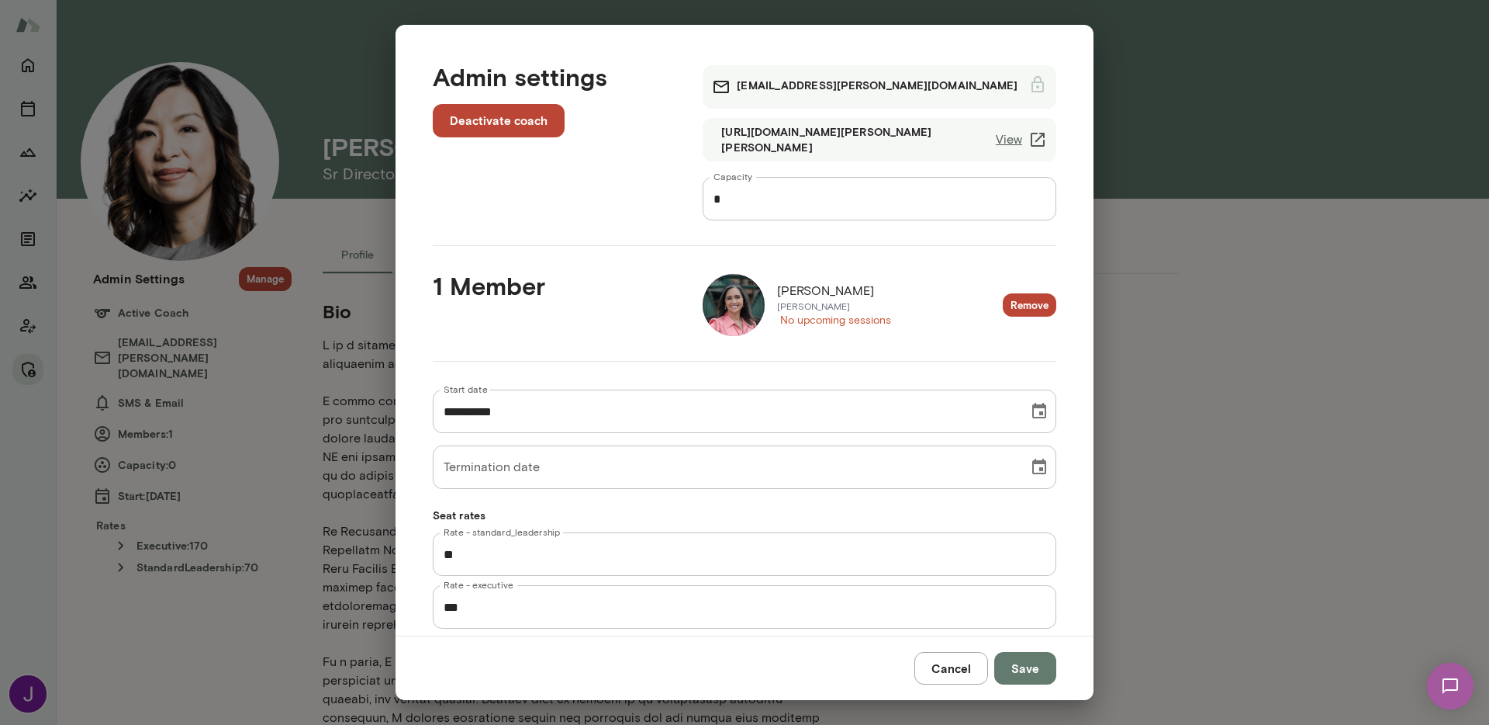
click at [1012, 299] on button "Remove" at bounding box center [1030, 305] width 54 height 24
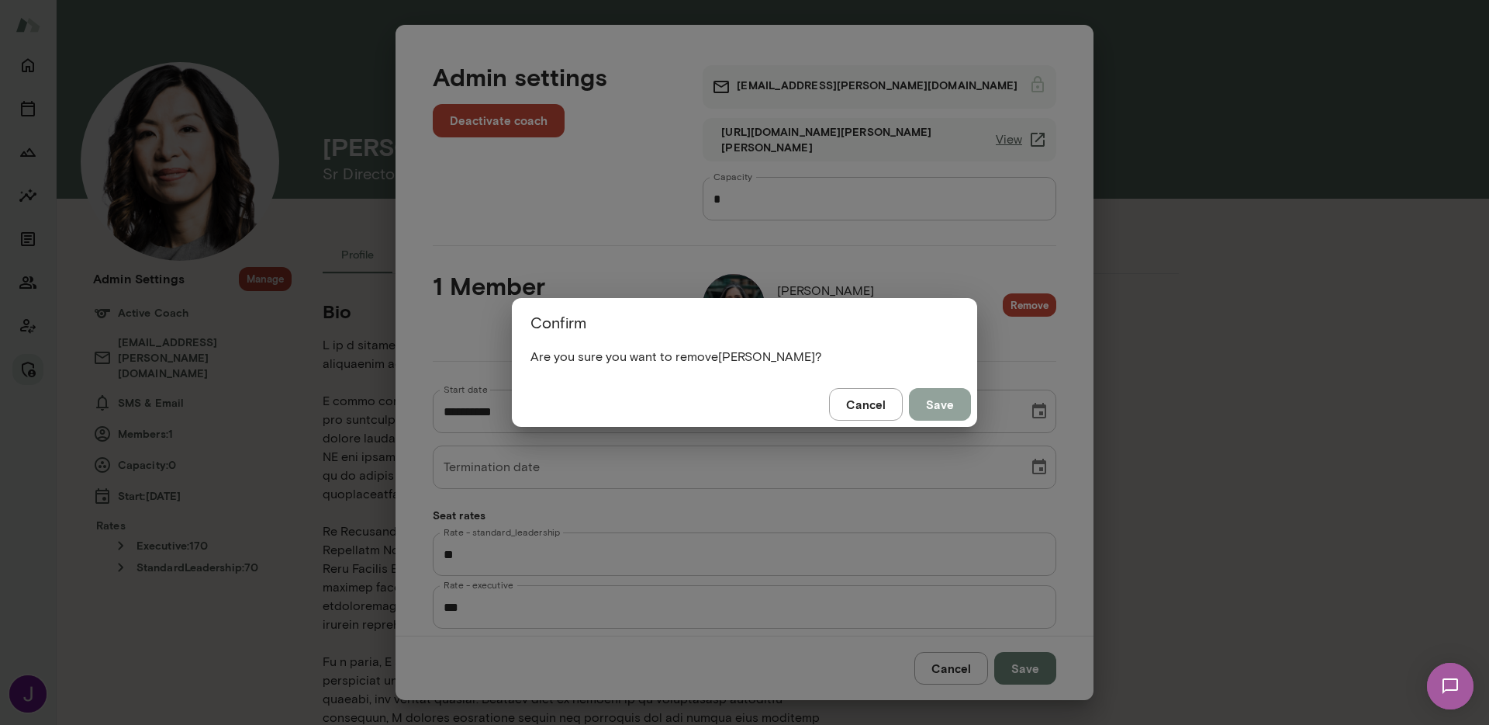
click at [957, 408] on button "Save" at bounding box center [940, 404] width 62 height 33
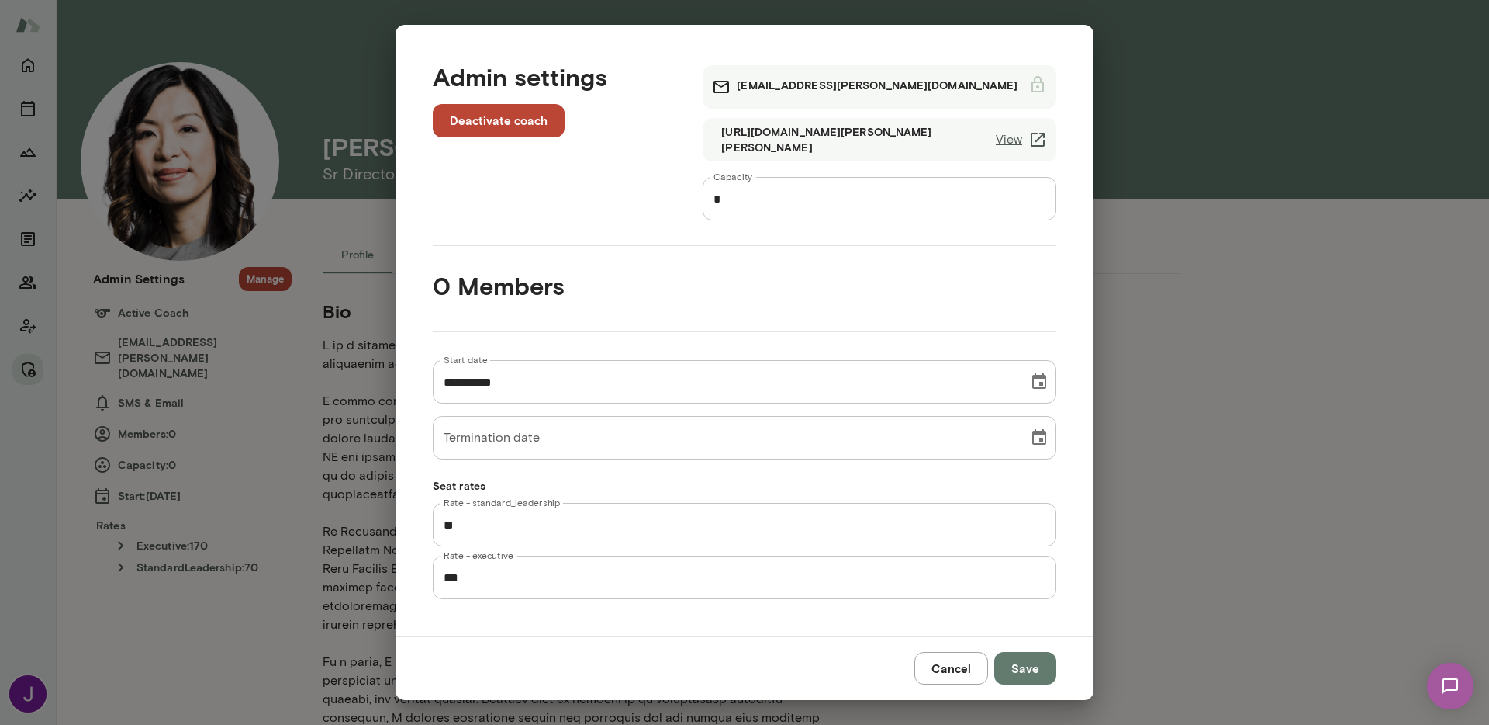
click at [1021, 666] on button "Save" at bounding box center [1025, 668] width 62 height 33
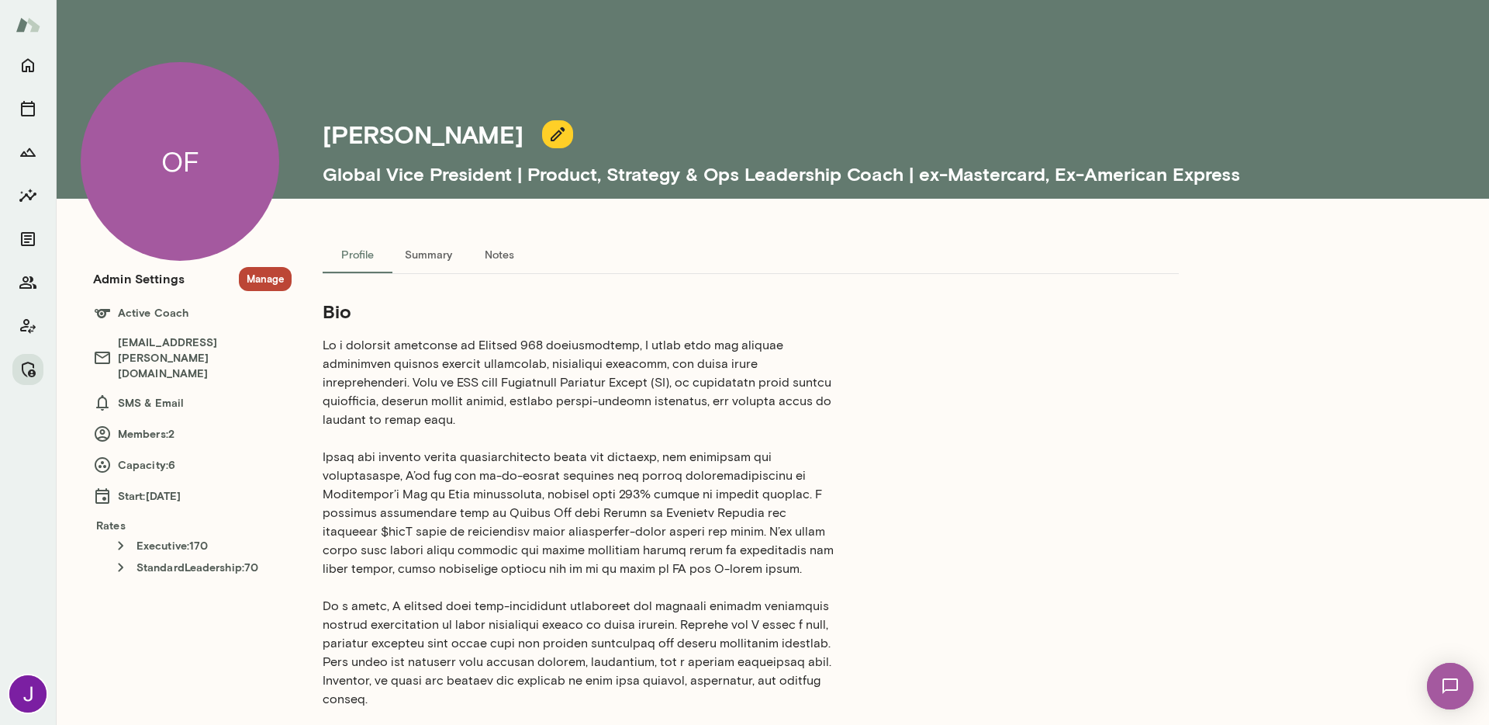
click at [269, 282] on button "Manage" at bounding box center [265, 279] width 53 height 24
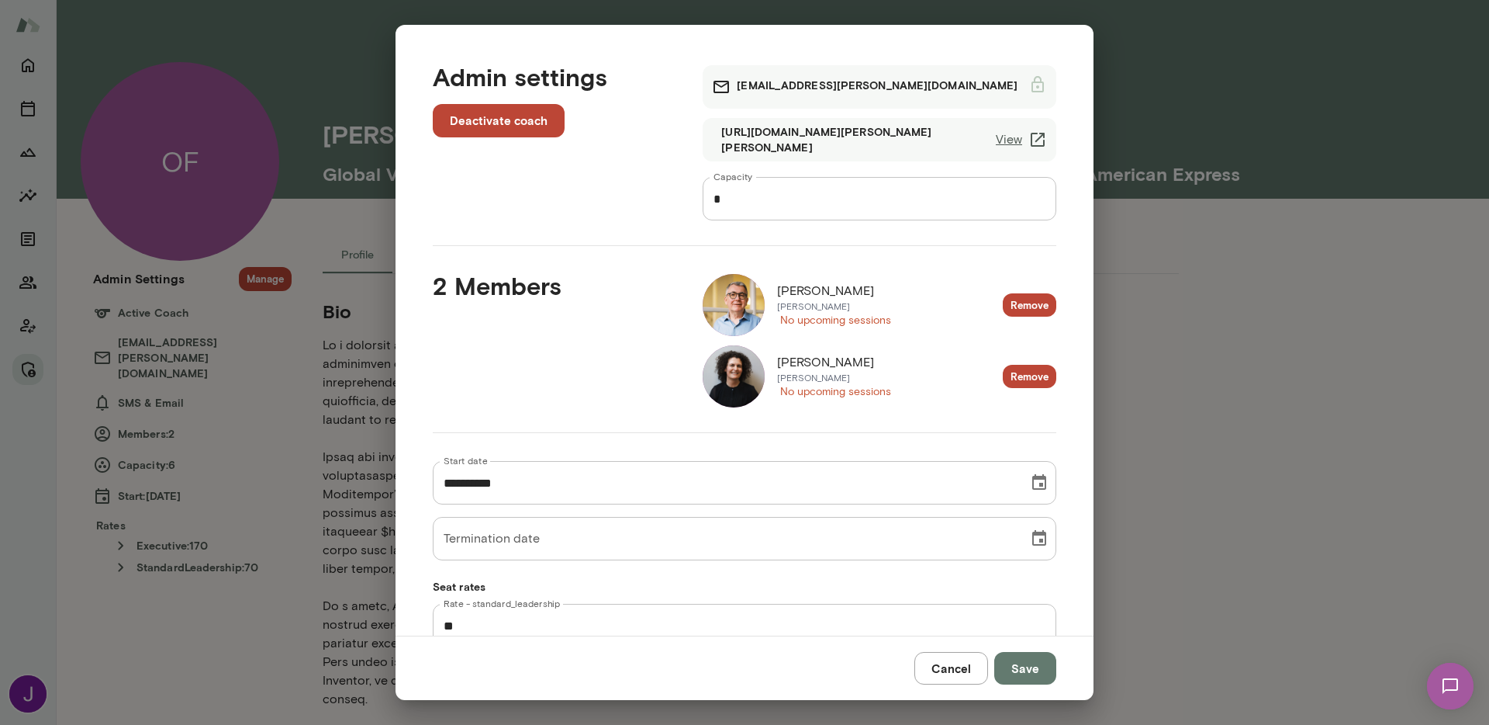
click at [1003, 378] on button "Remove" at bounding box center [1030, 377] width 54 height 24
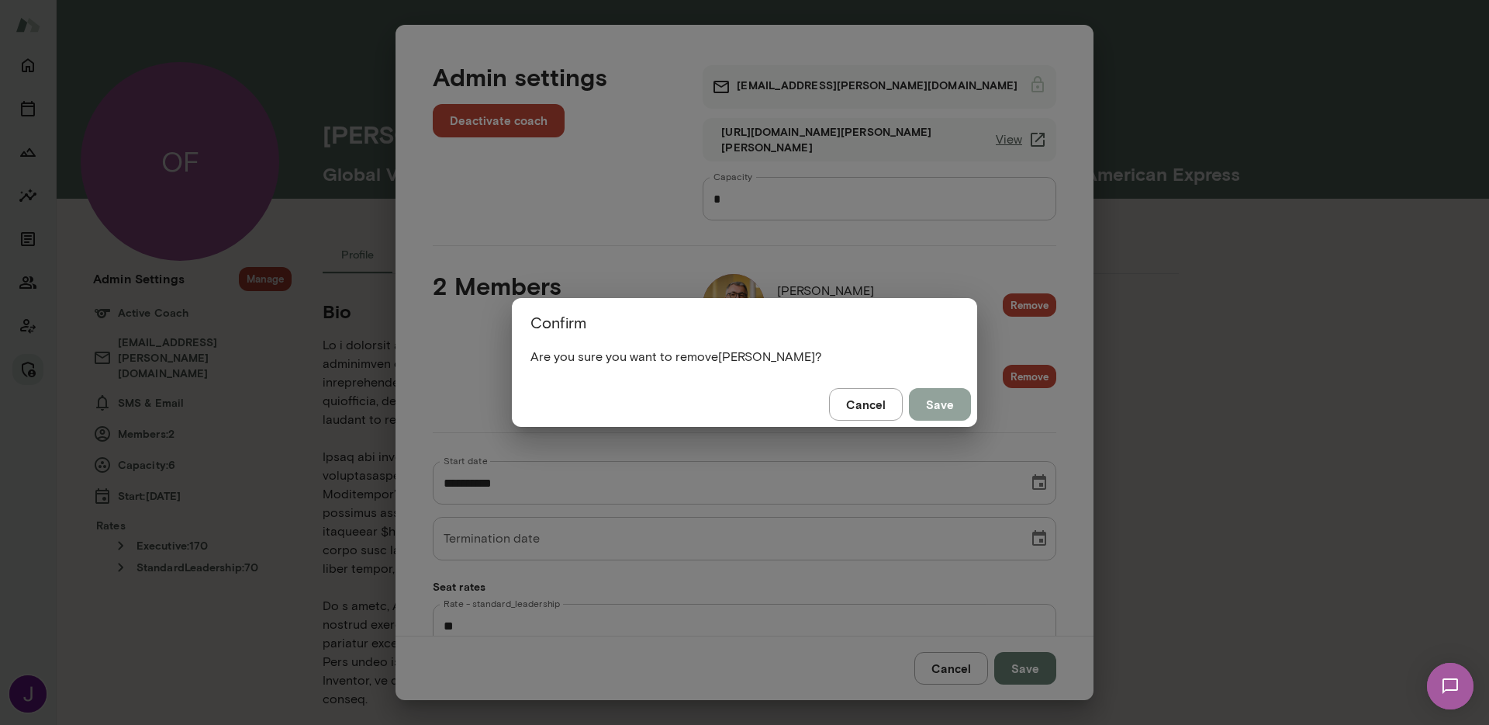
click at [954, 403] on button "Save" at bounding box center [940, 404] width 62 height 33
click at [942, 406] on button "Save" at bounding box center [940, 404] width 62 height 33
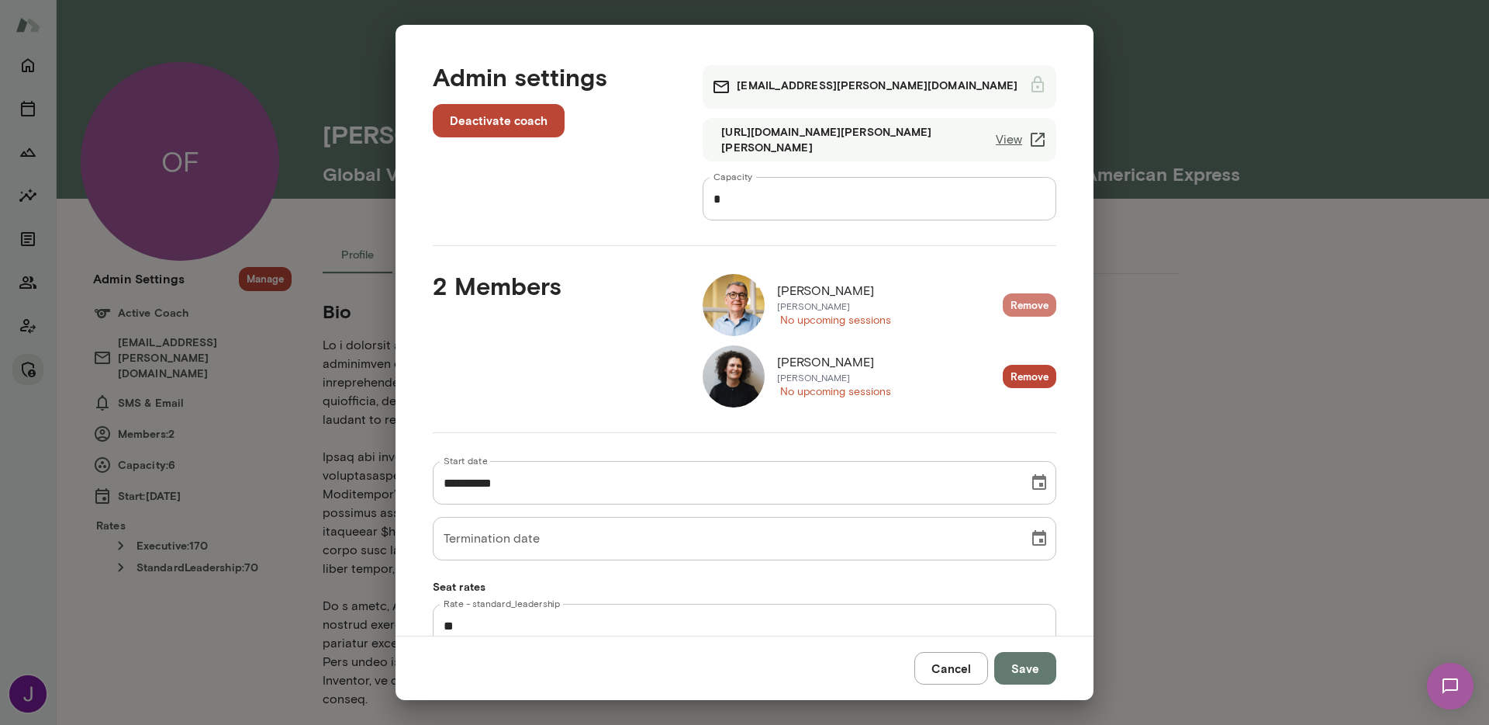
click at [1007, 298] on button "Remove" at bounding box center [1030, 305] width 54 height 24
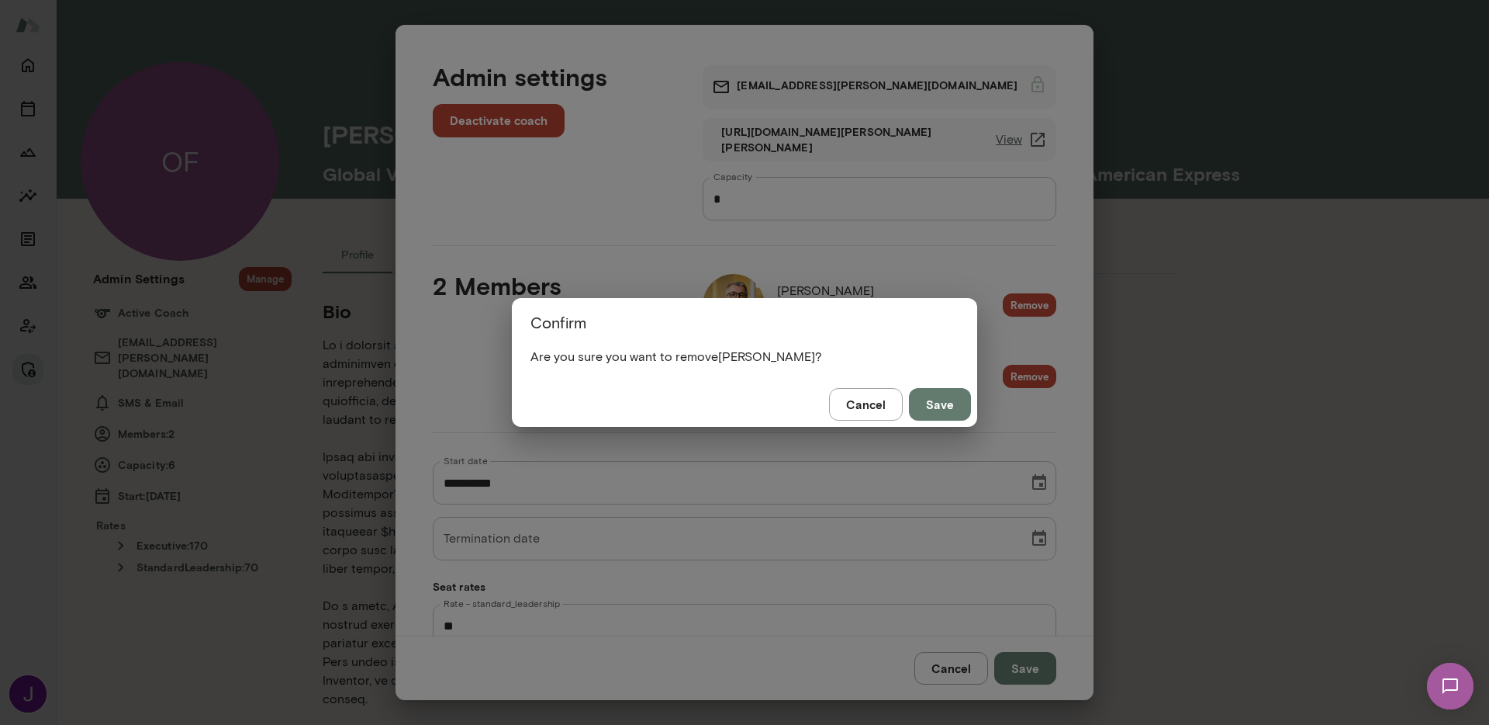
click at [943, 405] on button "Save" at bounding box center [940, 404] width 62 height 33
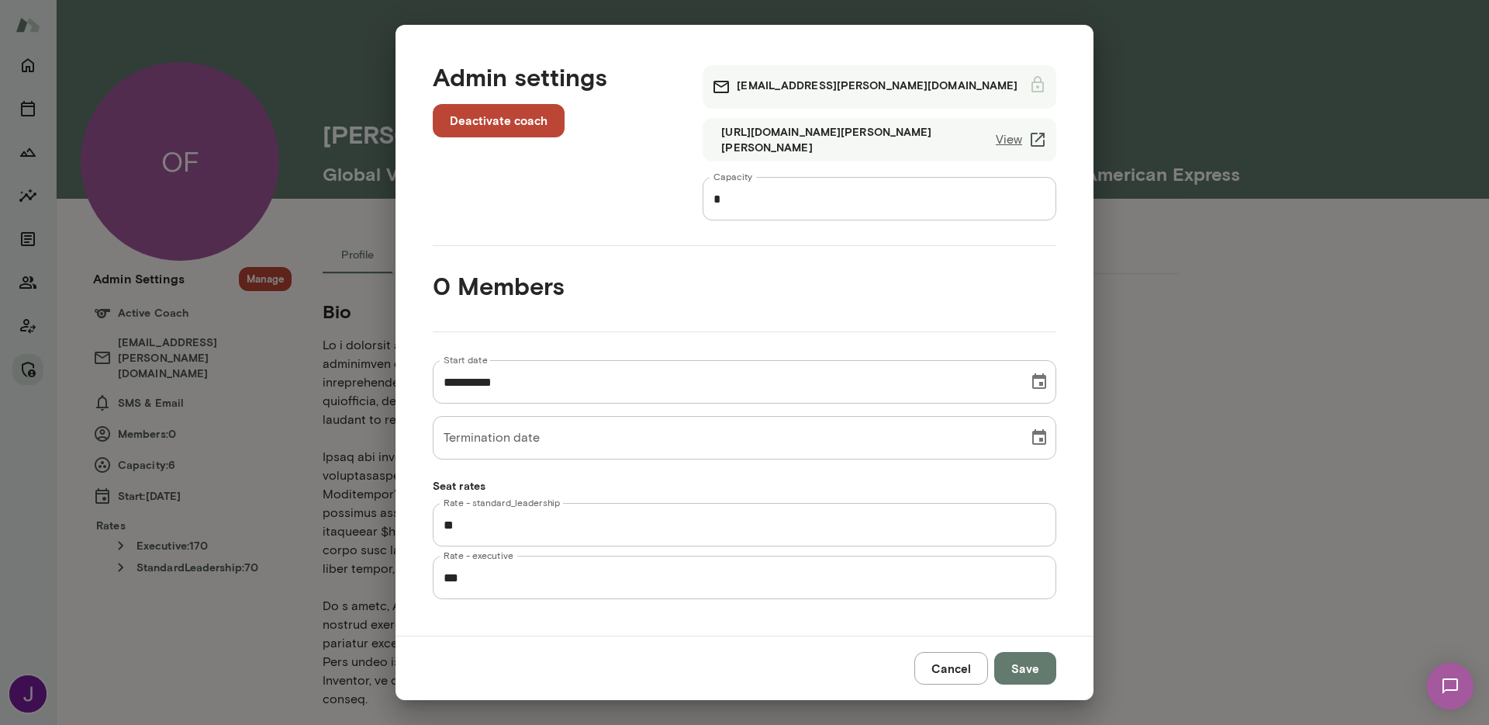
click at [1022, 659] on button "Save" at bounding box center [1025, 668] width 62 height 33
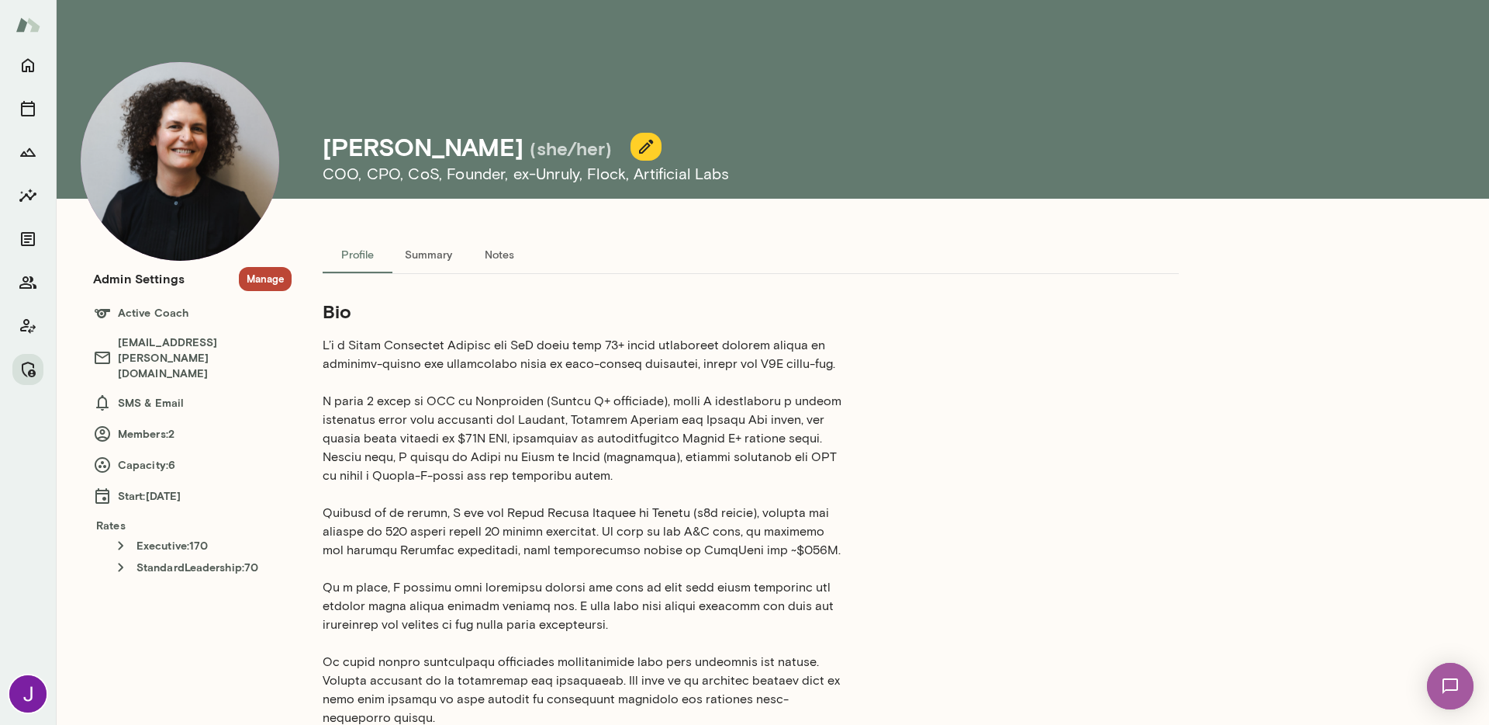
click at [272, 273] on button "Manage" at bounding box center [265, 279] width 53 height 24
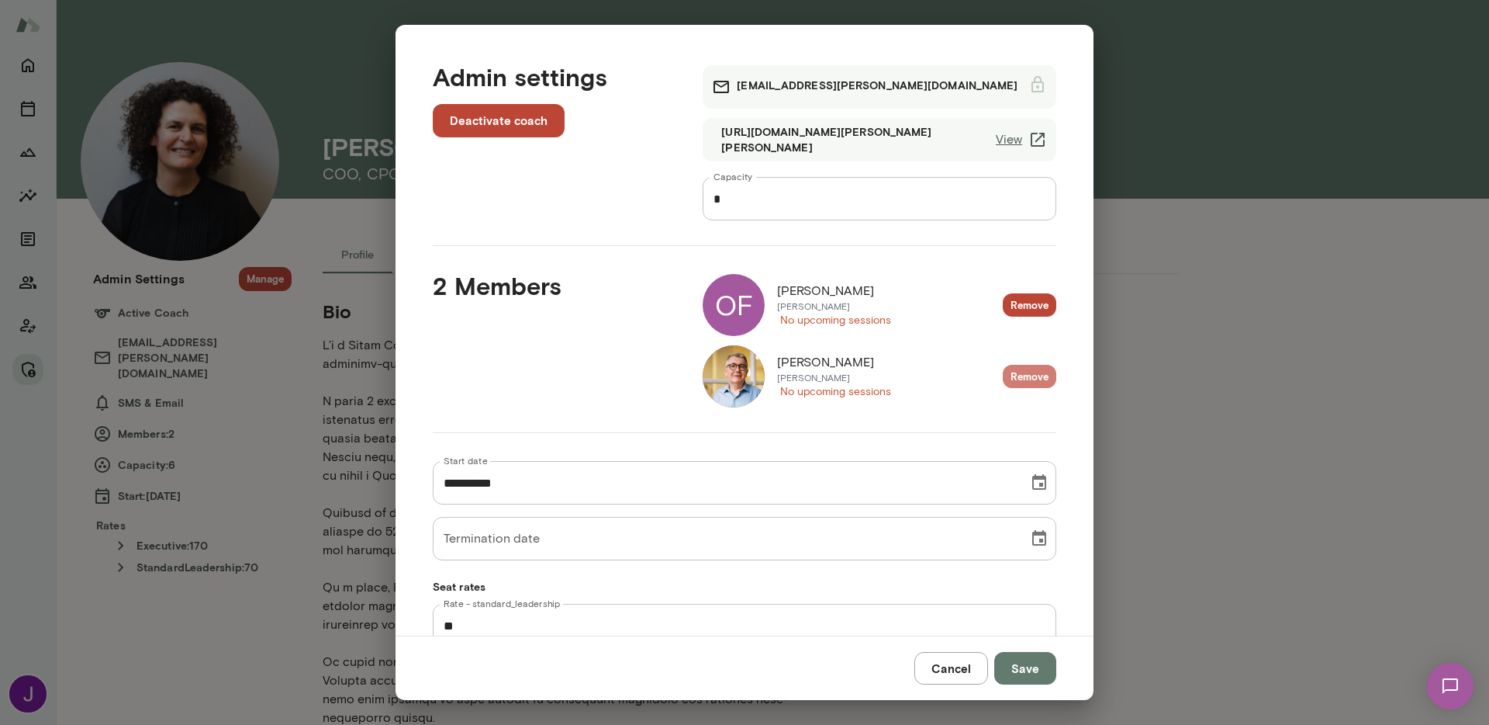
click at [1011, 382] on button "Remove" at bounding box center [1030, 377] width 54 height 24
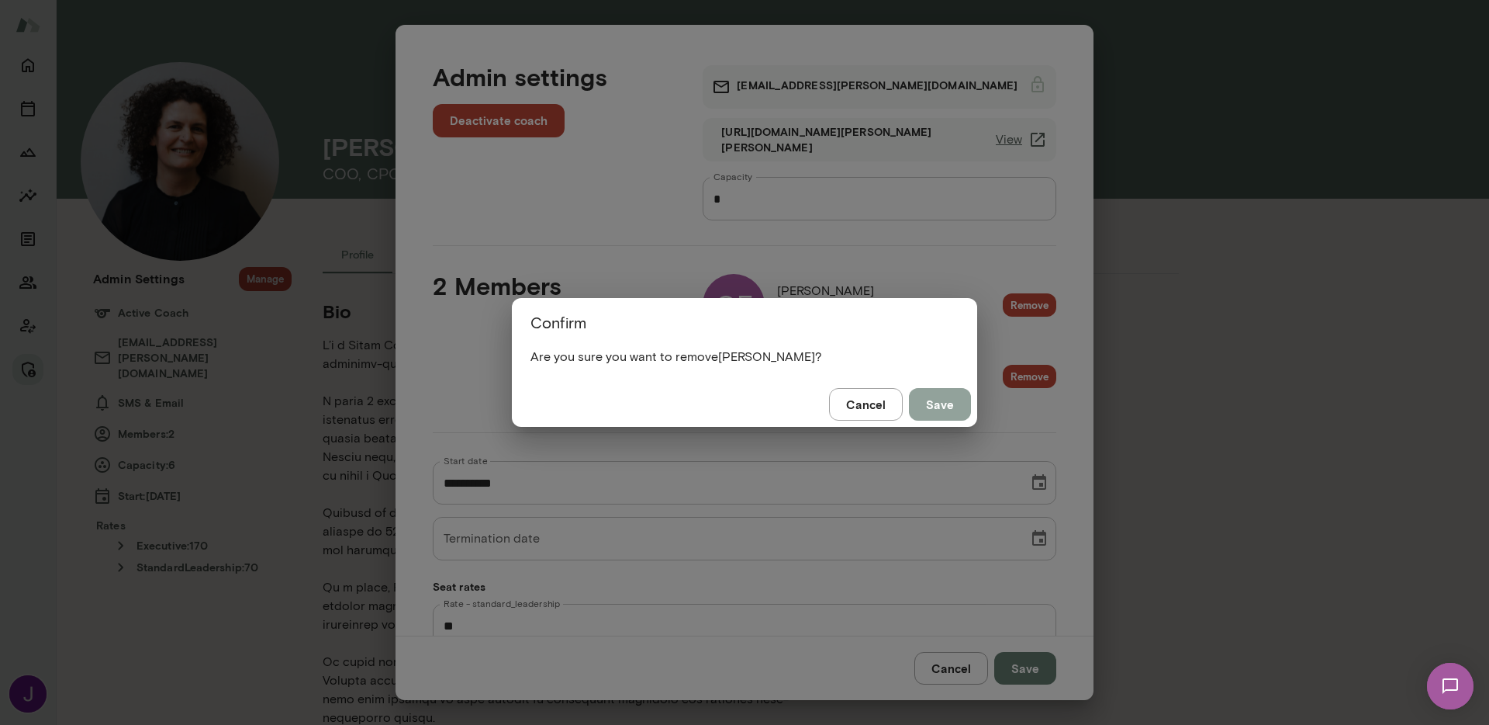
click at [934, 401] on button "Save" at bounding box center [940, 404] width 62 height 33
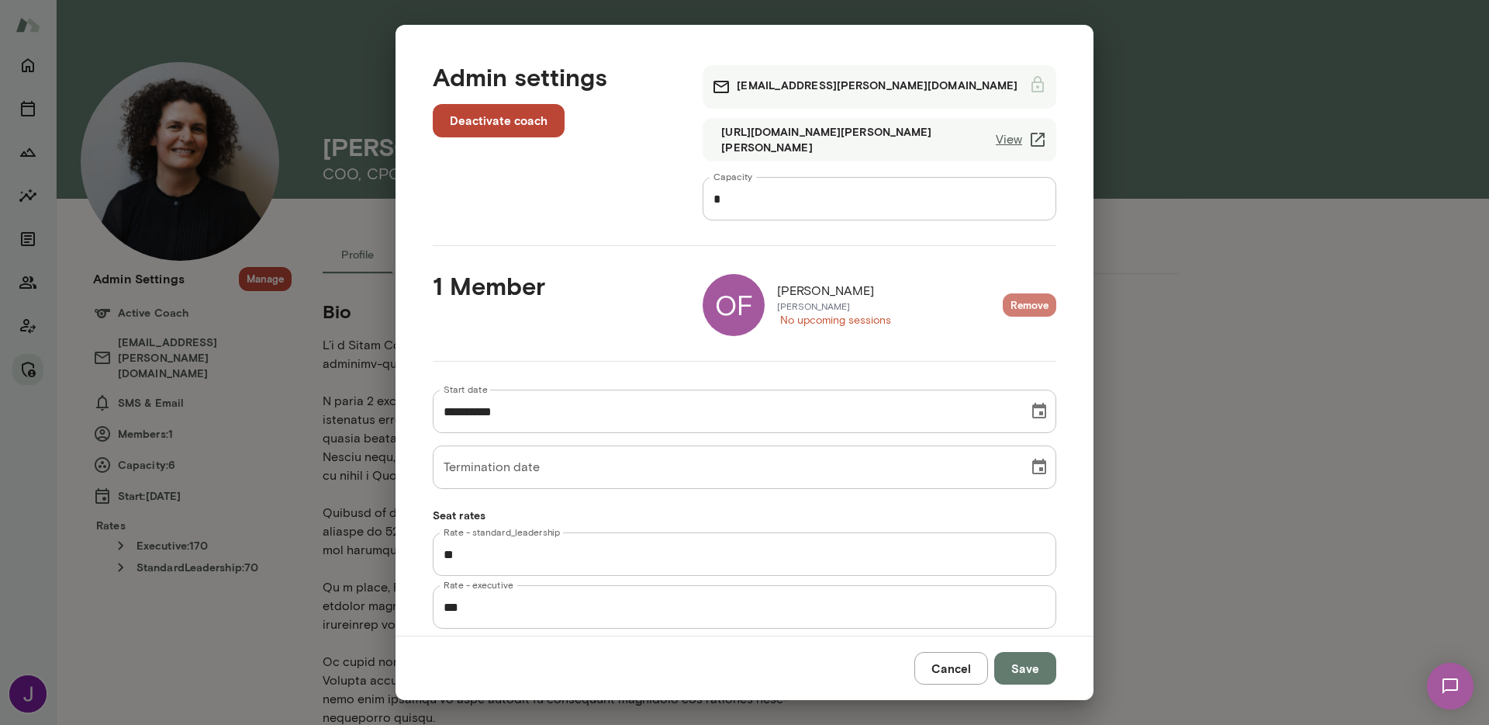
click at [1003, 301] on button "Remove" at bounding box center [1030, 305] width 54 height 24
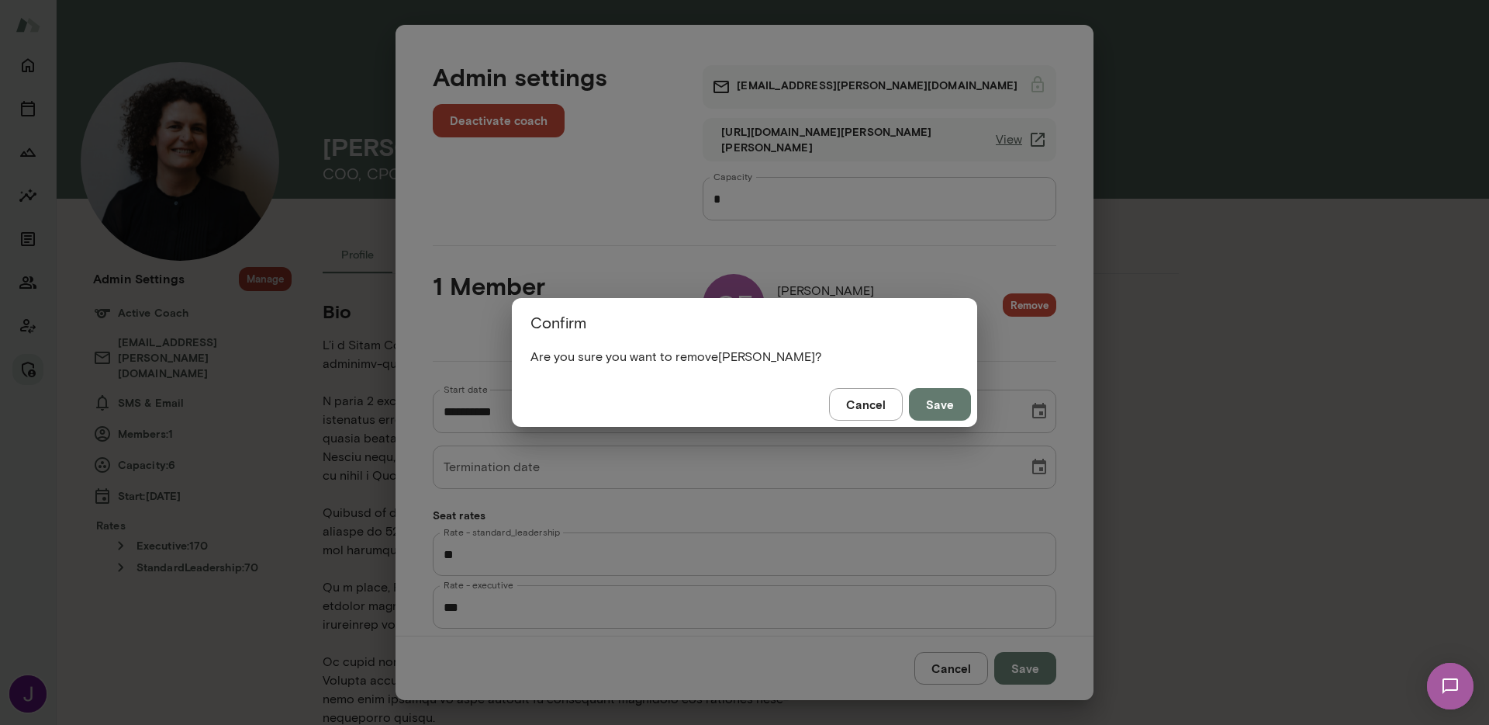
click at [939, 392] on button "Save" at bounding box center [940, 404] width 62 height 33
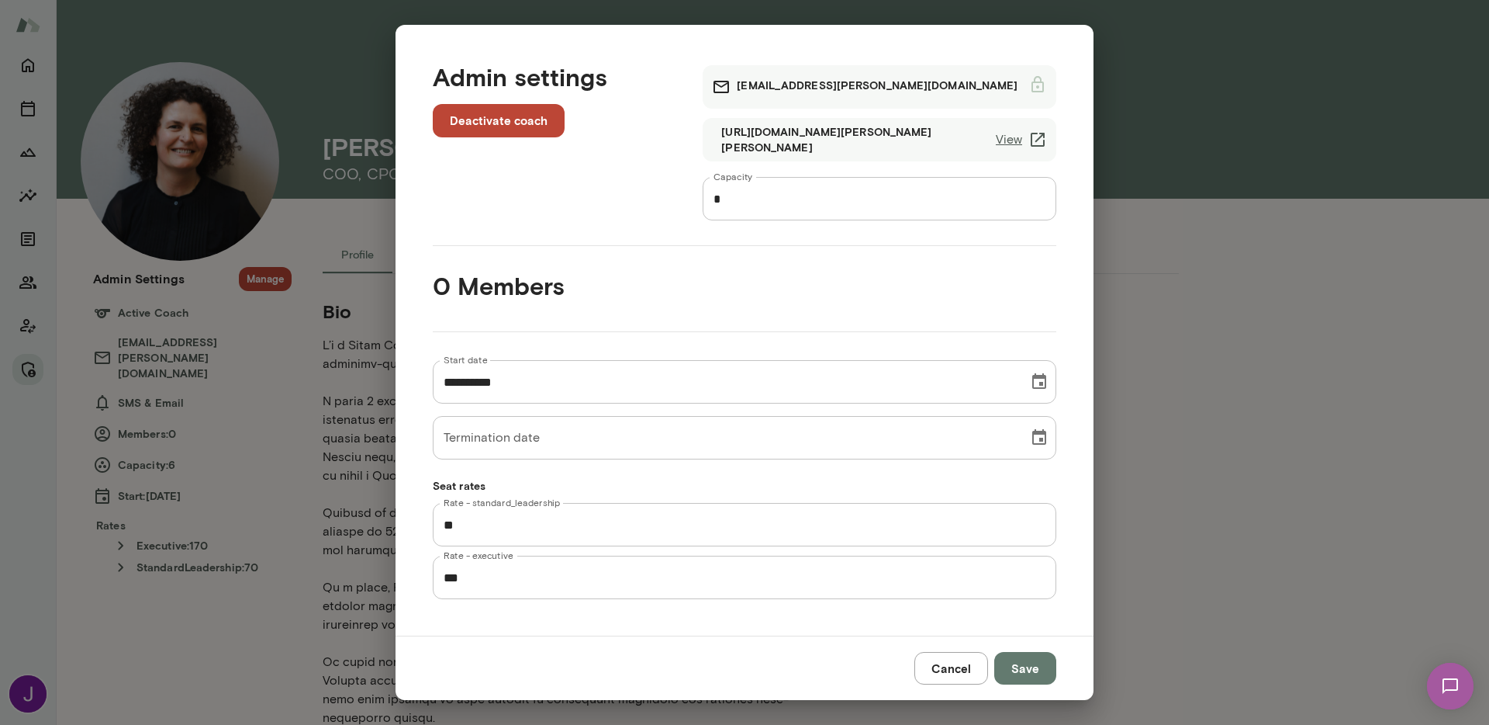
click at [1019, 670] on button "Save" at bounding box center [1025, 668] width 62 height 33
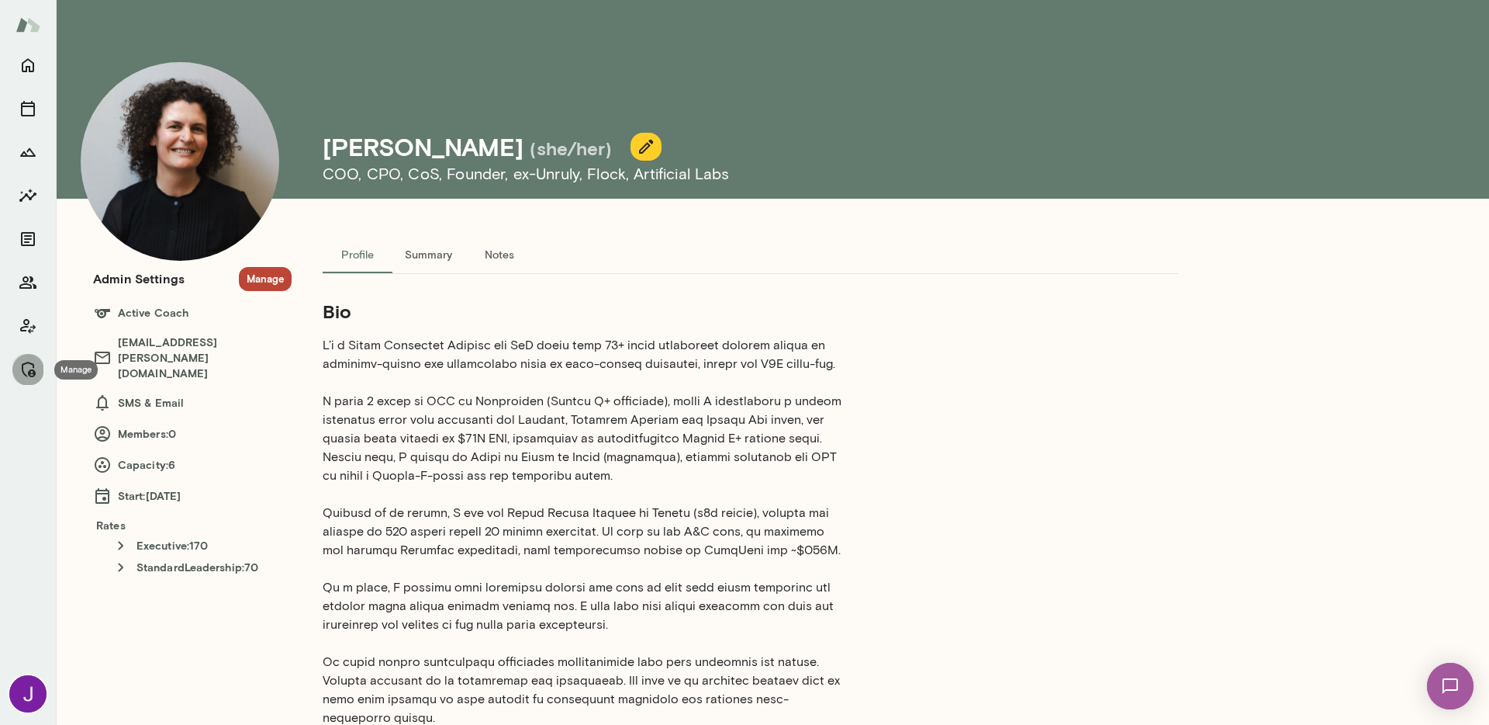
click at [31, 375] on icon "Manage" at bounding box center [29, 369] width 14 height 16
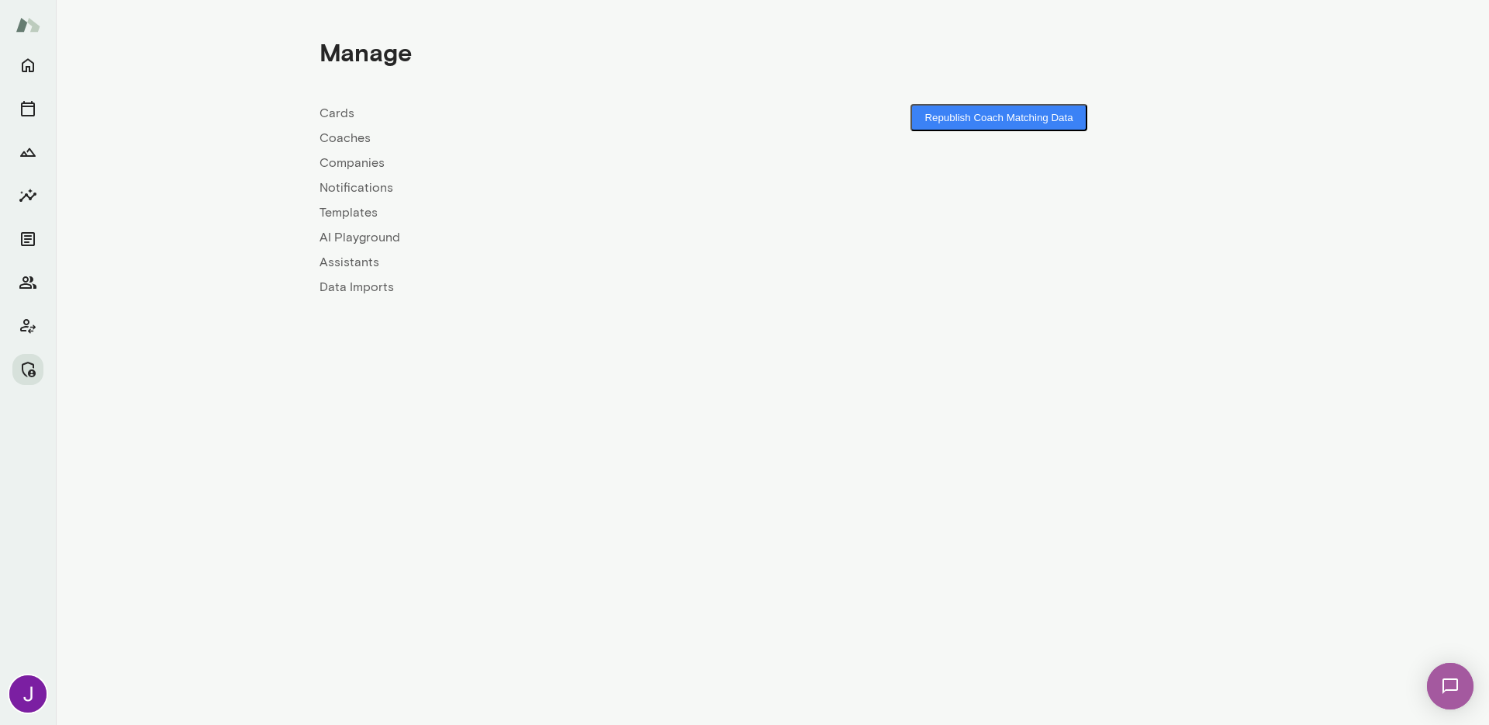
click at [332, 141] on link "Coaches" at bounding box center [546, 138] width 453 height 19
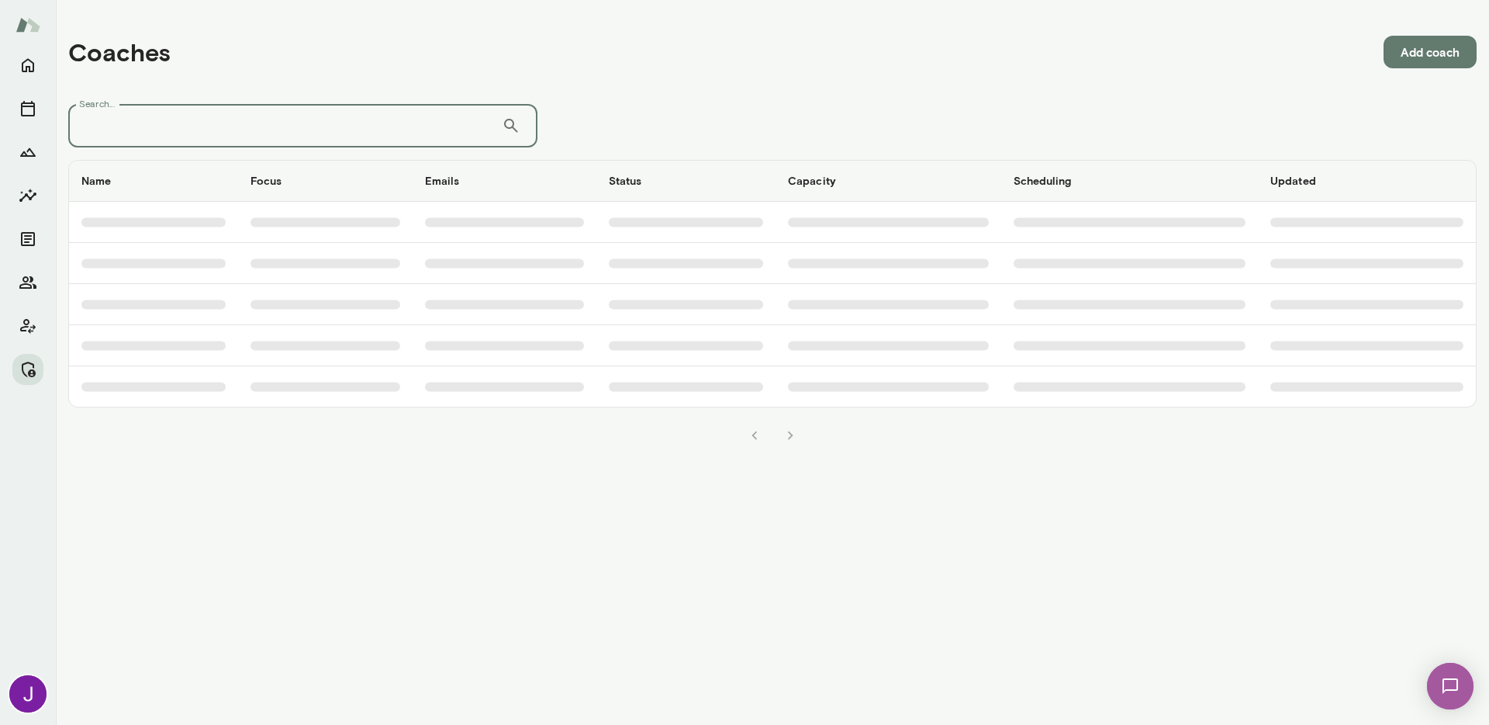
click at [320, 121] on input "Search..." at bounding box center [285, 125] width 434 height 43
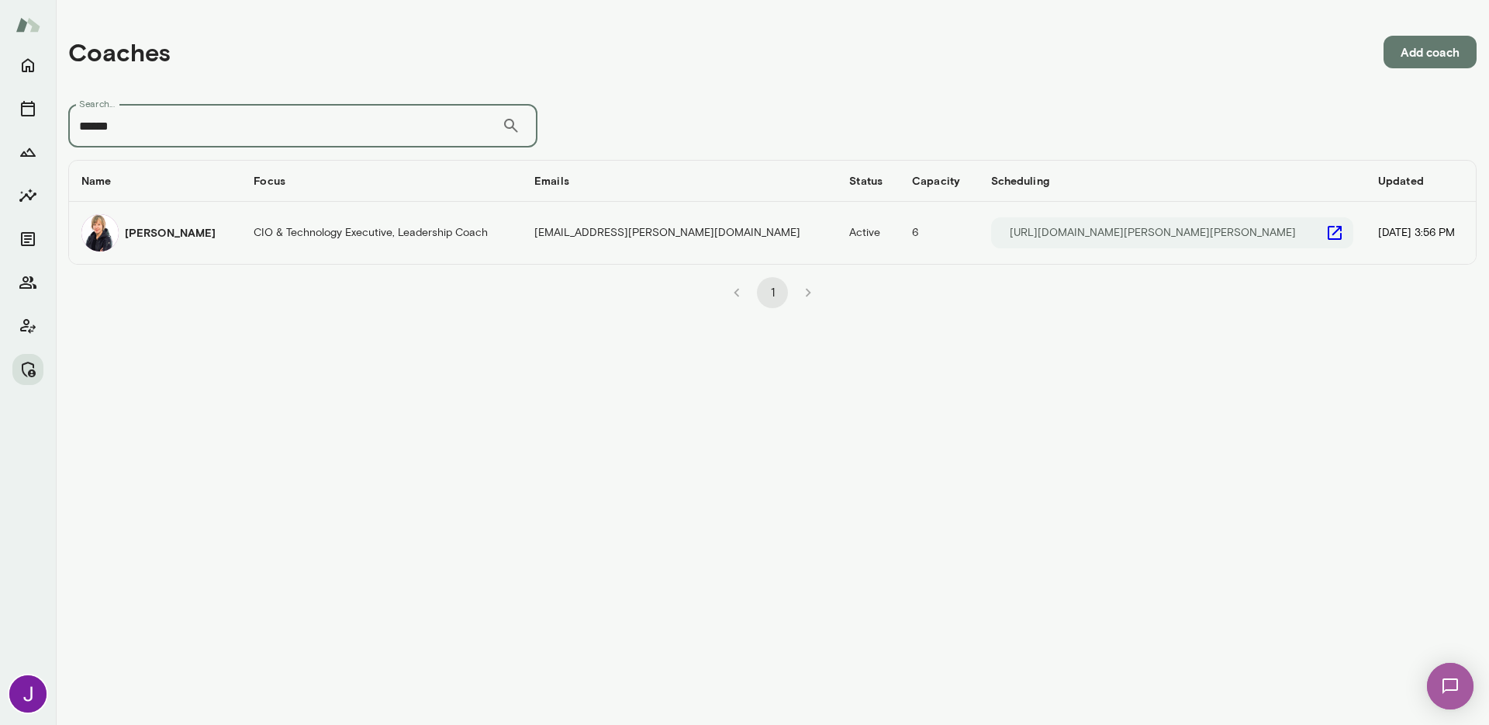
type input "******"
click at [224, 228] on div "[PERSON_NAME]" at bounding box center [154, 232] width 147 height 37
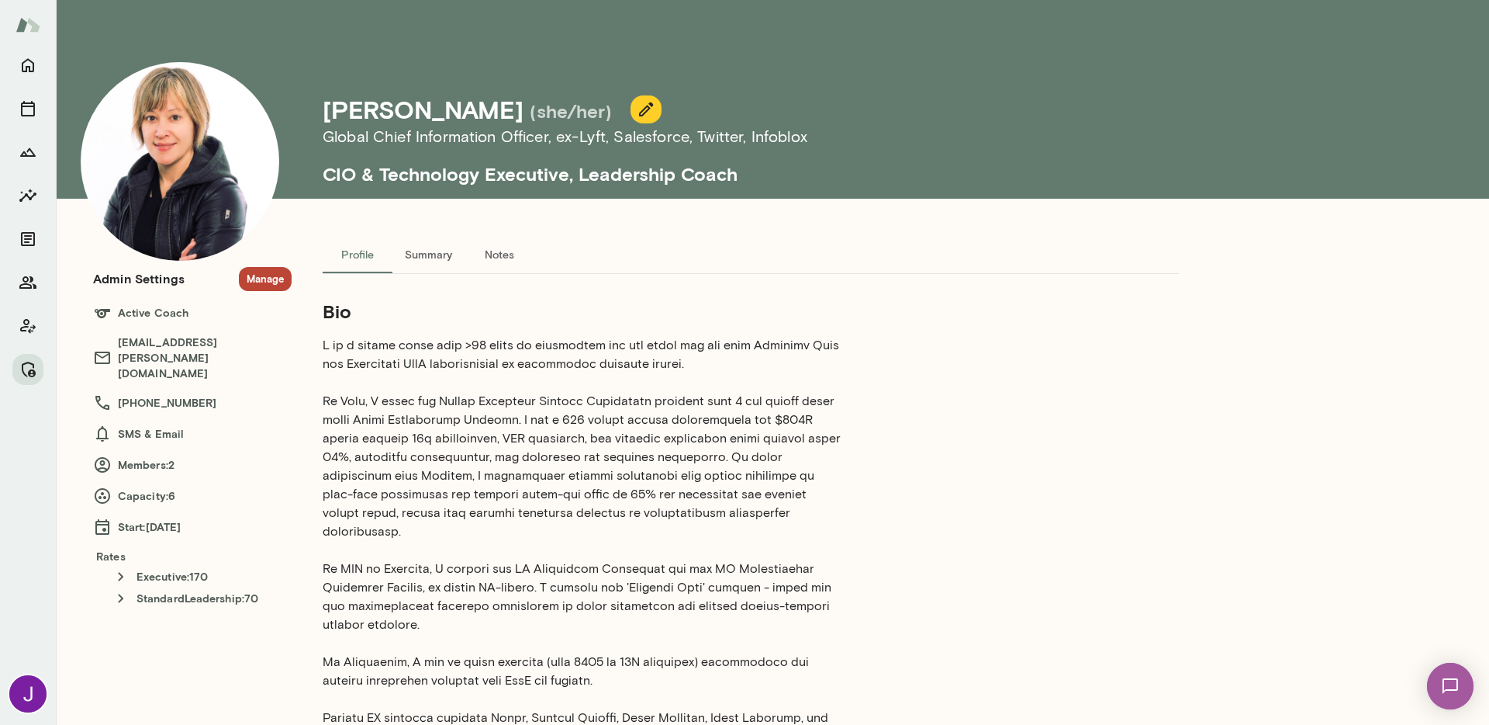
click at [278, 283] on button "Manage" at bounding box center [265, 279] width 53 height 24
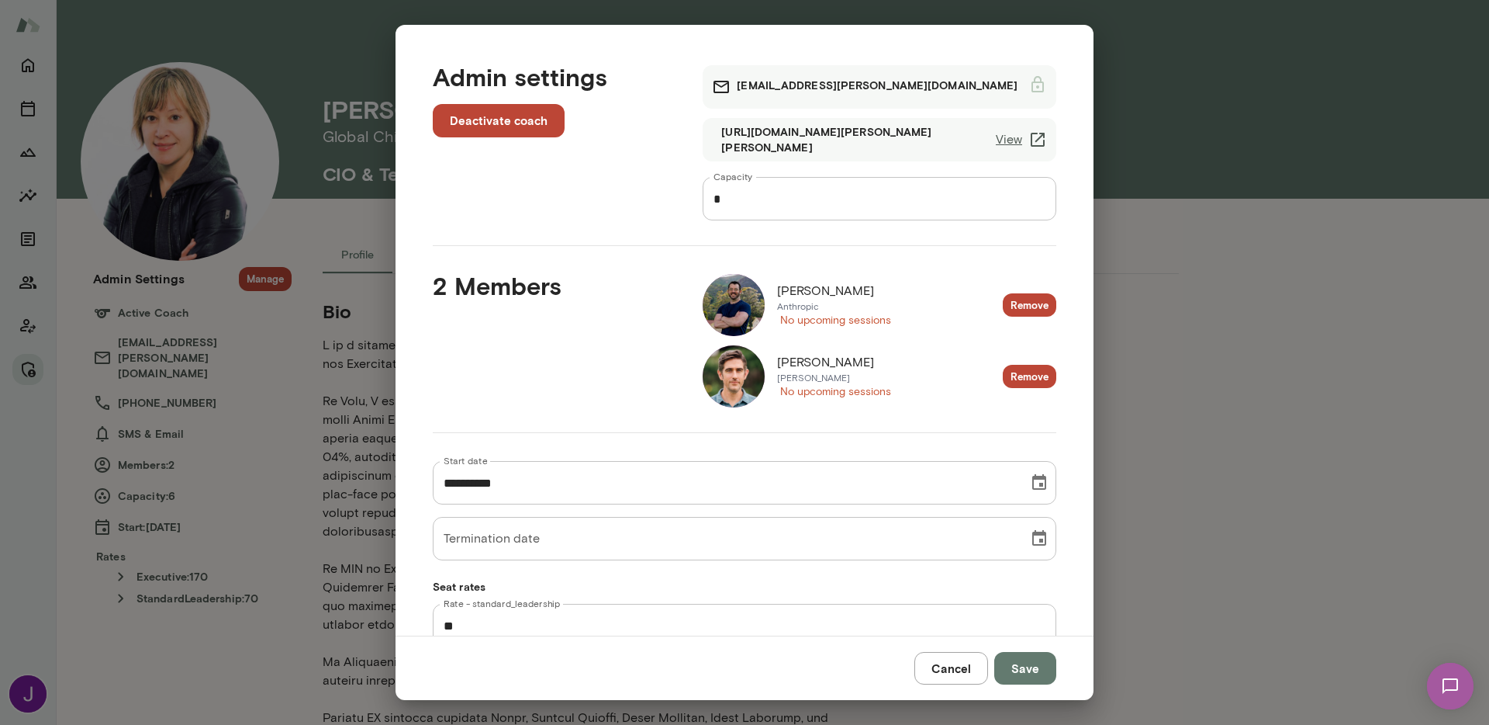
click at [1025, 373] on button "Remove" at bounding box center [1030, 377] width 54 height 24
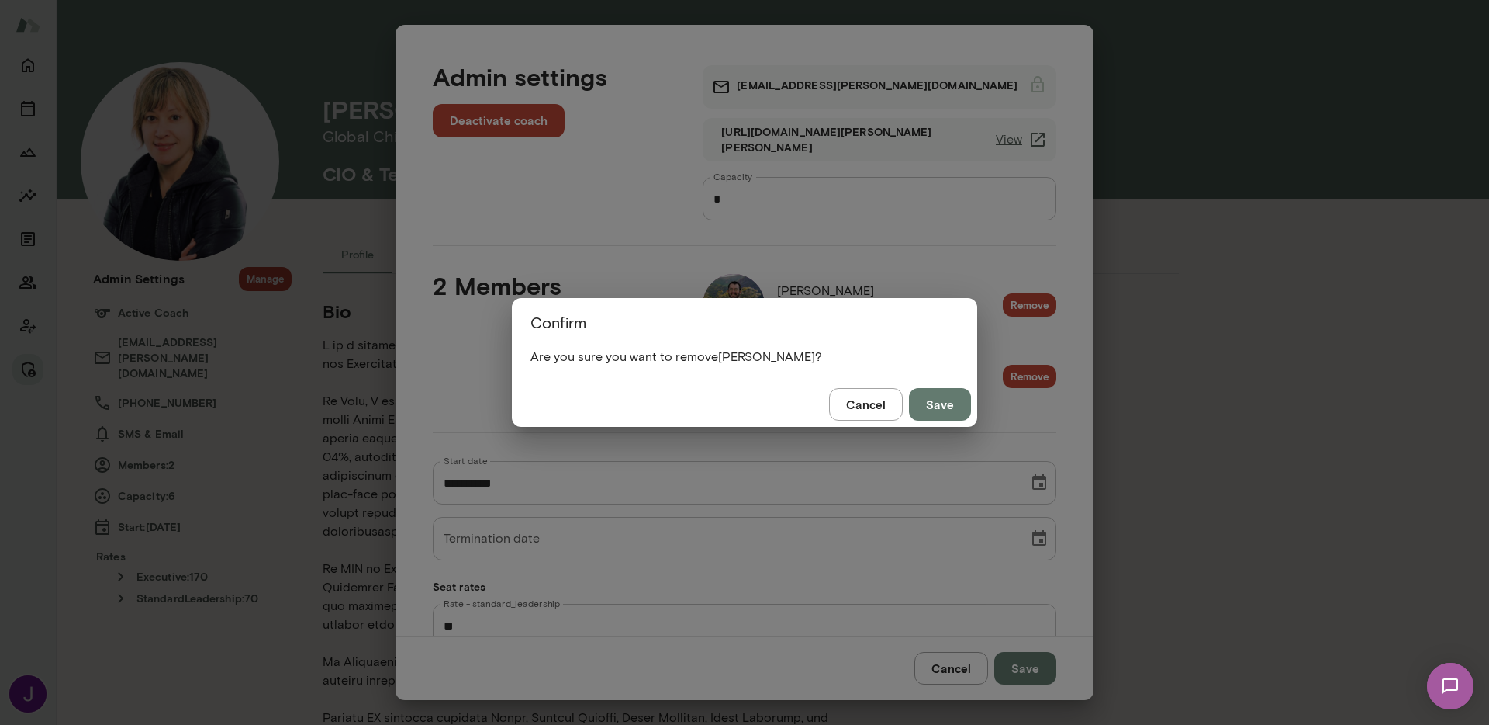
click at [957, 402] on button "Save" at bounding box center [940, 404] width 62 height 33
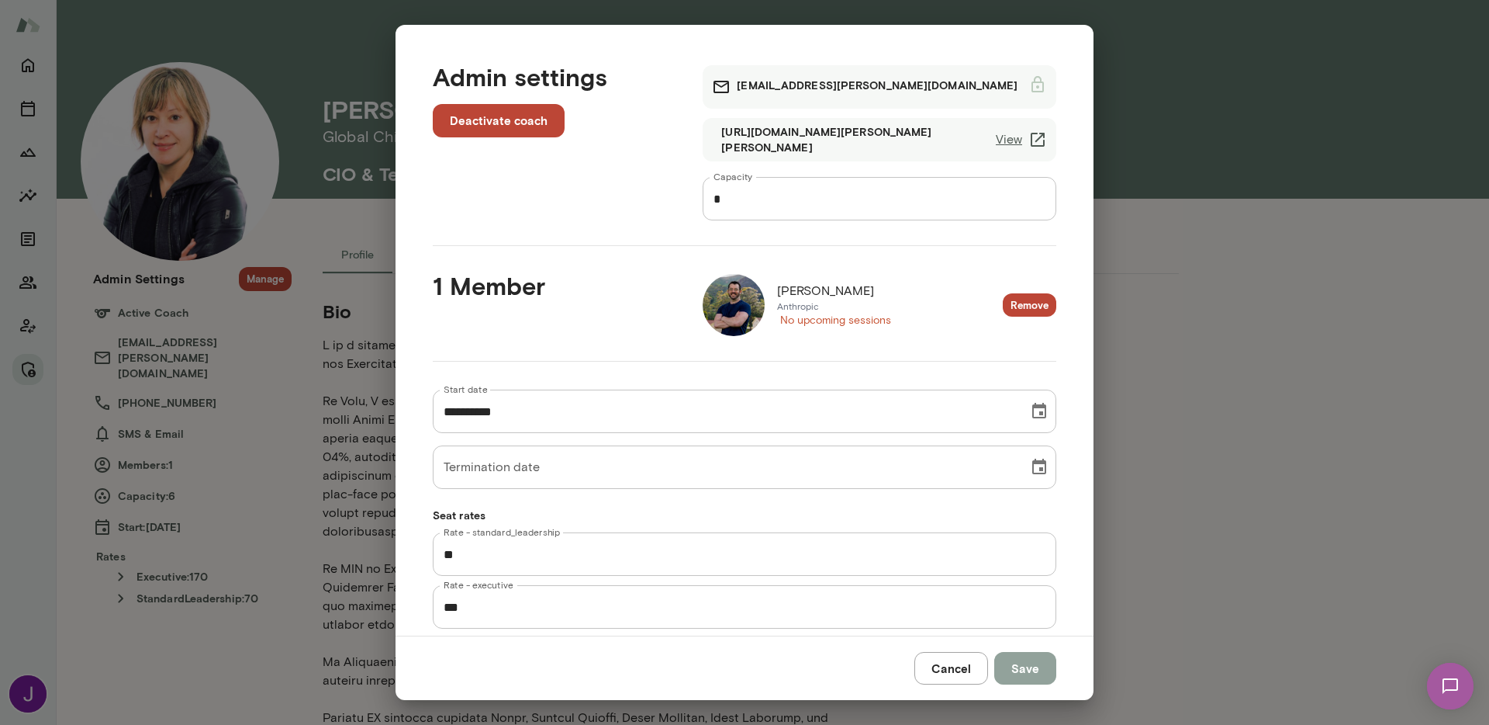
click at [1036, 673] on button "Save" at bounding box center [1025, 668] width 62 height 33
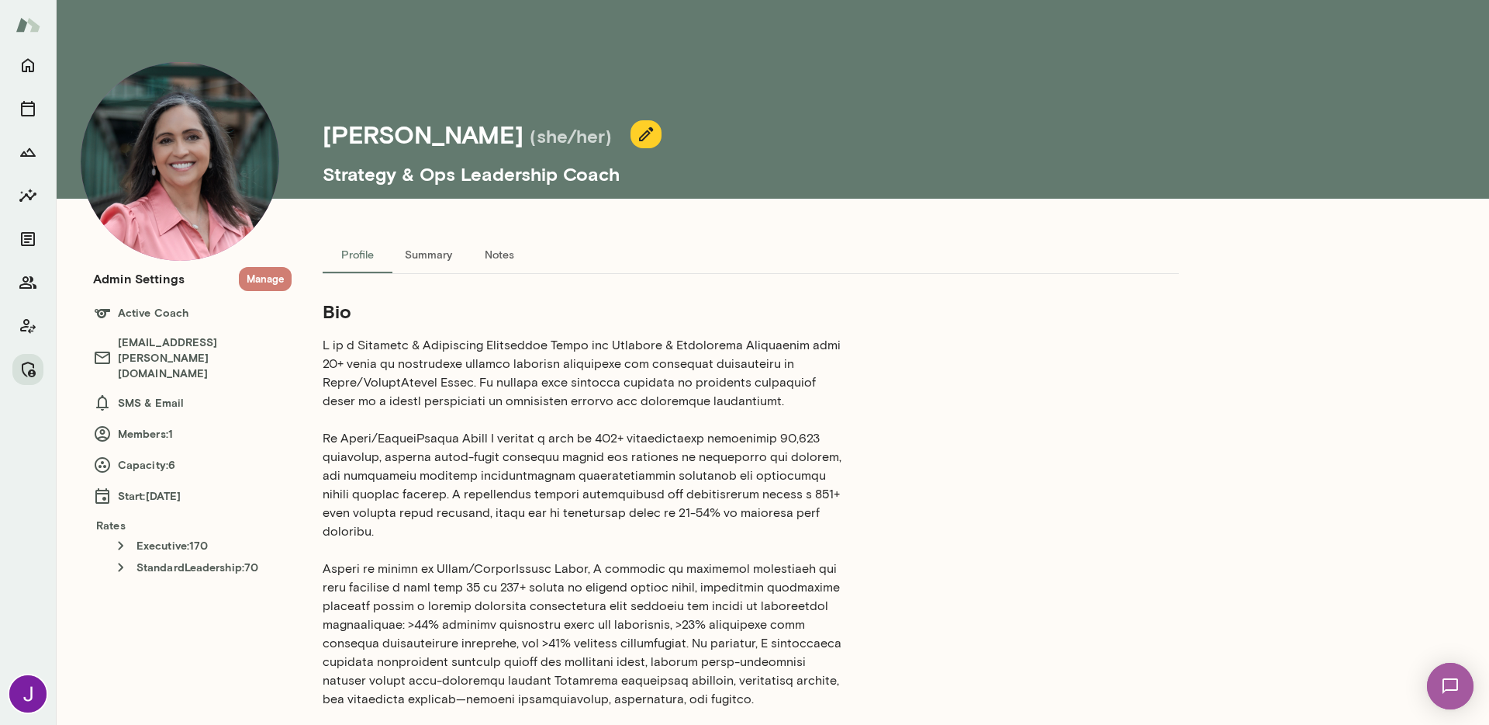
click at [250, 277] on button "Manage" at bounding box center [265, 279] width 53 height 24
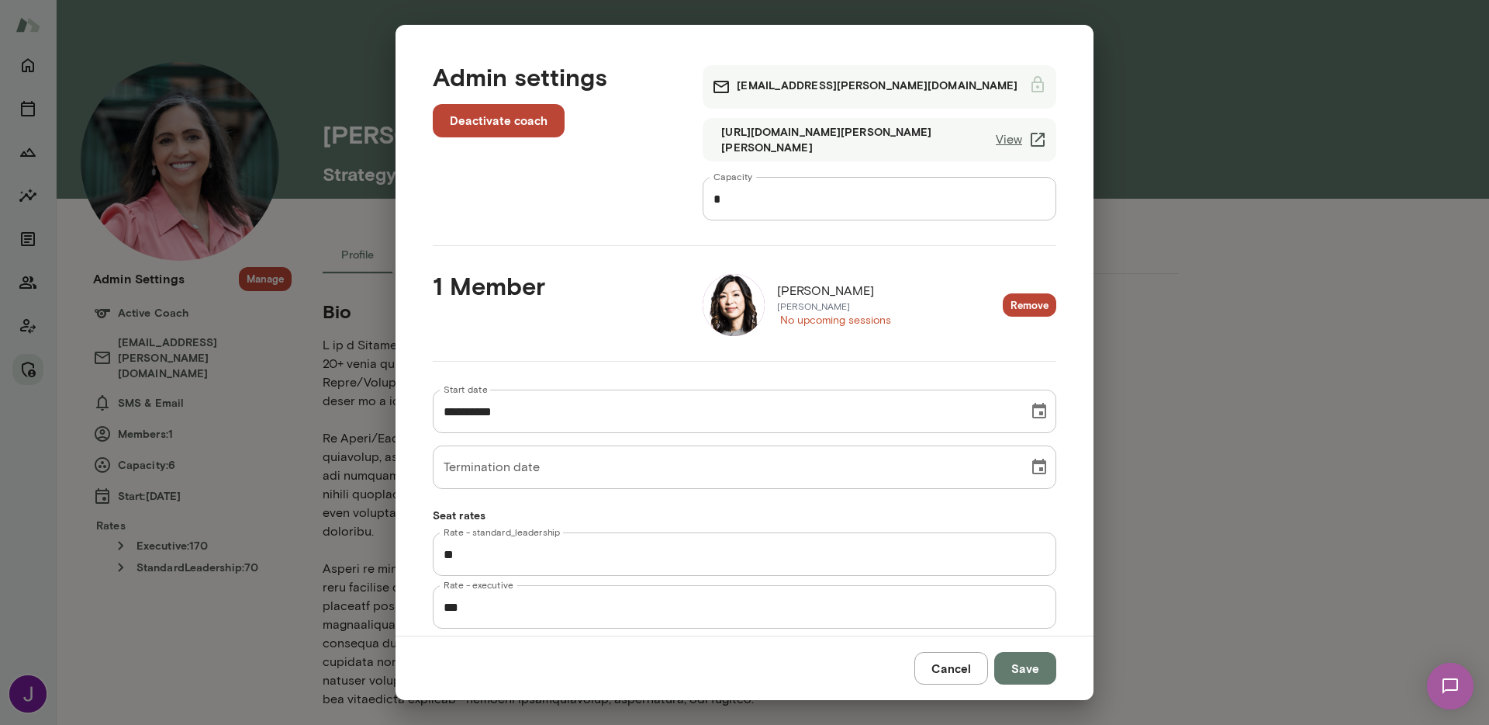
click at [1008, 299] on button "Remove" at bounding box center [1030, 305] width 54 height 24
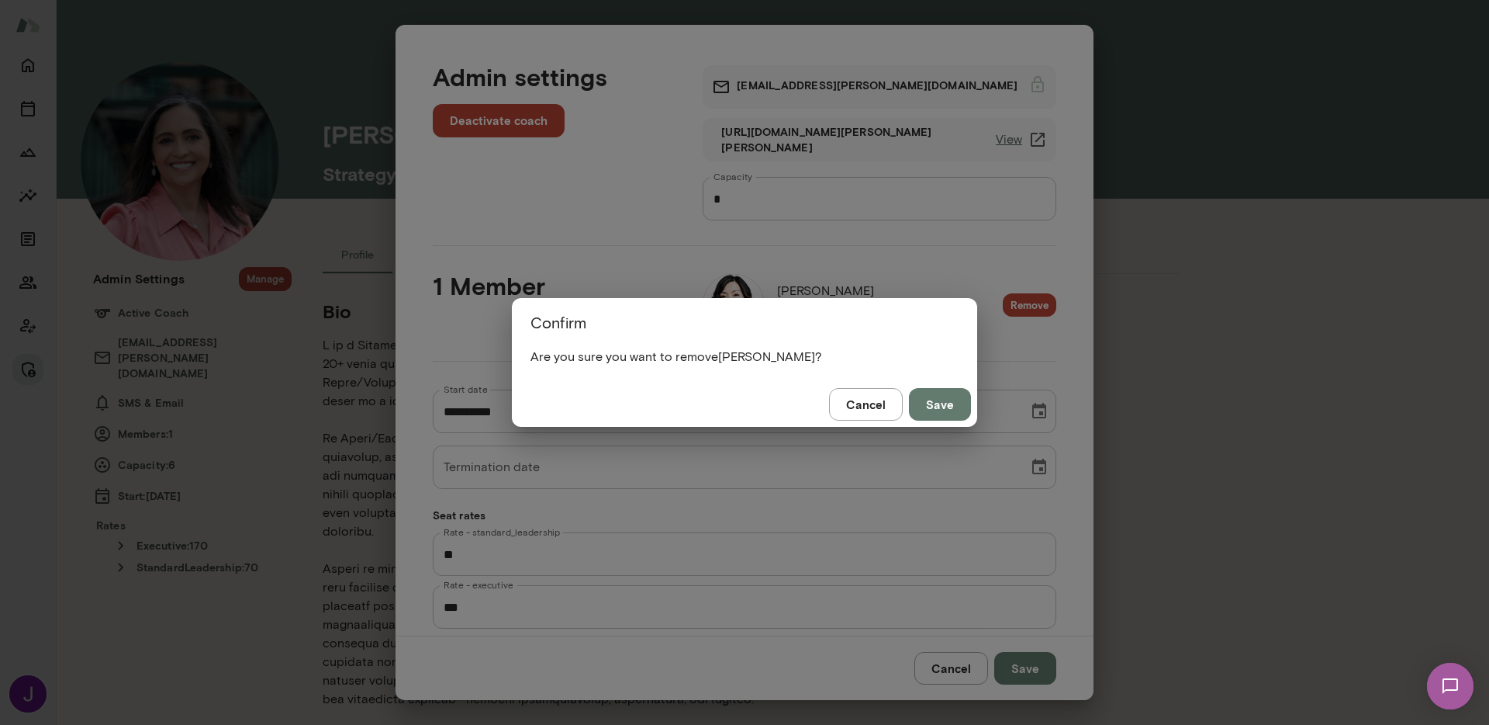
click at [957, 399] on button "Save" at bounding box center [940, 404] width 62 height 33
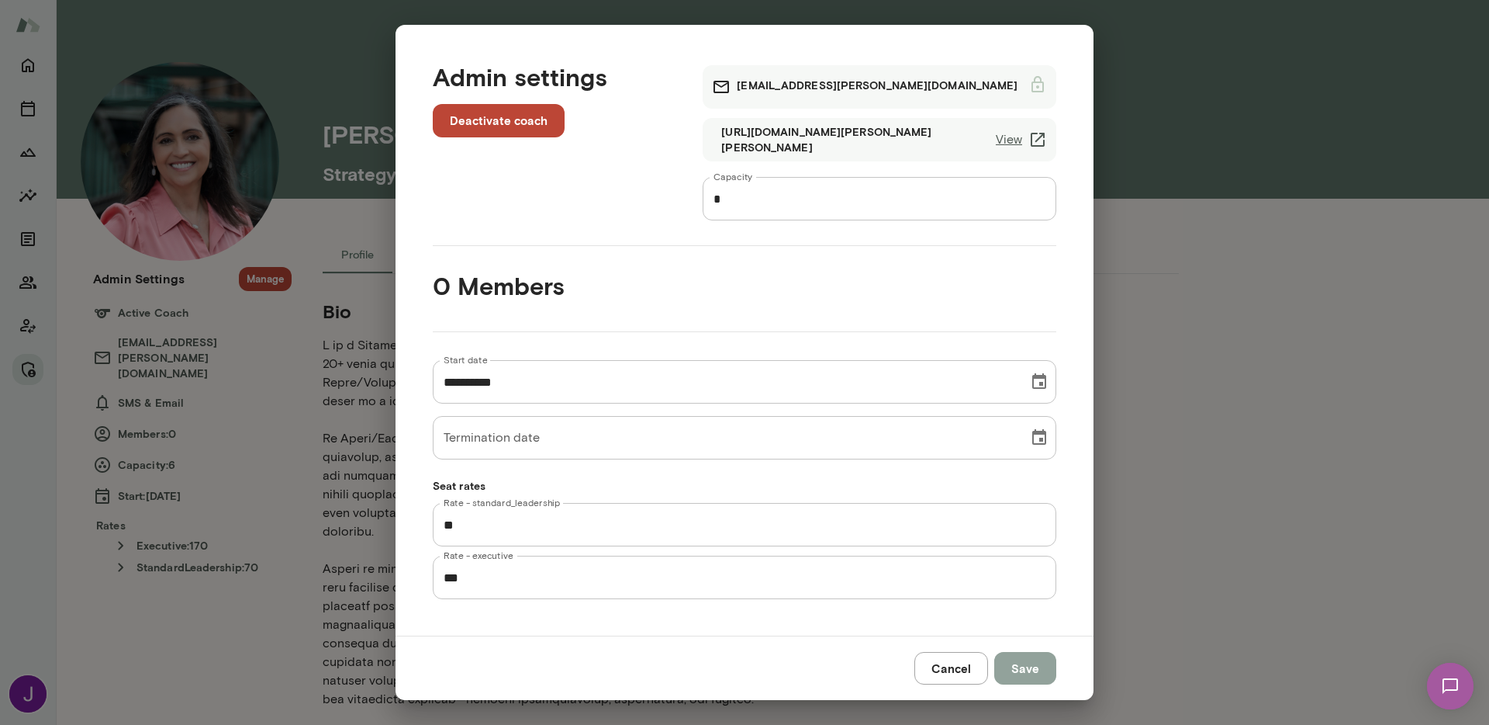
click at [1021, 673] on button "Save" at bounding box center [1025, 668] width 62 height 33
